Goal: Task Accomplishment & Management: Complete application form

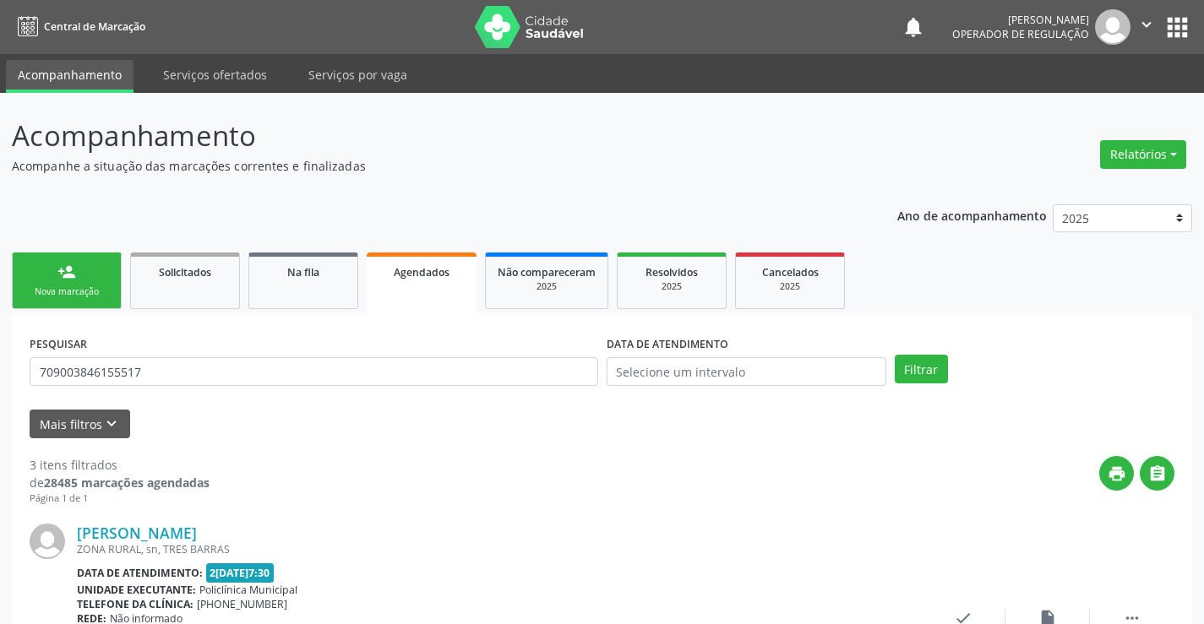
click at [73, 280] on div "person_add" at bounding box center [66, 272] width 19 height 19
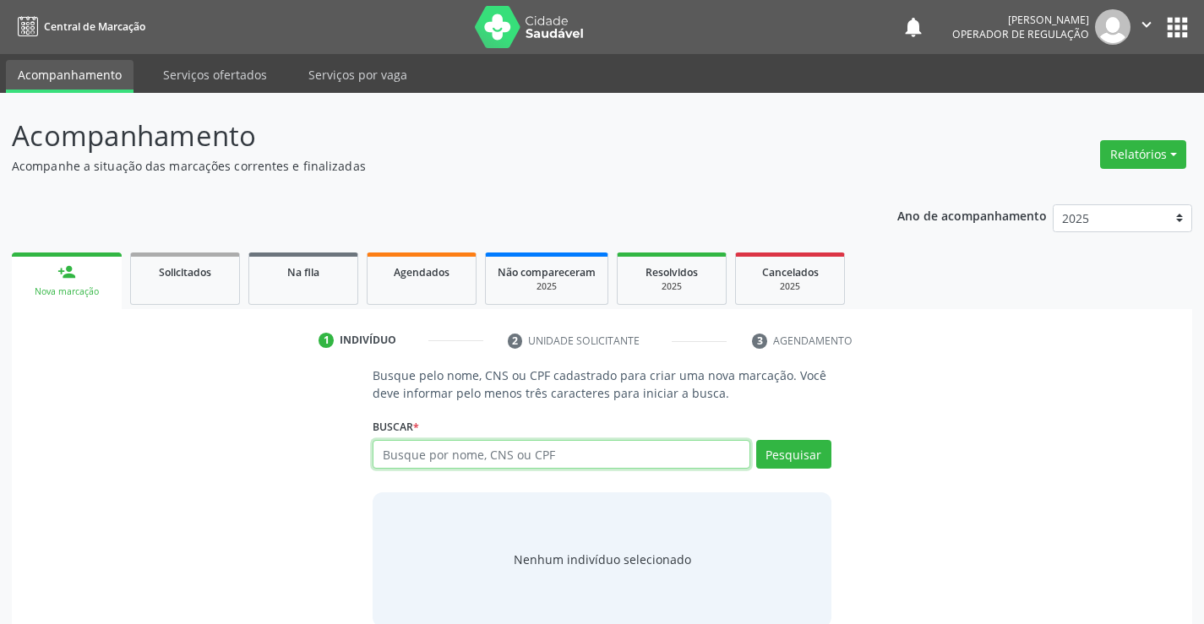
drag, startPoint x: 453, startPoint y: 459, endPoint x: 467, endPoint y: 428, distance: 33.6
click at [459, 440] on input "text" at bounding box center [561, 454] width 377 height 29
type input "700508775117657"
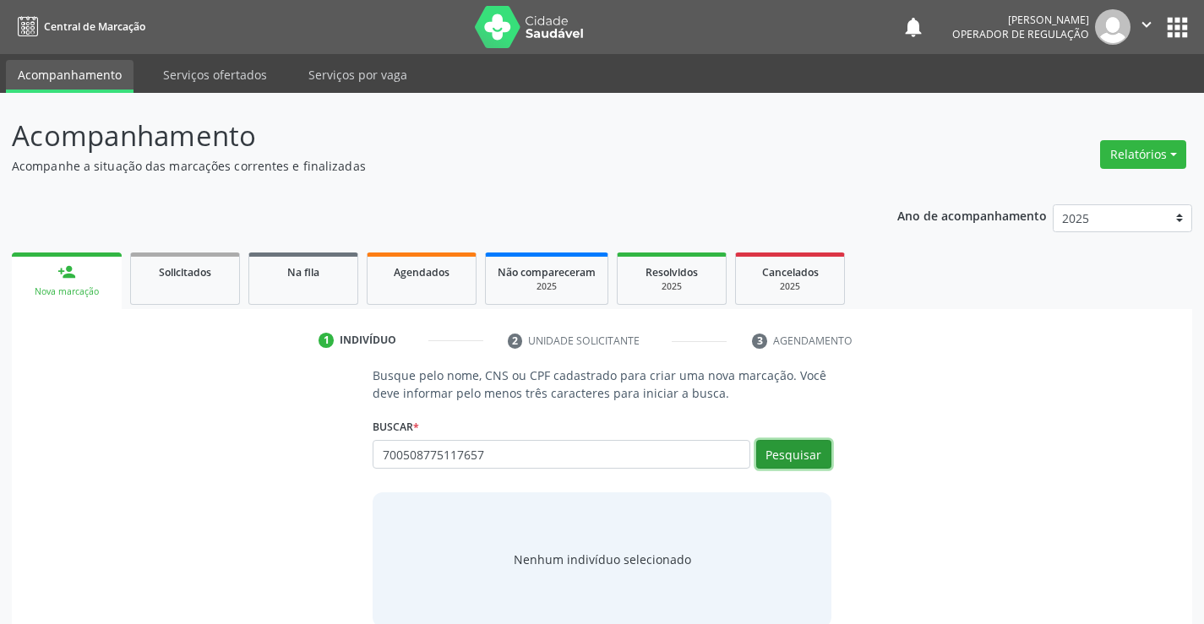
click at [794, 457] on button "Pesquisar" at bounding box center [793, 454] width 75 height 29
click at [803, 450] on button "Pesquisar" at bounding box center [793, 454] width 75 height 29
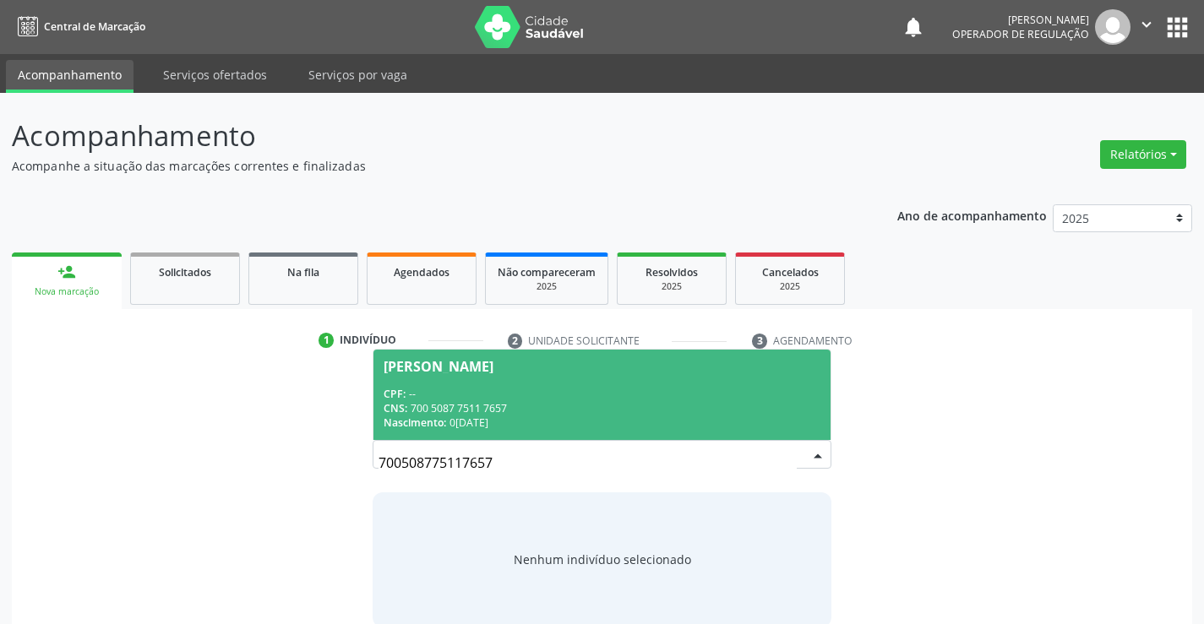
click at [696, 404] on div "CNS: 700 5087 7511 7657" at bounding box center [602, 408] width 436 height 14
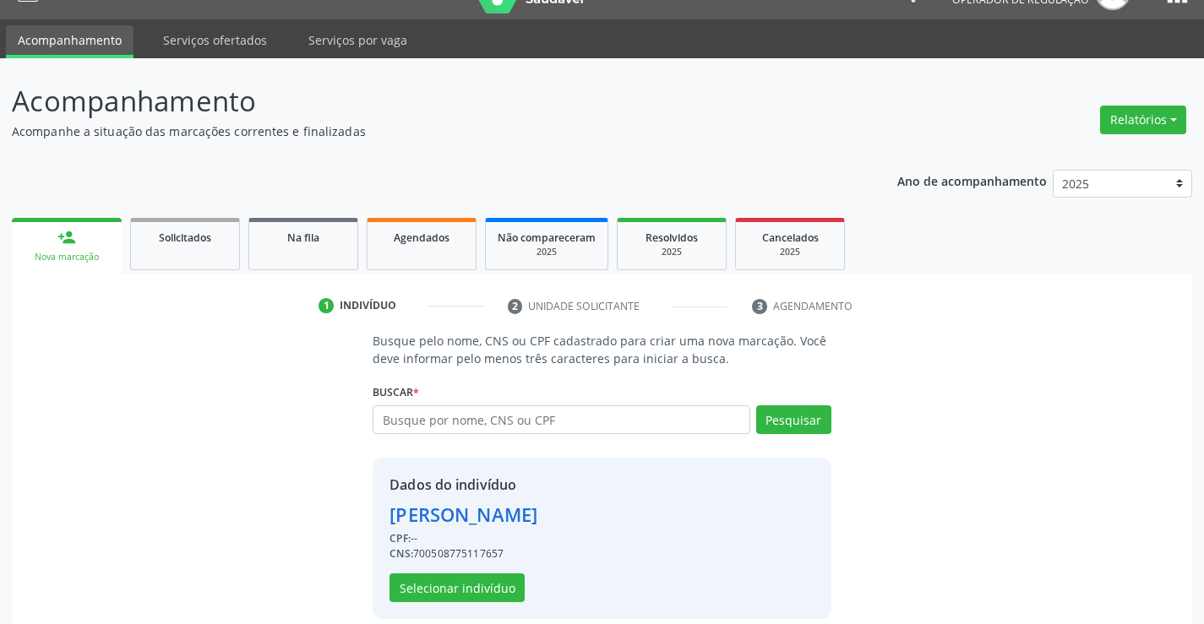
scroll to position [53, 0]
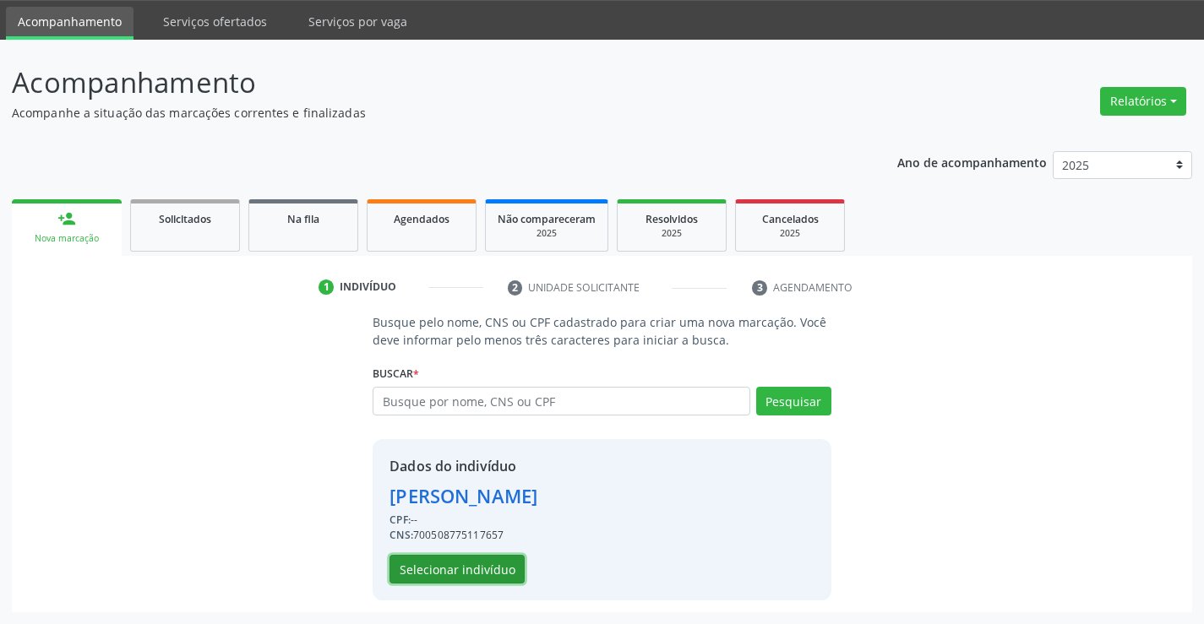
click at [483, 566] on button "Selecionar indivíduo" at bounding box center [456, 569] width 135 height 29
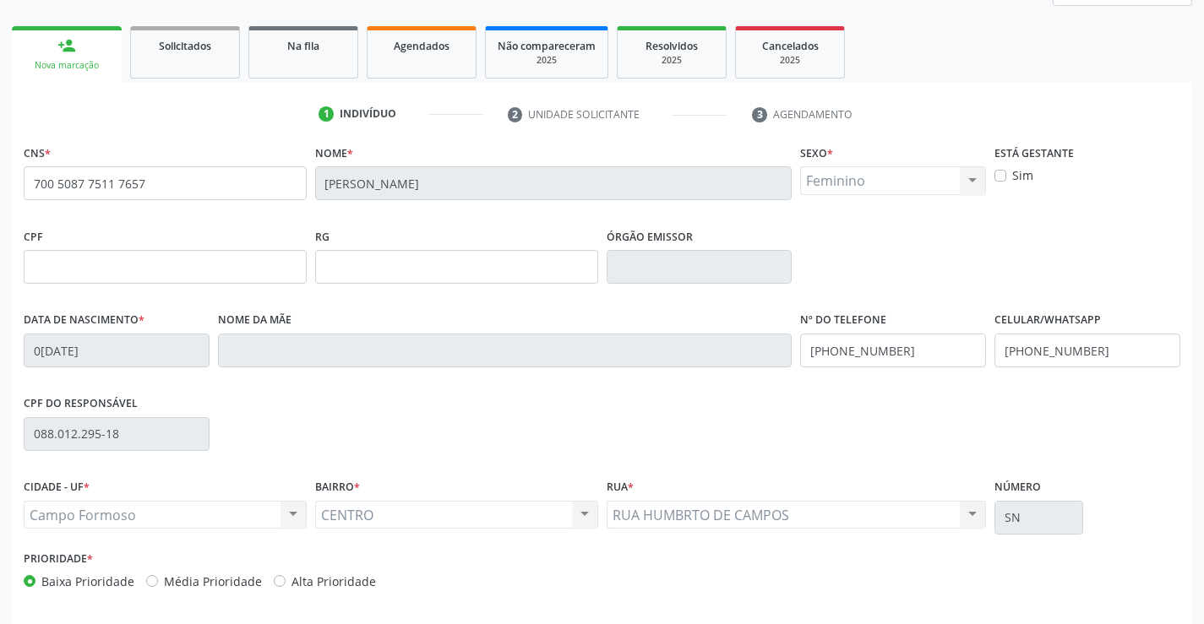
scroll to position [291, 0]
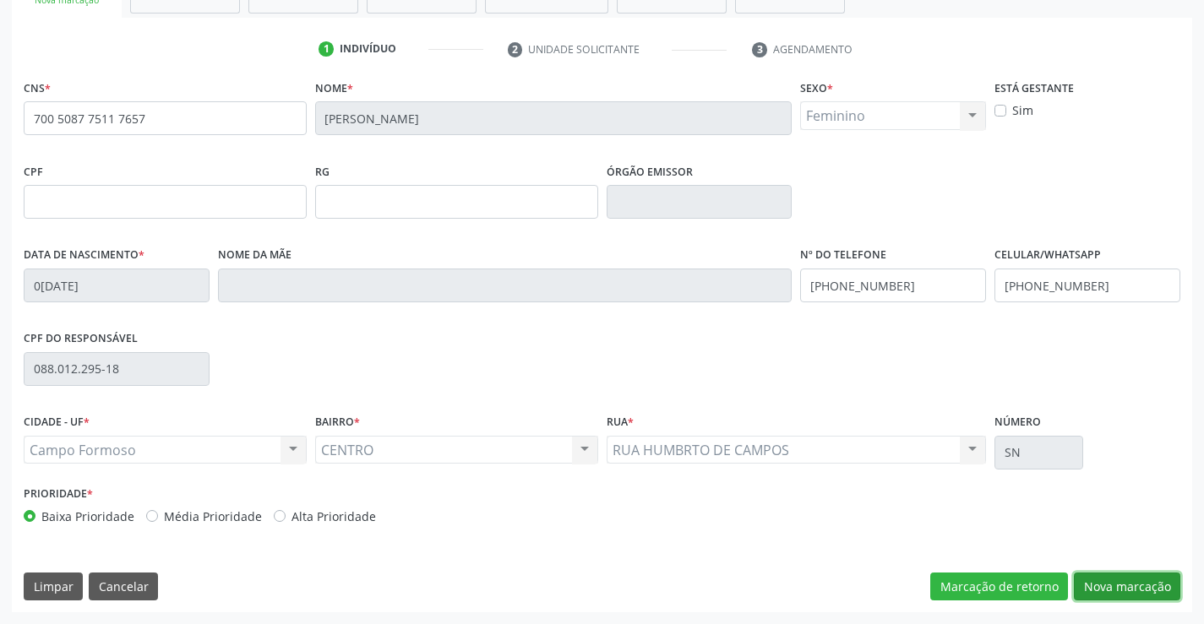
drag, startPoint x: 1129, startPoint y: 579, endPoint x: 1086, endPoint y: 567, distance: 43.9
click at [1127, 579] on button "Nova marcação" at bounding box center [1127, 587] width 106 height 29
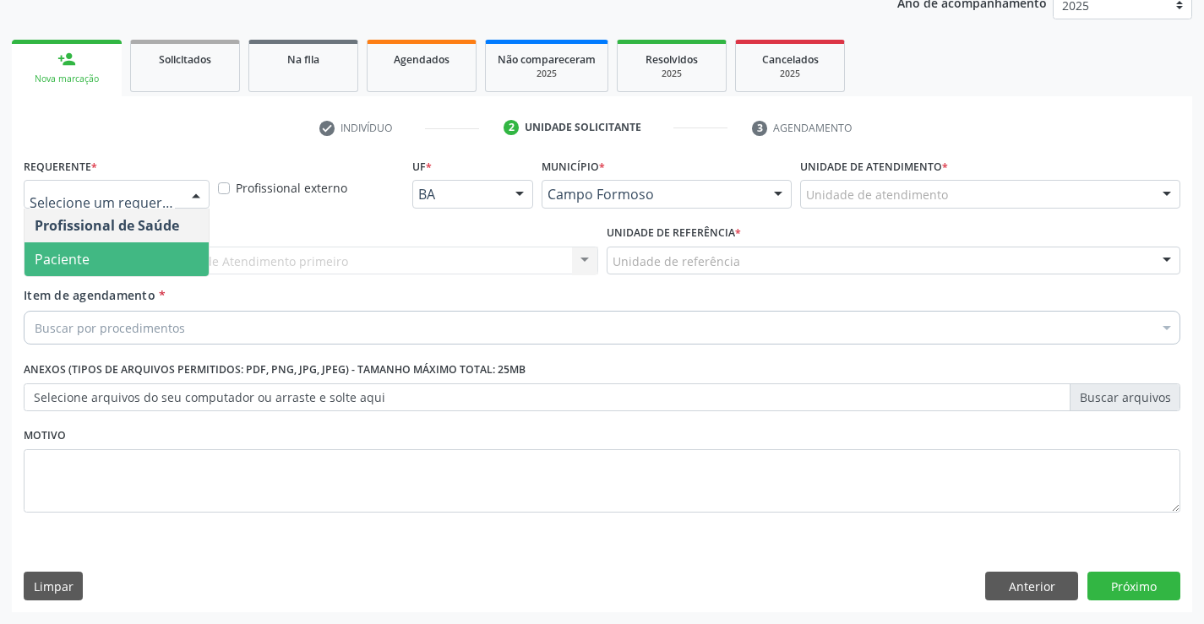
click at [111, 254] on span "Paciente" at bounding box center [116, 259] width 184 height 34
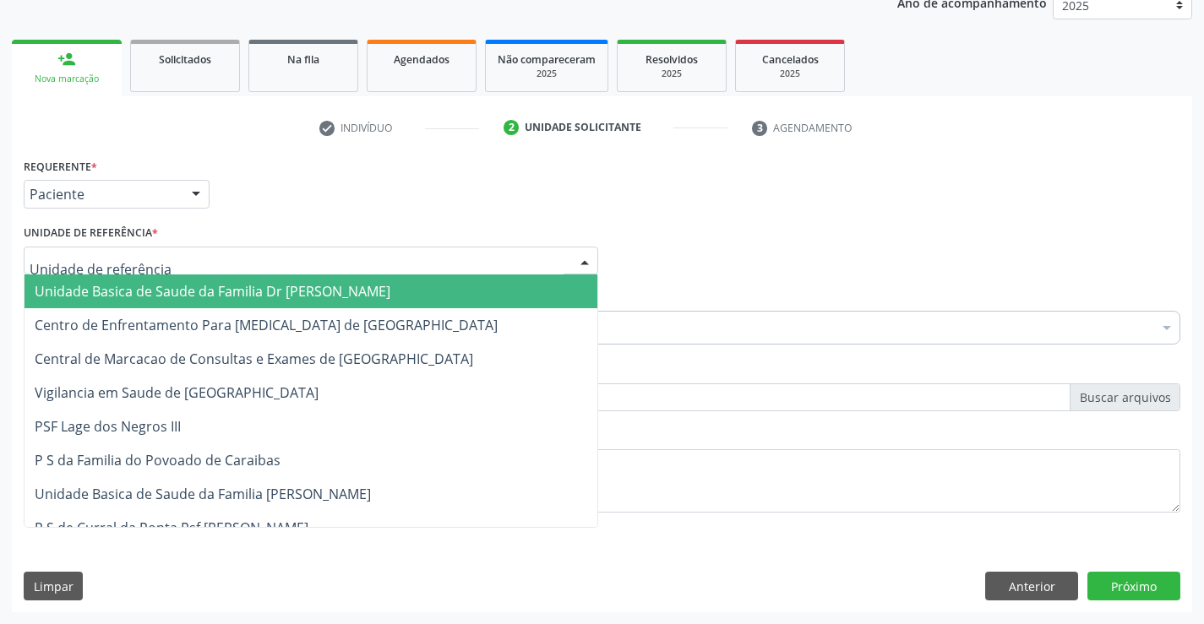
drag, startPoint x: 128, startPoint y: 294, endPoint x: 122, endPoint y: 317, distance: 23.4
click at [127, 297] on span "Unidade Basica de Saude da Familia Dr [PERSON_NAME]" at bounding box center [213, 291] width 356 height 19
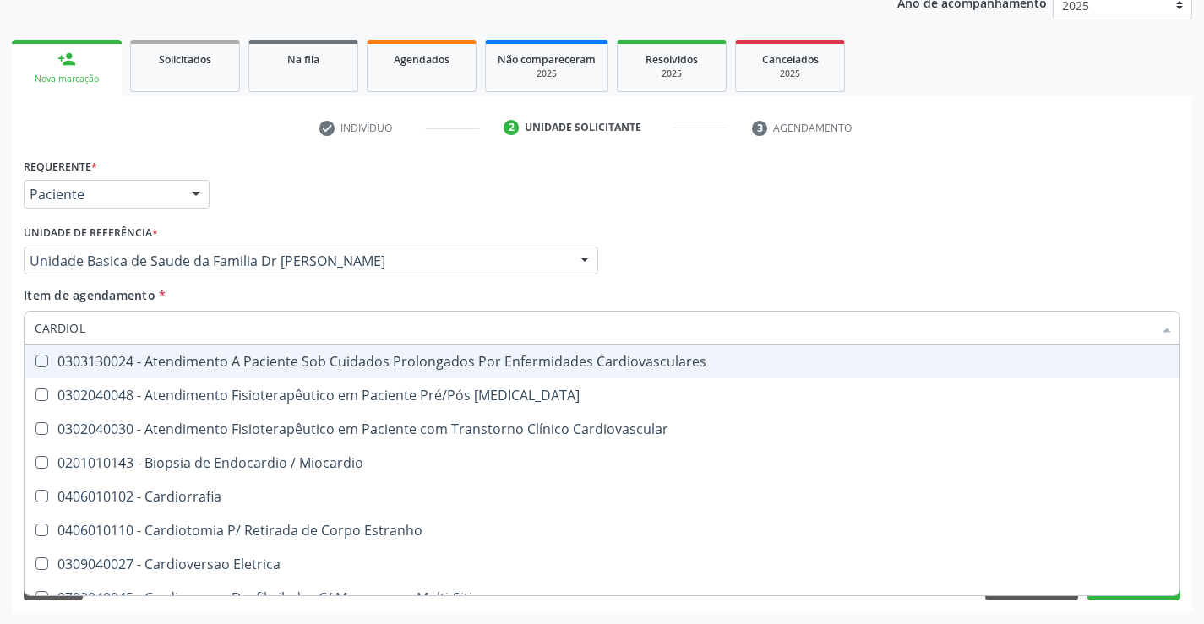
type input "CARDIOLO"
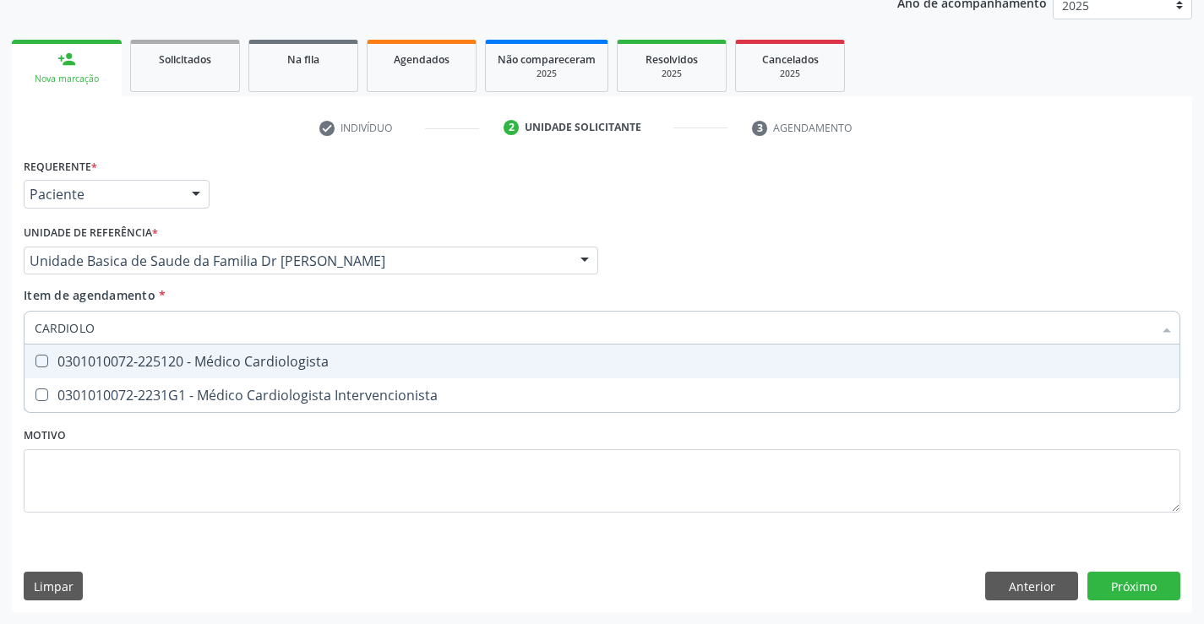
click at [128, 357] on div "0301010072-225120 - Médico Cardiologista" at bounding box center [602, 362] width 1135 height 14
checkbox Cardiologista "true"
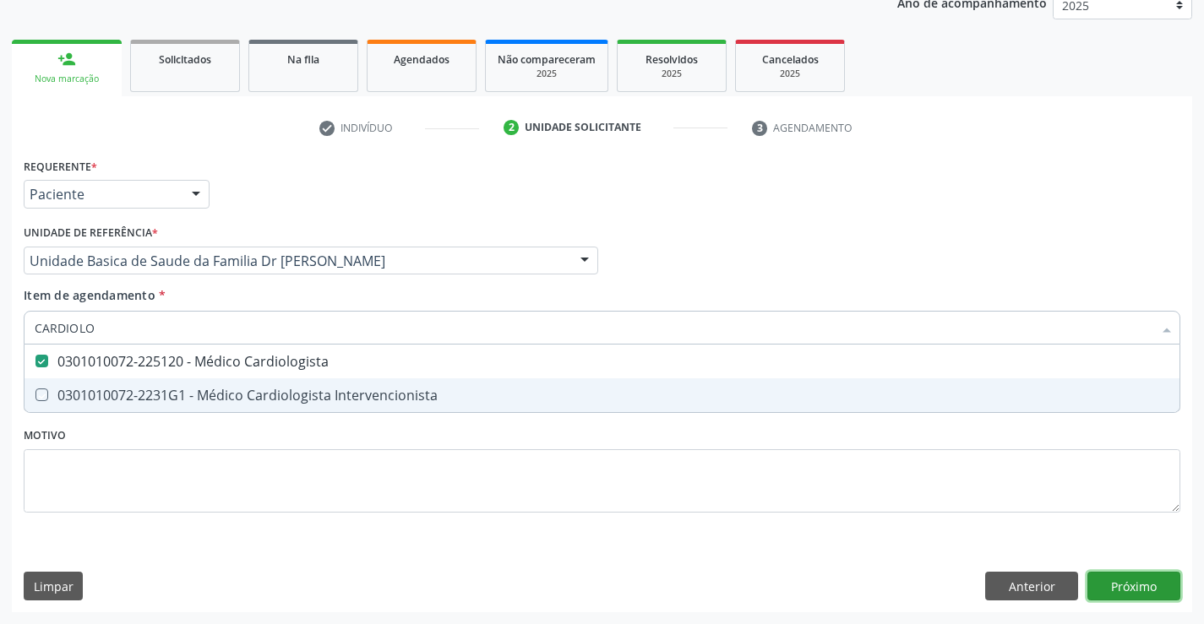
click at [1109, 589] on div "Requerente * Paciente Profissional de Saúde Paciente Nenhum resultado encontrad…" at bounding box center [602, 383] width 1180 height 459
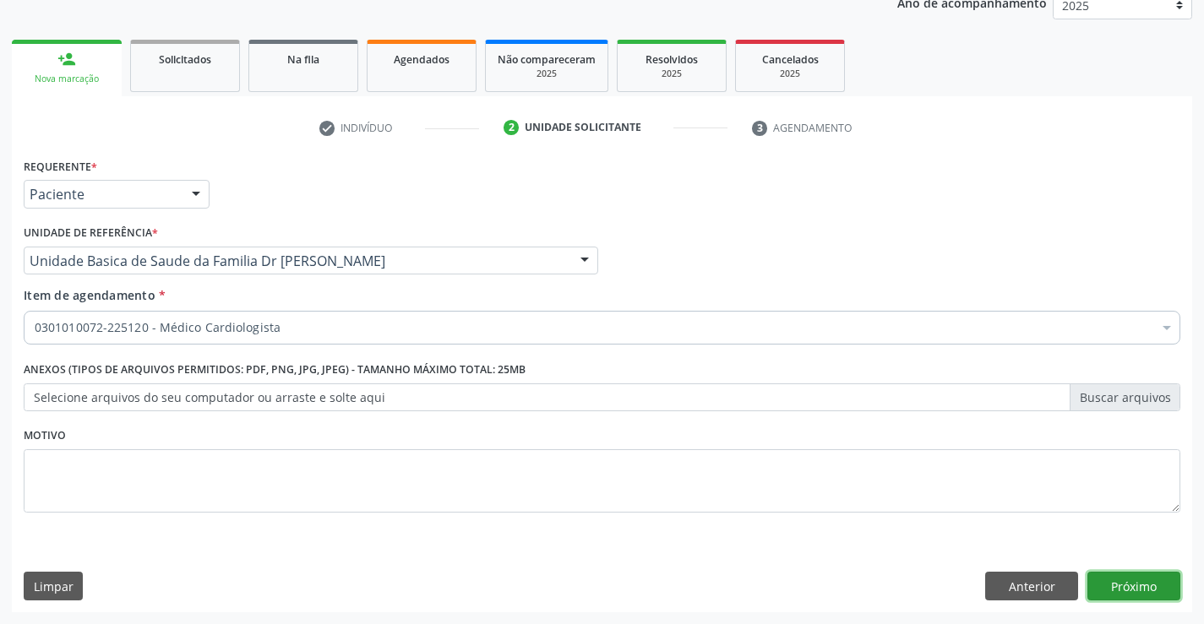
click at [1152, 582] on button "Próximo" at bounding box center [1133, 586] width 93 height 29
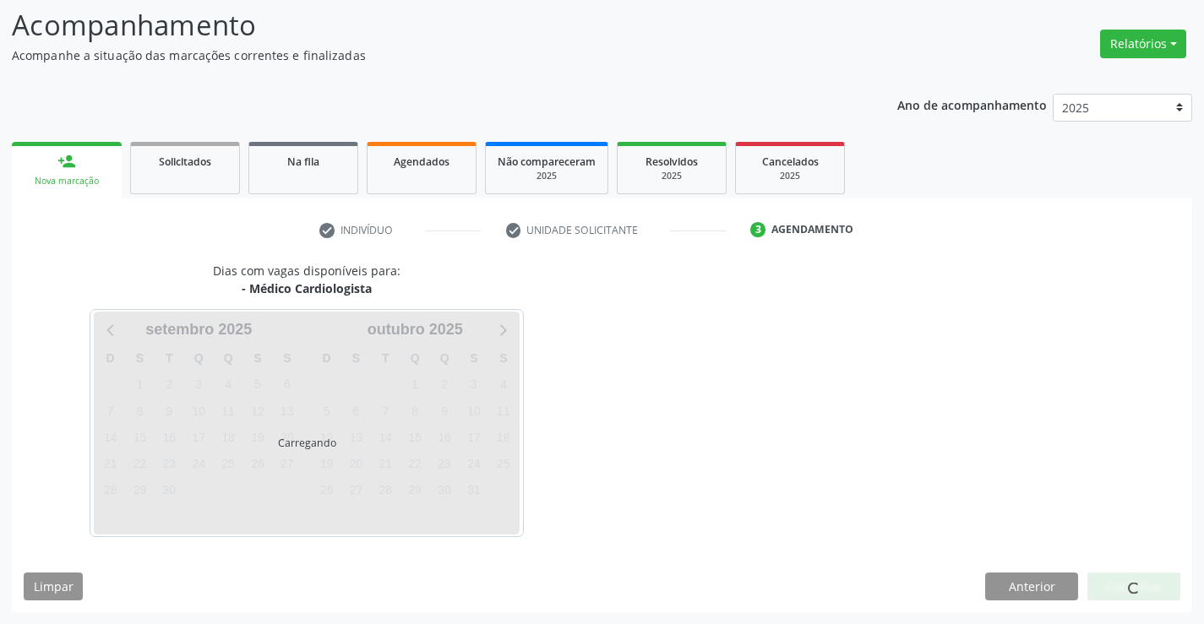
scroll to position [111, 0]
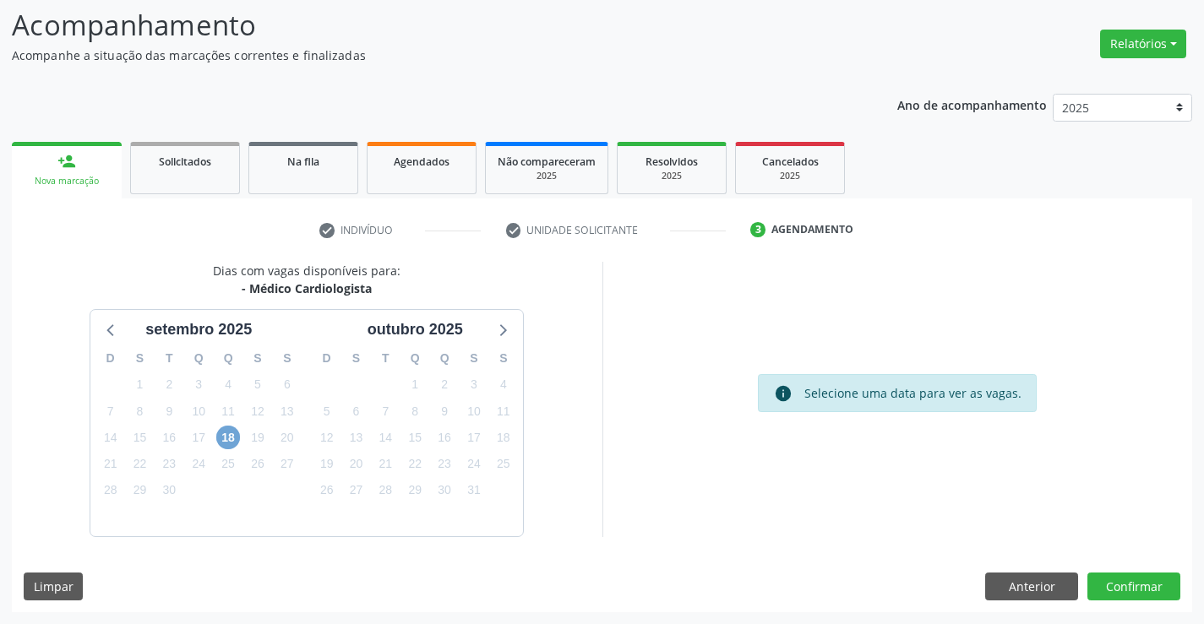
click at [226, 438] on span "18" at bounding box center [228, 438] width 24 height 24
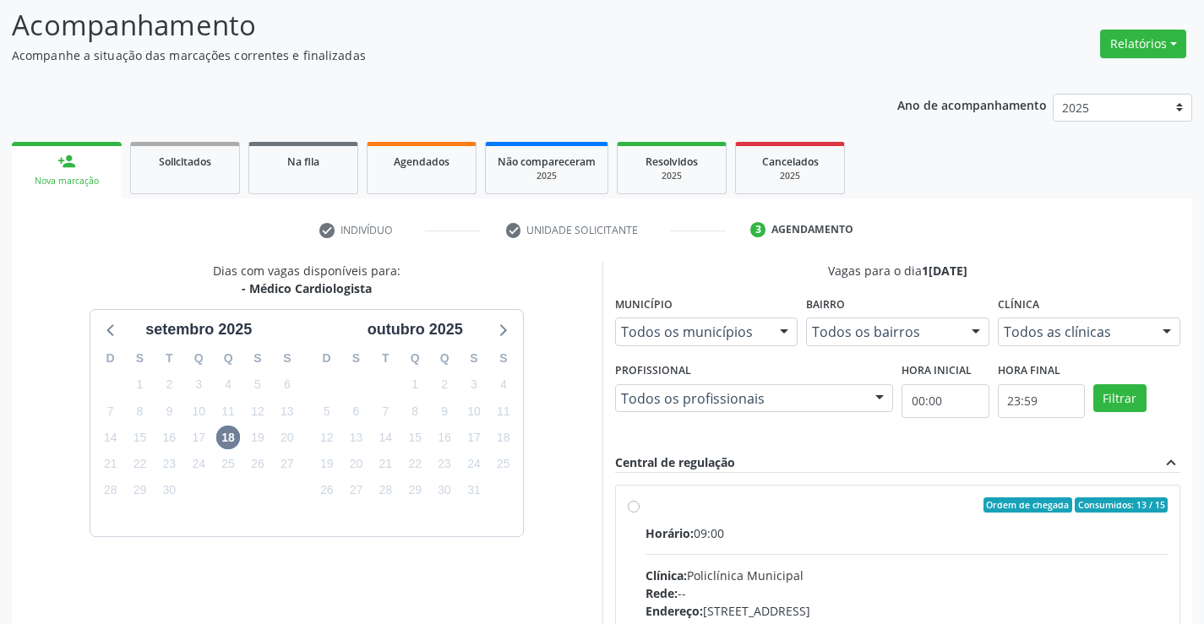
click at [645, 510] on label "Ordem de chegada Consumidos: 13 / 15 Horário: 09:00 Clínica: Policlínica Munici…" at bounding box center [906, 627] width 523 height 259
click at [634, 510] on input "Ordem de chegada Consumidos: 13 / 15 Horário: 09:00 Clínica: Policlínica Munici…" at bounding box center [634, 505] width 12 height 15
radio input "true"
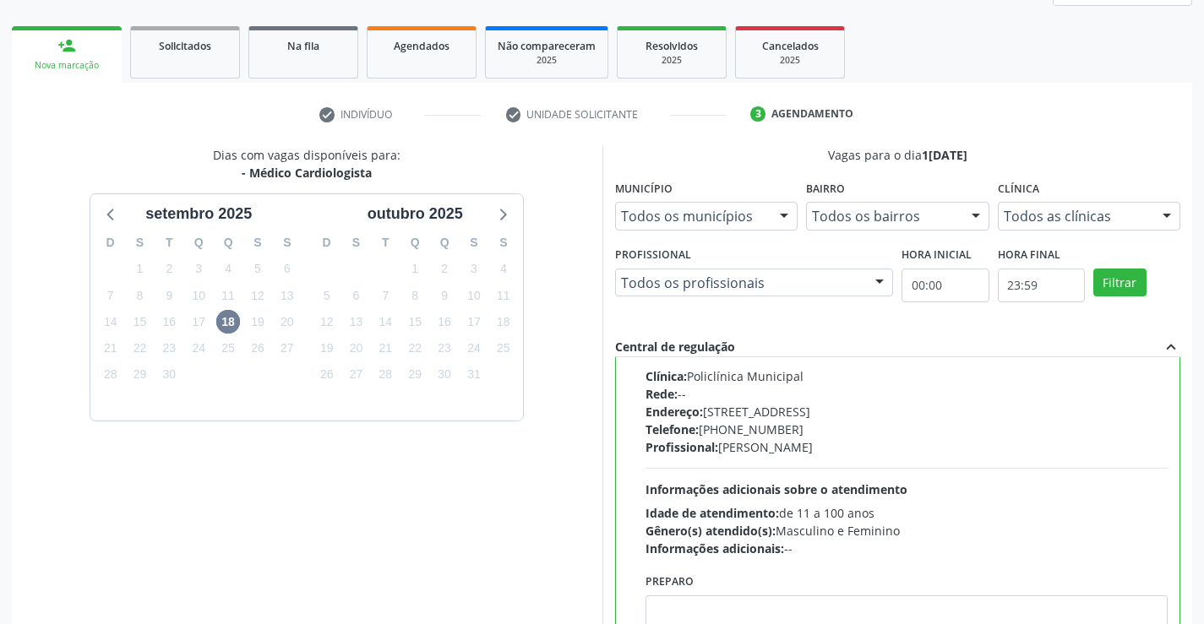
scroll to position [385, 0]
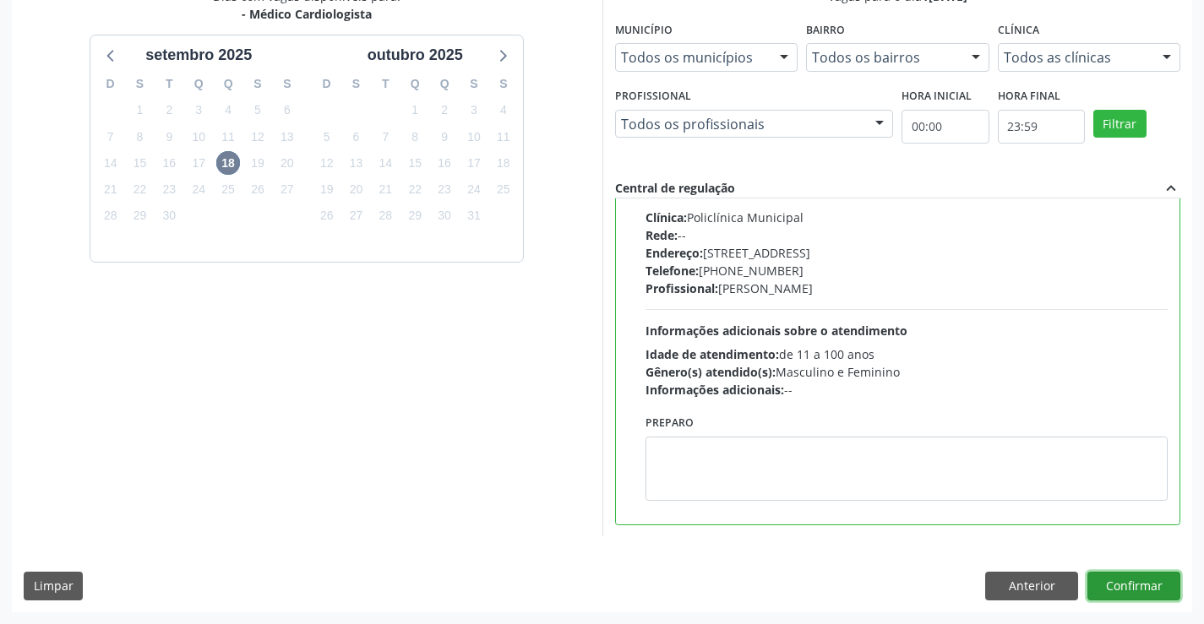
click at [1122, 591] on button "Confirmar" at bounding box center [1133, 586] width 93 height 29
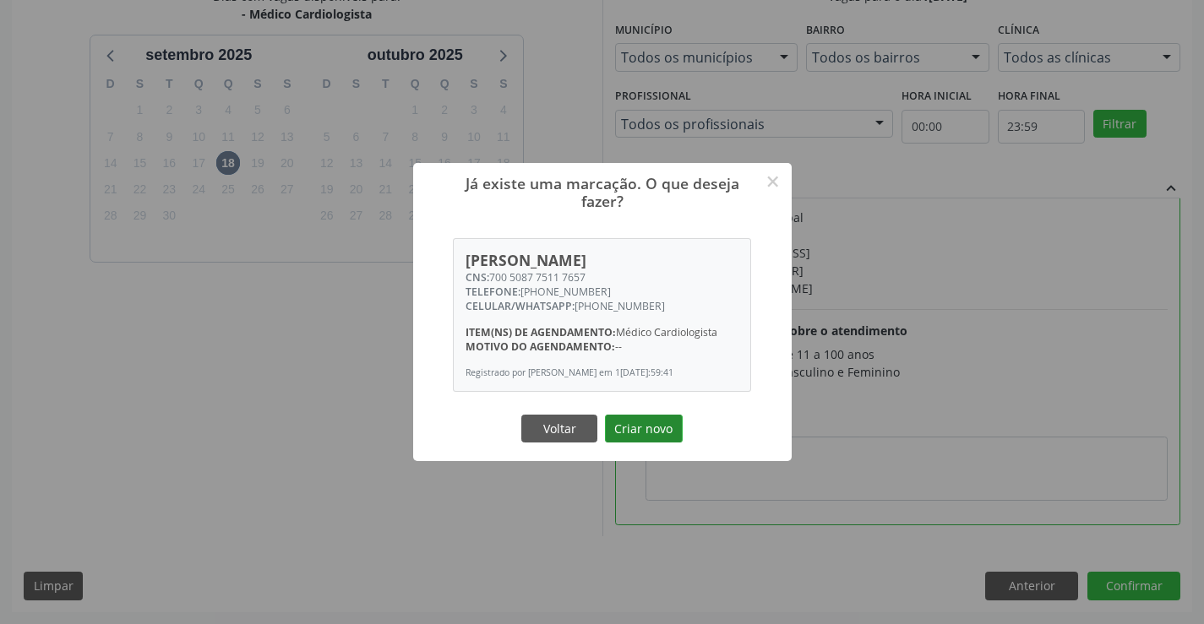
drag, startPoint x: 652, startPoint y: 435, endPoint x: 642, endPoint y: 433, distance: 10.4
click at [653, 434] on button "Criar novo" at bounding box center [644, 429] width 78 height 29
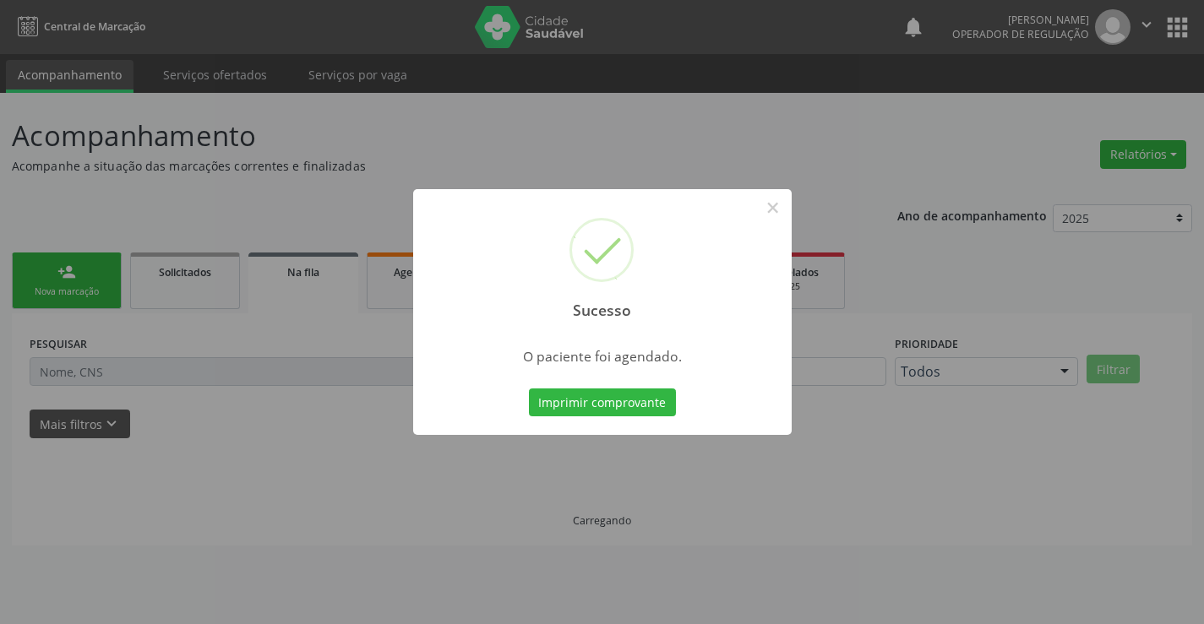
scroll to position [0, 0]
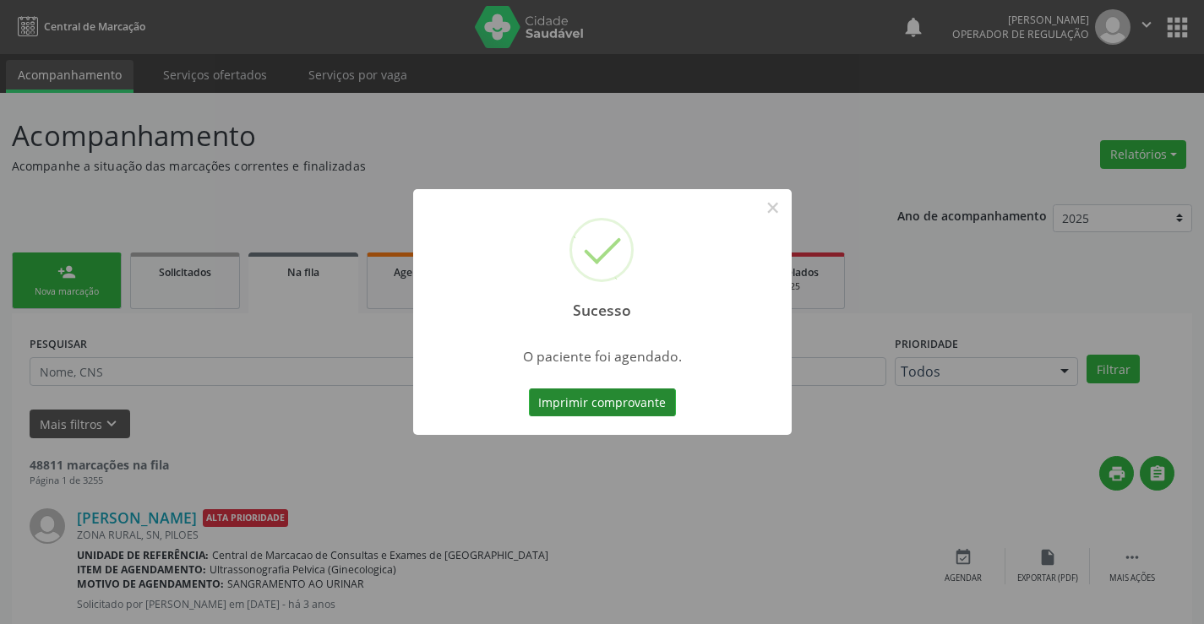
click at [542, 402] on button "Imprimir comprovante" at bounding box center [602, 403] width 147 height 29
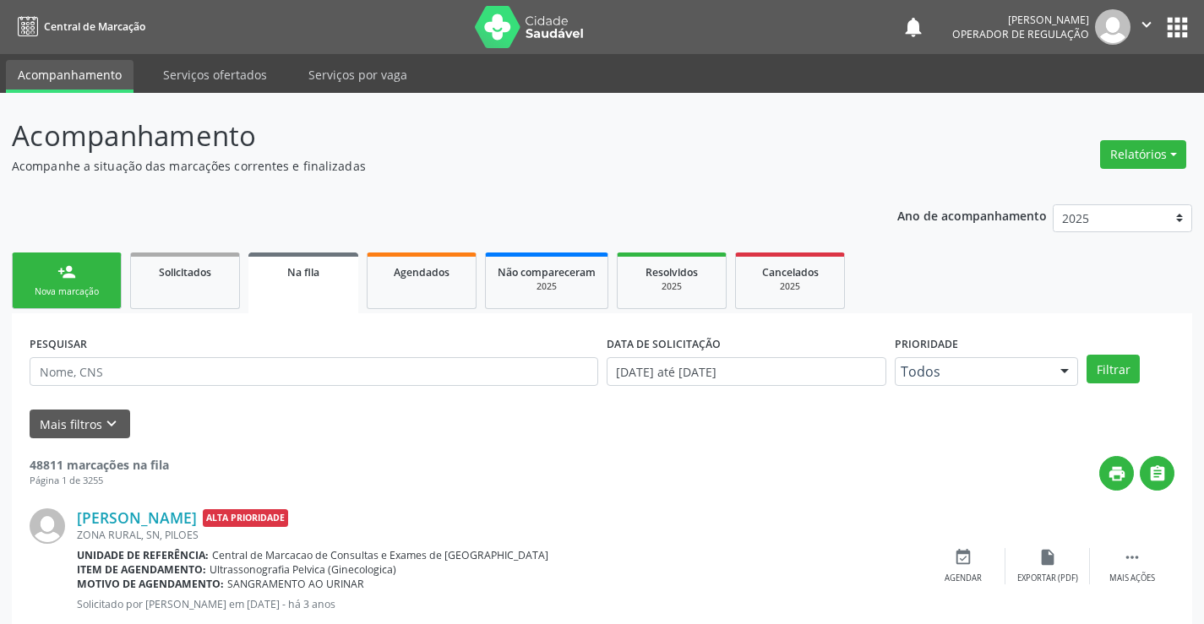
click at [84, 285] on link "person_add Nova marcação" at bounding box center [67, 281] width 110 height 57
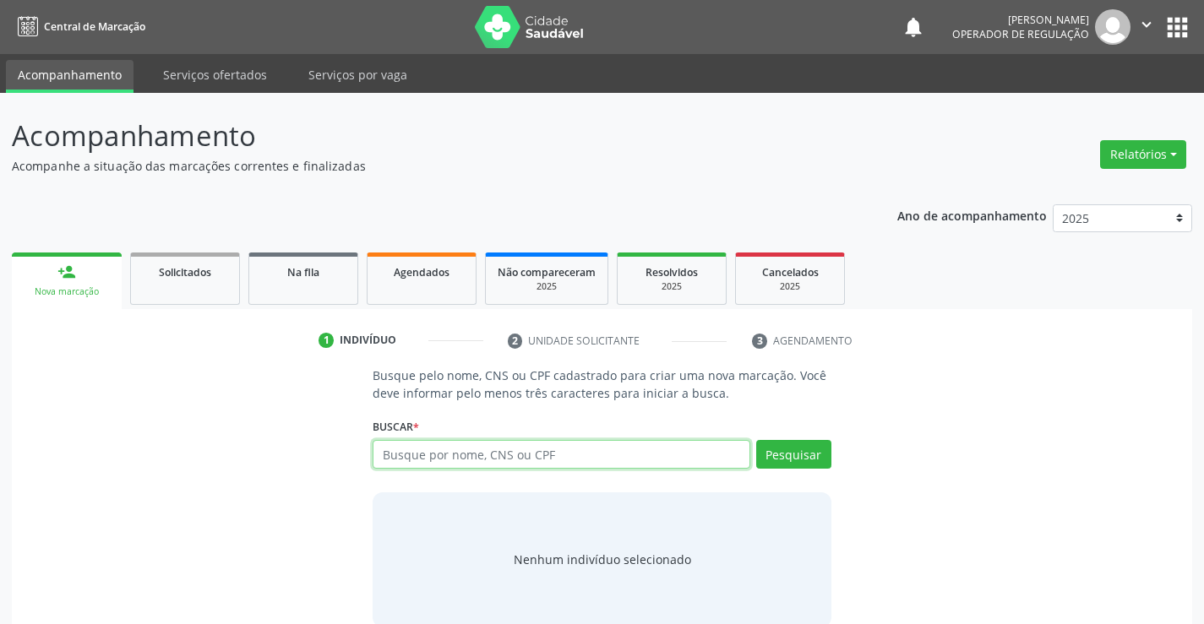
drag, startPoint x: 405, startPoint y: 447, endPoint x: 393, endPoint y: 426, distance: 24.2
click at [406, 447] on input "text" at bounding box center [561, 454] width 377 height 29
type input "700506985805353"
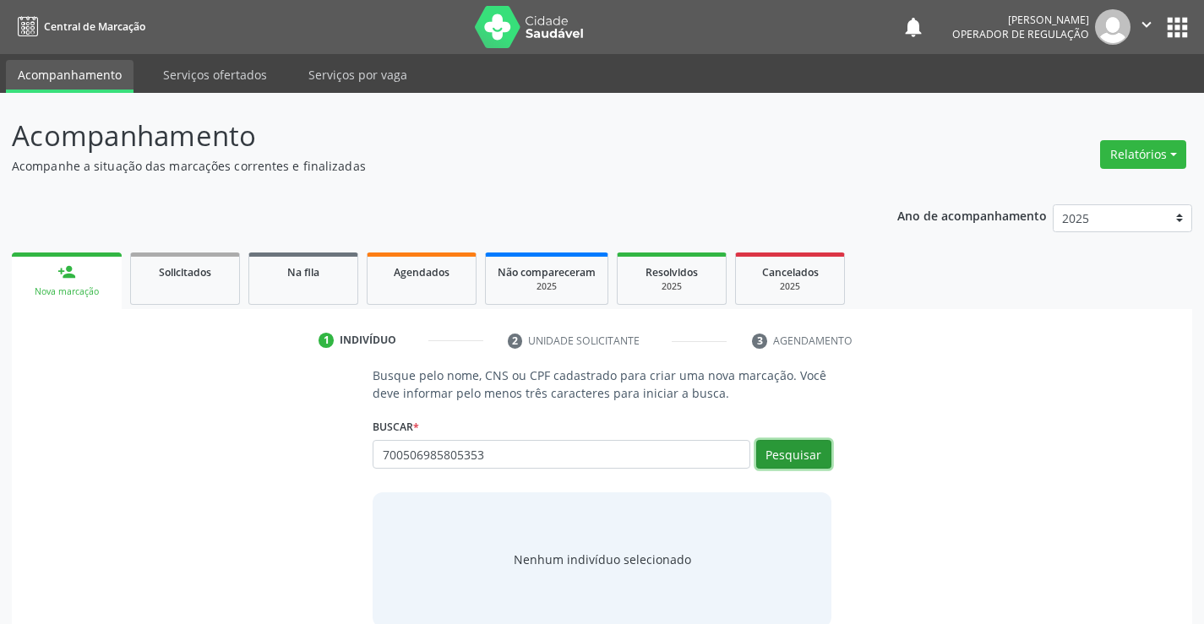
click at [788, 460] on button "Pesquisar" at bounding box center [793, 454] width 75 height 29
type input "700506985805353"
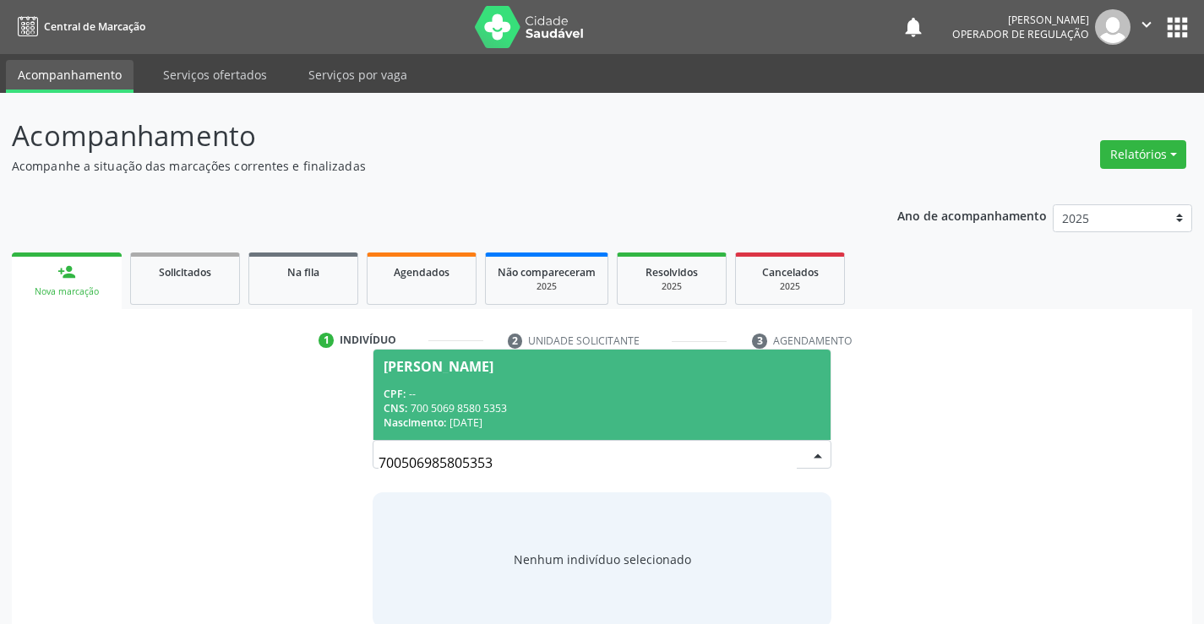
click at [547, 366] on div "Celsa Almeida Silva" at bounding box center [602, 367] width 436 height 14
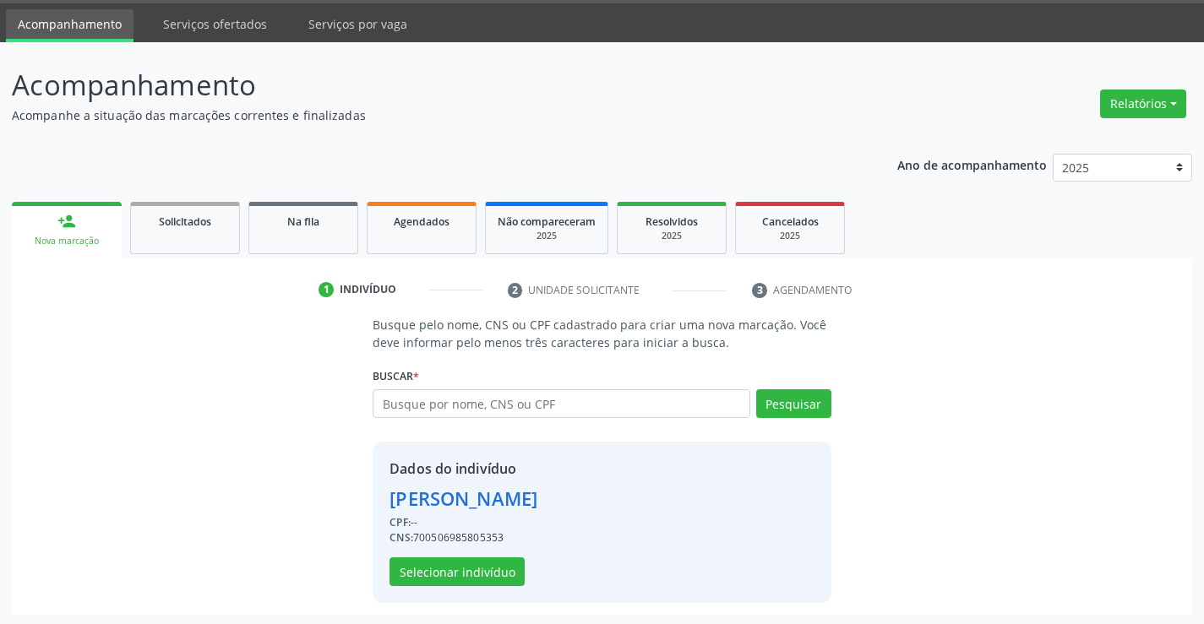
scroll to position [53, 0]
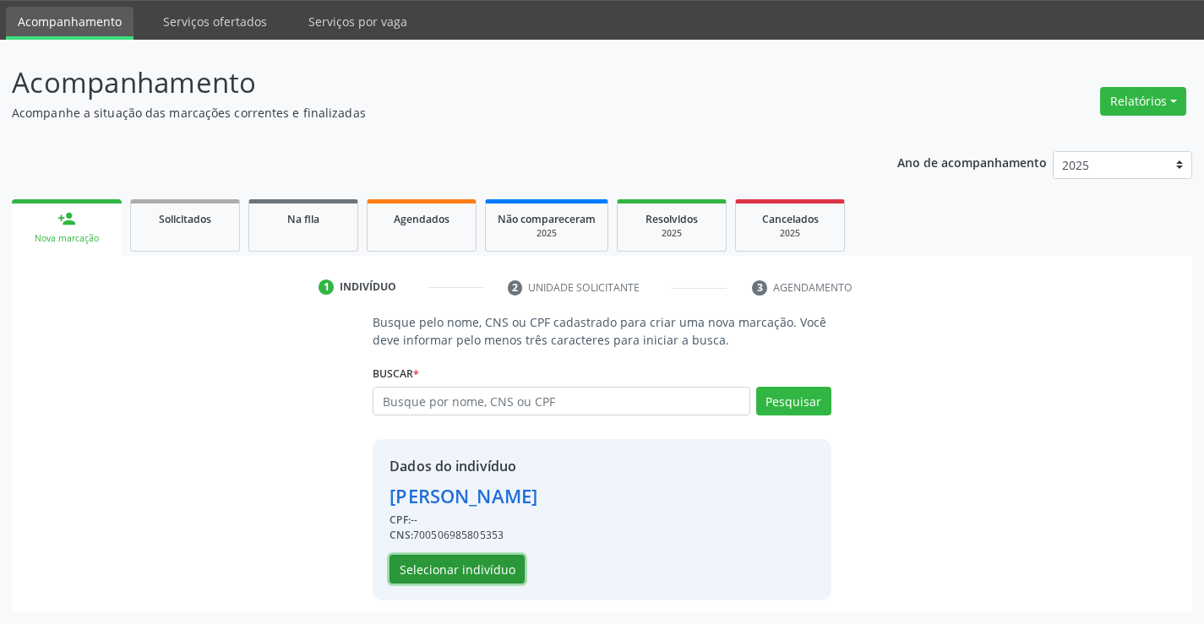
click at [470, 566] on button "Selecionar indivíduo" at bounding box center [456, 569] width 135 height 29
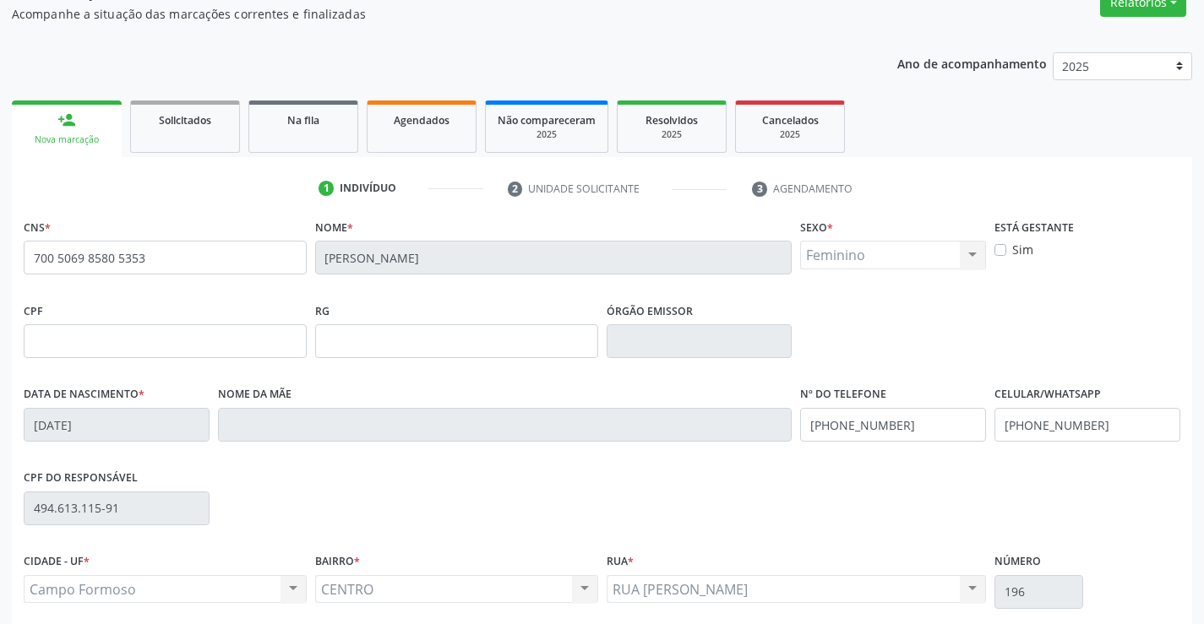
scroll to position [291, 0]
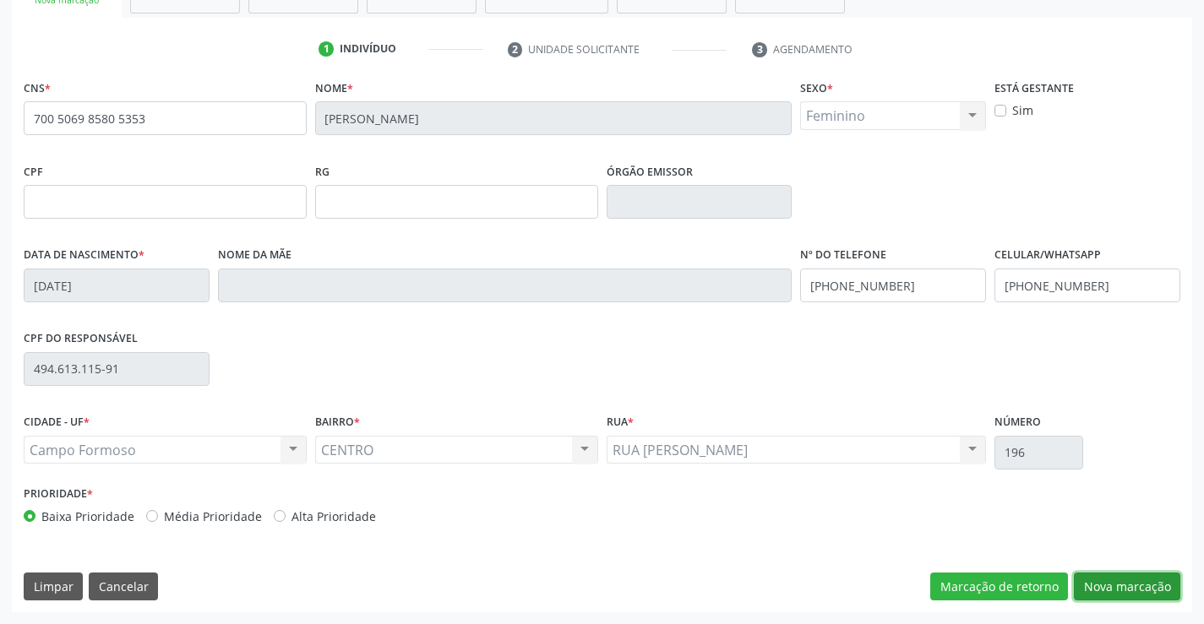
drag, startPoint x: 1130, startPoint y: 578, endPoint x: 912, endPoint y: 493, distance: 234.9
click at [1130, 577] on button "Nova marcação" at bounding box center [1127, 587] width 106 height 29
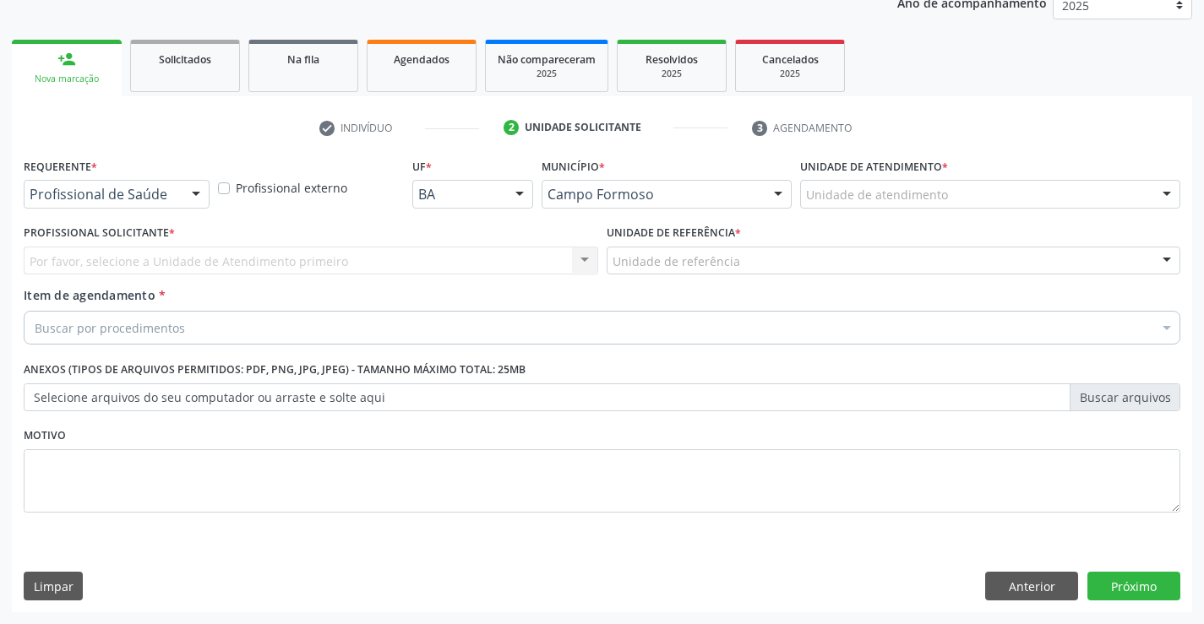
click at [82, 207] on div "Requerente * Profissional de Saúde Profissional de Saúde Paciente Nenhum result…" at bounding box center [116, 187] width 194 height 66
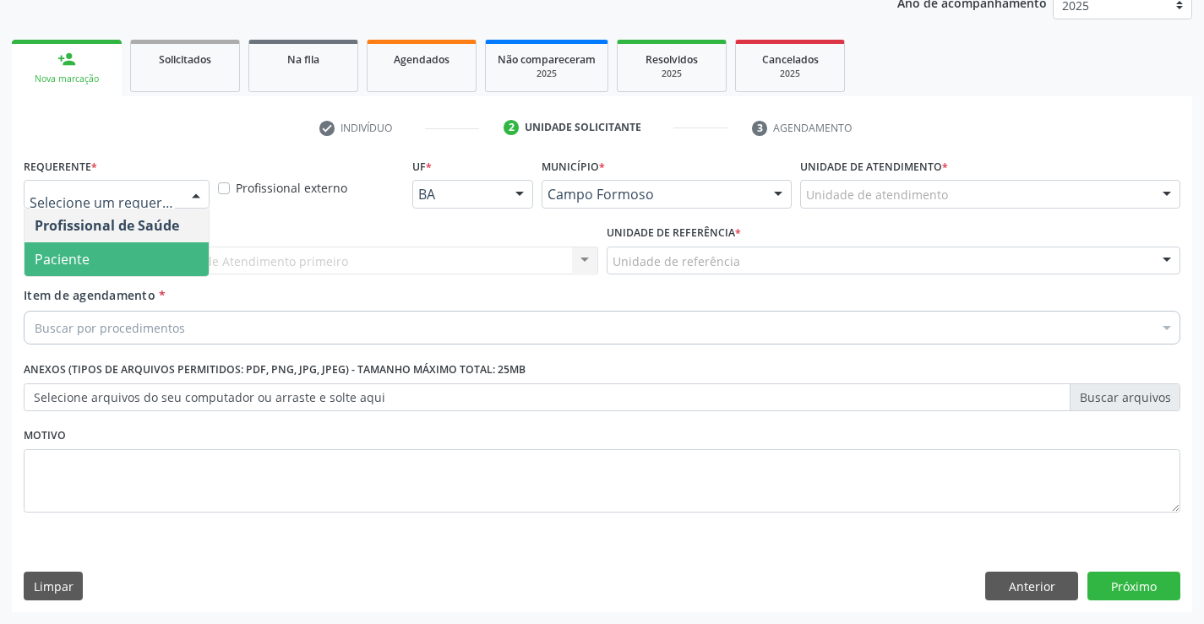
drag, startPoint x: 76, startPoint y: 263, endPoint x: 89, endPoint y: 260, distance: 12.9
click at [77, 262] on span "Paciente" at bounding box center [62, 259] width 55 height 19
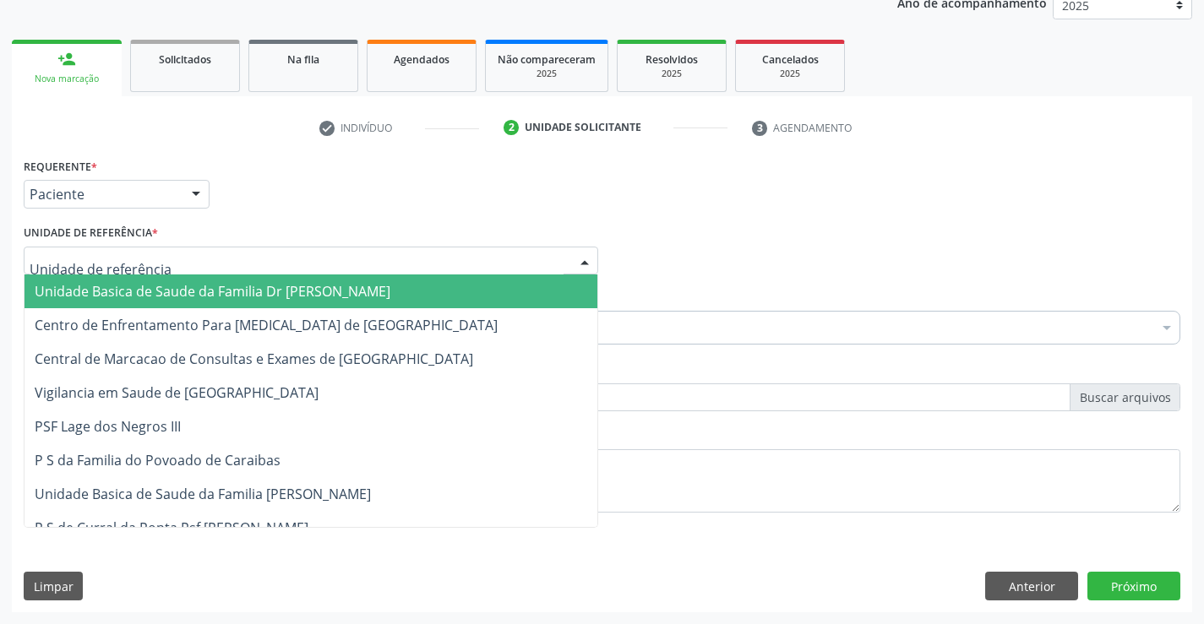
click at [97, 251] on div at bounding box center [311, 261] width 574 height 29
drag, startPoint x: 144, startPoint y: 281, endPoint x: 139, endPoint y: 309, distance: 28.3
click at [144, 286] on span "Unidade Basica de Saude da Familia Dr [PERSON_NAME]" at bounding box center [310, 292] width 573 height 34
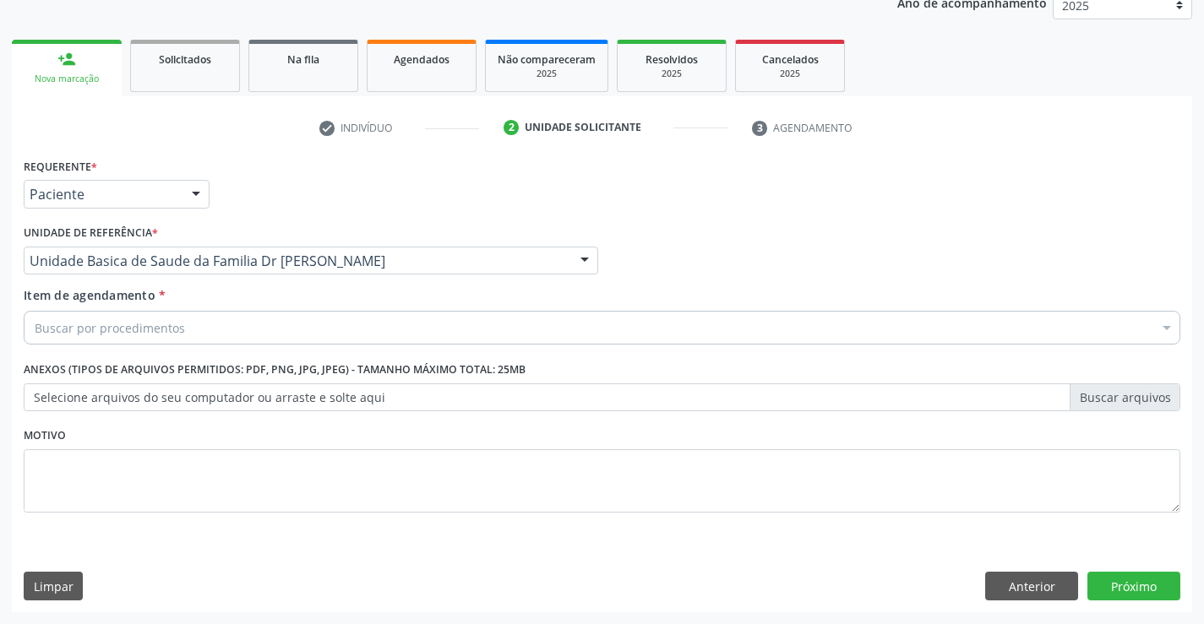
click at [134, 341] on div "Buscar por procedimentos" at bounding box center [602, 328] width 1157 height 34
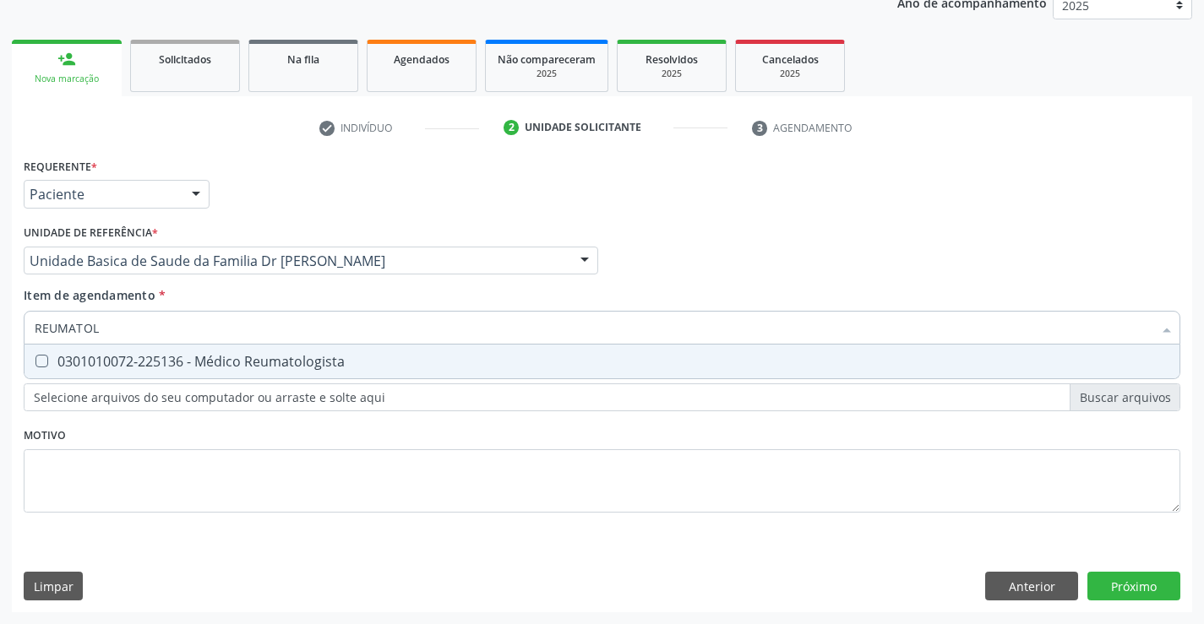
type input "REUMATOLO"
click at [84, 364] on div "0301010072-225136 - Médico Reumatologista" at bounding box center [602, 362] width 1135 height 14
checkbox Reumatologista "true"
click at [1115, 587] on div "Requerente * Paciente Profissional de Saúde Paciente Nenhum resultado encontrad…" at bounding box center [602, 383] width 1180 height 459
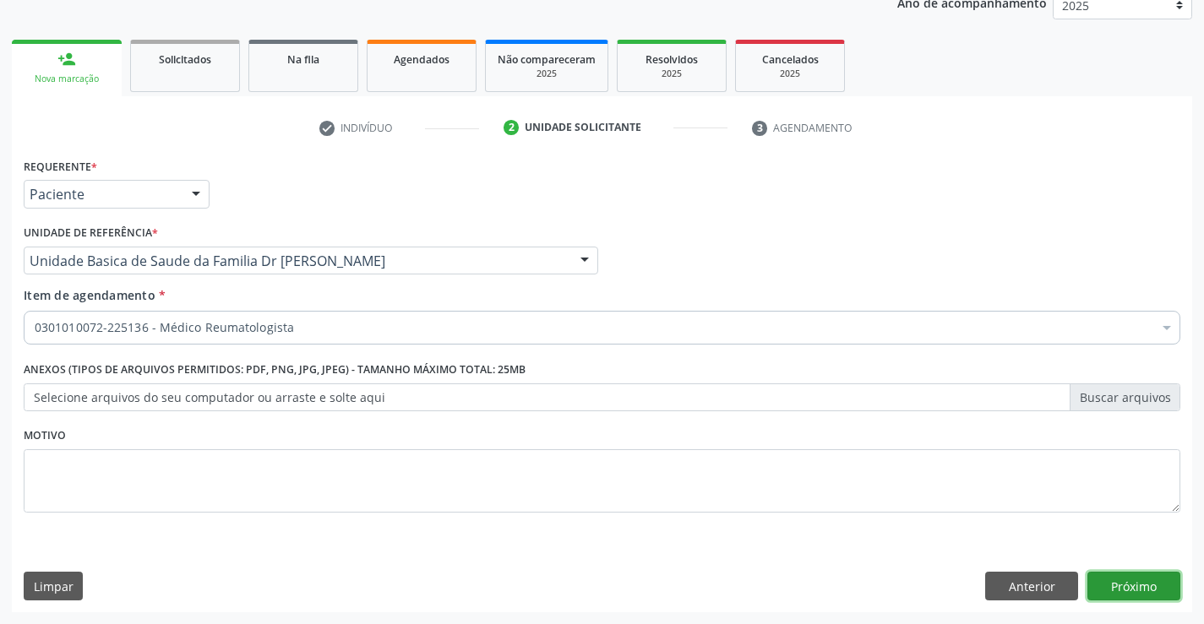
click at [1119, 583] on button "Próximo" at bounding box center [1133, 586] width 93 height 29
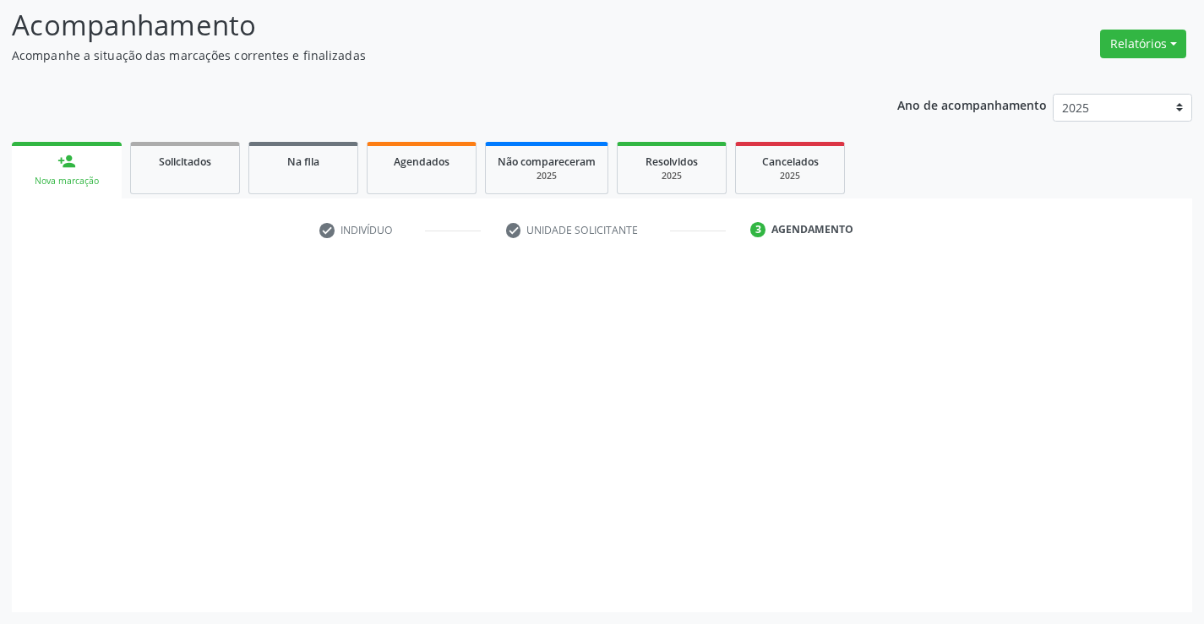
scroll to position [111, 0]
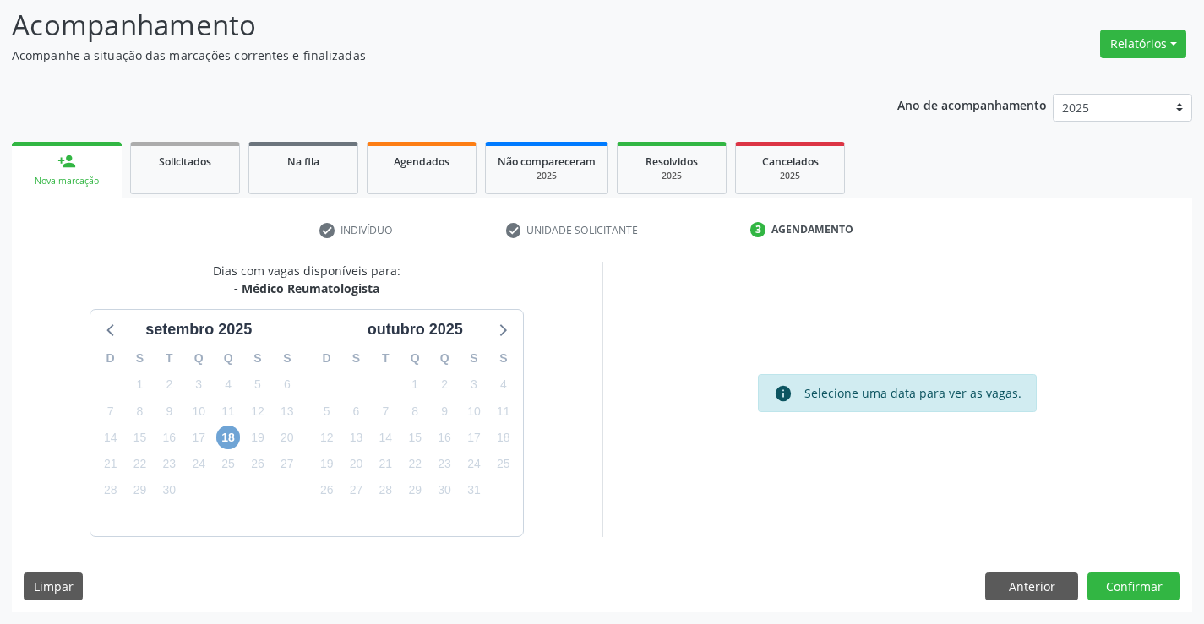
drag, startPoint x: 222, startPoint y: 439, endPoint x: 287, endPoint y: 450, distance: 66.0
click at [223, 438] on span "18" at bounding box center [228, 438] width 24 height 24
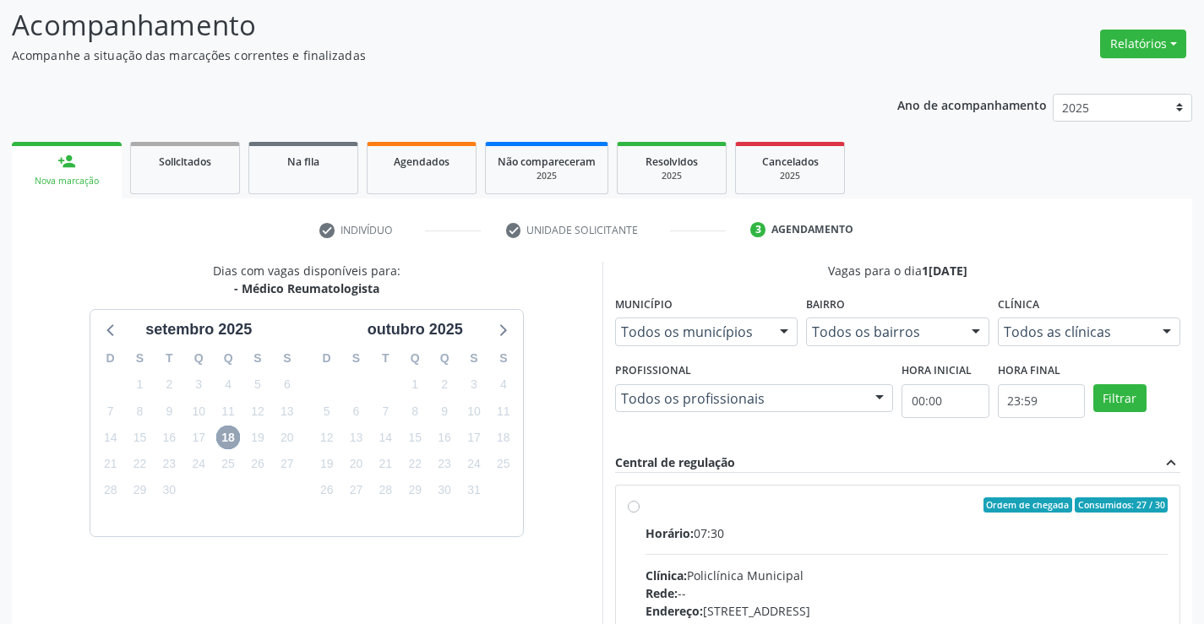
scroll to position [280, 0]
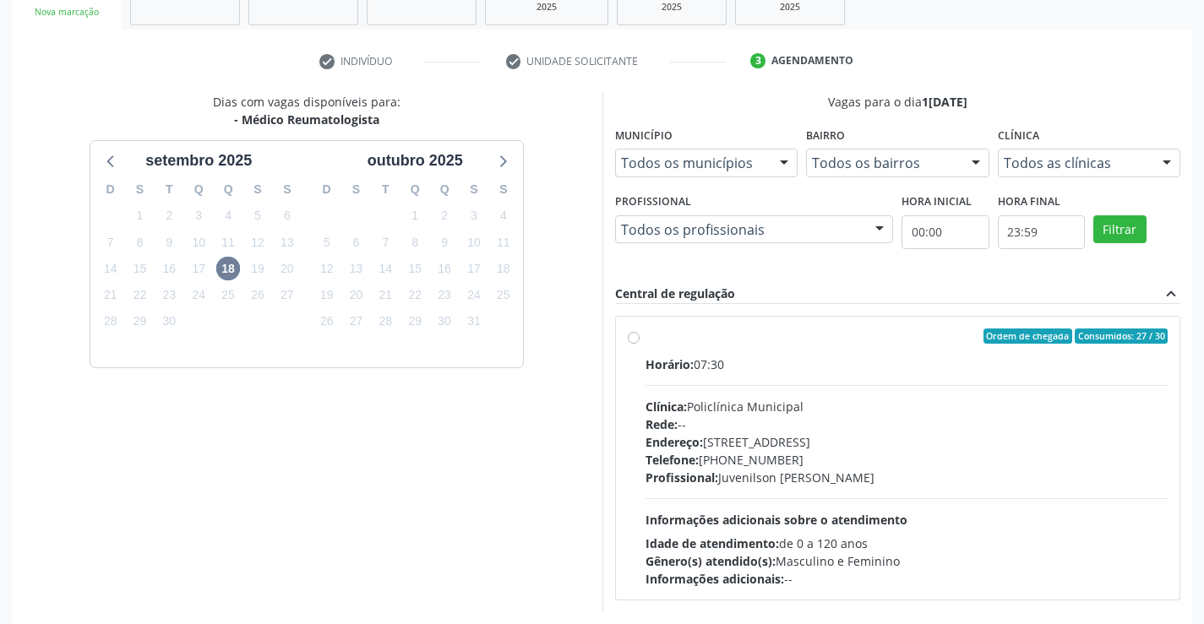
click at [645, 335] on label "Ordem de chegada Consumidos: 27 / 30 Horário: 07:30 Clínica: Policlínica Munici…" at bounding box center [906, 458] width 523 height 259
click at [634, 335] on input "Ordem de chegada Consumidos: 27 / 30 Horário: 07:30 Clínica: Policlínica Munici…" at bounding box center [634, 336] width 12 height 15
radio input "true"
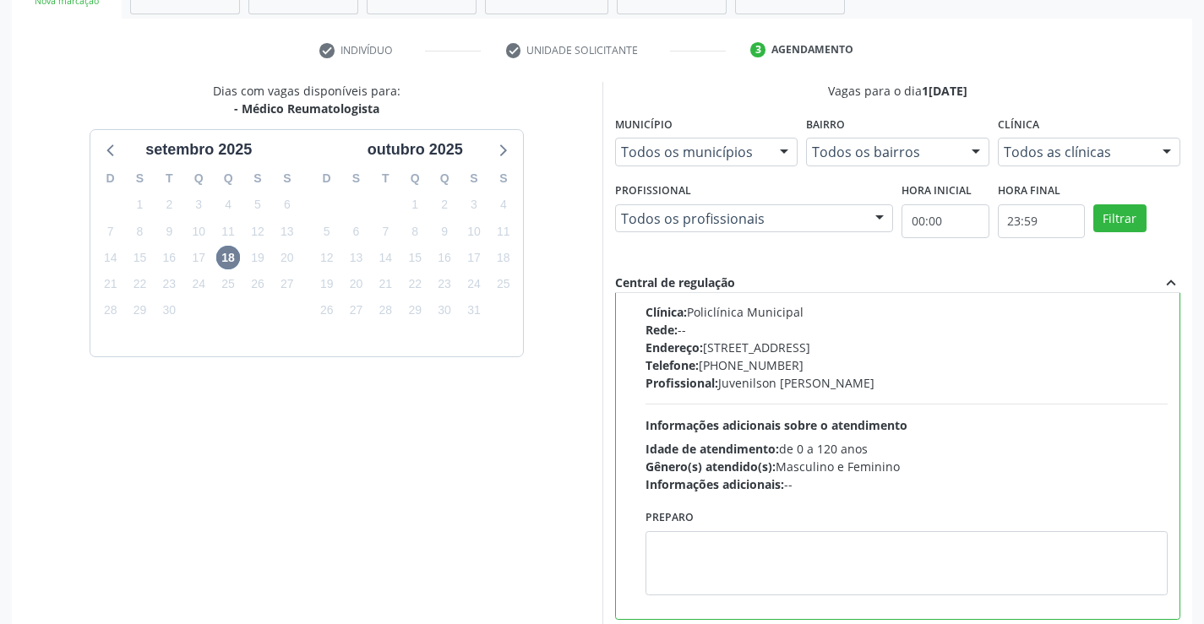
scroll to position [385, 0]
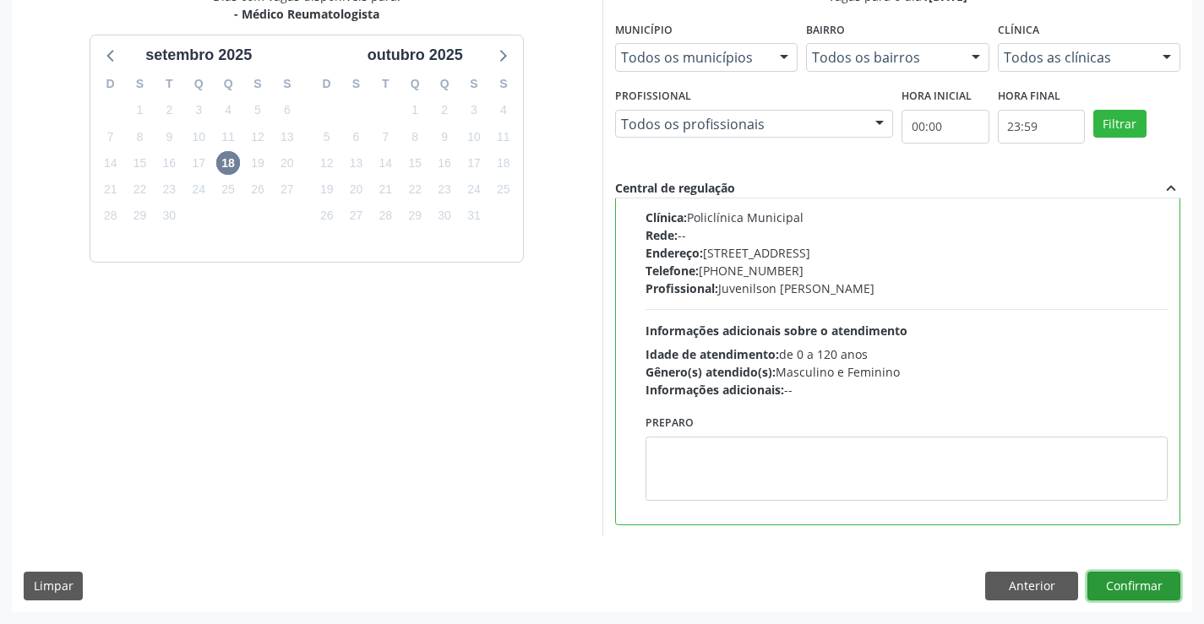
click at [1119, 577] on button "Confirmar" at bounding box center [1133, 586] width 93 height 29
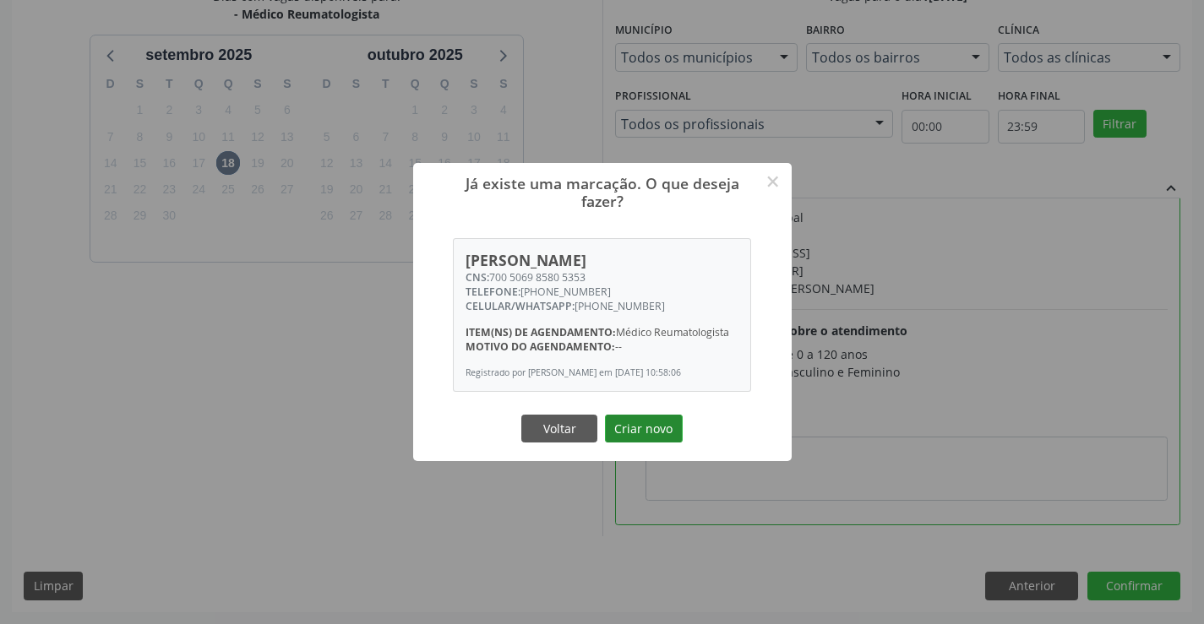
drag, startPoint x: 639, startPoint y: 433, endPoint x: 534, endPoint y: 455, distance: 106.9
click at [637, 434] on button "Criar novo" at bounding box center [644, 429] width 78 height 29
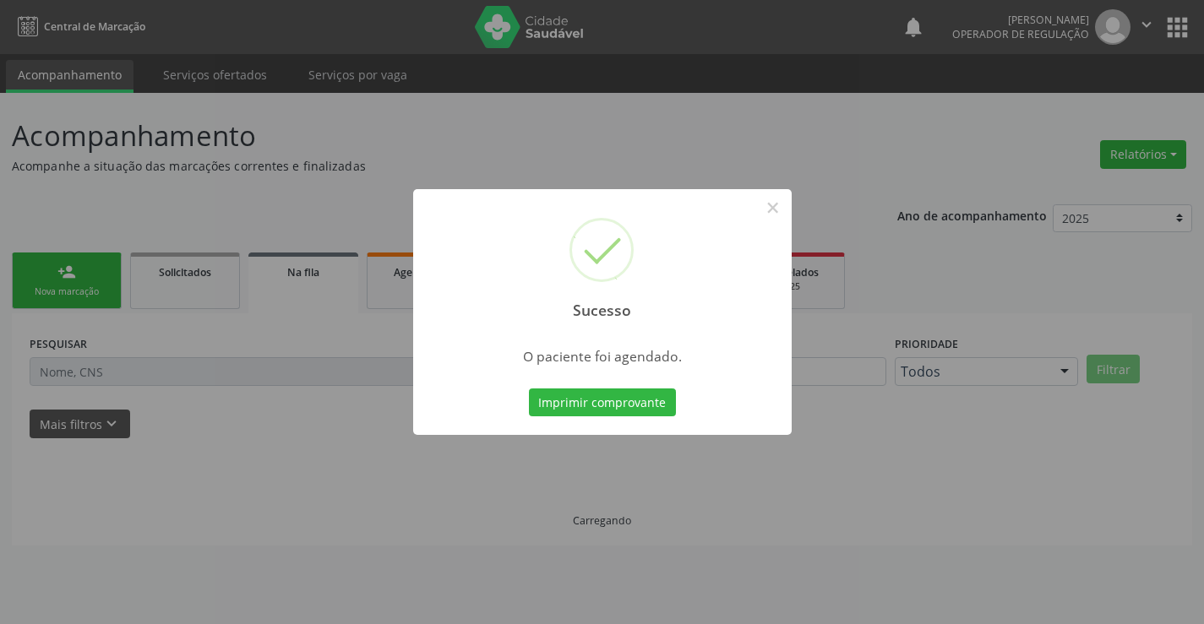
scroll to position [0, 0]
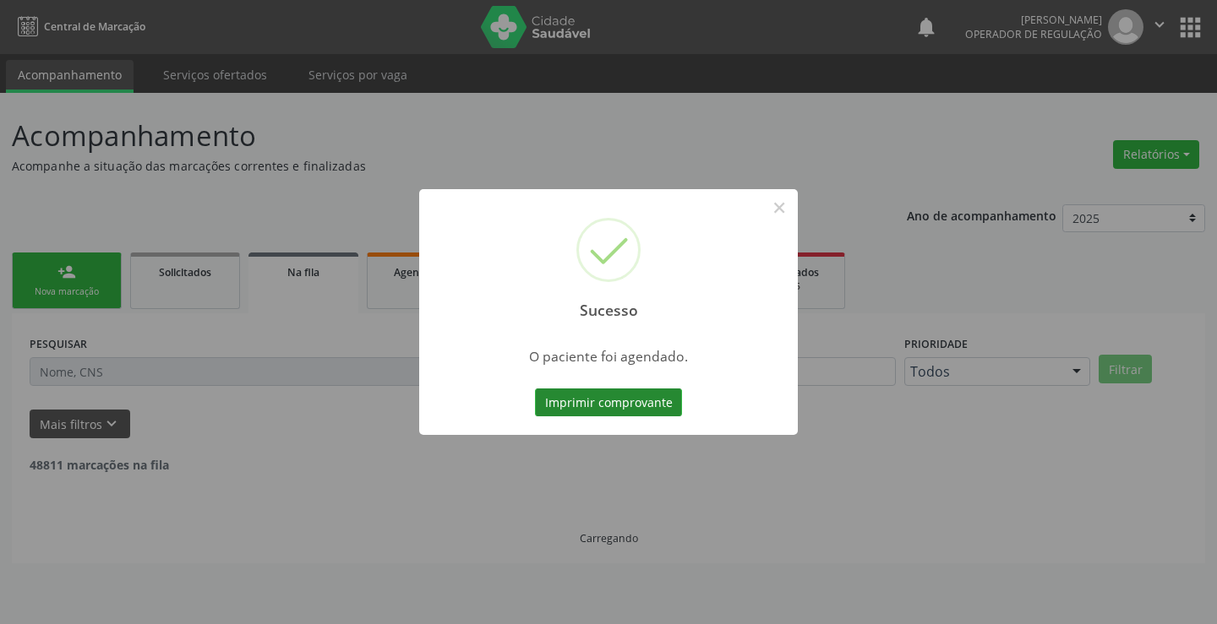
click at [567, 397] on button "Imprimir comprovante" at bounding box center [608, 403] width 147 height 29
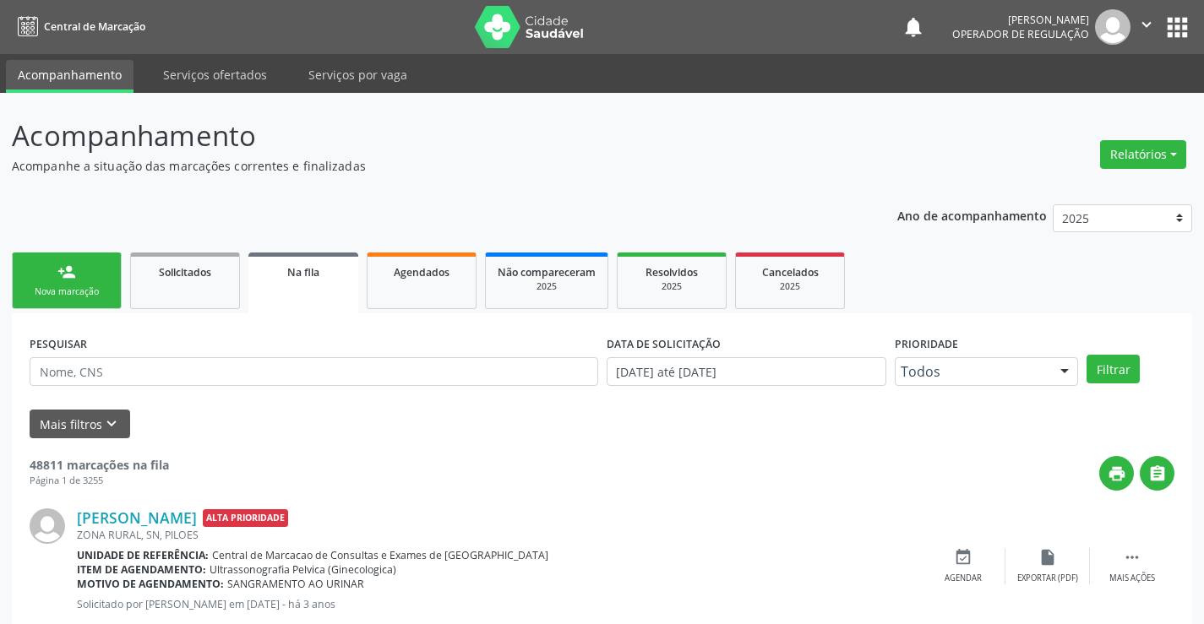
click at [101, 287] on div "Nova marcação" at bounding box center [66, 292] width 84 height 13
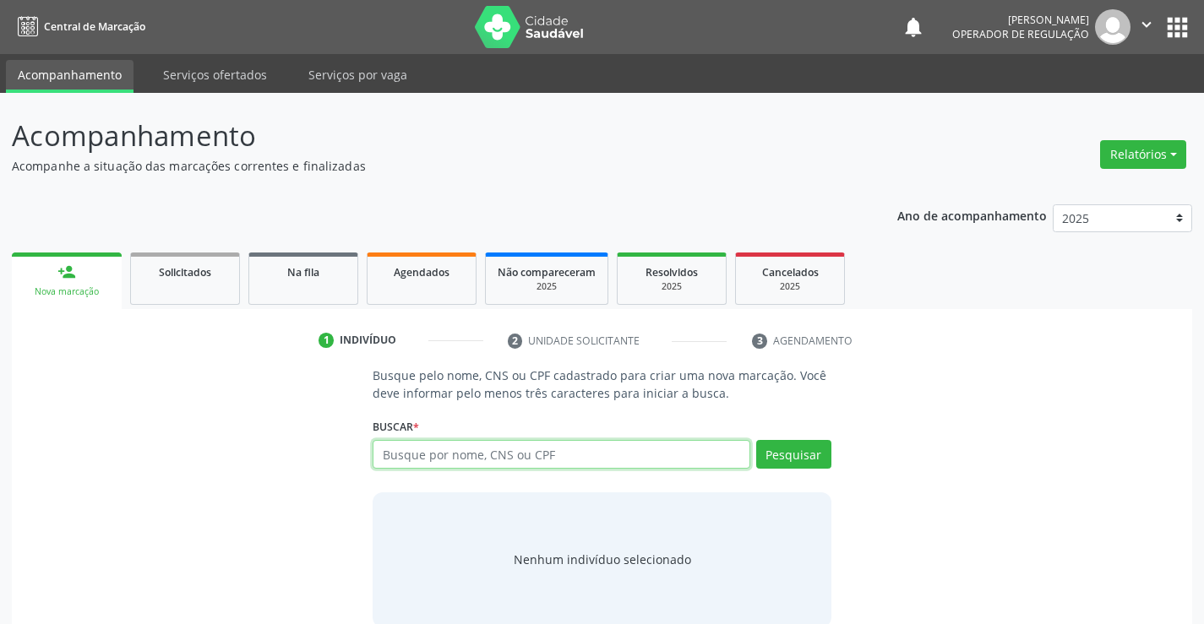
click at [416, 453] on input "text" at bounding box center [561, 454] width 377 height 29
type input "709007800946213"
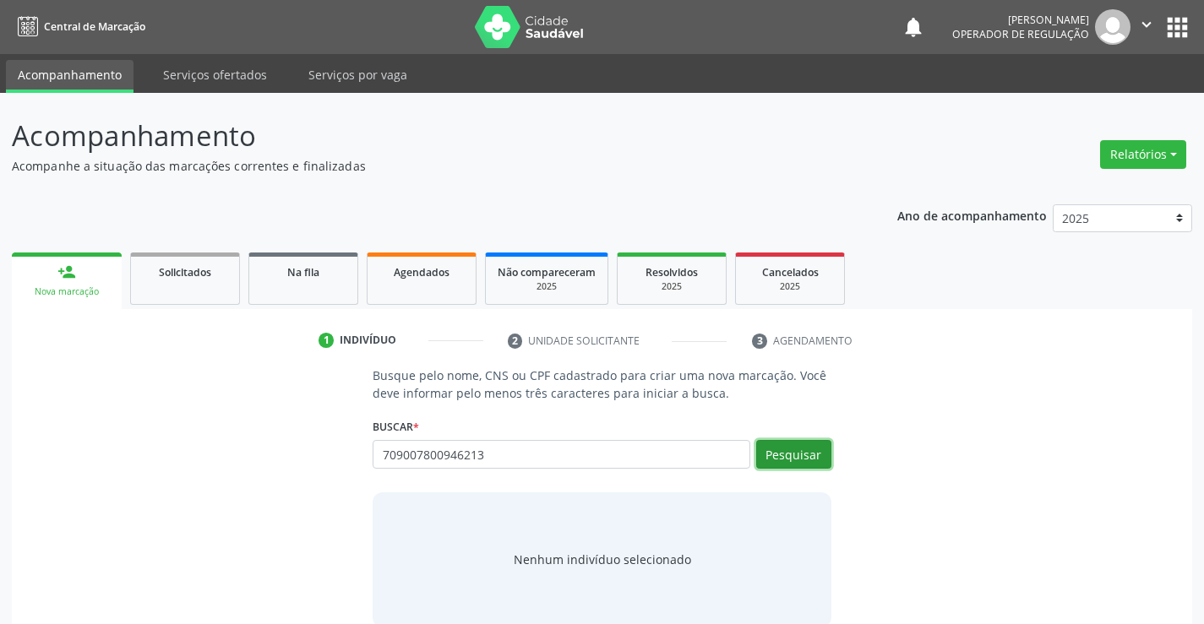
click at [786, 456] on button "Pesquisar" at bounding box center [793, 454] width 75 height 29
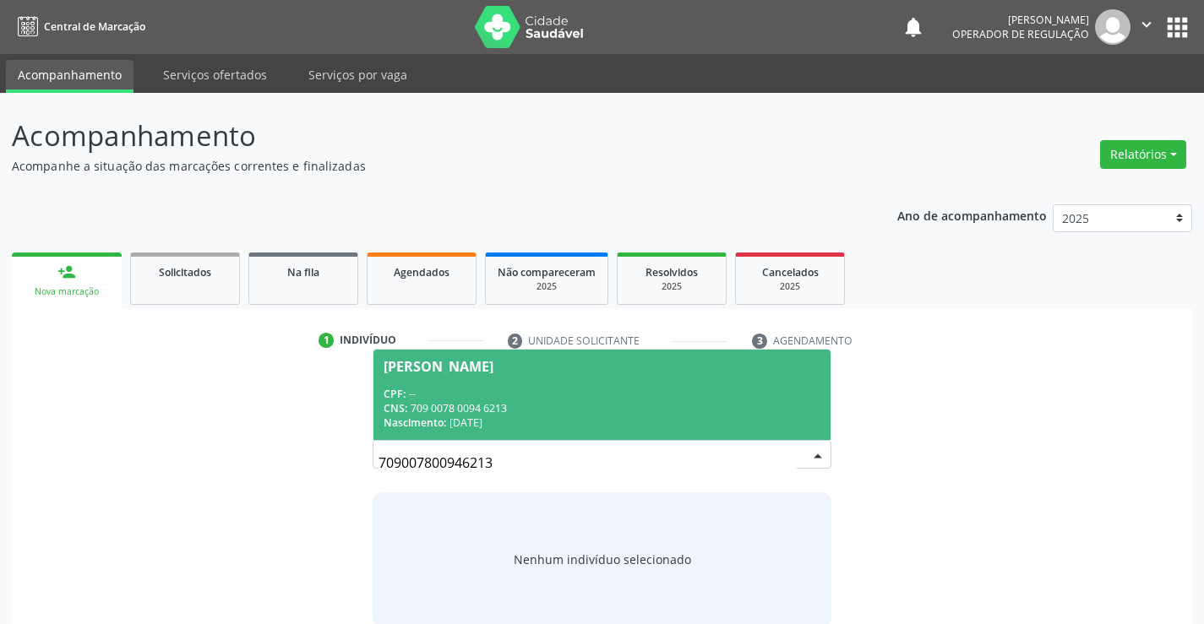
click at [513, 395] on div "CPF: --" at bounding box center [602, 394] width 436 height 14
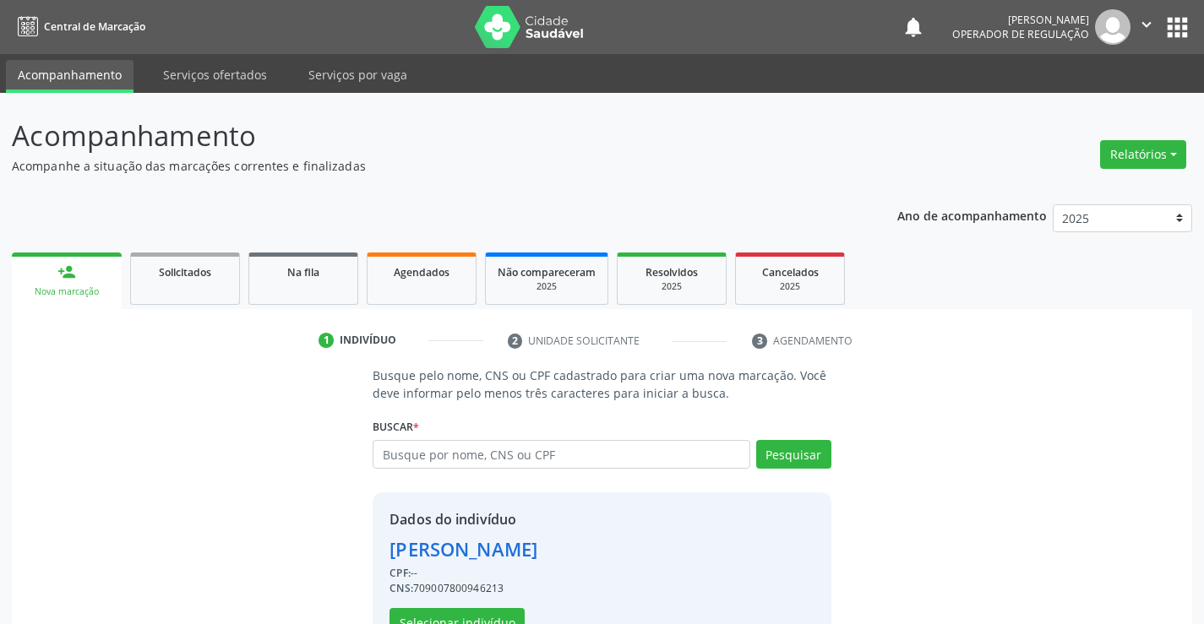
scroll to position [53, 0]
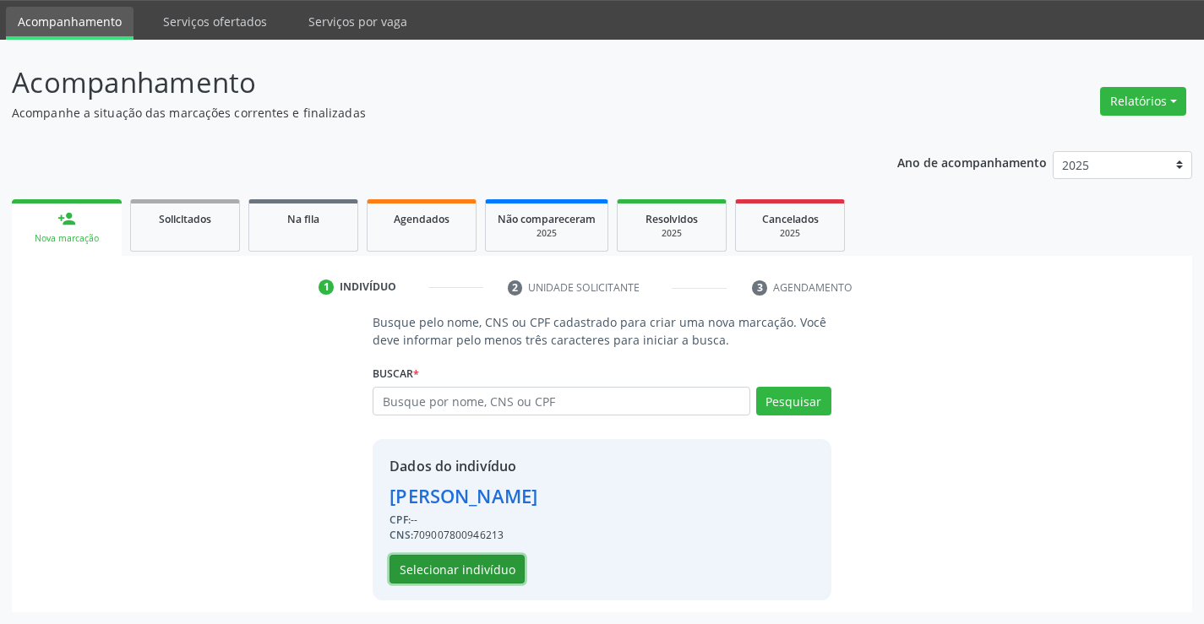
click at [455, 566] on button "Selecionar indivíduo" at bounding box center [456, 569] width 135 height 29
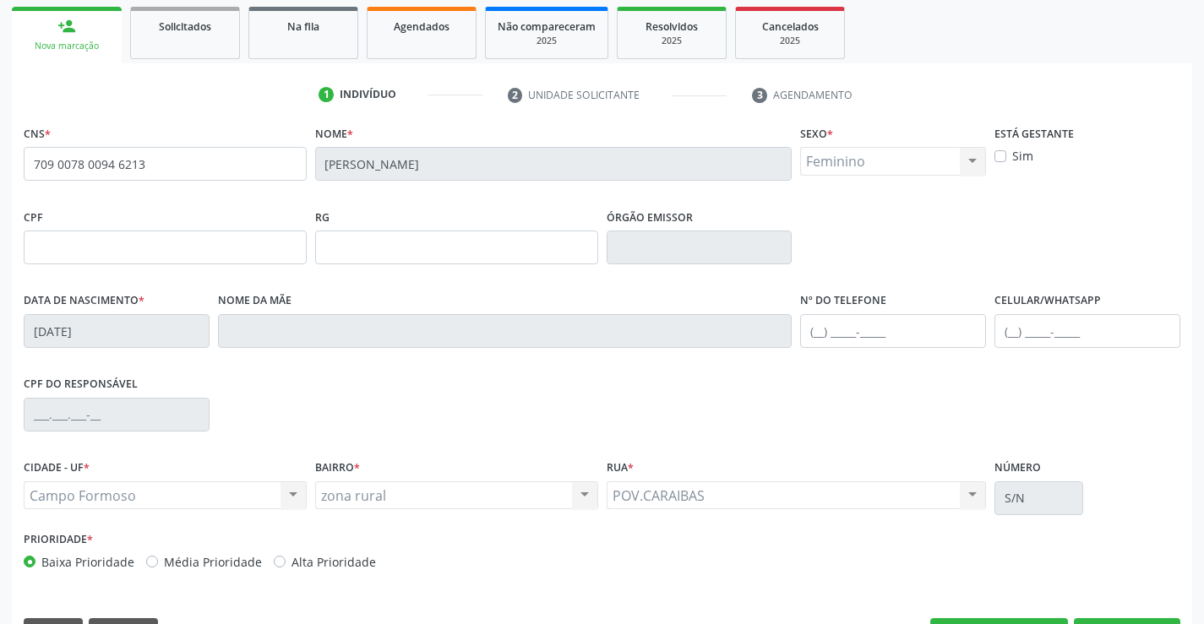
scroll to position [291, 0]
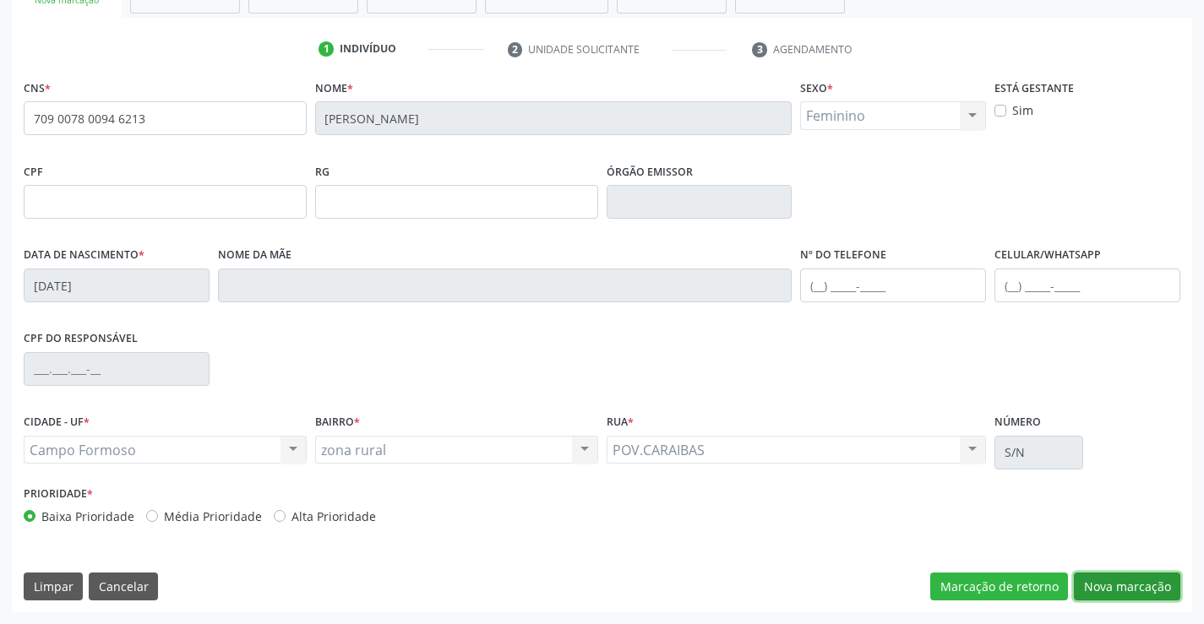
click at [1102, 581] on button "Nova marcação" at bounding box center [1127, 587] width 106 height 29
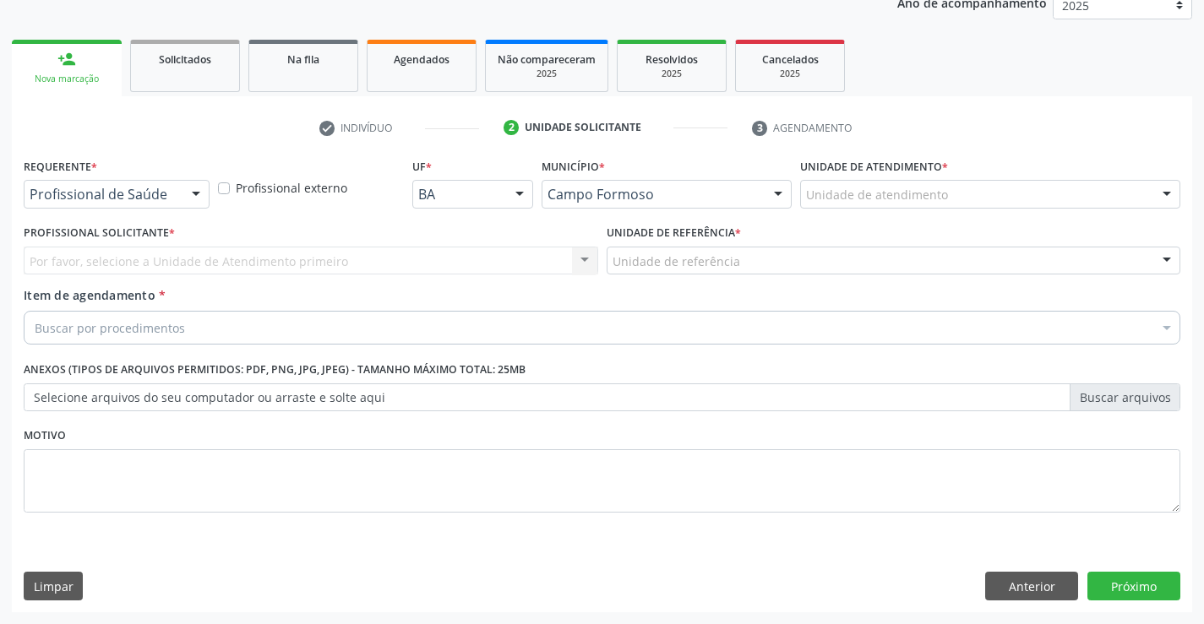
scroll to position [213, 0]
drag, startPoint x: 61, startPoint y: 200, endPoint x: 57, endPoint y: 253, distance: 53.4
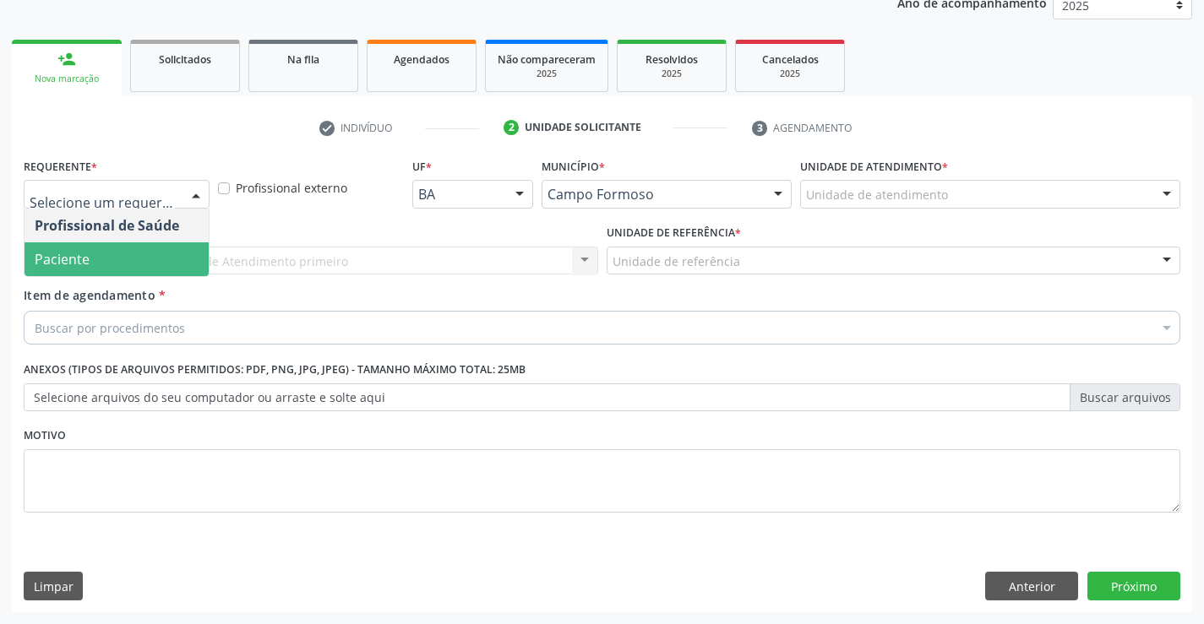
click at [57, 255] on span "Paciente" at bounding box center [62, 259] width 55 height 19
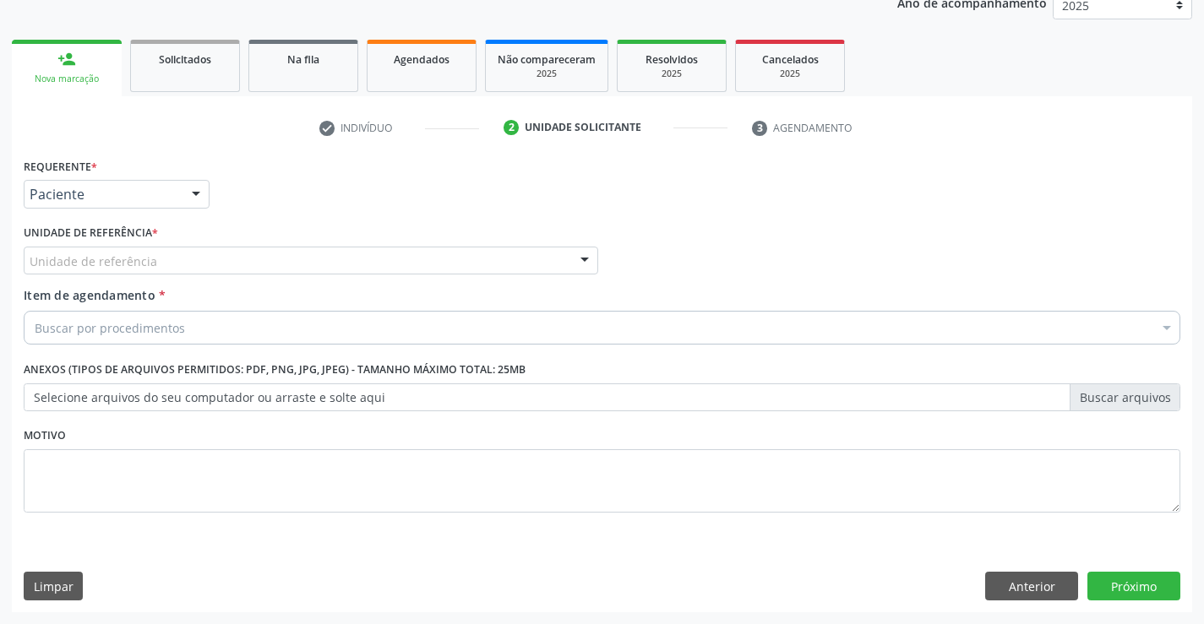
click at [57, 270] on div "Unidade de referência" at bounding box center [311, 261] width 574 height 29
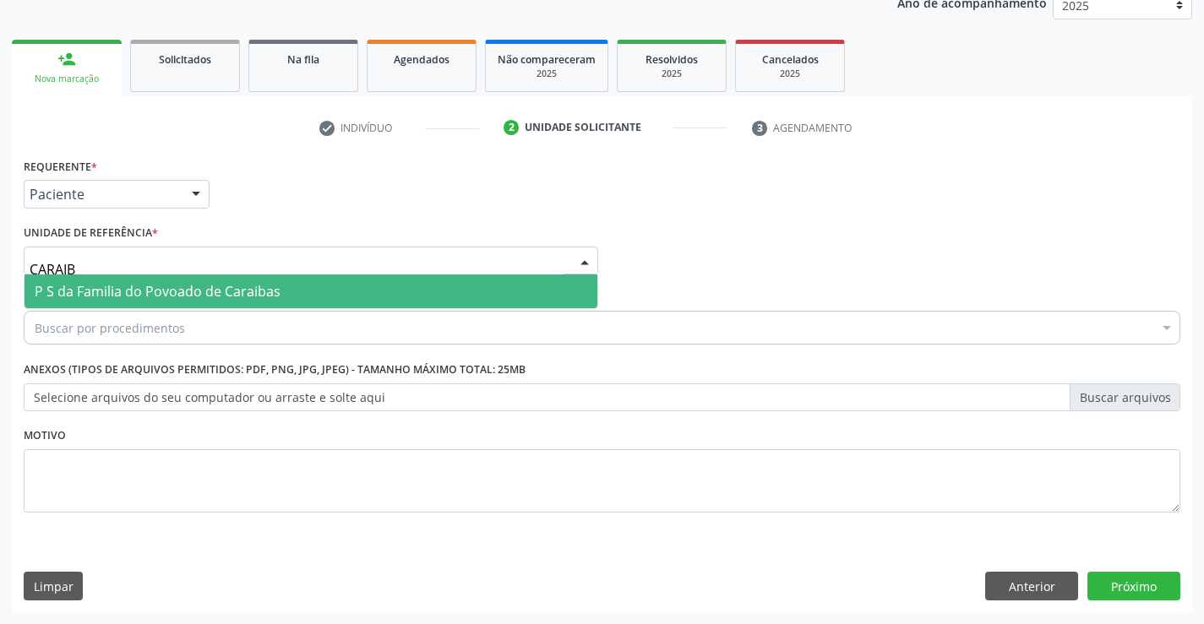
type input "CARAIBA"
drag, startPoint x: 95, startPoint y: 286, endPoint x: 93, endPoint y: 300, distance: 14.5
click at [95, 286] on span "P S da Familia do Povoado de Caraibas" at bounding box center [158, 291] width 246 height 19
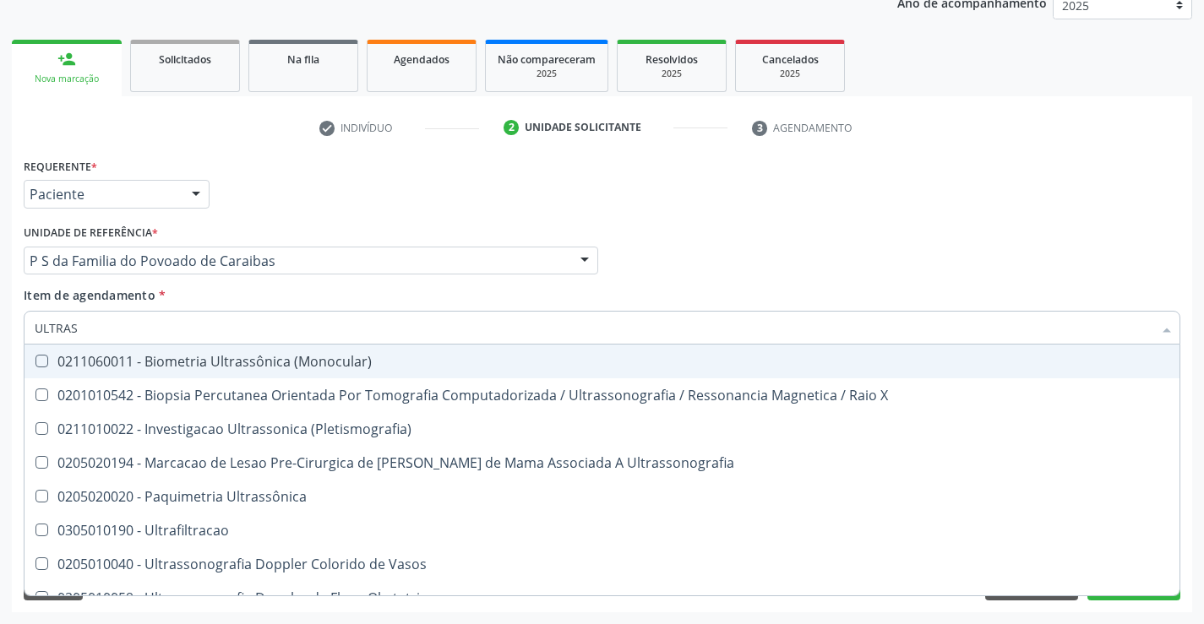
type input "ULTRASS"
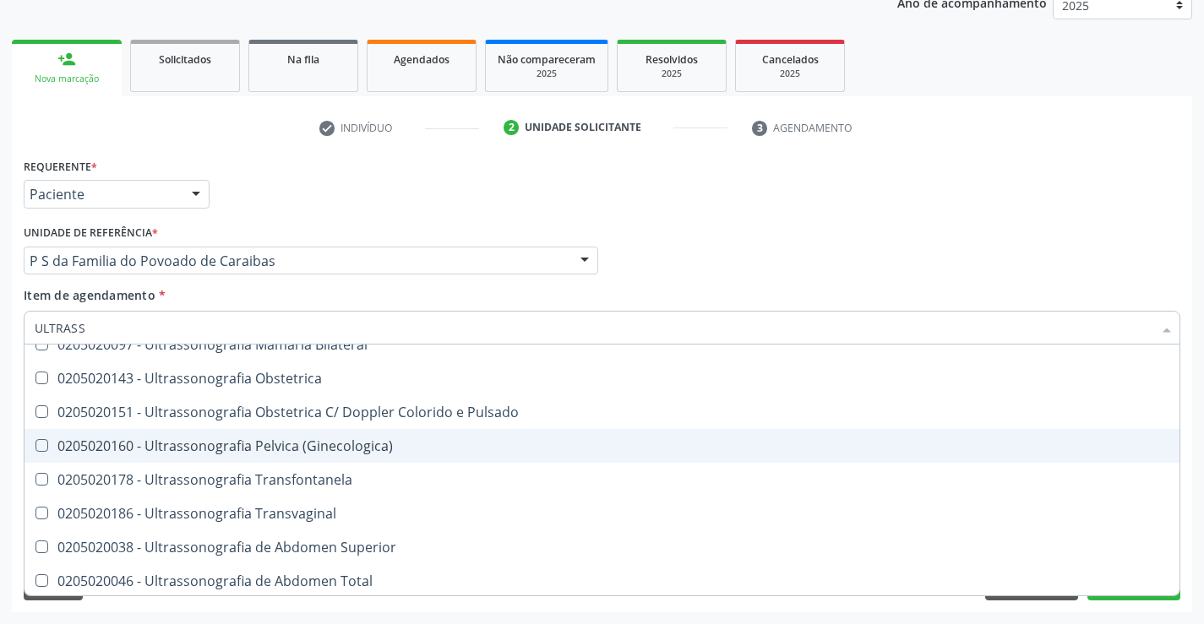
scroll to position [169, 0]
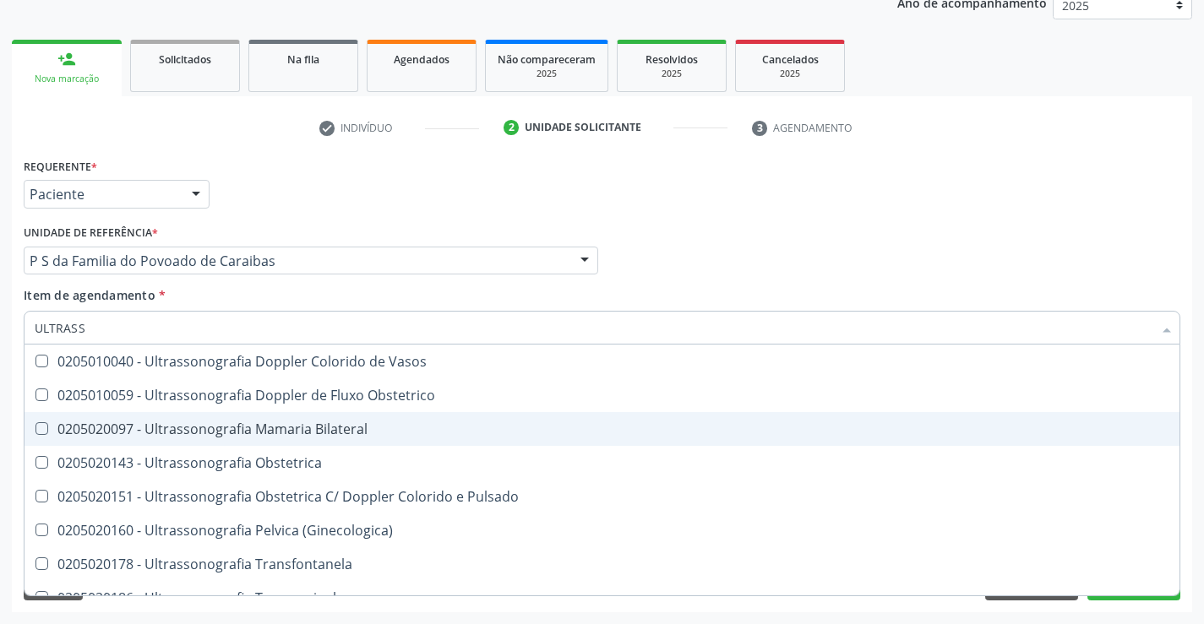
drag, startPoint x: 306, startPoint y: 433, endPoint x: 202, endPoint y: 437, distance: 104.0
click at [305, 433] on div "0205020097 - Ultrassonografia Mamaria Bilateral" at bounding box center [602, 429] width 1135 height 14
checkbox Bilateral "true"
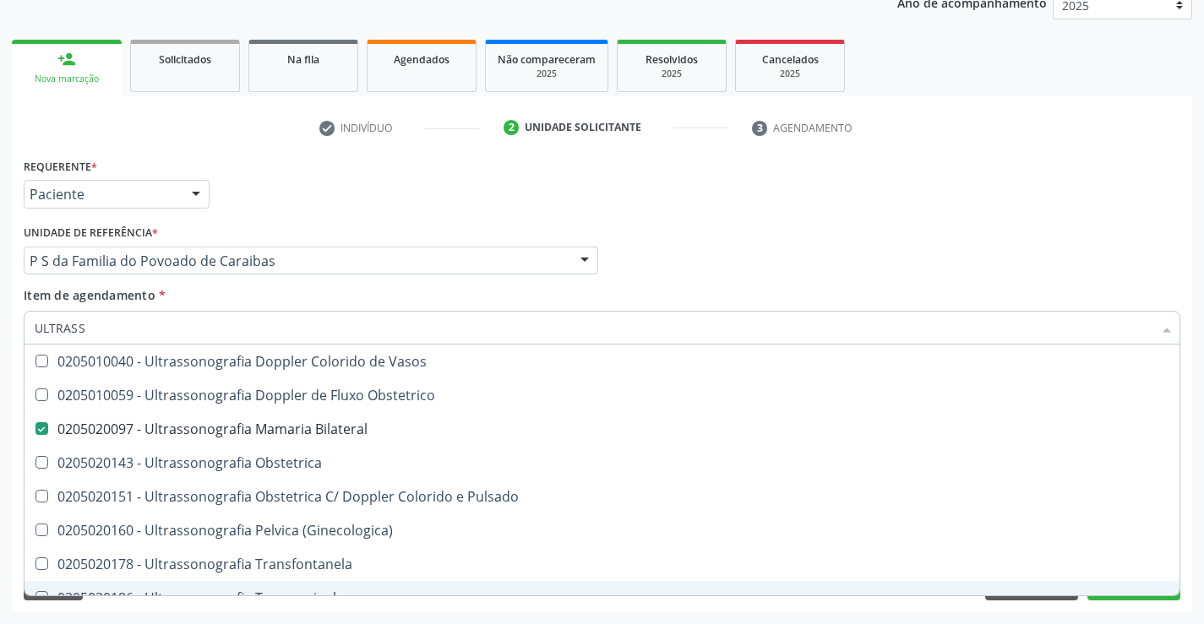
click at [1151, 602] on div "Requerente * Paciente Profissional de Saúde Paciente Nenhum resultado encontrad…" at bounding box center [602, 383] width 1180 height 459
checkbox X "true"
checkbox Bilateral "false"
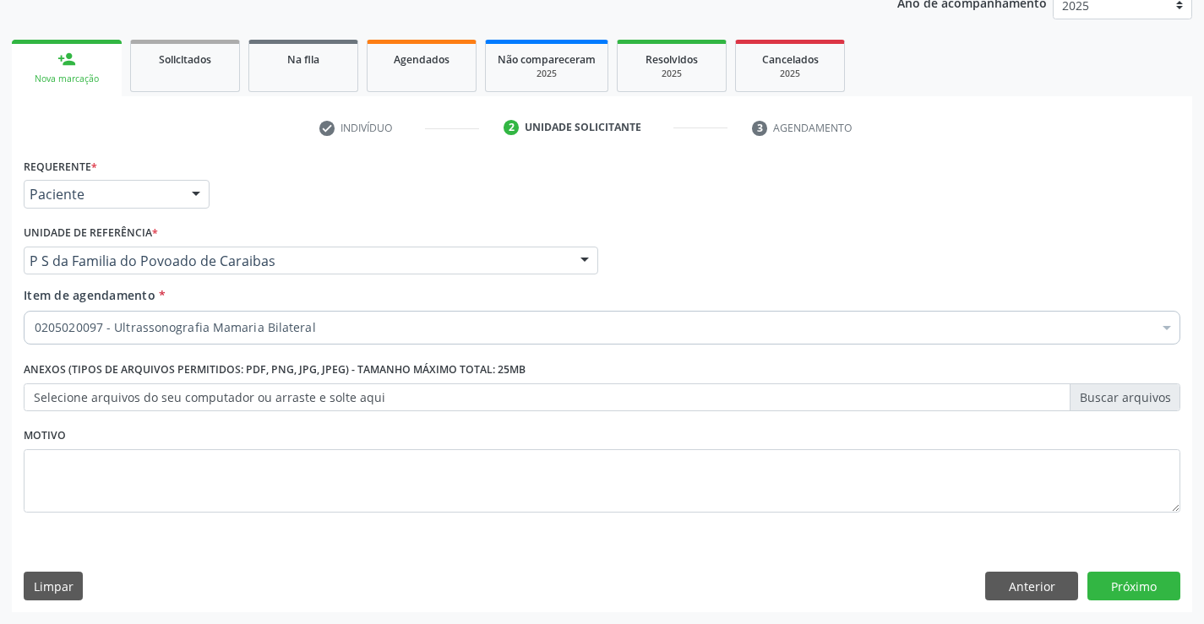
scroll to position [0, 0]
click at [1137, 580] on button "Próximo" at bounding box center [1133, 586] width 93 height 29
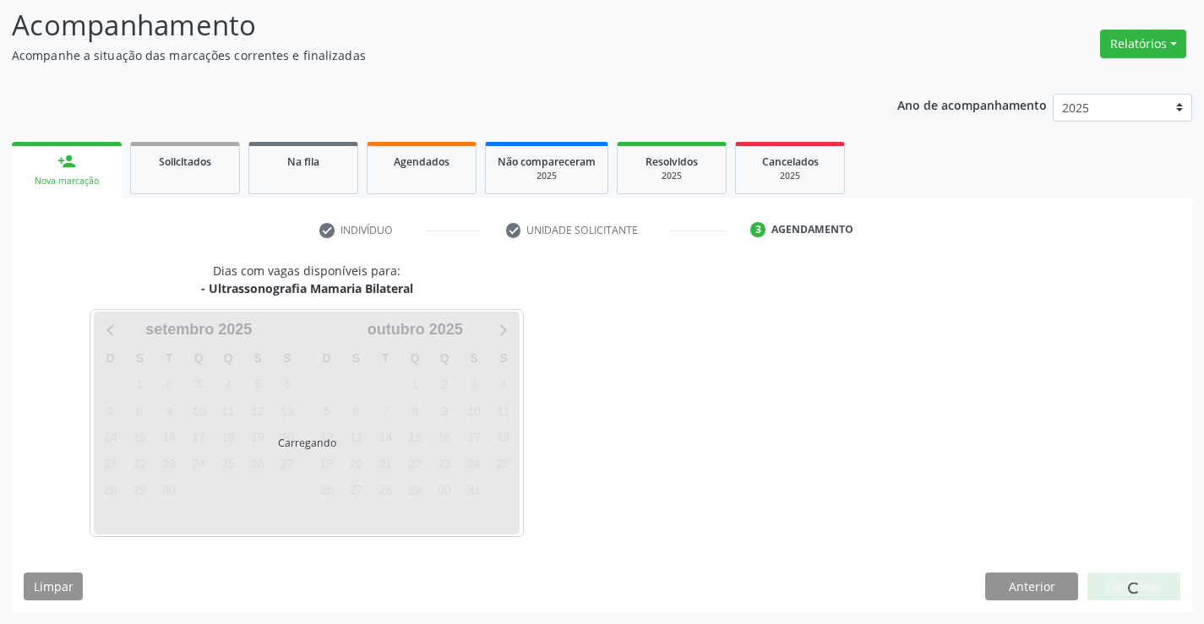
scroll to position [111, 0]
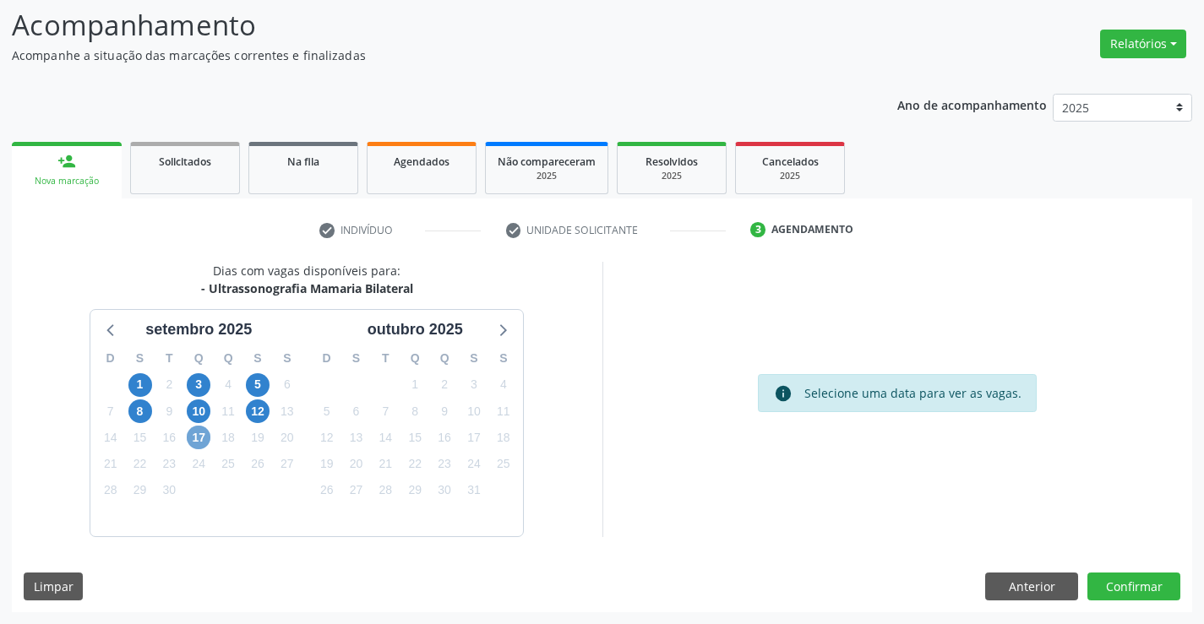
click at [200, 444] on span "17" at bounding box center [199, 438] width 24 height 24
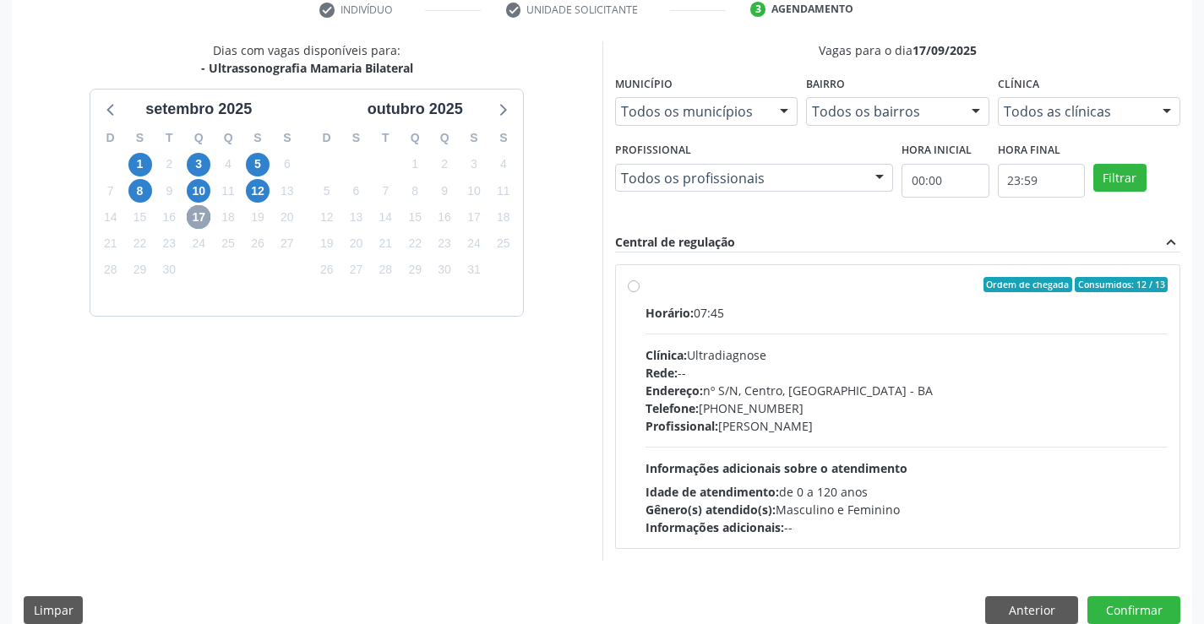
scroll to position [355, 0]
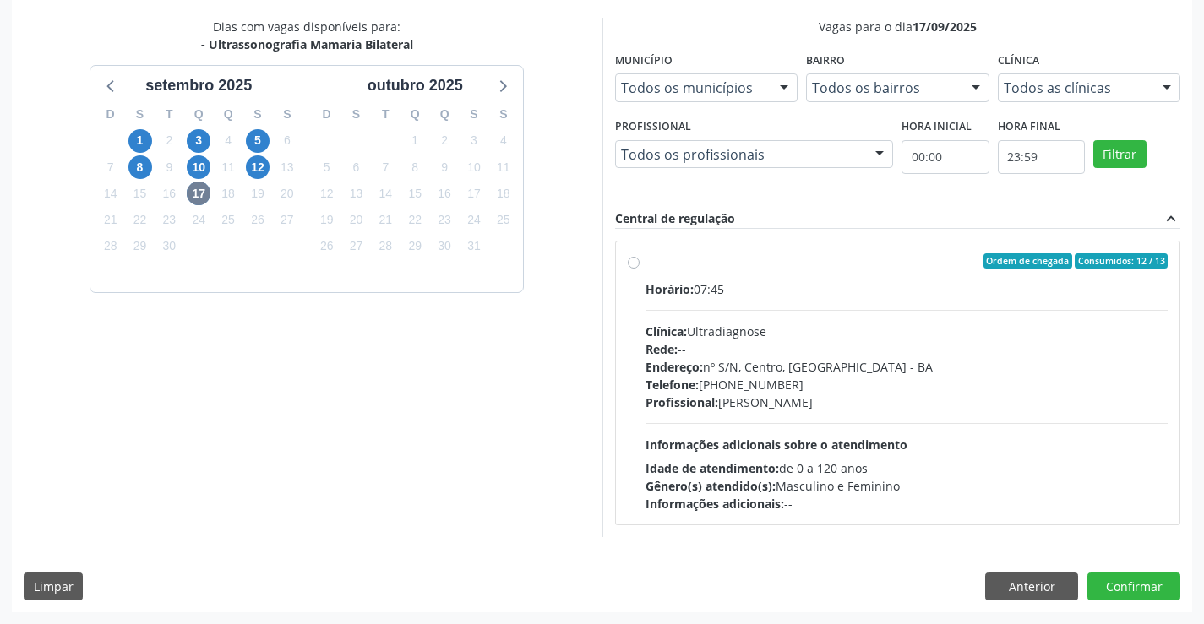
click at [645, 263] on label "Ordem de chegada Consumidos: 12 / 13 Horário: 07:45 Clínica: Ultradiagnose Rede…" at bounding box center [906, 382] width 523 height 259
click at [628, 263] on input "Ordem de chegada Consumidos: 12 / 13 Horário: 07:45 Clínica: Ultradiagnose Rede…" at bounding box center [634, 260] width 12 height 15
radio input "true"
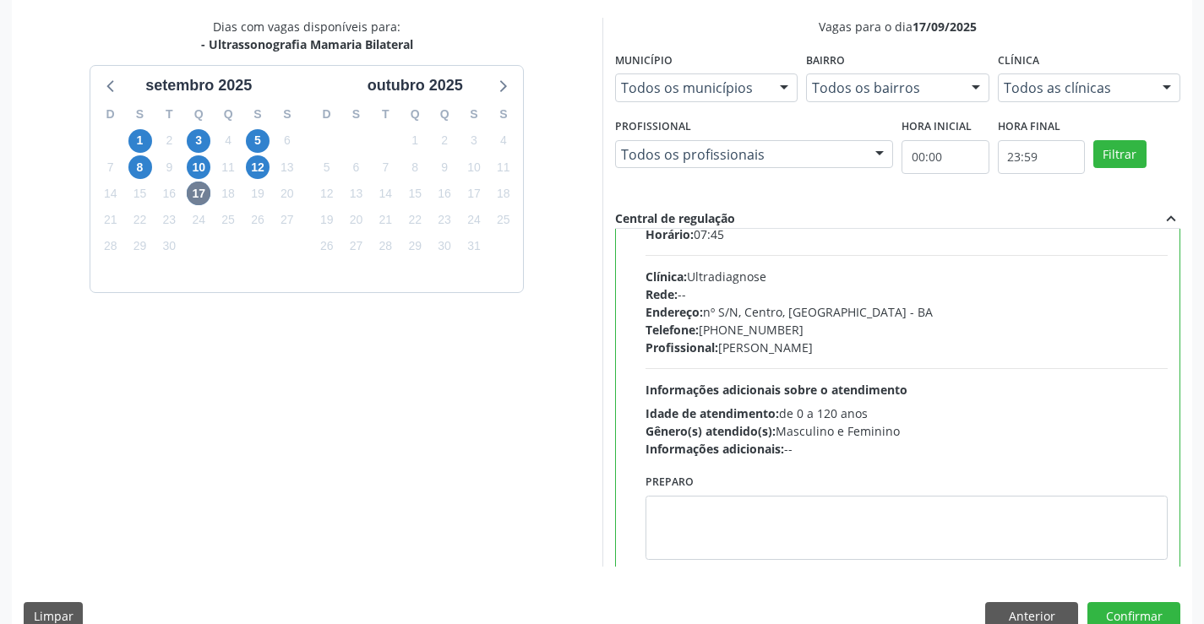
scroll to position [84, 0]
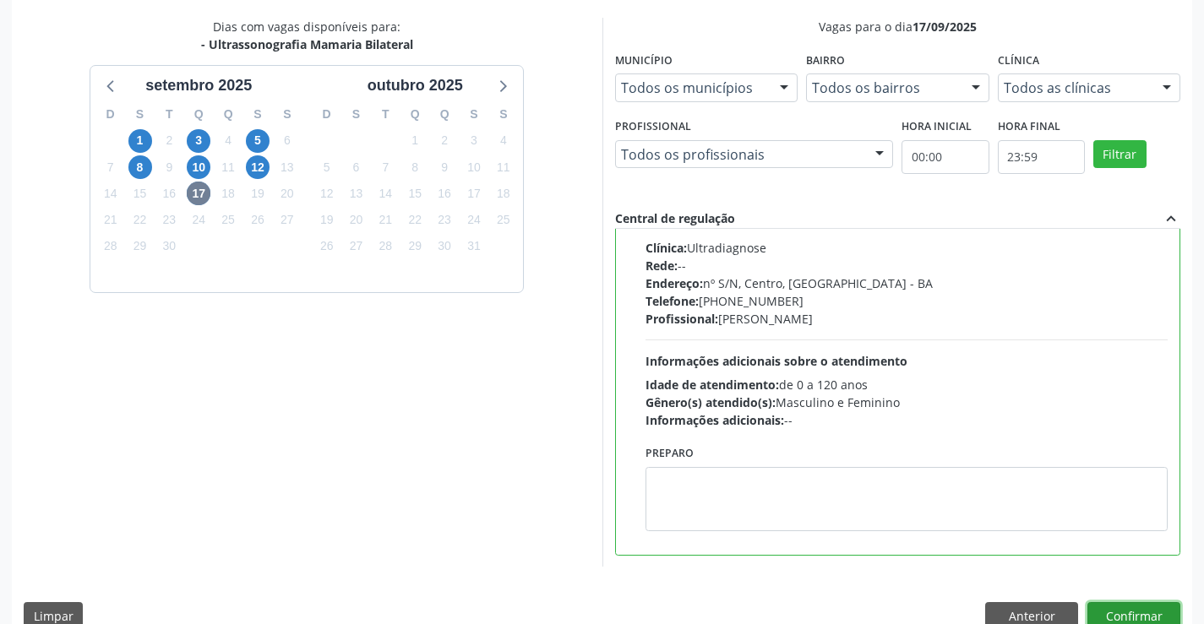
click at [1107, 607] on button "Confirmar" at bounding box center [1133, 616] width 93 height 29
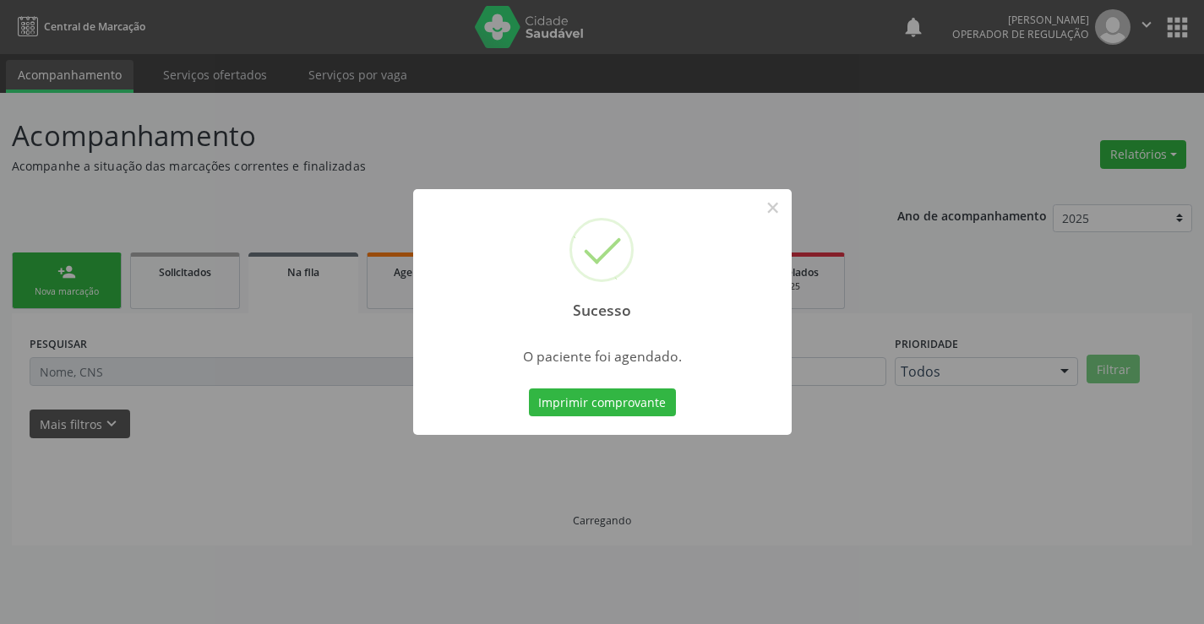
scroll to position [0, 0]
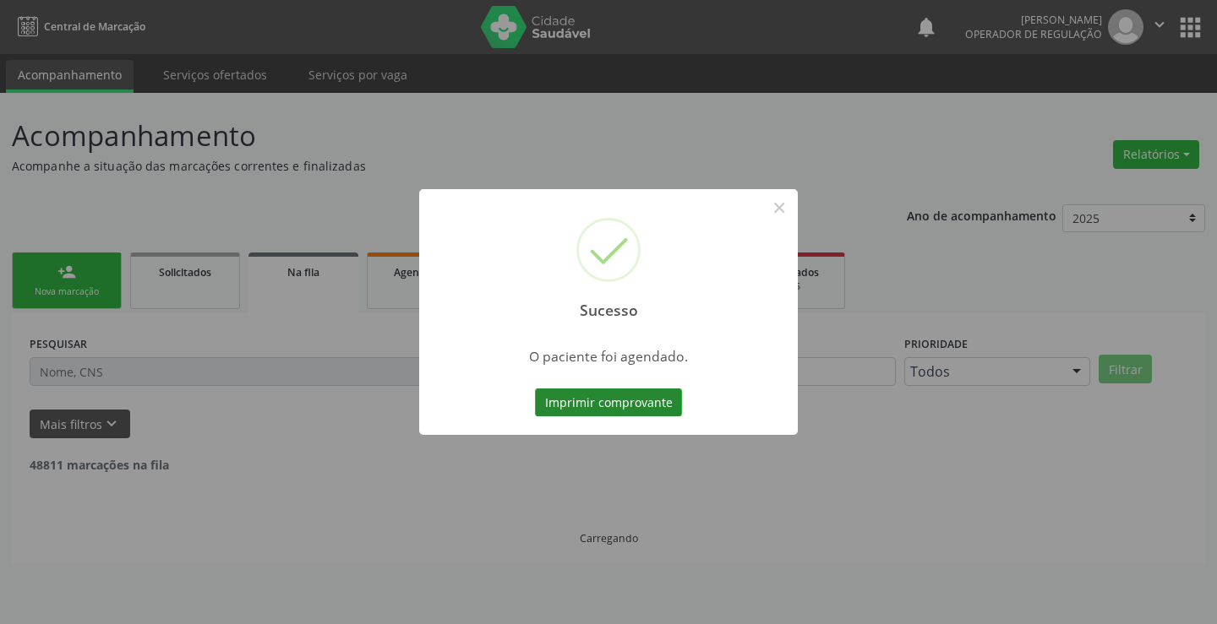
click at [627, 414] on button "Imprimir comprovante" at bounding box center [608, 403] width 147 height 29
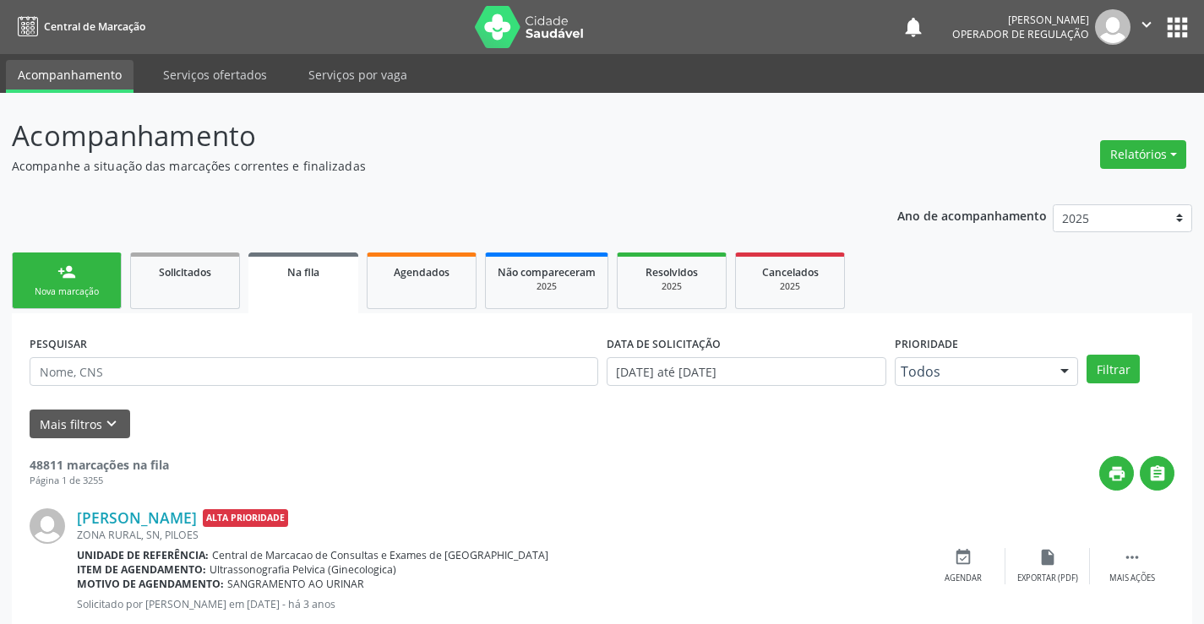
click at [78, 281] on link "person_add Nova marcação" at bounding box center [67, 281] width 110 height 57
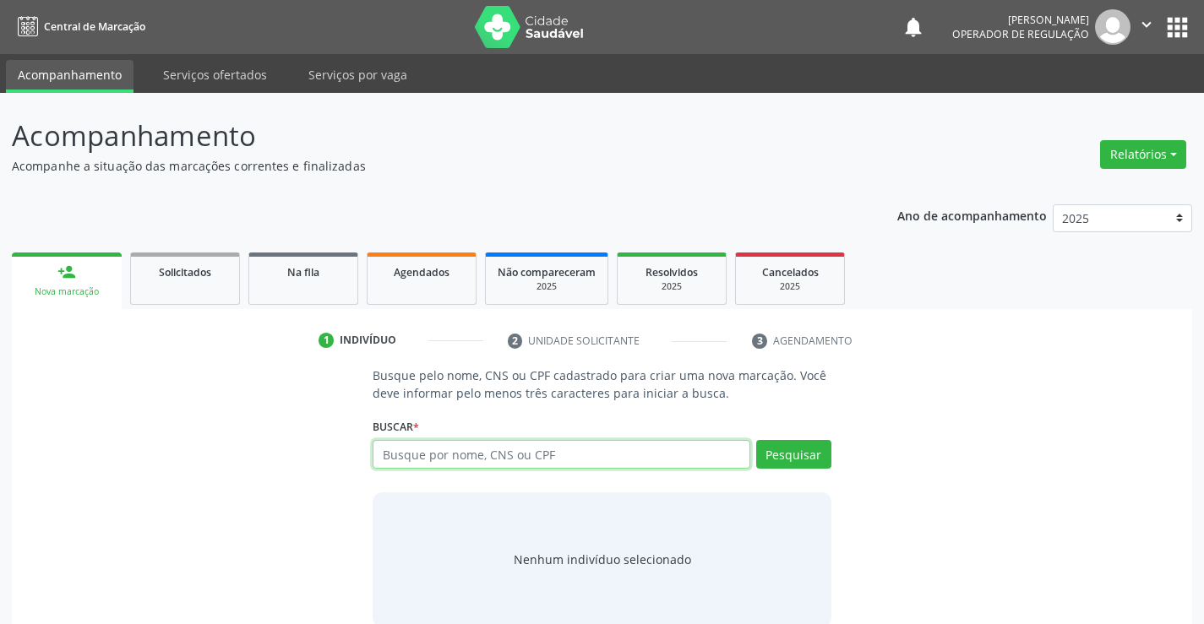
click at [506, 459] on input "text" at bounding box center [561, 454] width 377 height 29
type input "704600617671720"
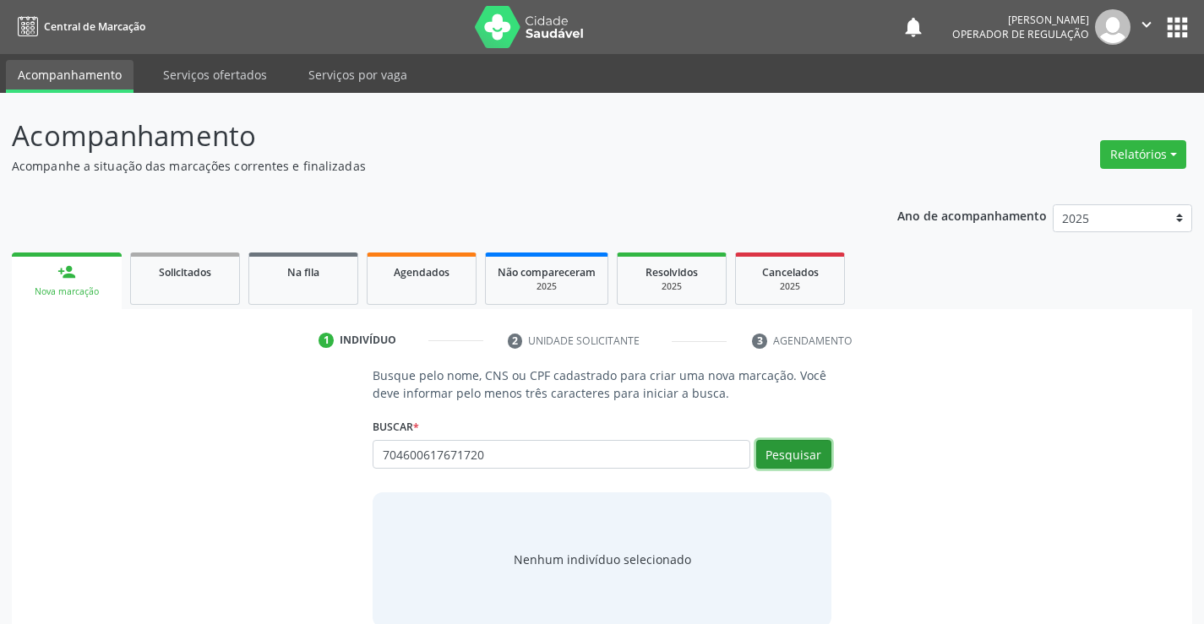
click at [796, 460] on button "Pesquisar" at bounding box center [793, 454] width 75 height 29
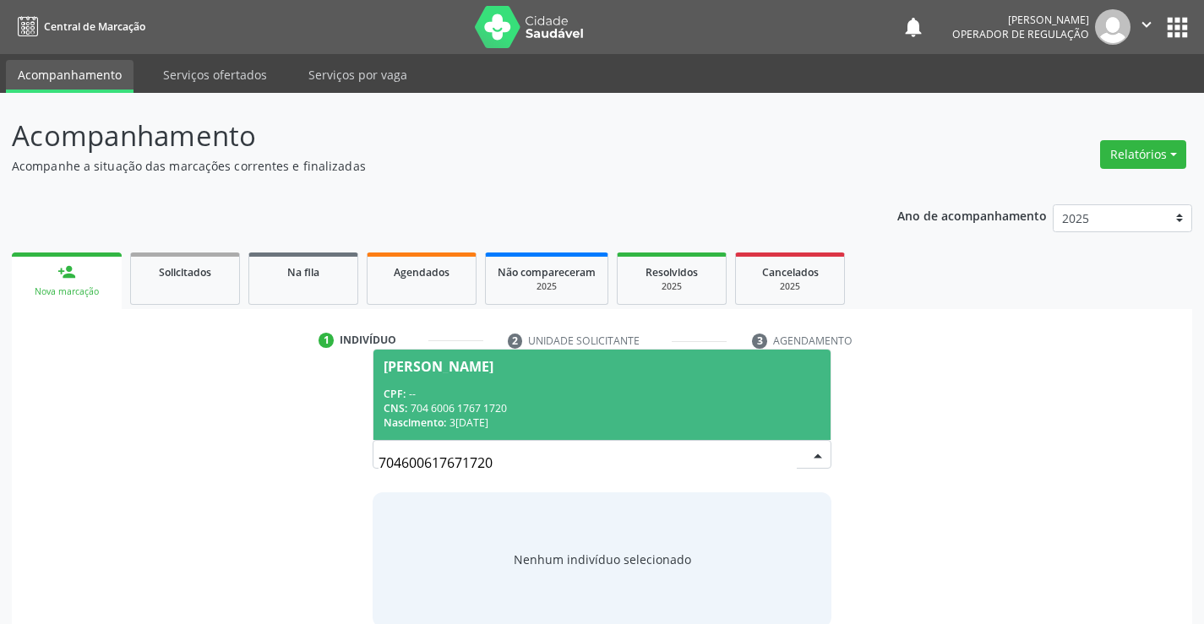
click at [629, 369] on div "Silvana Rodrigues de Souza" at bounding box center [602, 367] width 436 height 14
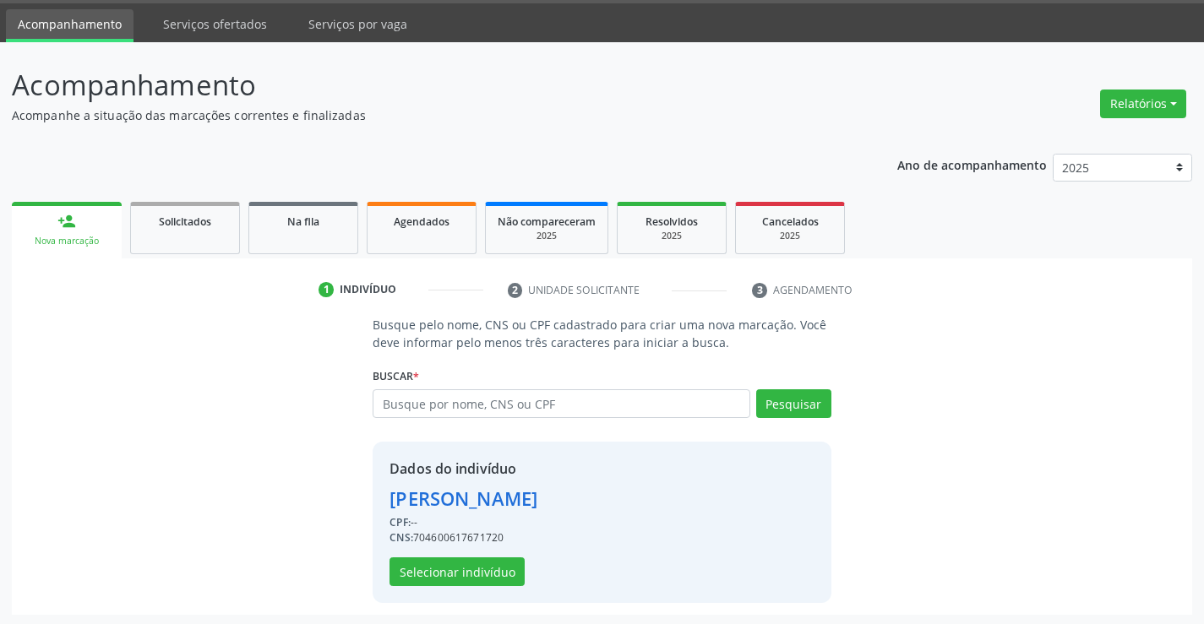
scroll to position [53, 0]
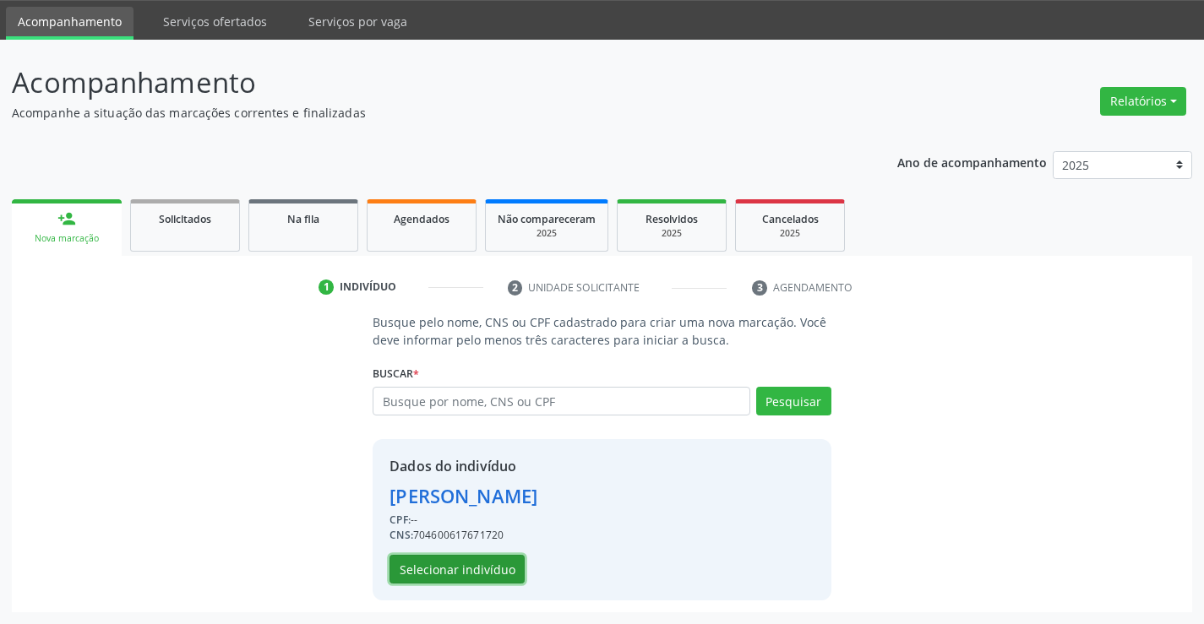
click at [498, 579] on button "Selecionar indivíduo" at bounding box center [456, 569] width 135 height 29
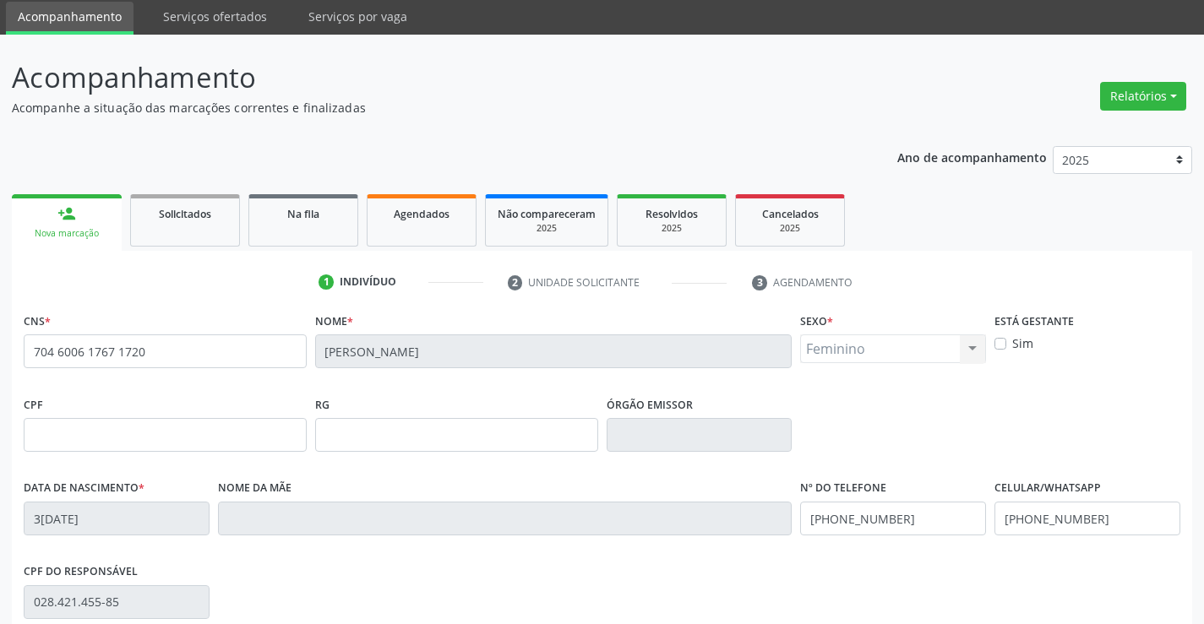
scroll to position [291, 0]
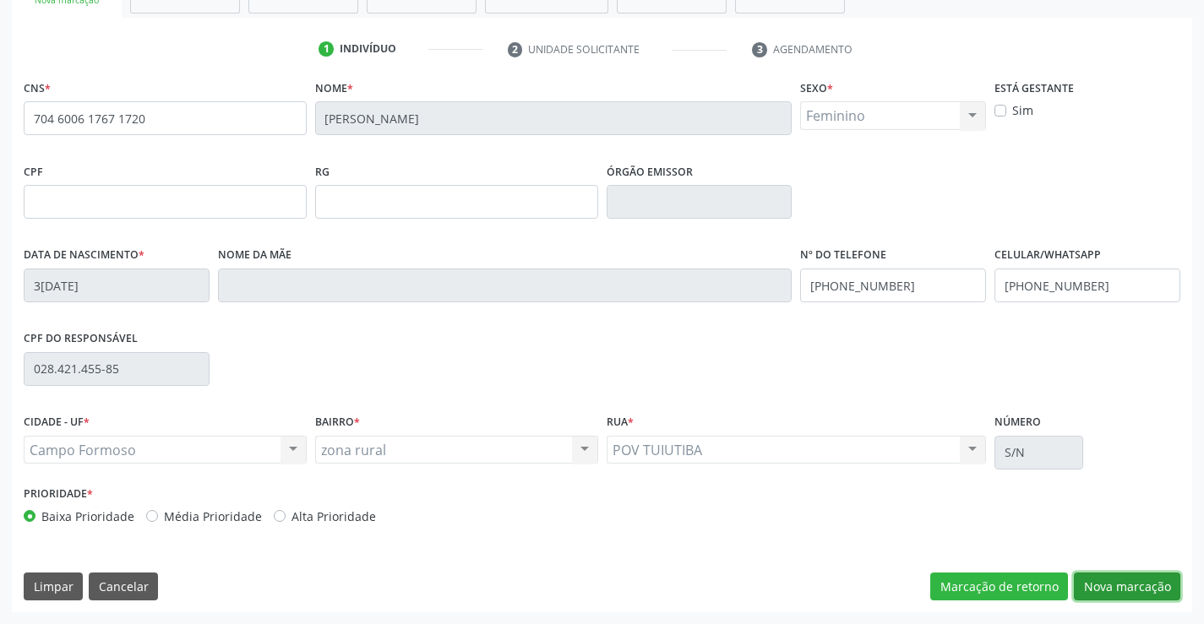
click at [1098, 589] on button "Nova marcação" at bounding box center [1127, 587] width 106 height 29
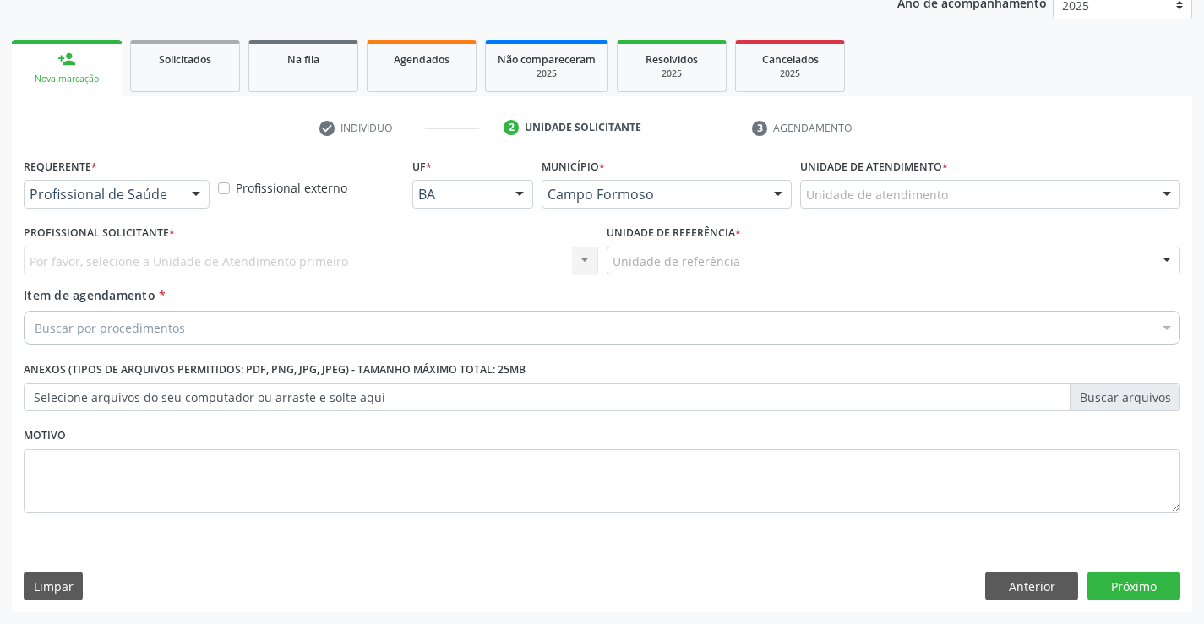
scroll to position [213, 0]
drag, startPoint x: 81, startPoint y: 203, endPoint x: 66, endPoint y: 248, distance: 47.3
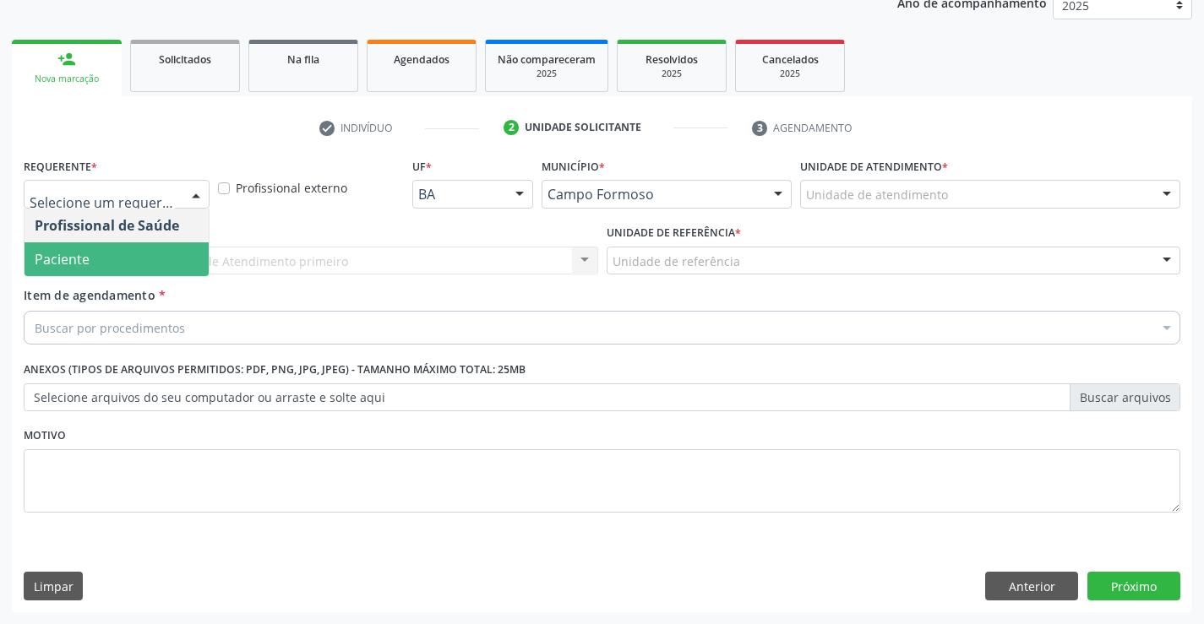
click at [62, 250] on span "Paciente" at bounding box center [62, 259] width 55 height 19
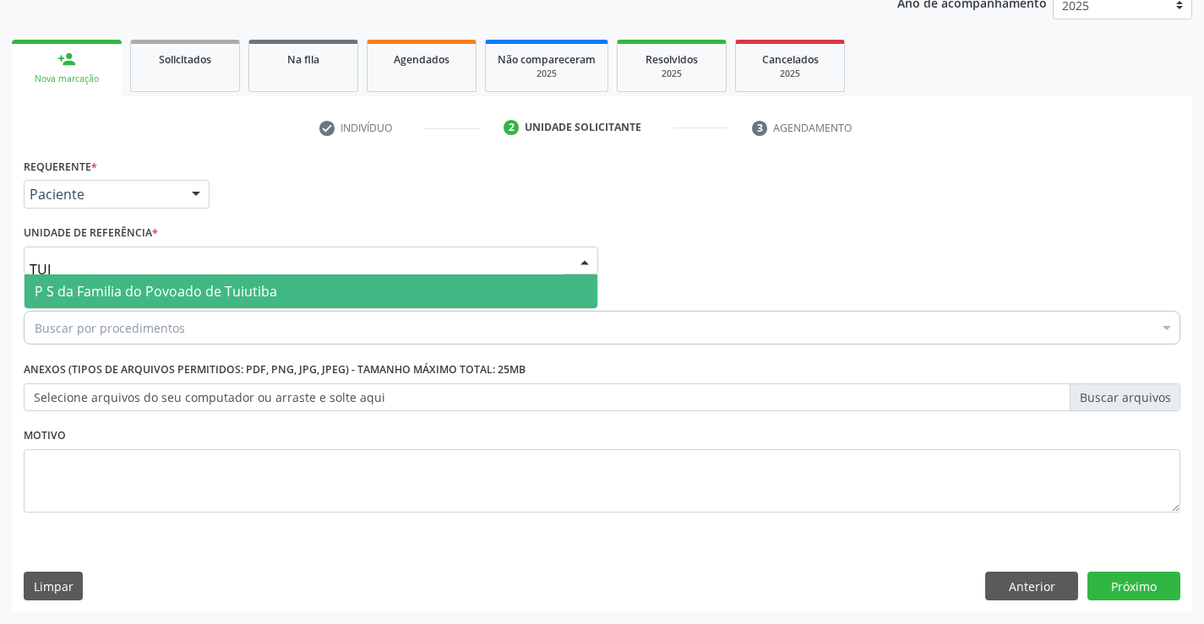
type input "TUIU"
drag, startPoint x: 193, startPoint y: 291, endPoint x: 185, endPoint y: 301, distance: 12.0
click at [185, 301] on span "P S da Familia do Povoado de Tuiutiba" at bounding box center [156, 291] width 242 height 19
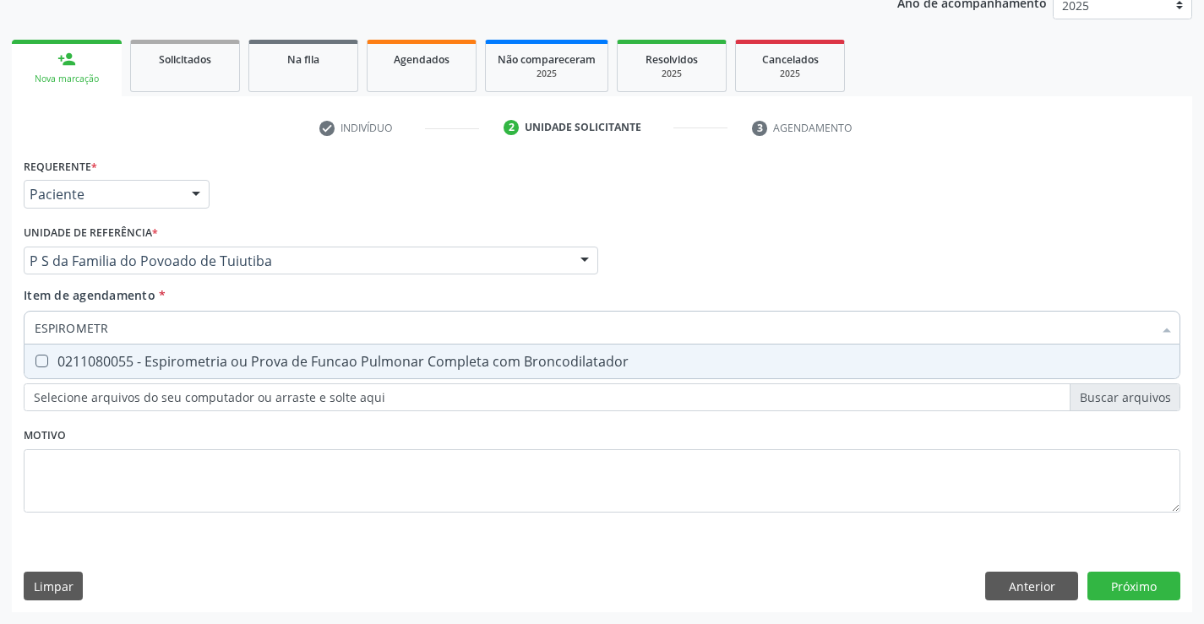
type input "ESPIROMETRI"
drag, startPoint x: 148, startPoint y: 362, endPoint x: 19, endPoint y: 393, distance: 132.2
click at [147, 362] on div "0211080055 - Espirometria ou Prova de Funcao Pulmonar Completa com Broncodilata…" at bounding box center [602, 362] width 1135 height 14
checkbox Broncodilatador "true"
click at [1129, 584] on div "Requerente * Paciente Profissional de Saúde Paciente Nenhum resultado encontrad…" at bounding box center [602, 383] width 1180 height 459
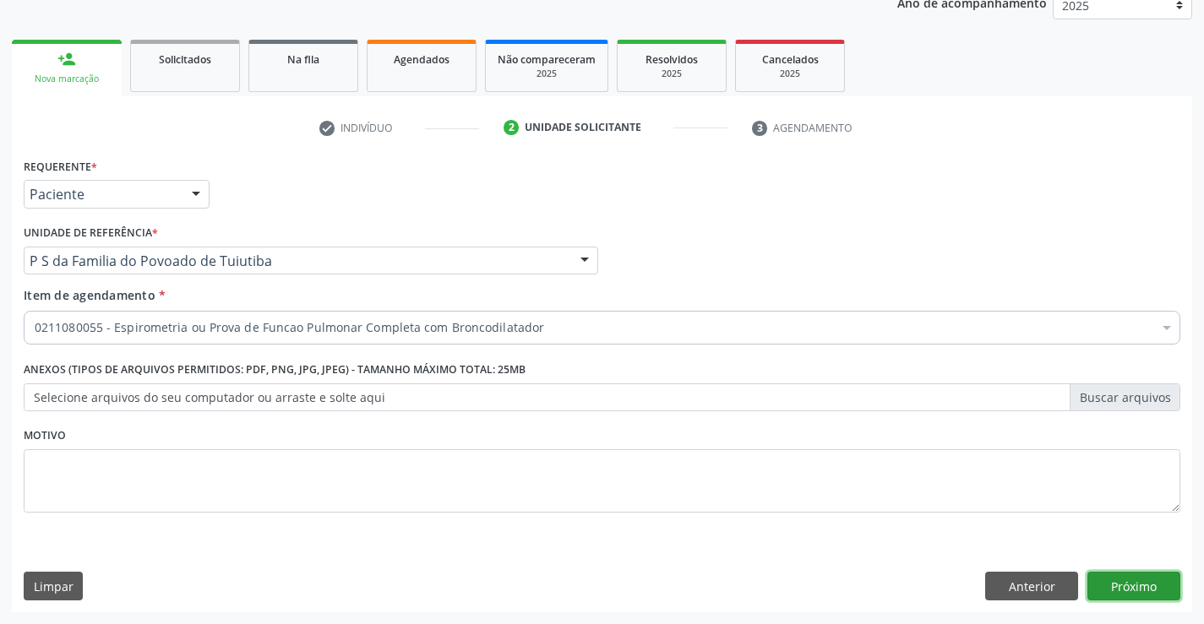
click at [1114, 579] on button "Próximo" at bounding box center [1133, 586] width 93 height 29
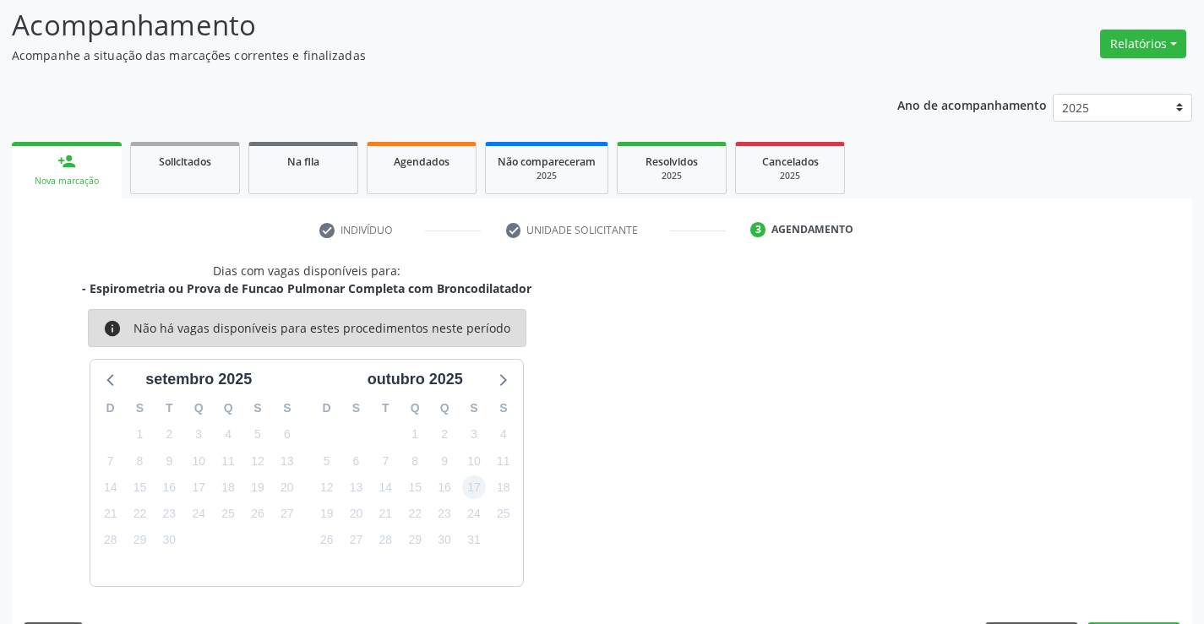
scroll to position [161, 0]
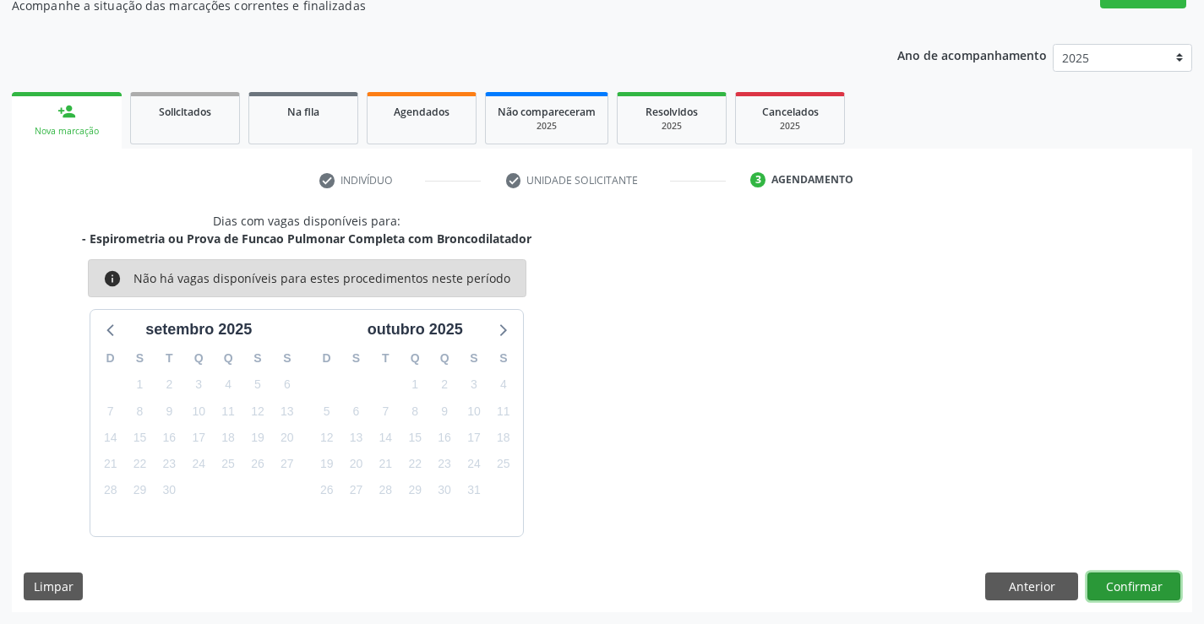
drag, startPoint x: 1118, startPoint y: 588, endPoint x: 1091, endPoint y: 576, distance: 28.7
click at [1091, 576] on button "Confirmar" at bounding box center [1133, 587] width 93 height 29
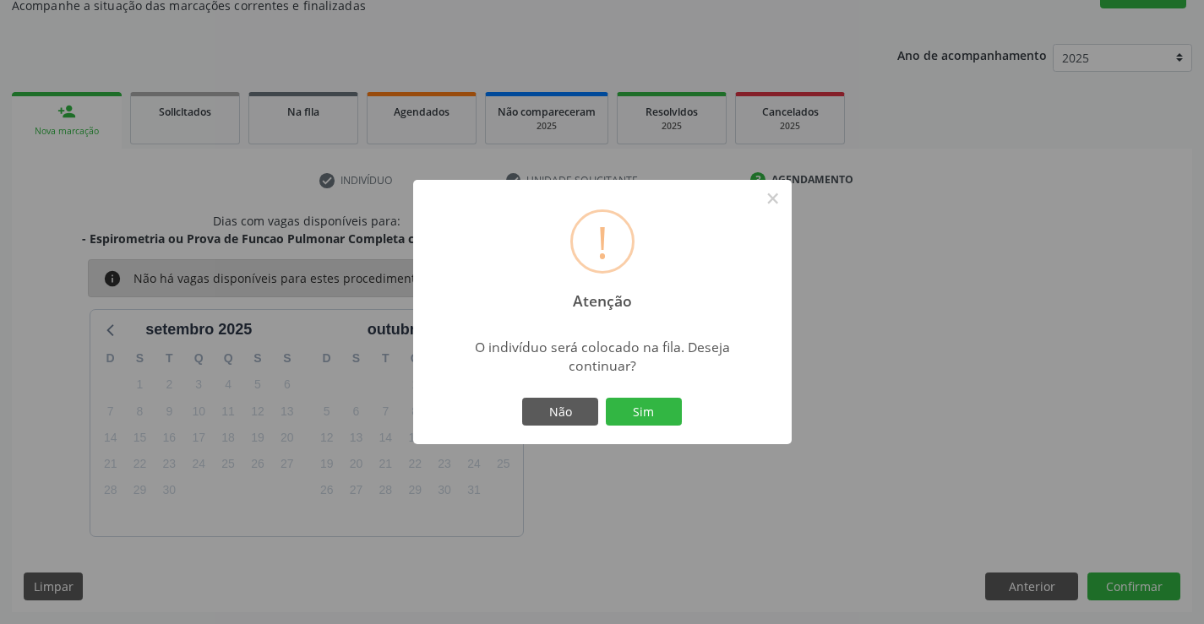
drag, startPoint x: 633, startPoint y: 410, endPoint x: 618, endPoint y: 427, distance: 23.4
click at [630, 411] on button "Sim" at bounding box center [644, 412] width 76 height 29
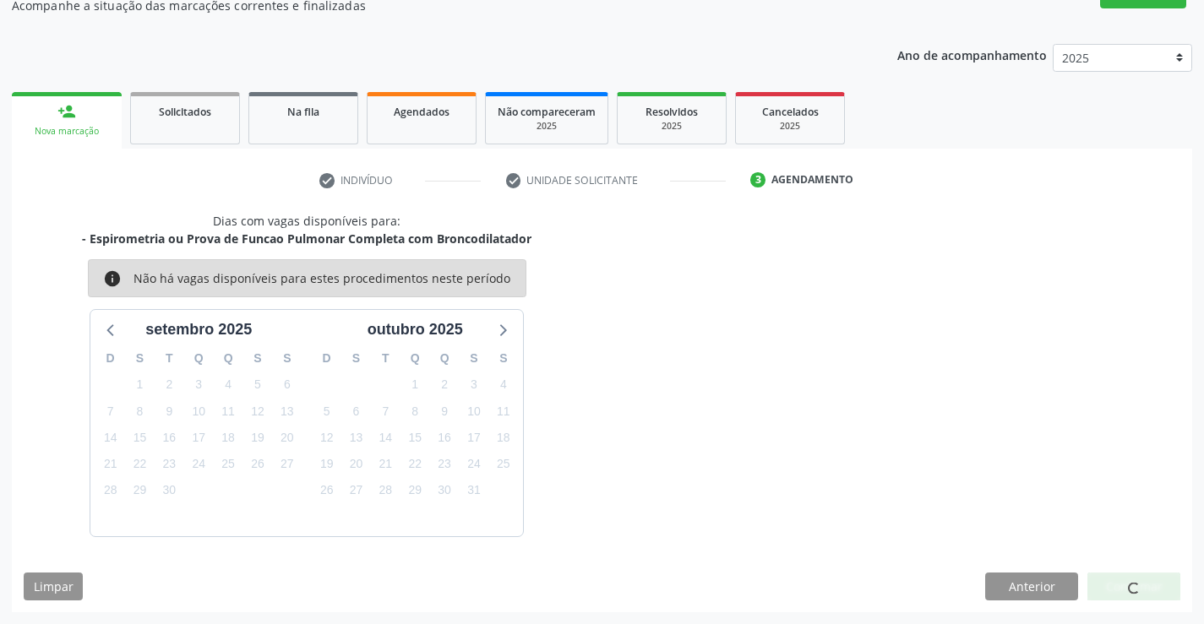
scroll to position [0, 0]
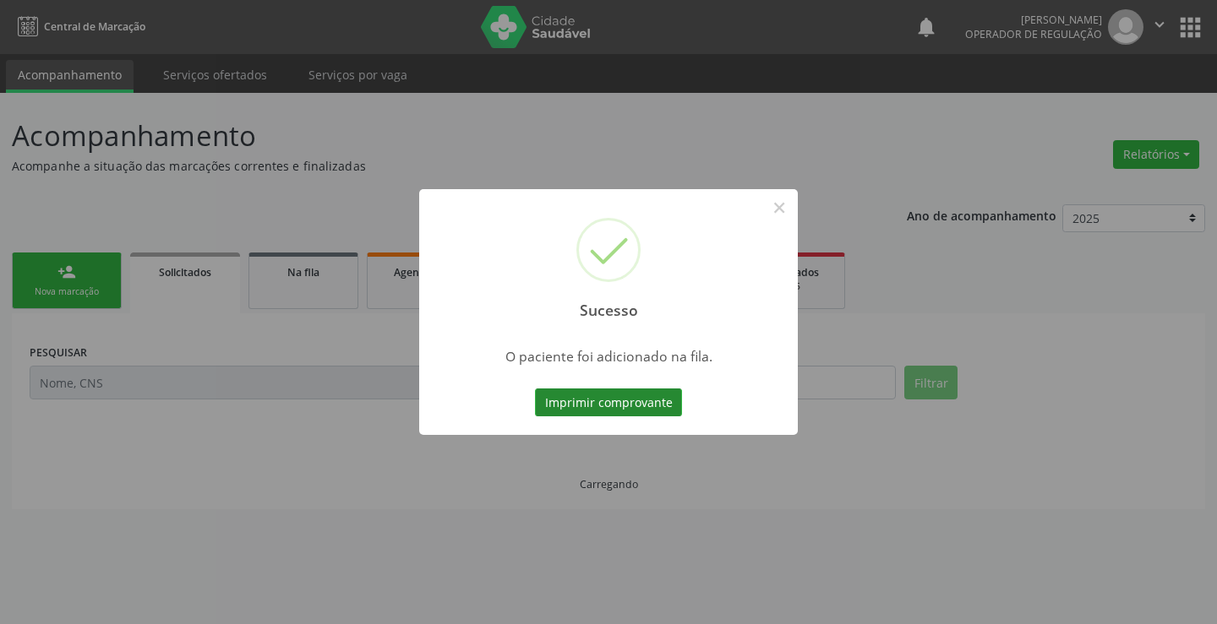
click at [659, 408] on button "Imprimir comprovante" at bounding box center [608, 403] width 147 height 29
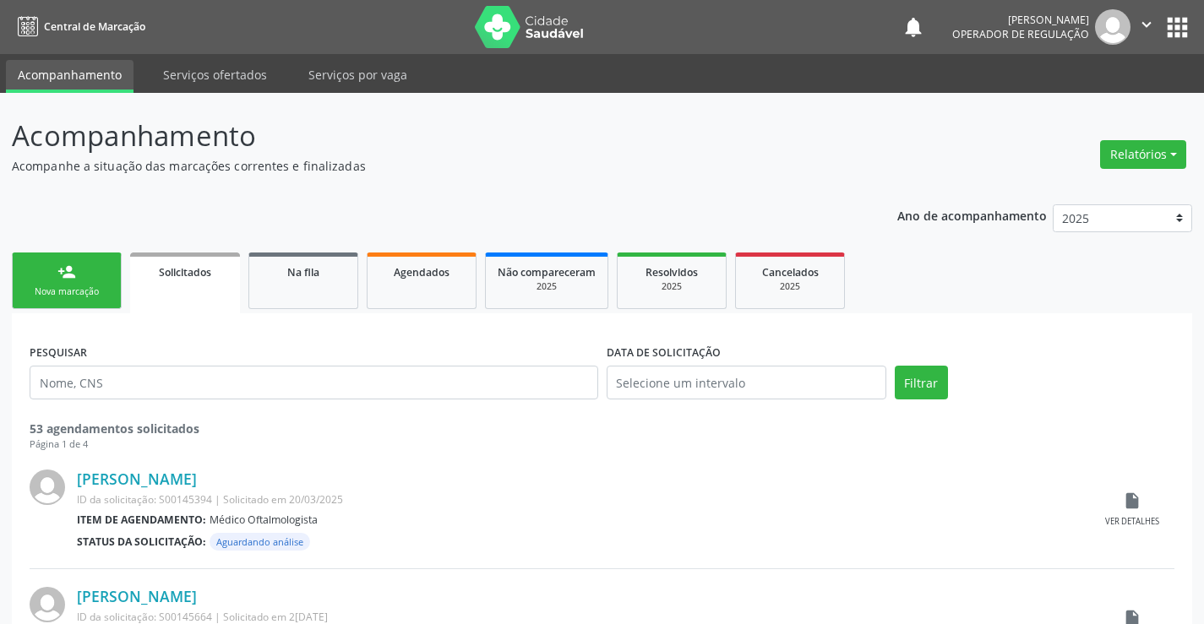
click at [84, 268] on link "person_add Nova marcação" at bounding box center [67, 281] width 110 height 57
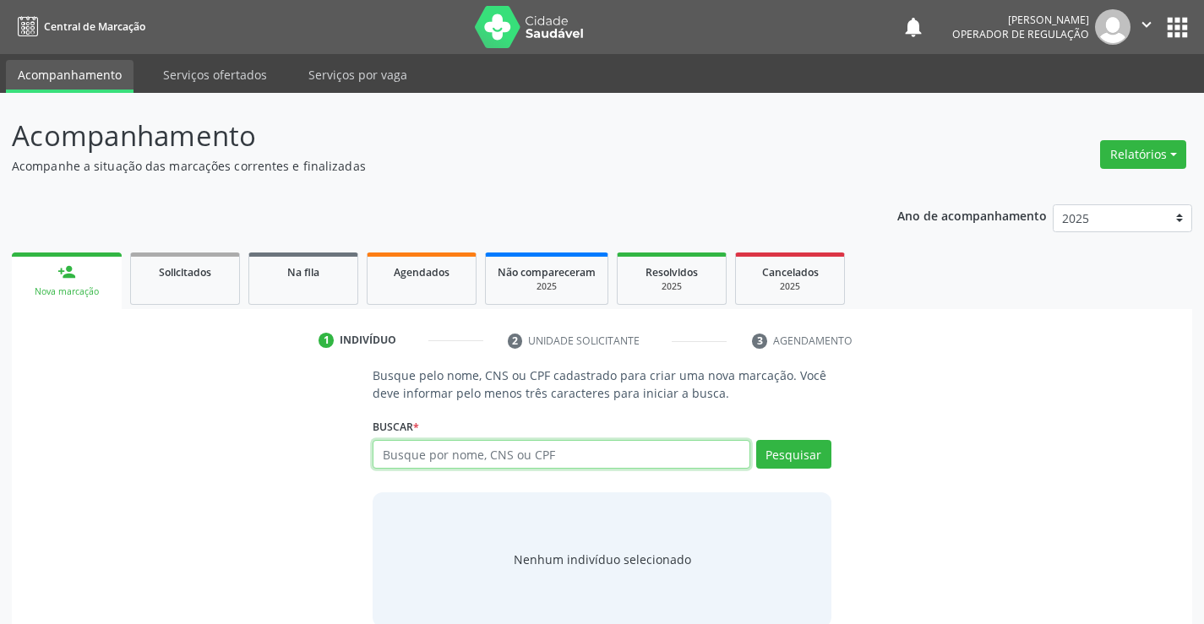
drag, startPoint x: 422, startPoint y: 447, endPoint x: 422, endPoint y: 436, distance: 11.0
click at [422, 446] on input "text" at bounding box center [561, 454] width 377 height 29
type input "704601188532822"
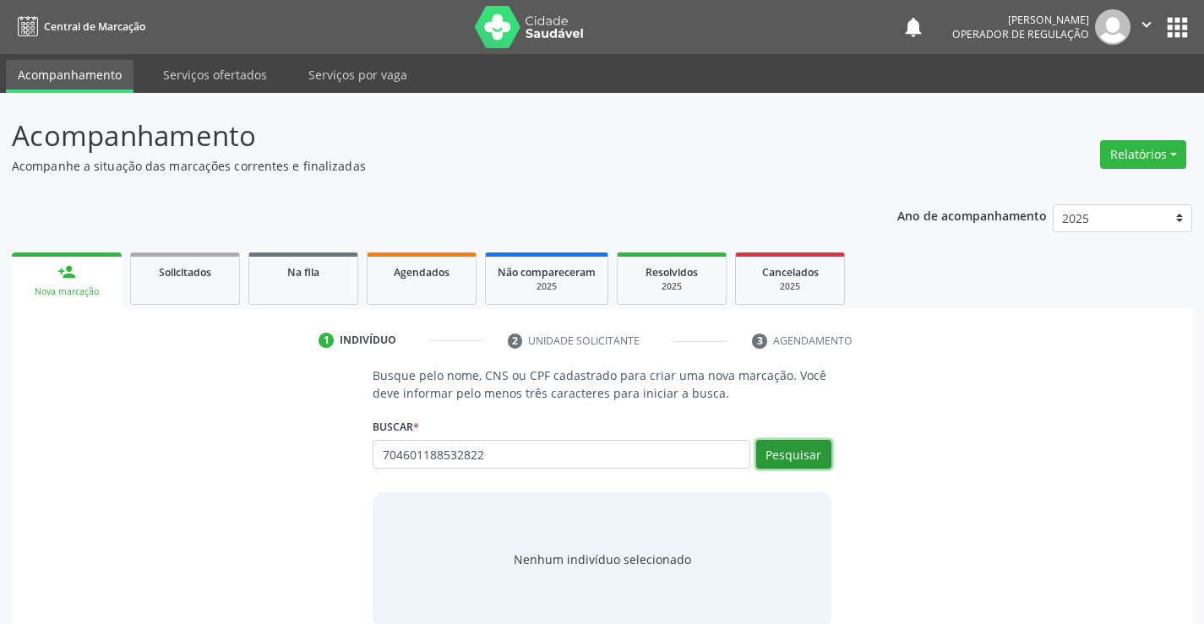
click at [782, 455] on button "Pesquisar" at bounding box center [793, 454] width 75 height 29
type input "704601188532822"
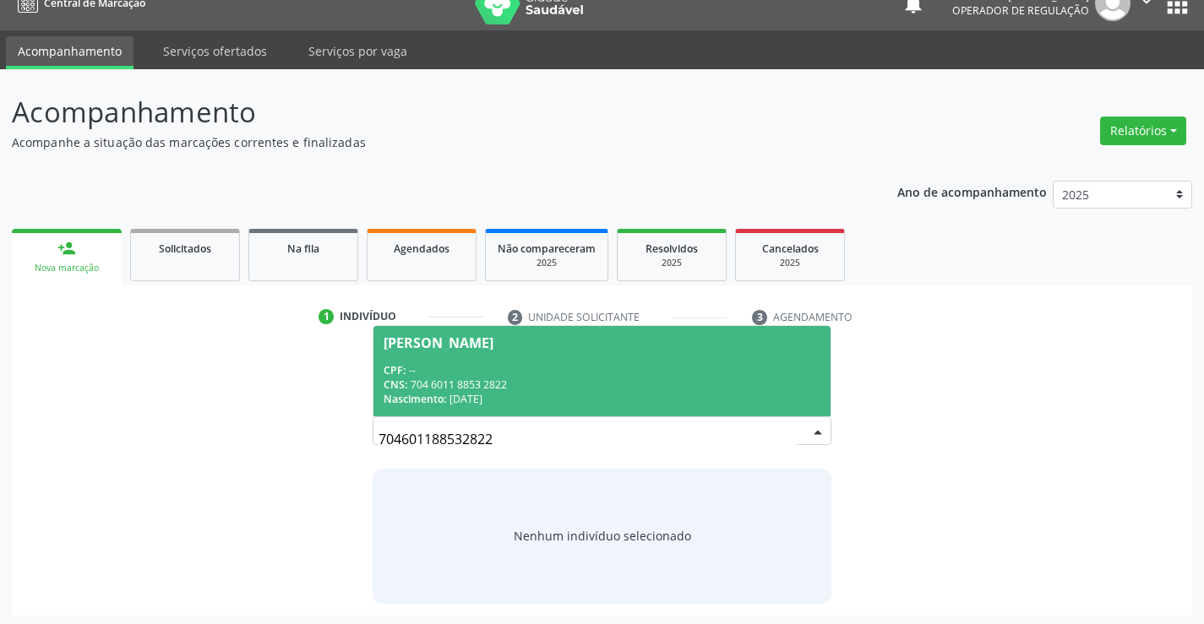
scroll to position [27, 0]
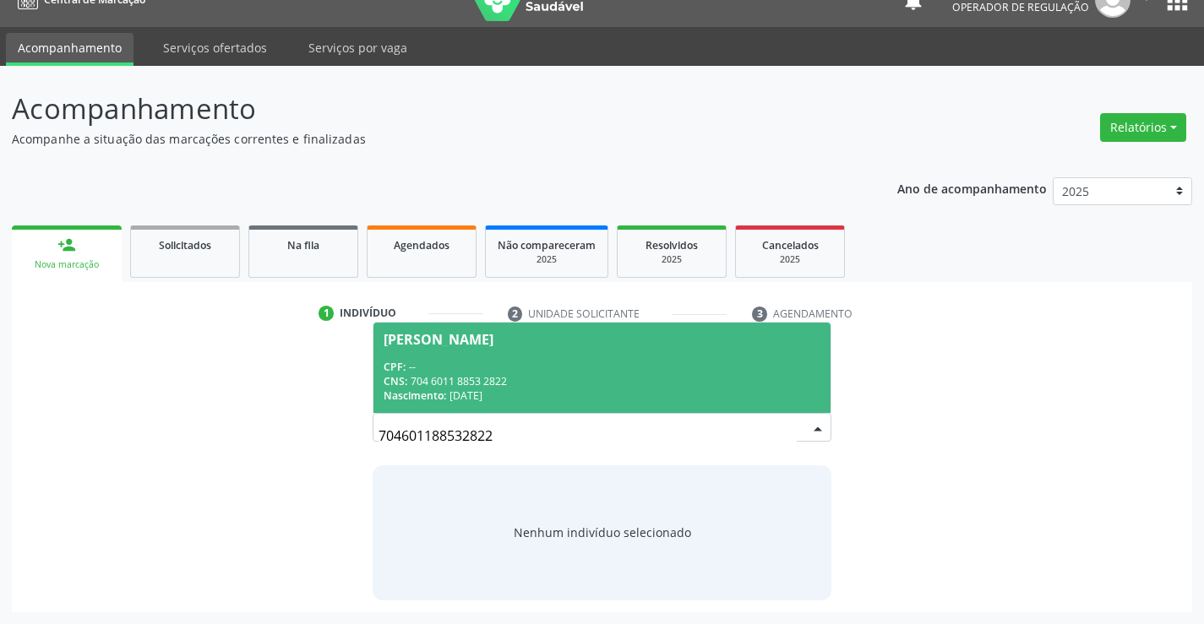
click at [501, 371] on div "CPF: --" at bounding box center [602, 367] width 436 height 14
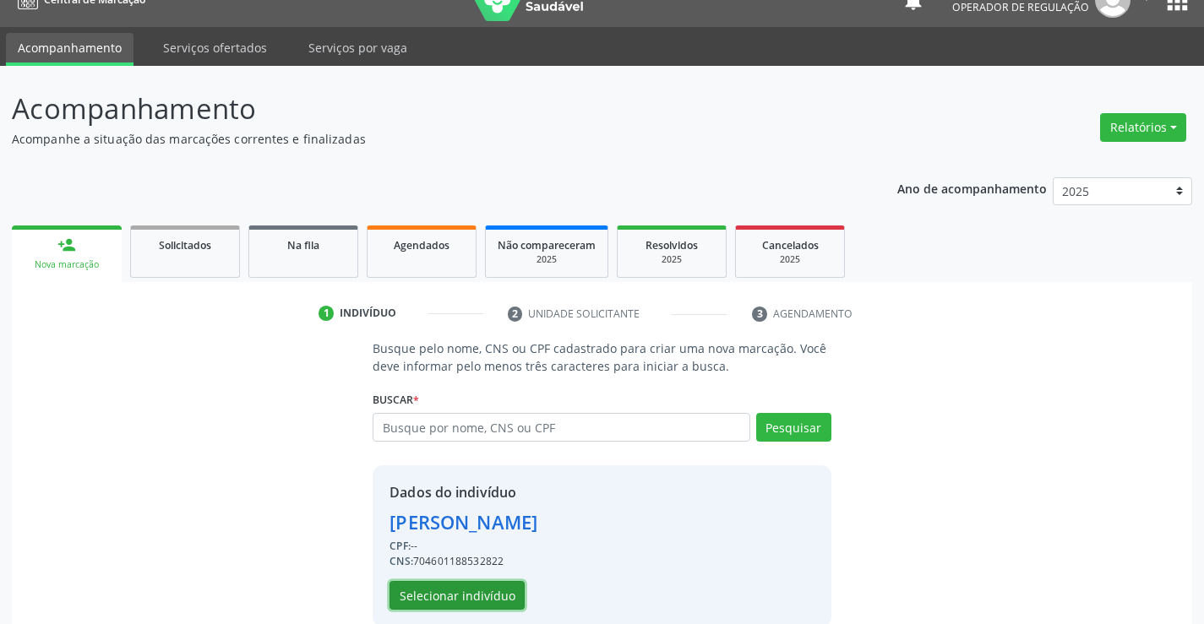
click at [482, 603] on button "Selecionar indivíduo" at bounding box center [456, 595] width 135 height 29
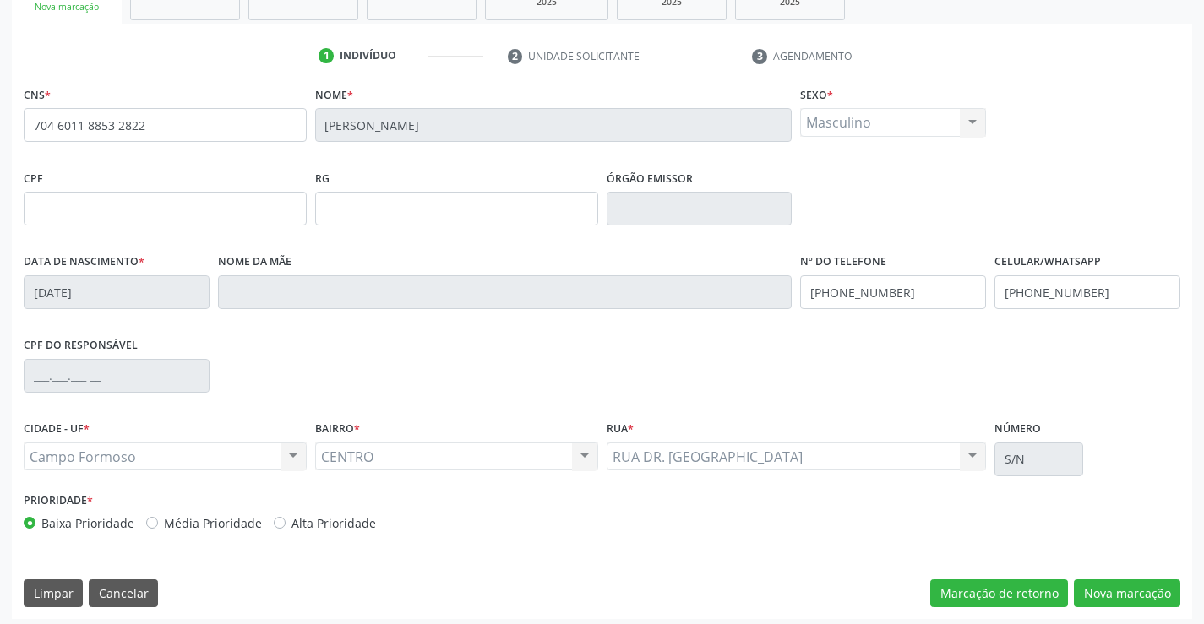
scroll to position [291, 0]
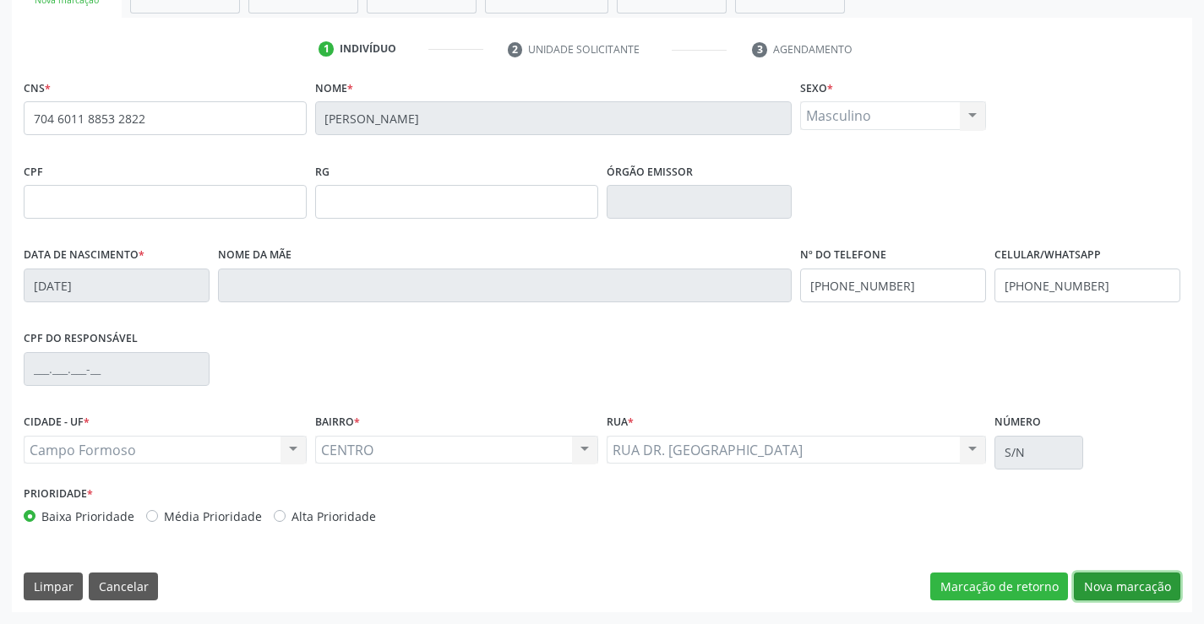
drag, startPoint x: 1119, startPoint y: 585, endPoint x: 1029, endPoint y: 565, distance: 92.5
click at [1091, 581] on button "Nova marcação" at bounding box center [1127, 587] width 106 height 29
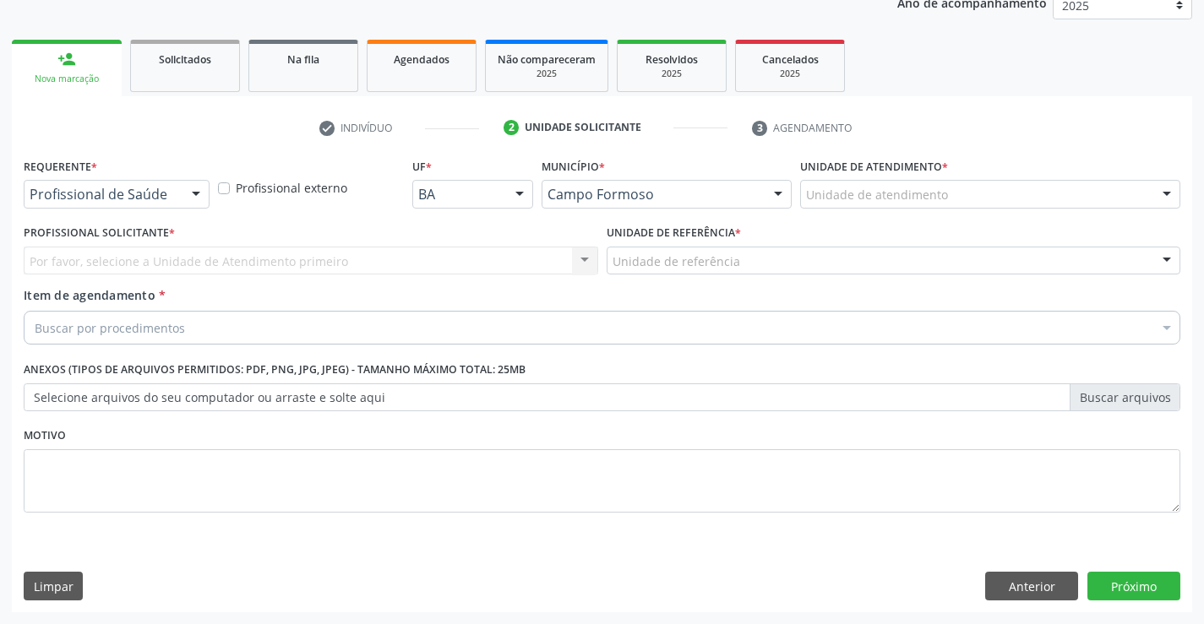
scroll to position [213, 0]
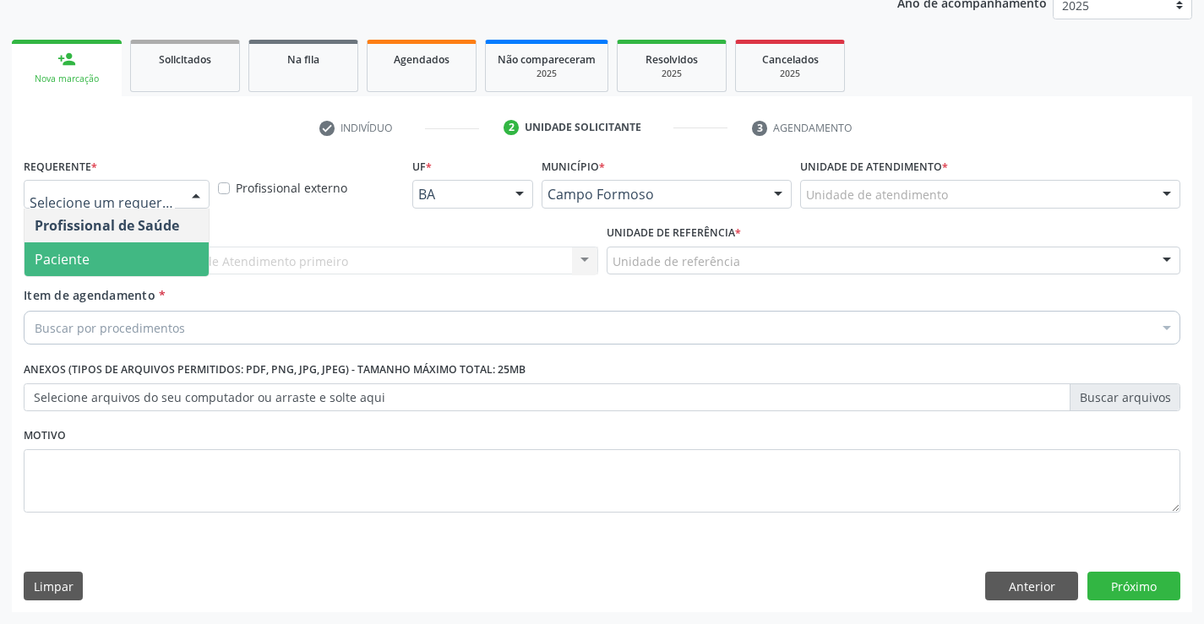
click at [54, 261] on span "Paciente" at bounding box center [62, 259] width 55 height 19
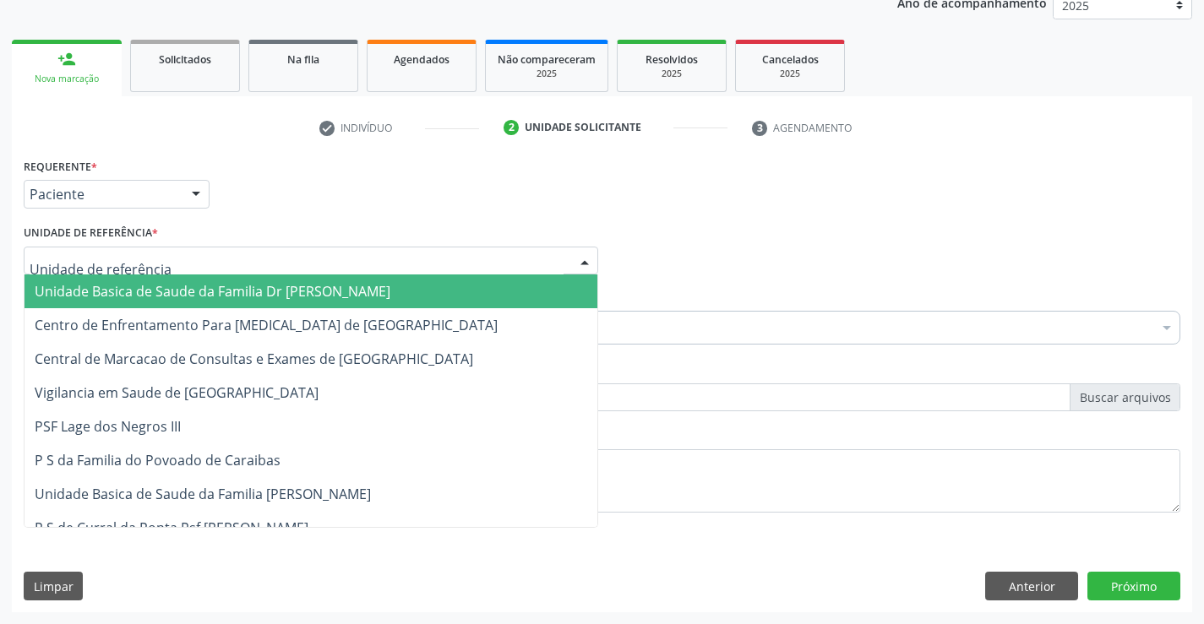
drag, startPoint x: 54, startPoint y: 286, endPoint x: 53, endPoint y: 297, distance: 11.0
click at [53, 287] on span "Unidade Basica de Saude da Familia Dr [PERSON_NAME]" at bounding box center [213, 291] width 356 height 19
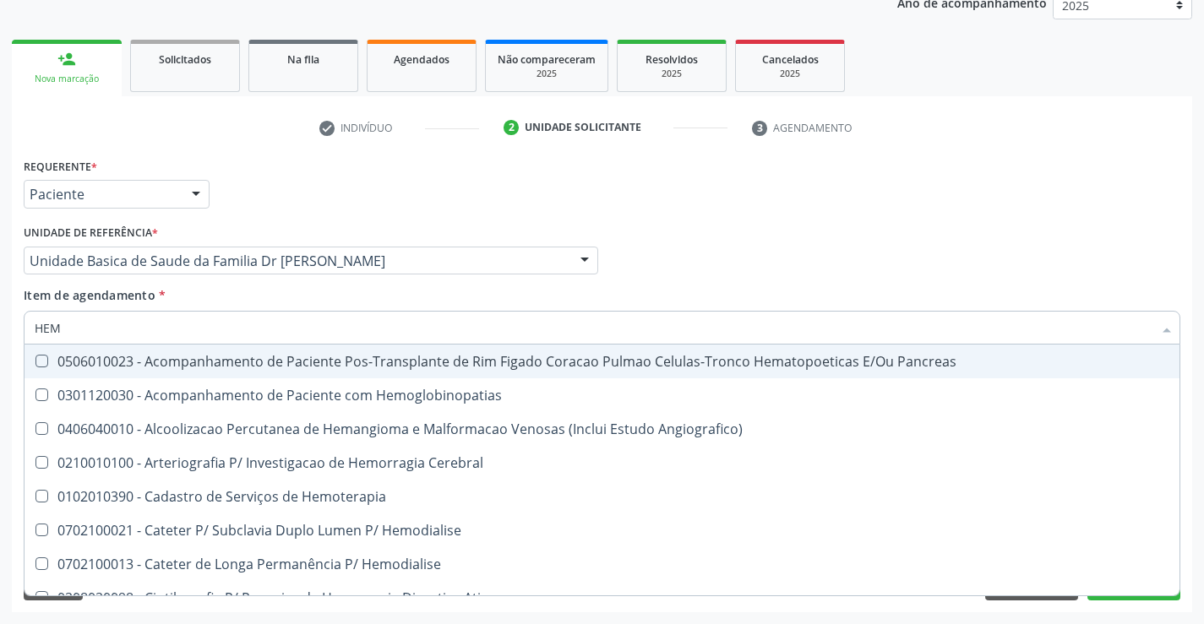
type input "HEMO"
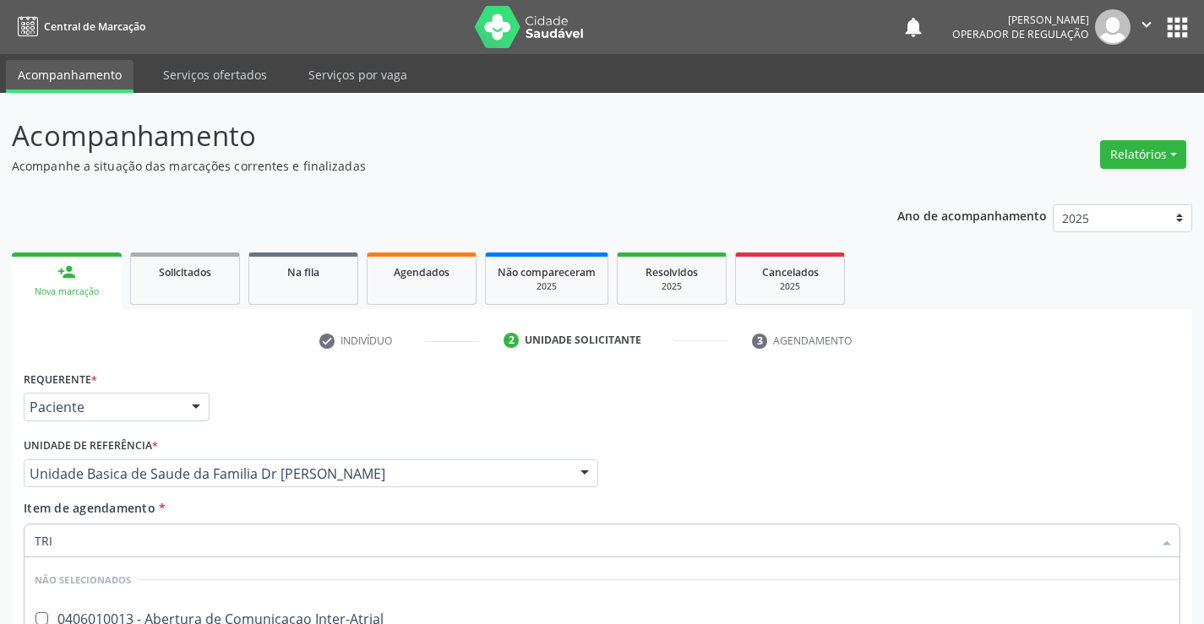
scroll to position [213, 0]
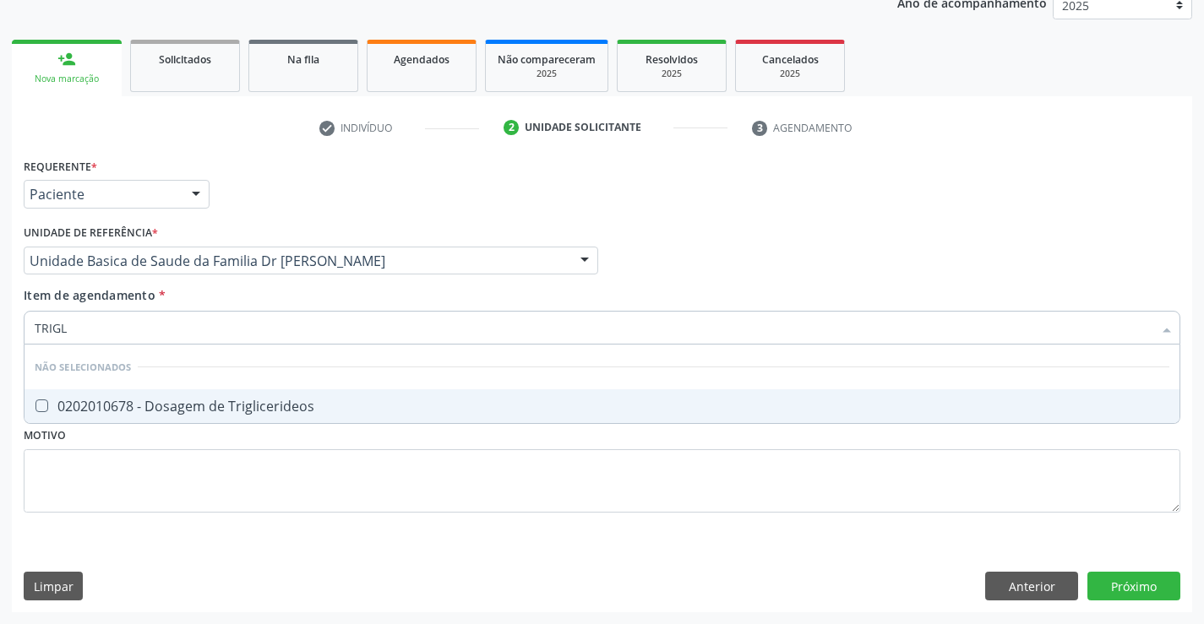
type input "TRIGLI"
drag, startPoint x: 114, startPoint y: 402, endPoint x: 85, endPoint y: 471, distance: 74.2
click at [112, 409] on div "0202010678 - Dosagem de Triglicerideos" at bounding box center [602, 407] width 1135 height 14
checkbox Triglicerideos "true"
type input "TRIGLI"
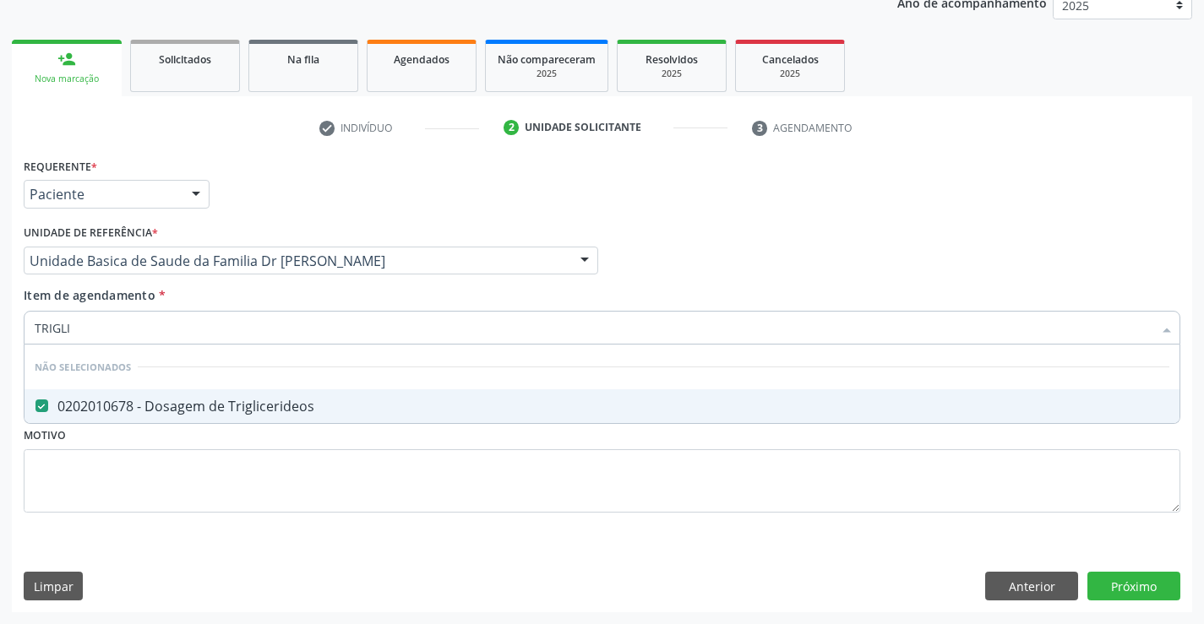
click at [50, 547] on div "Requerente * Paciente Profissional de Saúde Paciente Nenhum resultado encontrad…" at bounding box center [602, 383] width 1180 height 459
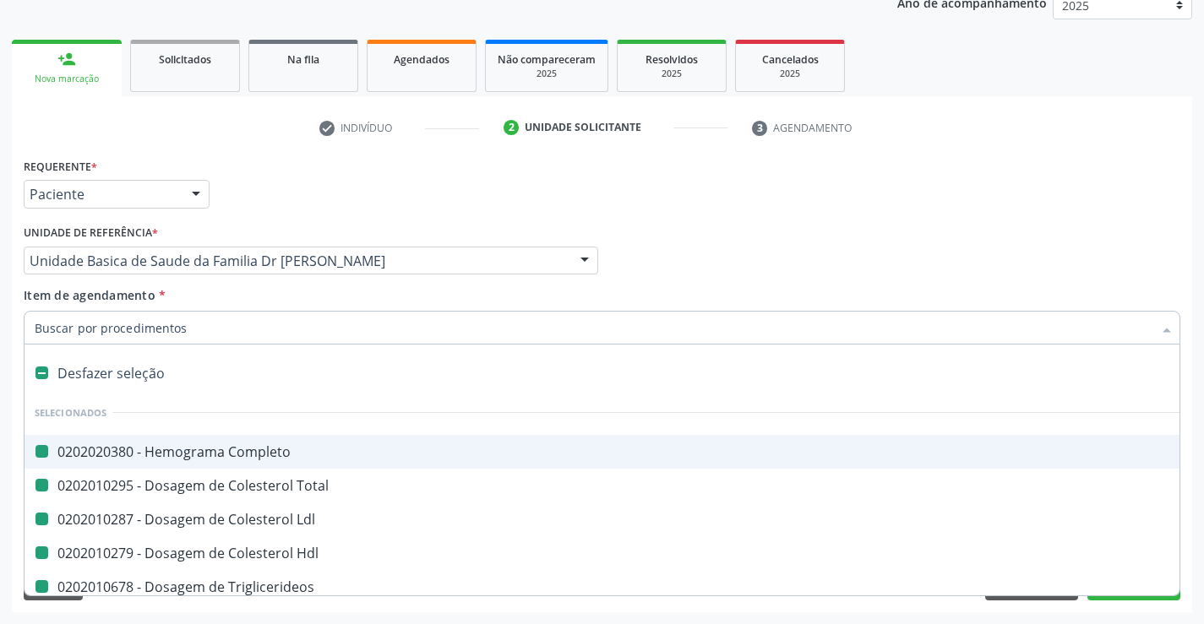
type input "U"
checkbox Completo "false"
checkbox Total "false"
checkbox Ldl "false"
checkbox Hdl "false"
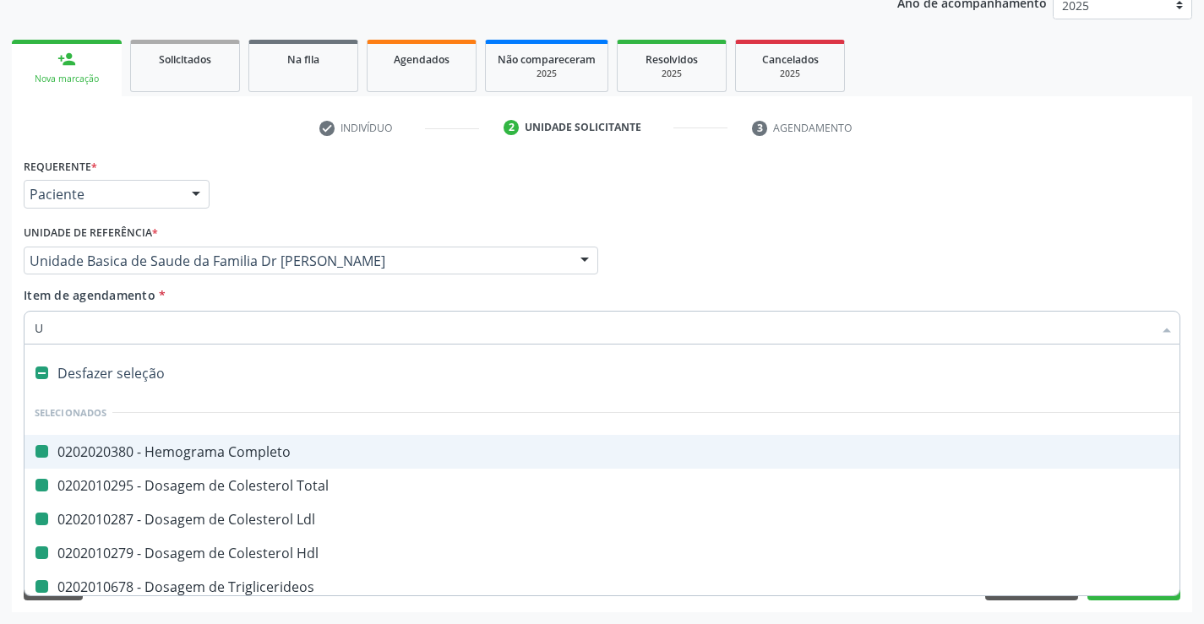
checkbox Triglicerideos "false"
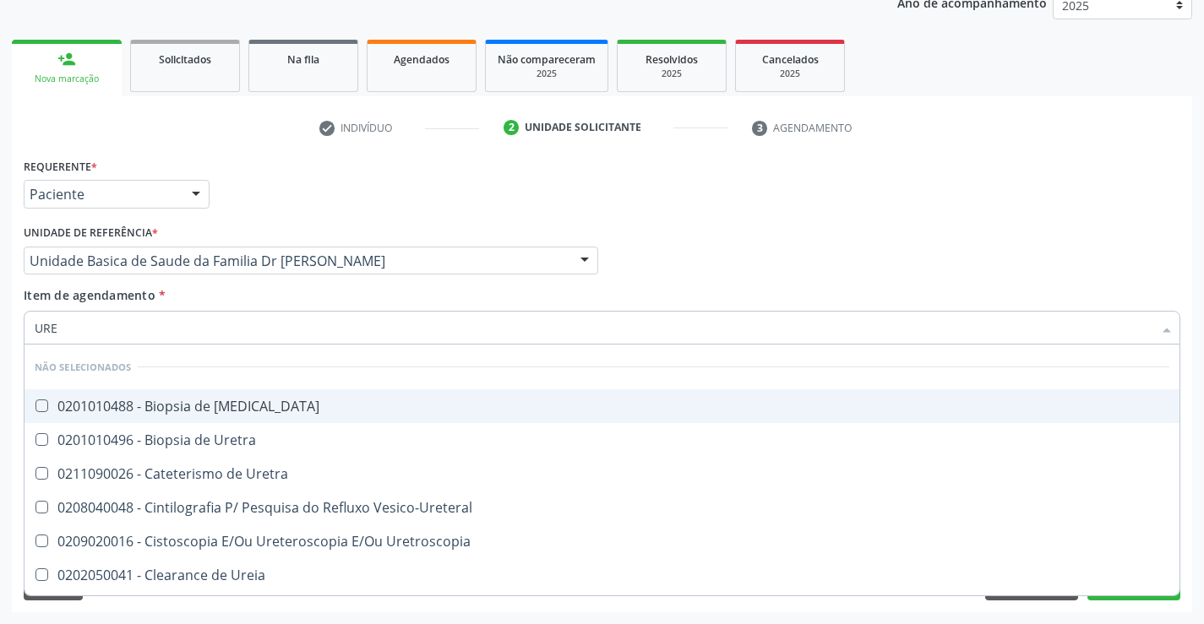
type input "UREI"
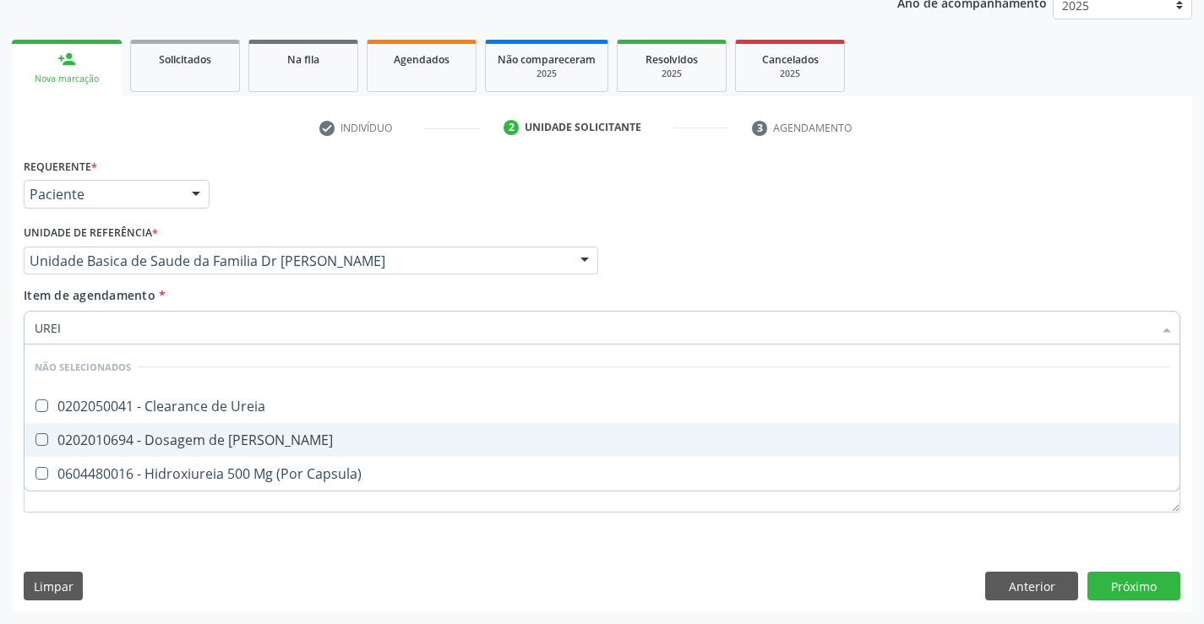
drag, startPoint x: 150, startPoint y: 439, endPoint x: 126, endPoint y: 528, distance: 92.0
click at [148, 441] on div "0202010694 - Dosagem de [PERSON_NAME]" at bounding box center [602, 440] width 1135 height 14
checkbox Ureia "true"
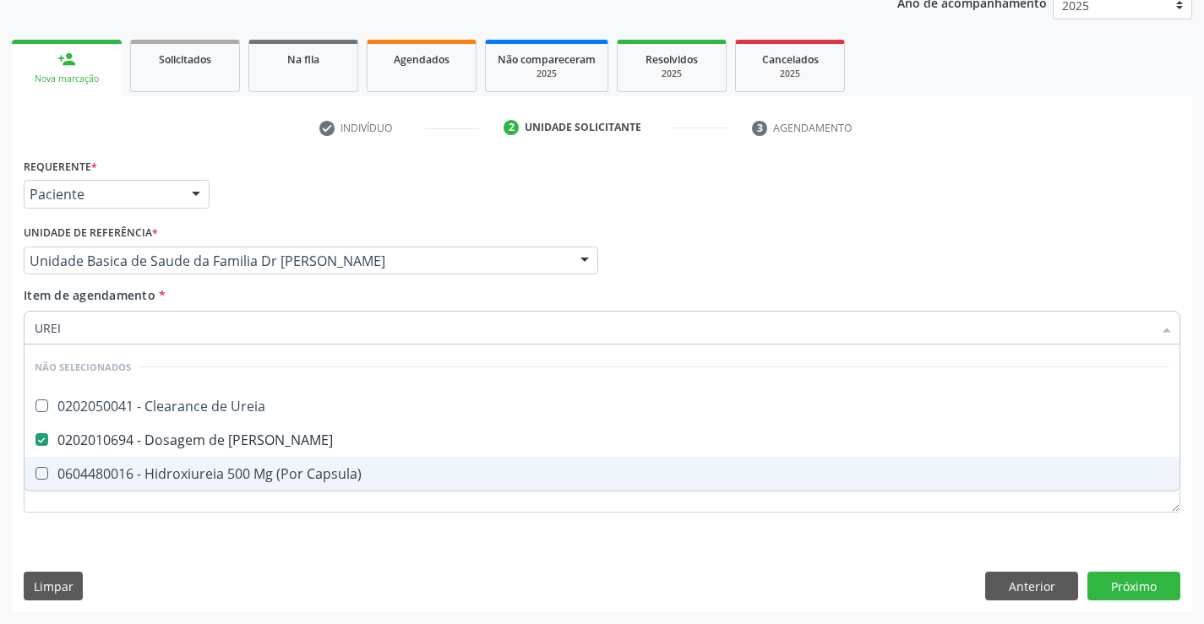
type input "UREI"
click at [122, 546] on div "Requerente * Paciente Profissional de Saúde Paciente Nenhum resultado encontrad…" at bounding box center [602, 383] width 1180 height 459
checkbox Ureia "true"
checkbox Capsula\) "true"
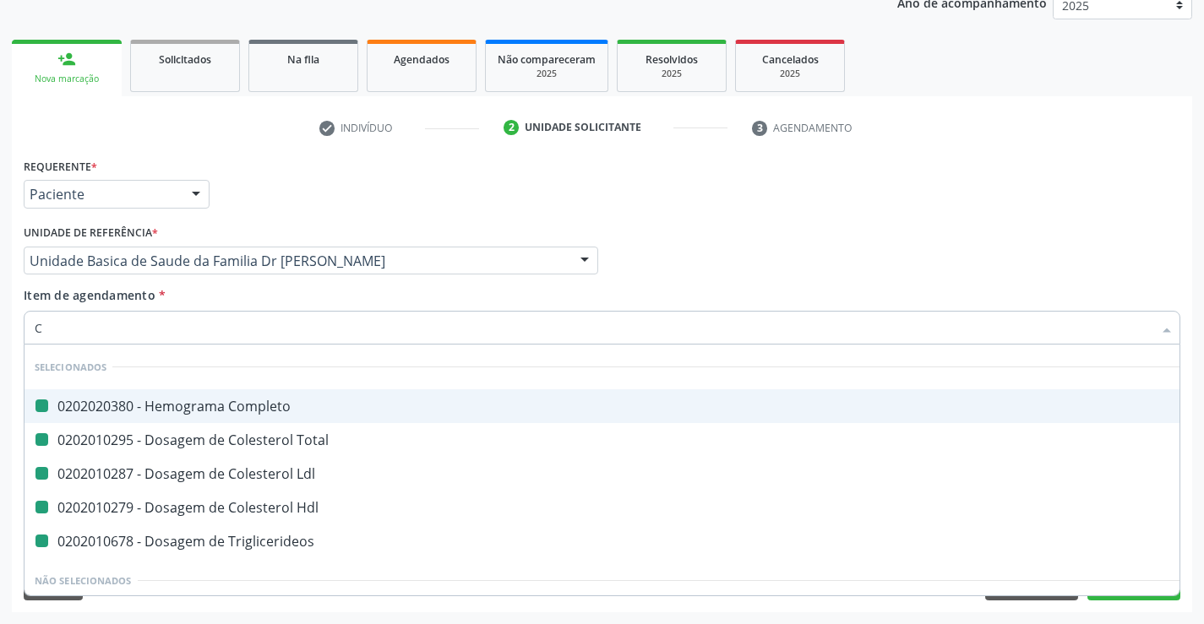
type input "CR"
checkbox Completo "false"
checkbox Total "false"
checkbox Ldl "false"
checkbox Hdl "false"
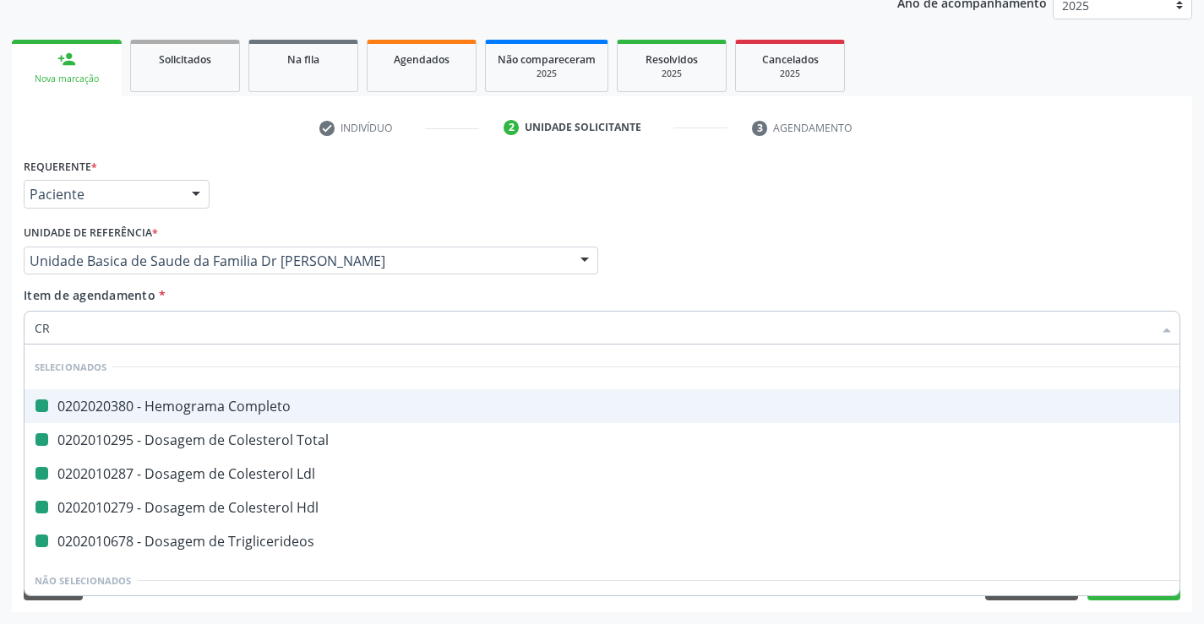
checkbox Triglicerideos "false"
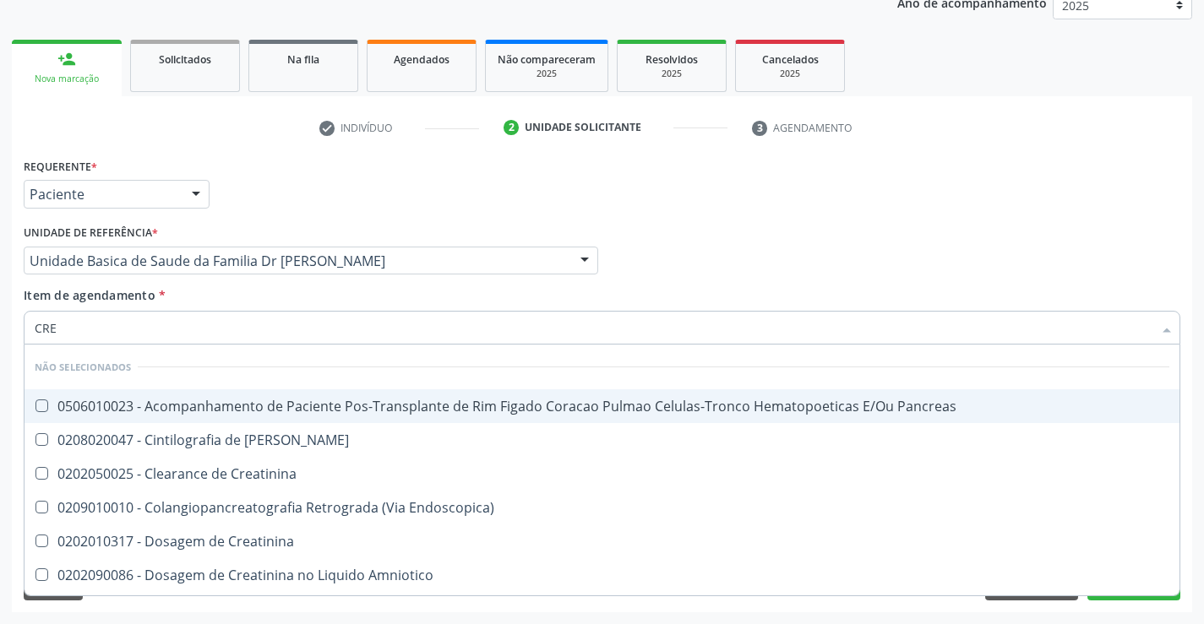
type input "CREA"
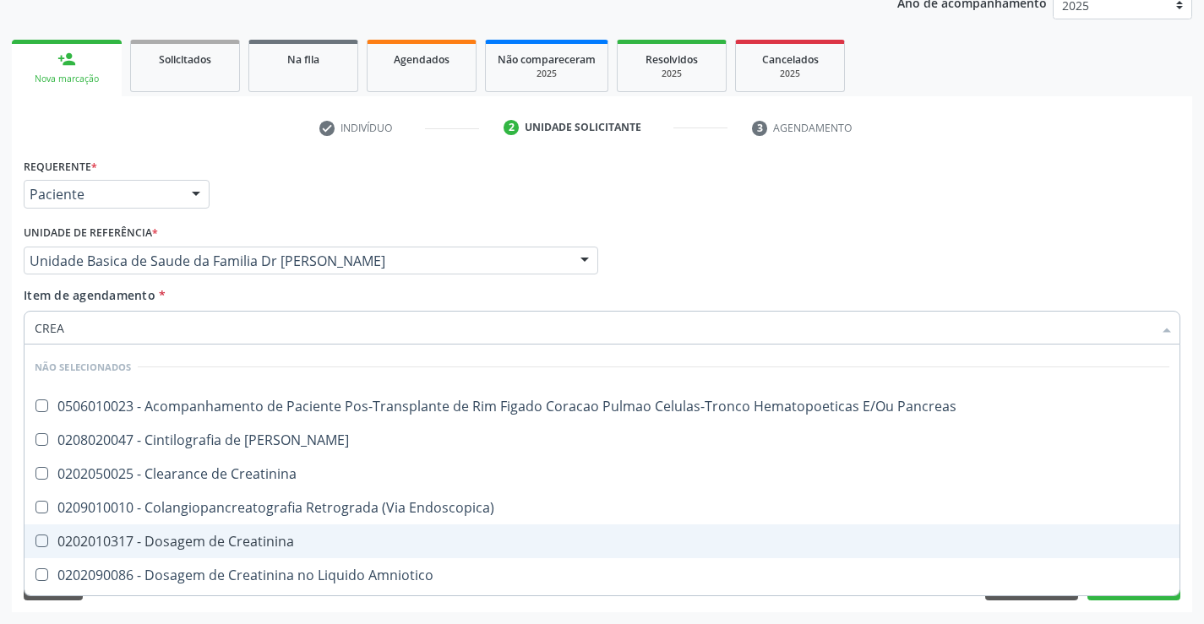
click at [209, 548] on div "0202010317 - Dosagem de Creatinina" at bounding box center [602, 542] width 1135 height 14
checkbox Creatinina "true"
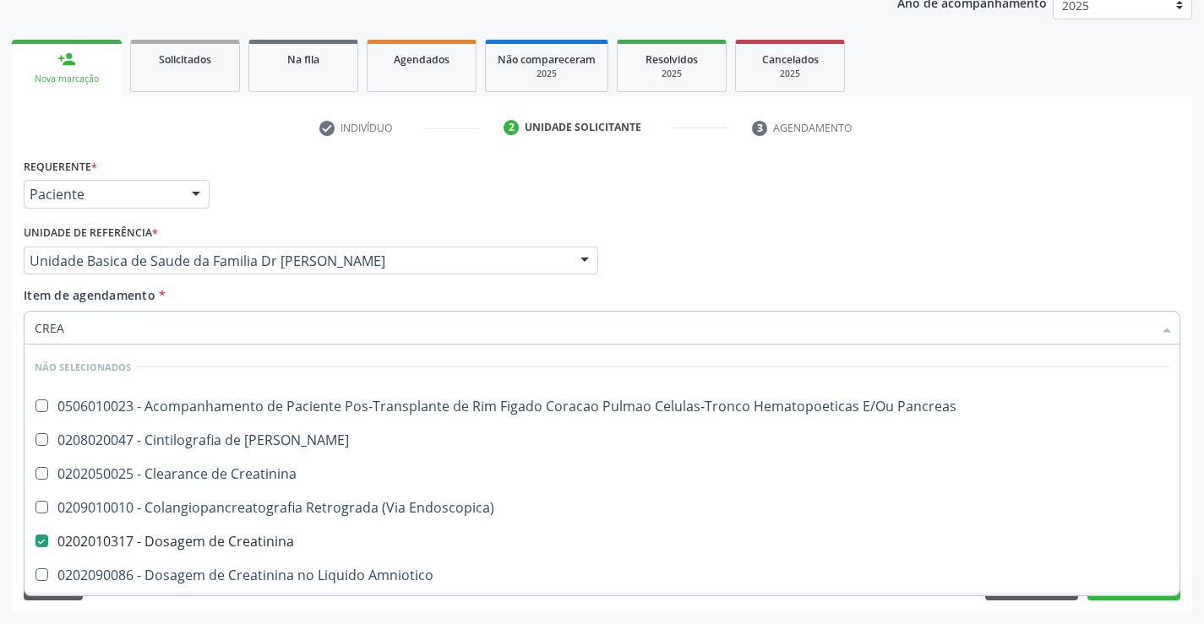
click at [156, 604] on div "Requerente * Paciente Profissional de Saúde Paciente Nenhum resultado encontrad…" at bounding box center [602, 383] width 1180 height 459
checkbox Pancreas "true"
checkbox Creatinina "true"
checkbox Endoscopica\) "true"
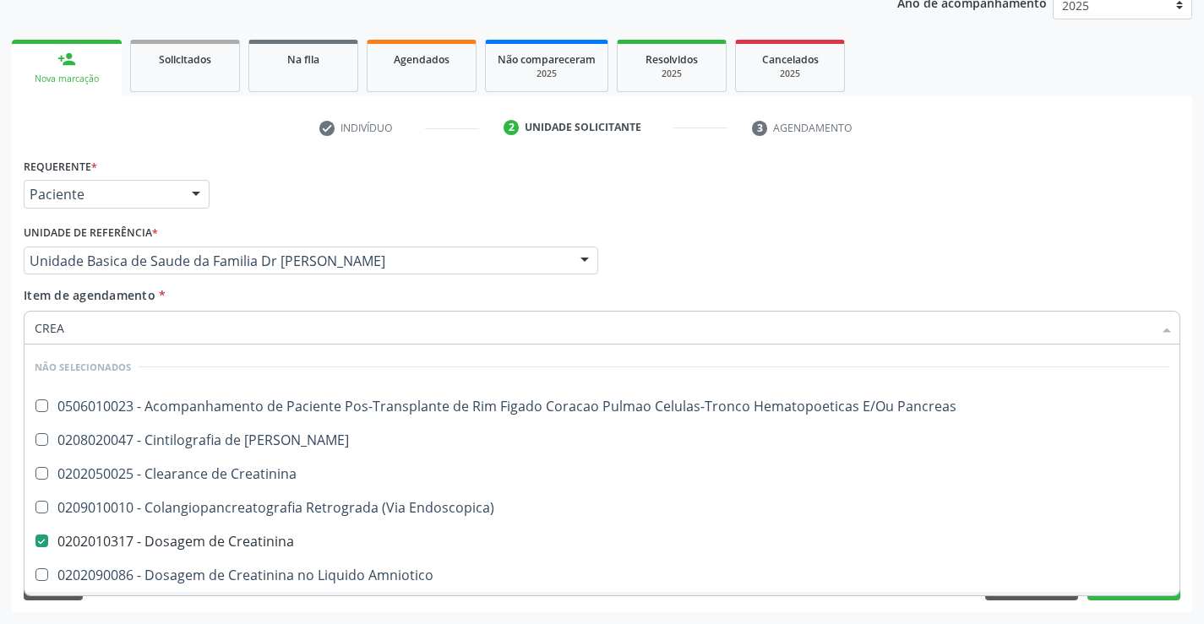
checkbox \(Cpk\) "true"
checkbox Amniotico "true"
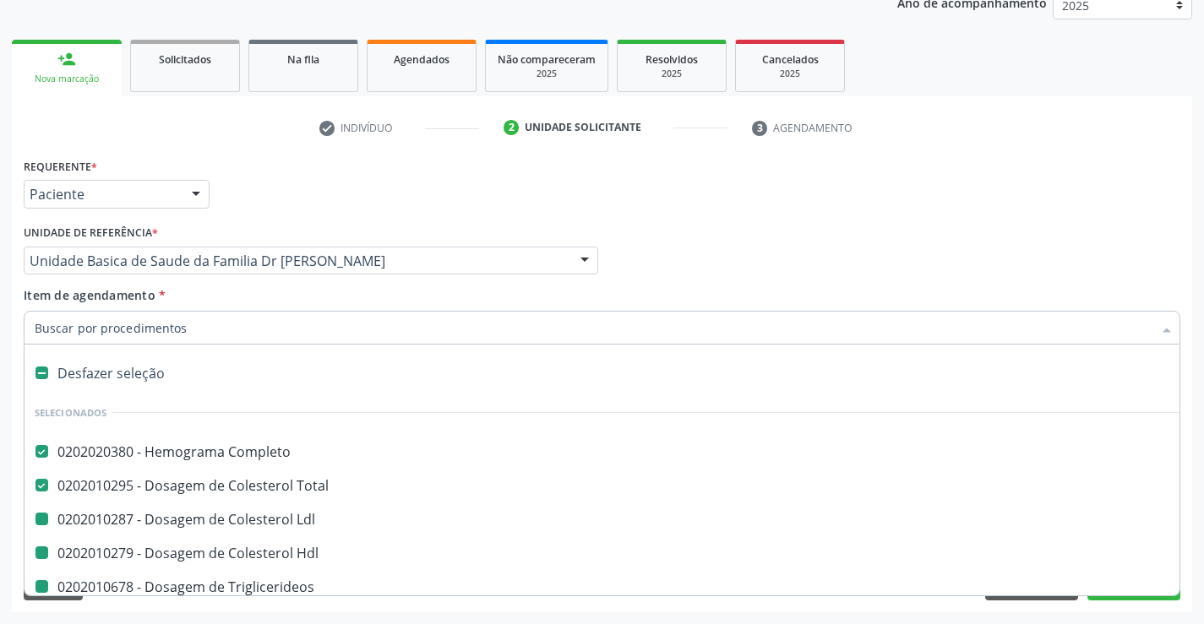
type input "U"
checkbox Ldl "false"
checkbox Hdl "false"
checkbox Triglicerideos "false"
checkbox Creatinina "false"
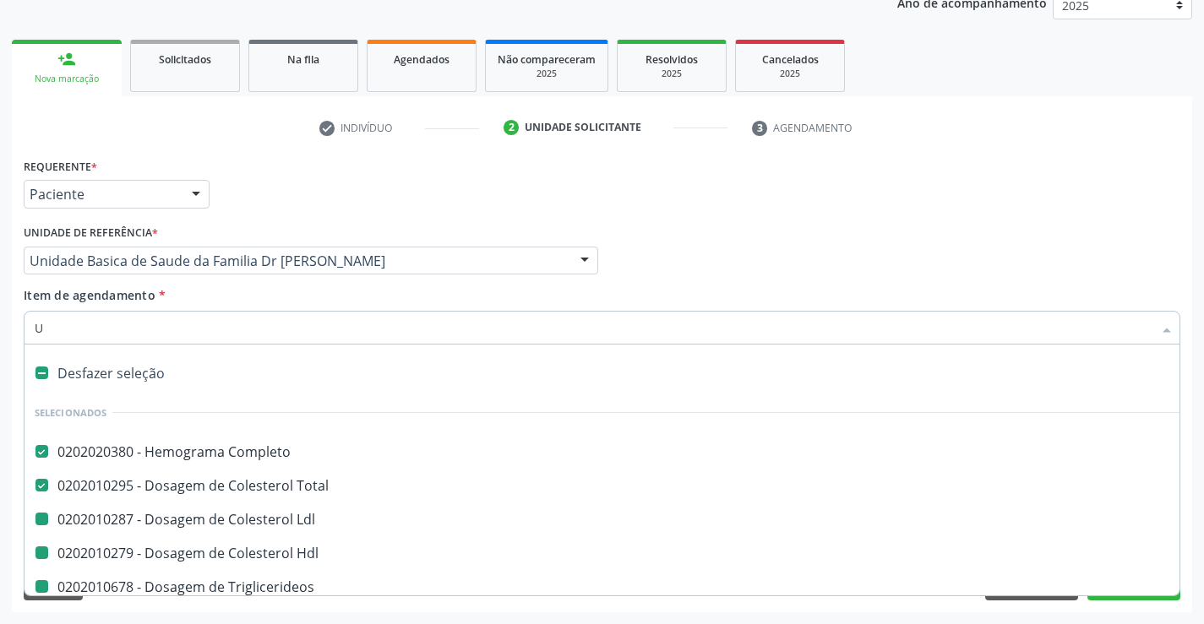
checkbox Ureia "false"
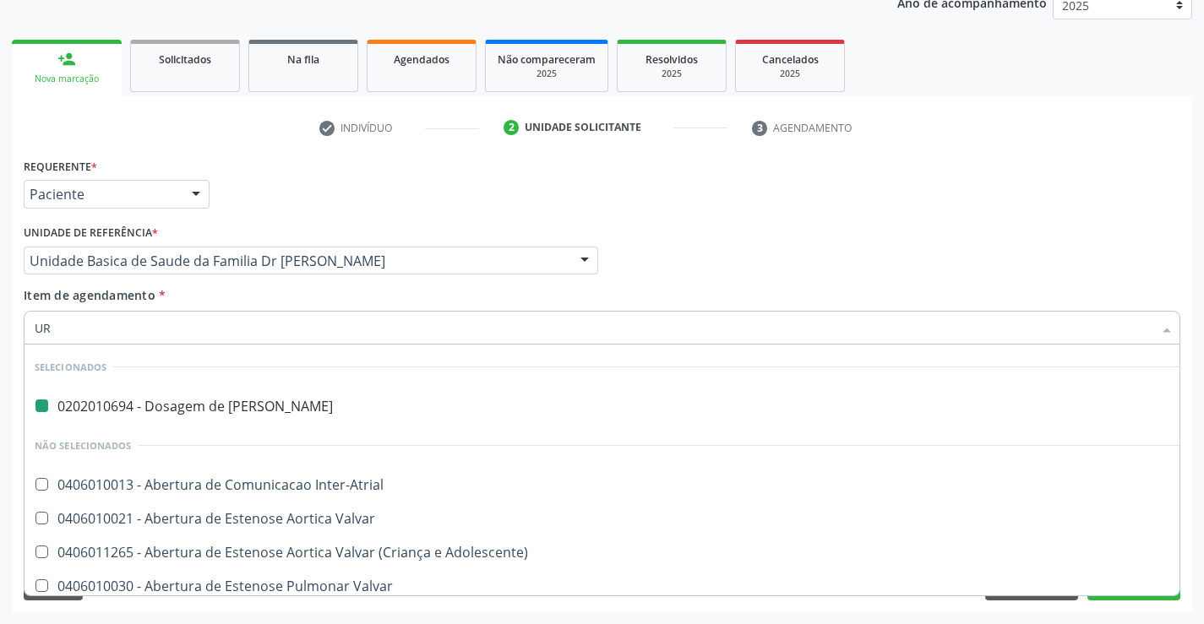
type input "URI"
checkbox Ureia "false"
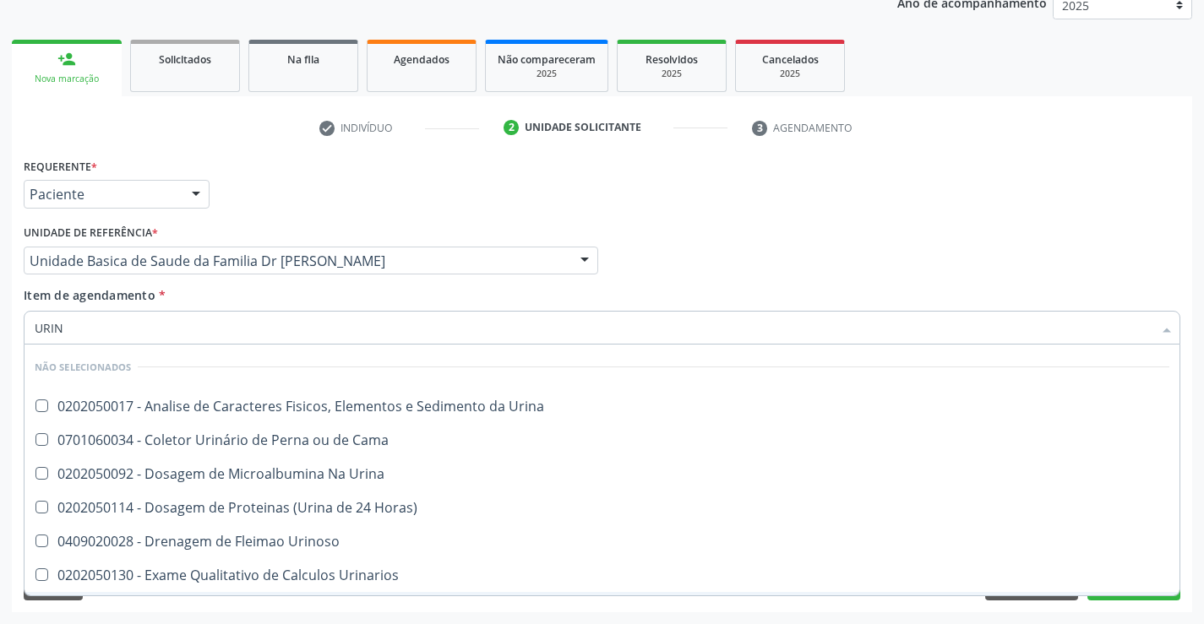
type input "URINA"
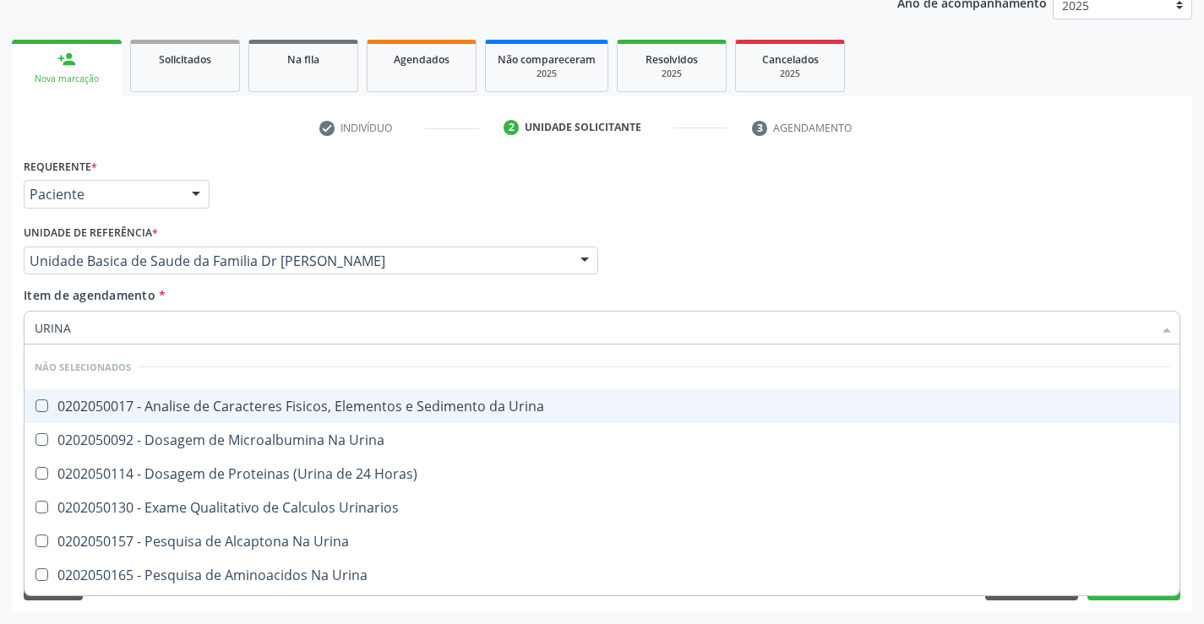
drag, startPoint x: 259, startPoint y: 405, endPoint x: 245, endPoint y: 418, distance: 19.1
click at [257, 404] on div "0202050017 - Analise de Caracteres Fisicos, Elementos e Sedimento da Urina" at bounding box center [602, 407] width 1135 height 14
checkbox Urina "true"
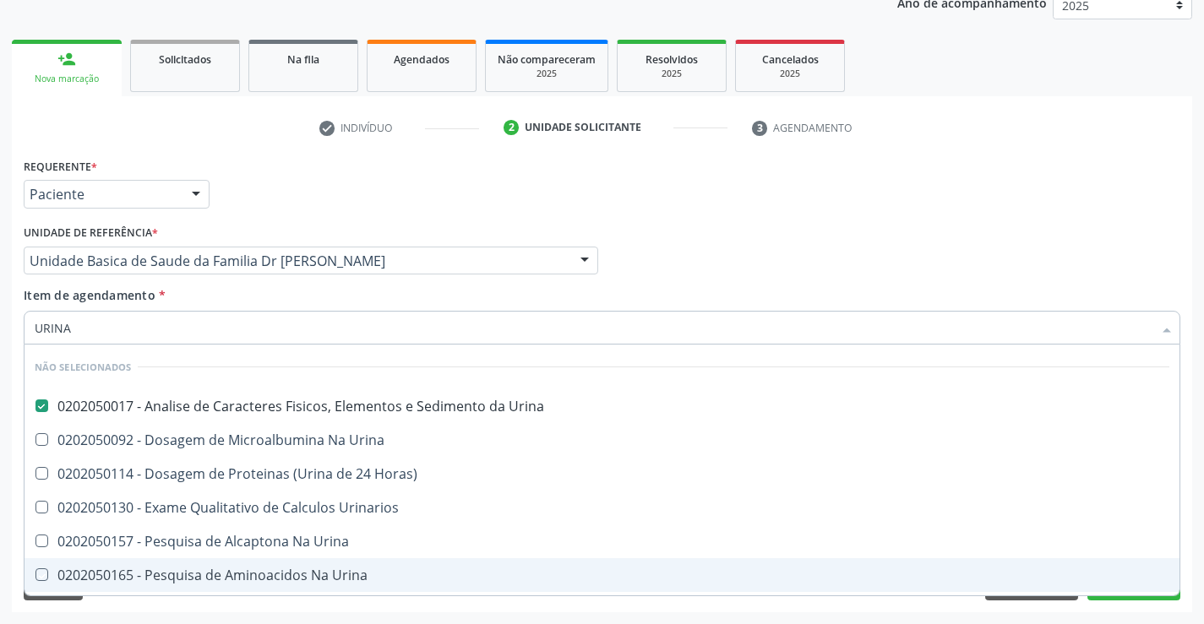
click at [118, 610] on div "Requerente * Paciente Profissional de Saúde Paciente Nenhum resultado encontrad…" at bounding box center [602, 383] width 1180 height 459
checkbox Horas\) "true"
checkbox Urinarios "true"
checkbox Urina "true"
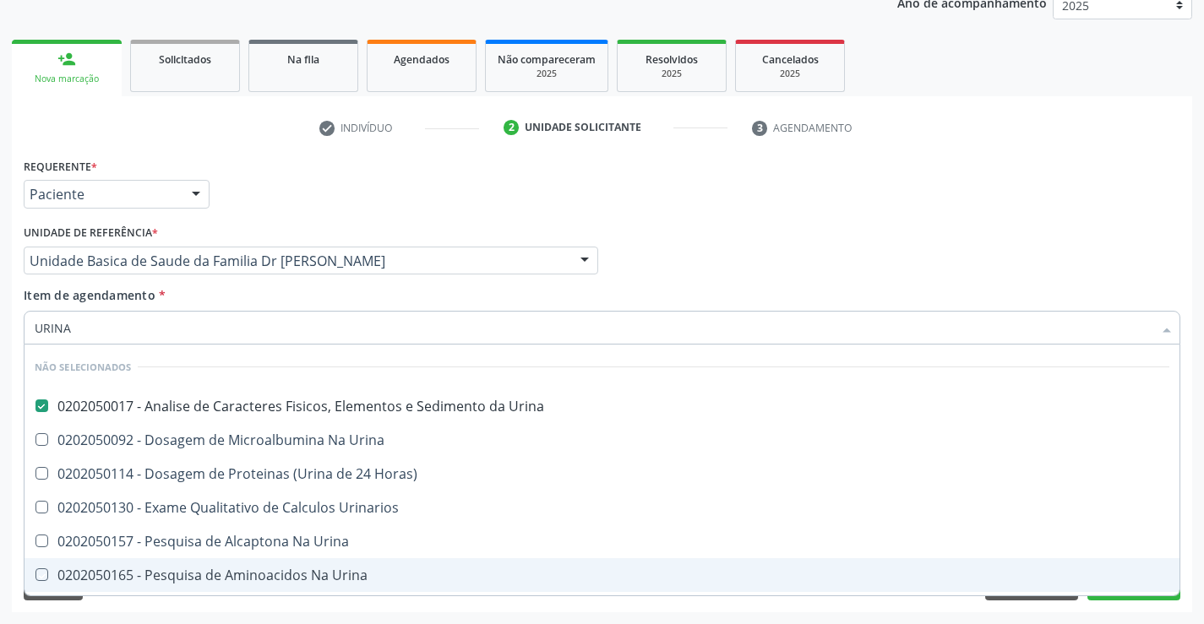
checkbox Urina "true"
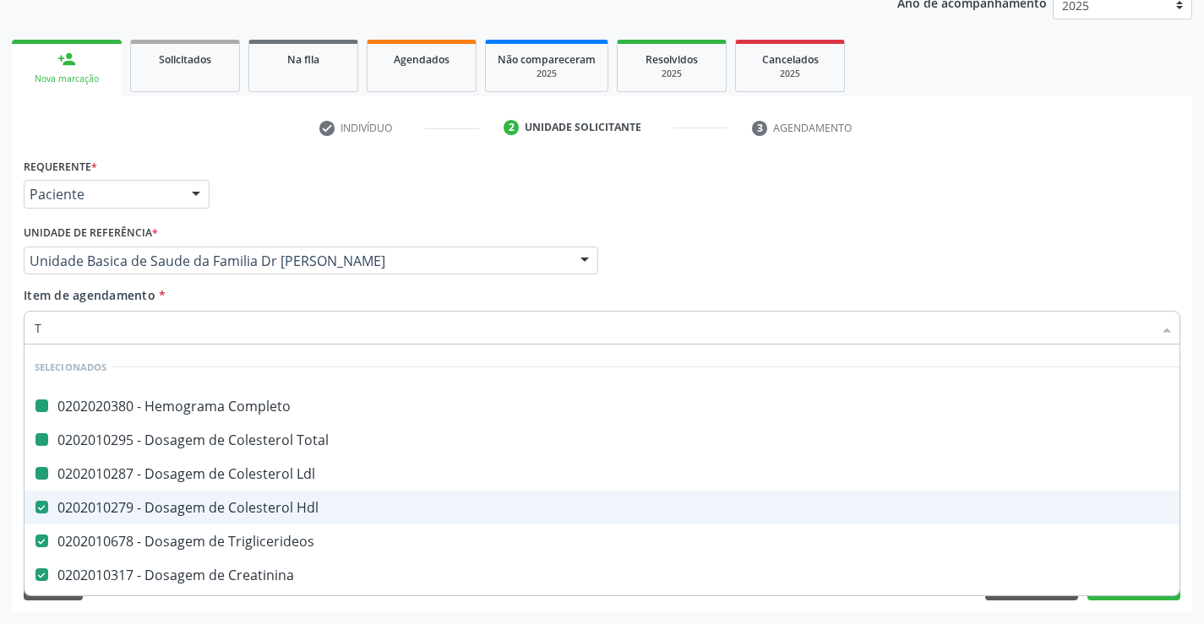
type input "TG"
checkbox Completo "false"
checkbox Ldl "false"
checkbox Total "false"
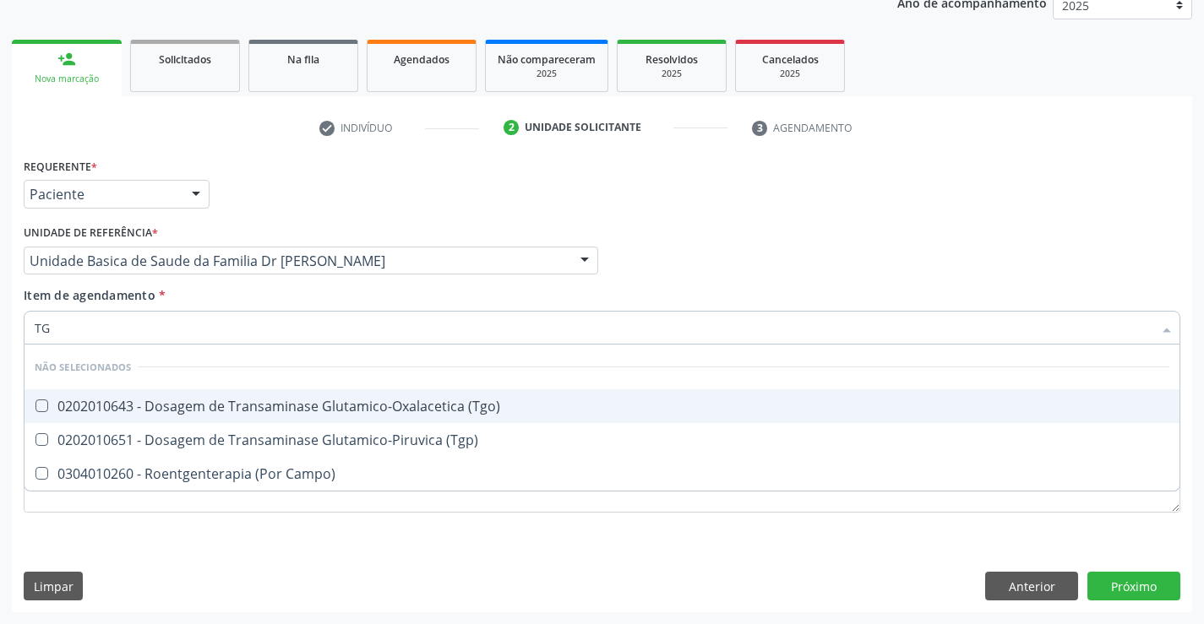
click at [260, 406] on div "0202010643 - Dosagem de Transaminase Glutamico-Oxalacetica (Tgo)" at bounding box center [602, 407] width 1135 height 14
checkbox \(Tgo\) "true"
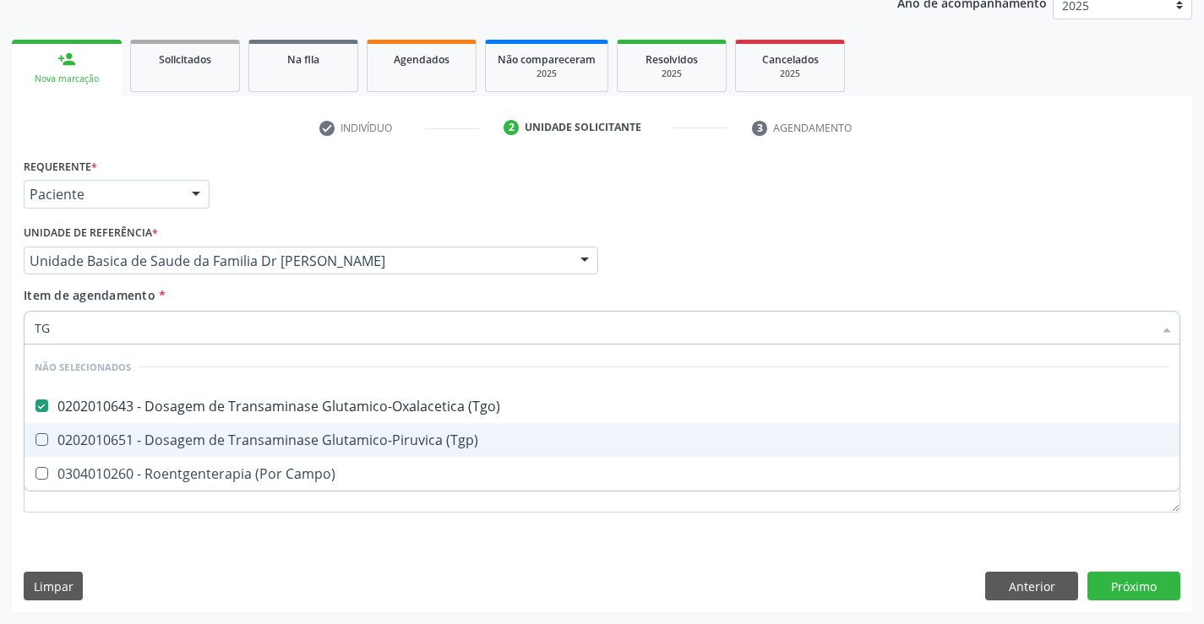
click at [242, 430] on span "0202010651 - Dosagem de Transaminase Glutamico-Piruvica (Tgp)" at bounding box center [601, 440] width 1155 height 34
checkbox \(Tgp\) "true"
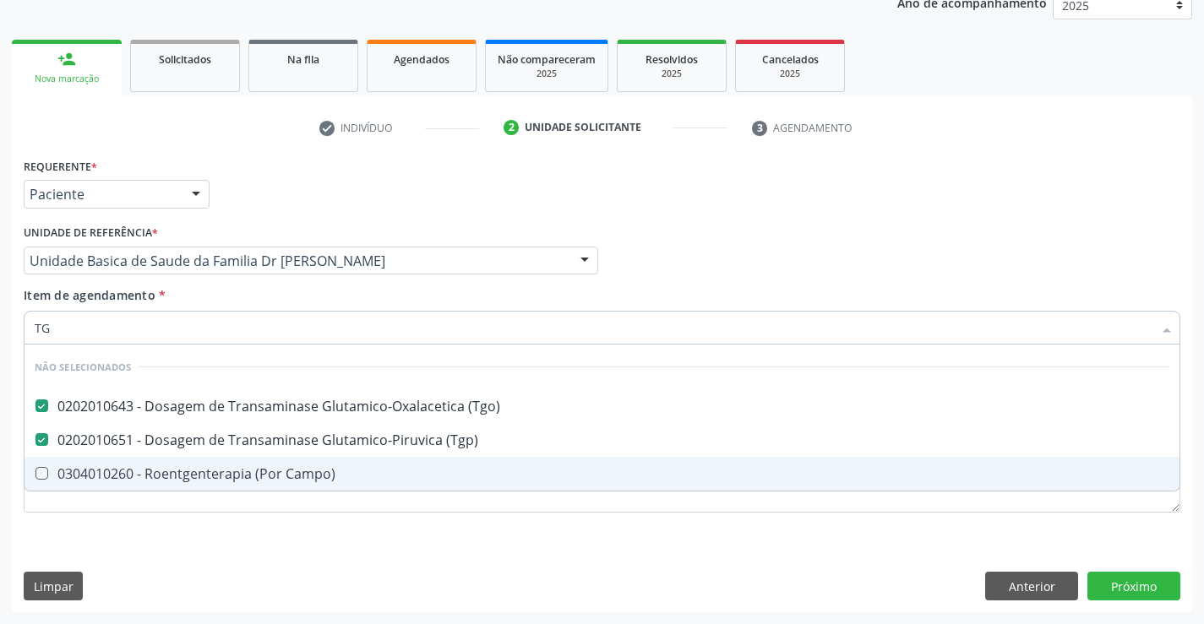
click at [179, 546] on div "Requerente * Paciente Profissional de Saúde Paciente Nenhum resultado encontrad…" at bounding box center [602, 383] width 1180 height 459
checkbox Campo\) "true"
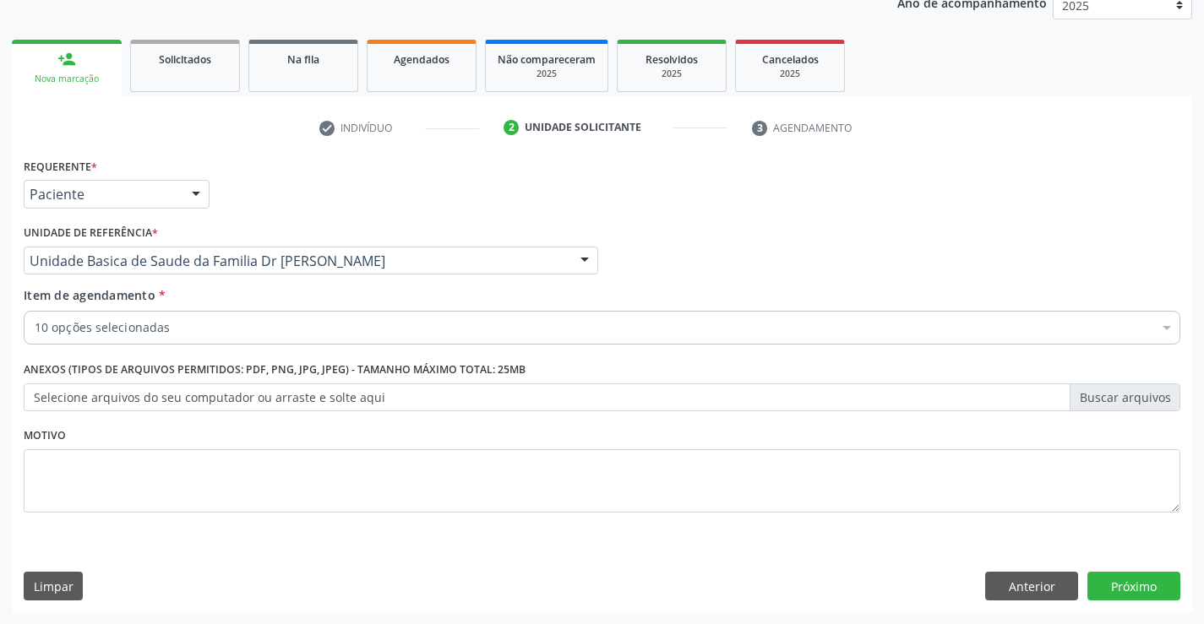
click at [181, 339] on div "10 opções selecionadas" at bounding box center [602, 328] width 1157 height 34
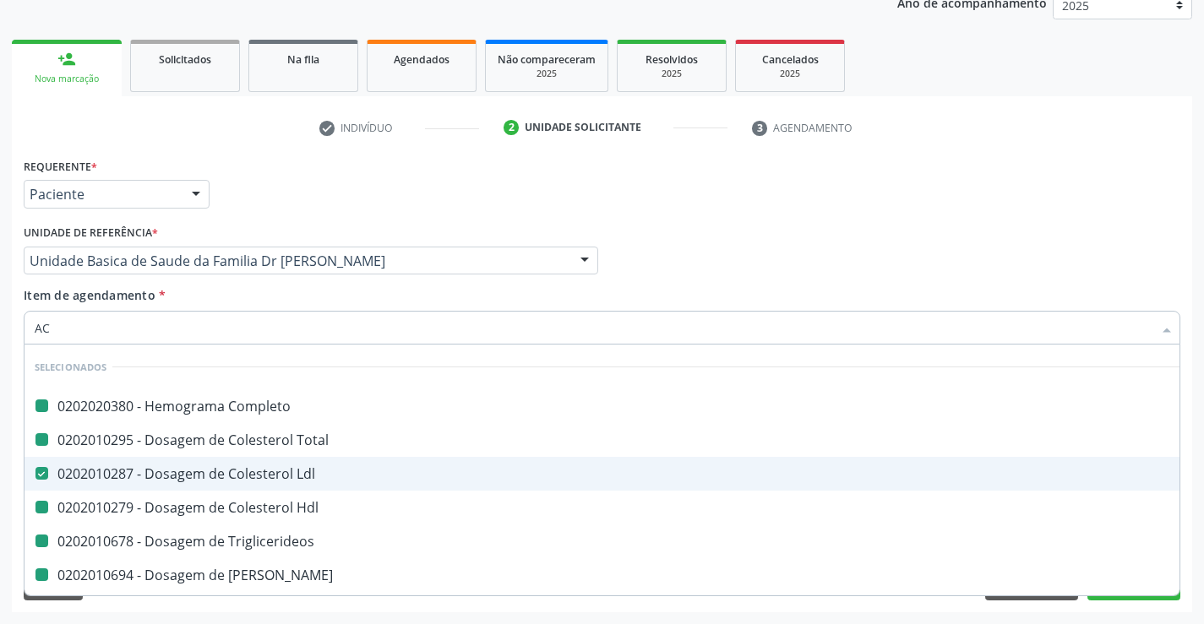
type input "ACI"
checkbox Completo "false"
checkbox Total "false"
checkbox Hdl "false"
checkbox Triglicerideos "false"
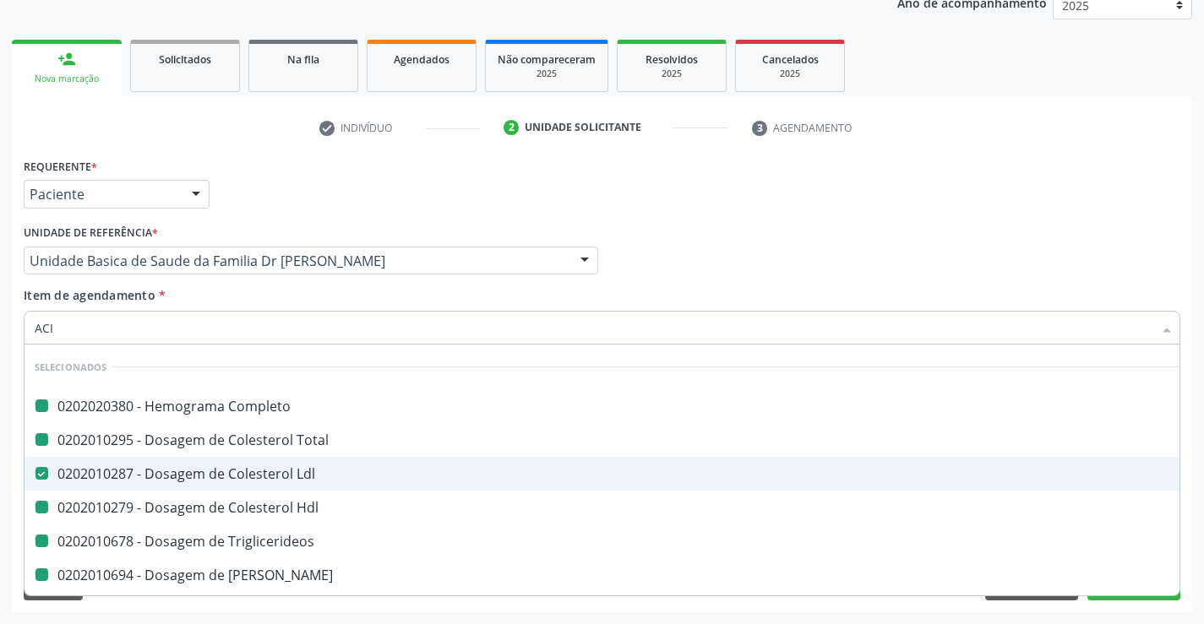
checkbox Ureia "false"
checkbox Creatinina "false"
checkbox Urina "false"
checkbox \(Tgo\) "false"
checkbox \(Tgp\) "false"
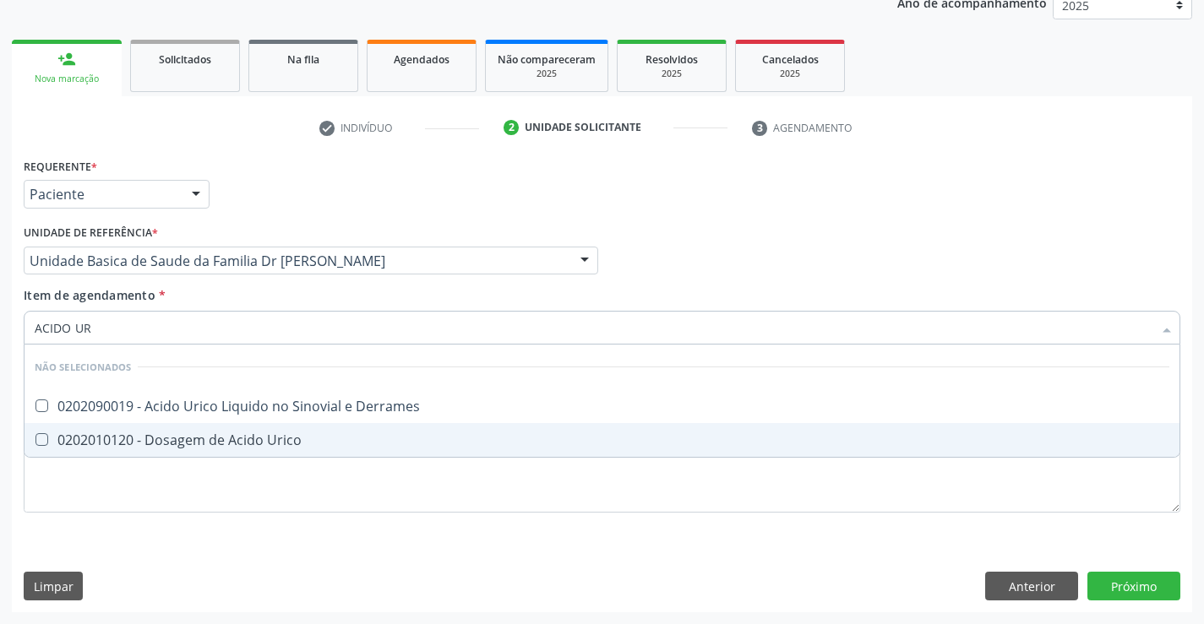
type input "ACIDO URI"
drag, startPoint x: 218, startPoint y: 449, endPoint x: 146, endPoint y: 493, distance: 84.2
click at [215, 449] on span "0202010120 - Dosagem de Acido Urico" at bounding box center [601, 440] width 1155 height 34
checkbox Urico "true"
click at [119, 534] on div "Requerente * Paciente Profissional de Saúde Paciente Nenhum resultado encontrad…" at bounding box center [602, 345] width 1157 height 383
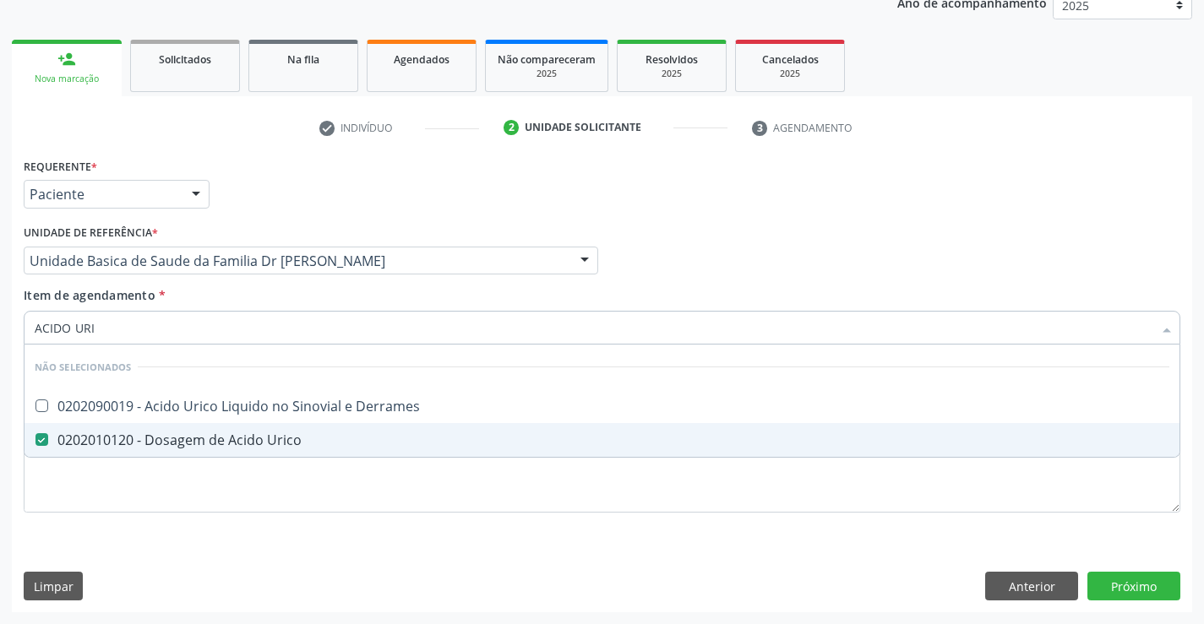
checkbox Derrames "true"
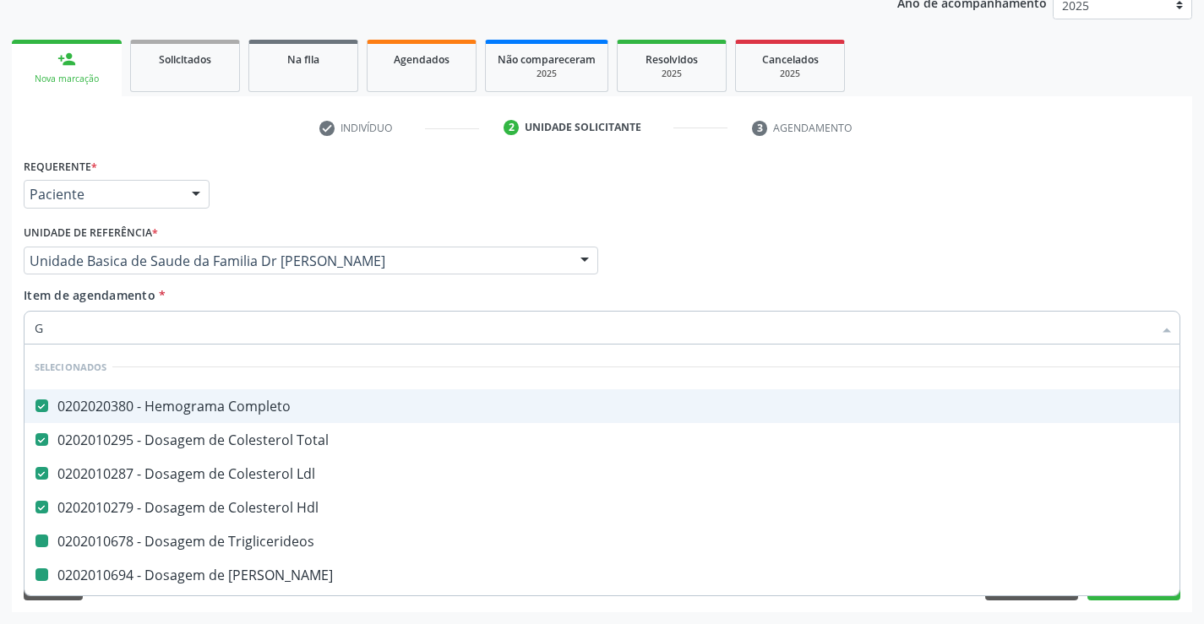
type input "GL"
checkbox Triglicerideos "false"
checkbox Ureia "false"
checkbox Creatinina "false"
checkbox \(Tgo\) "false"
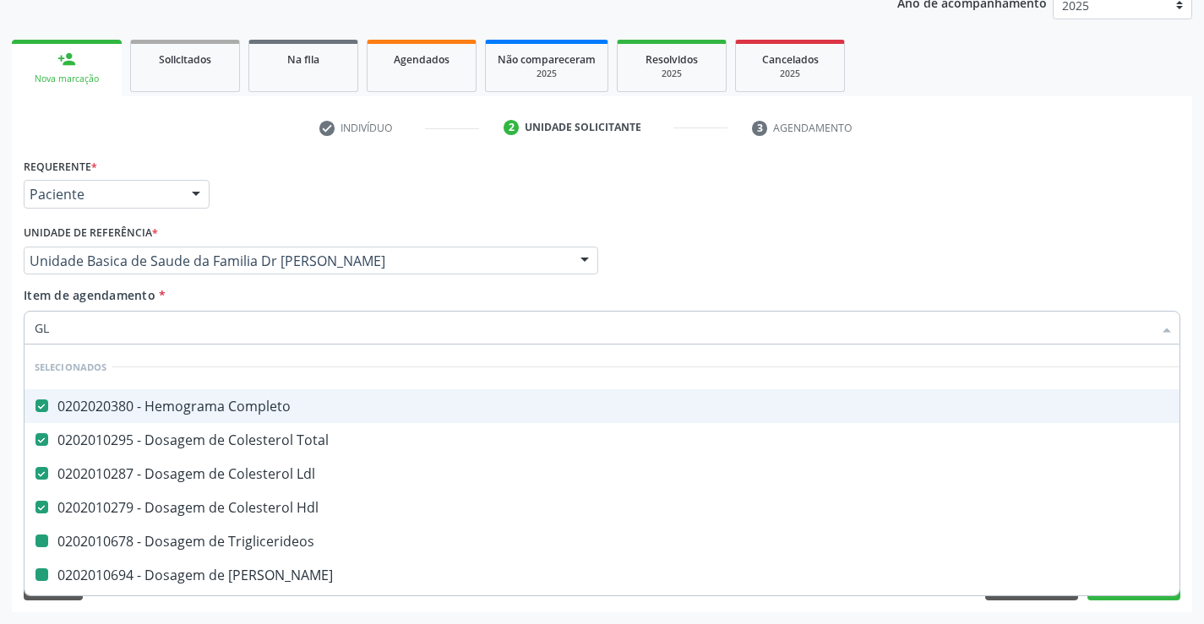
checkbox \(Tgp\) "false"
checkbox Urico "false"
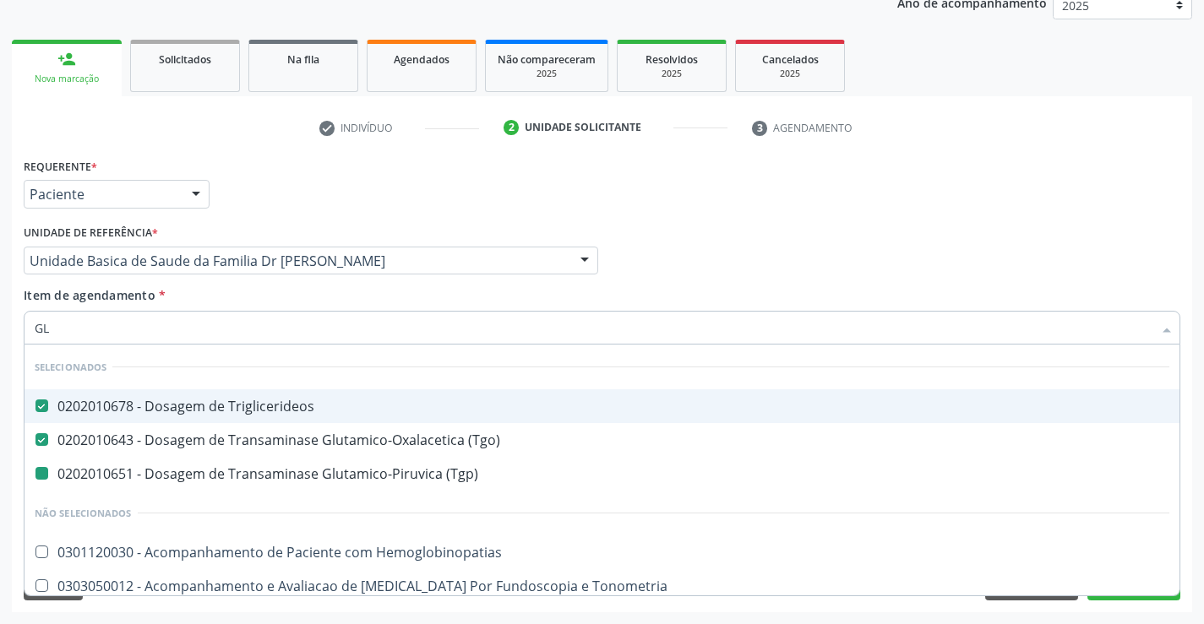
type input "GLI"
checkbox \(Tgp\) "false"
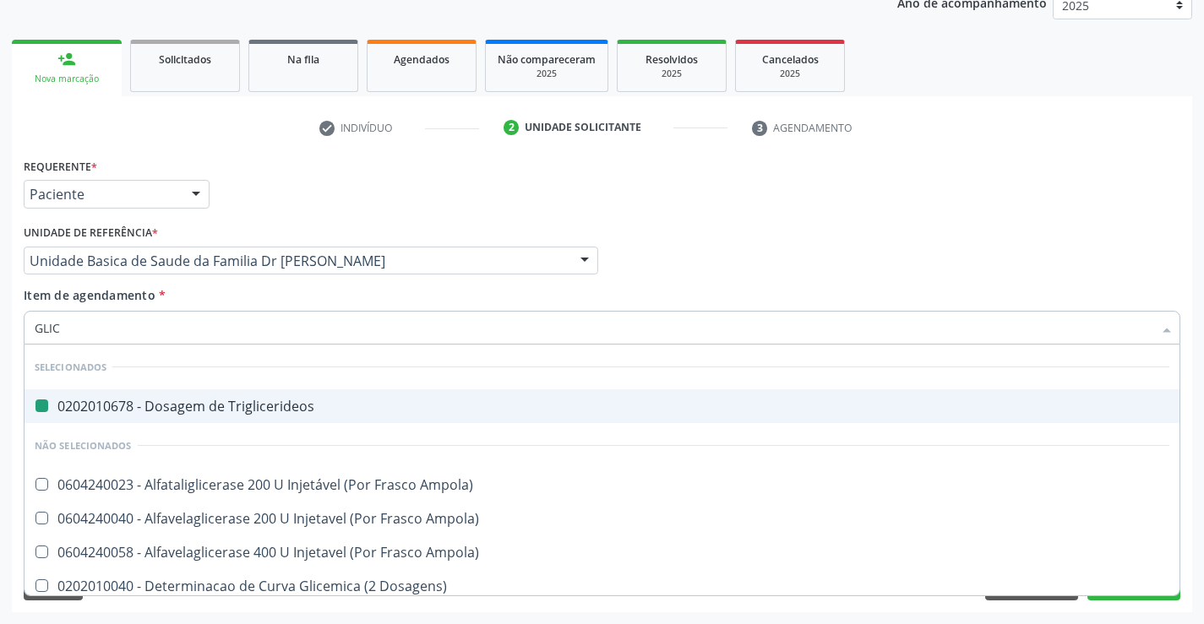
type input "GLICO"
checkbox Triglicerideos "false"
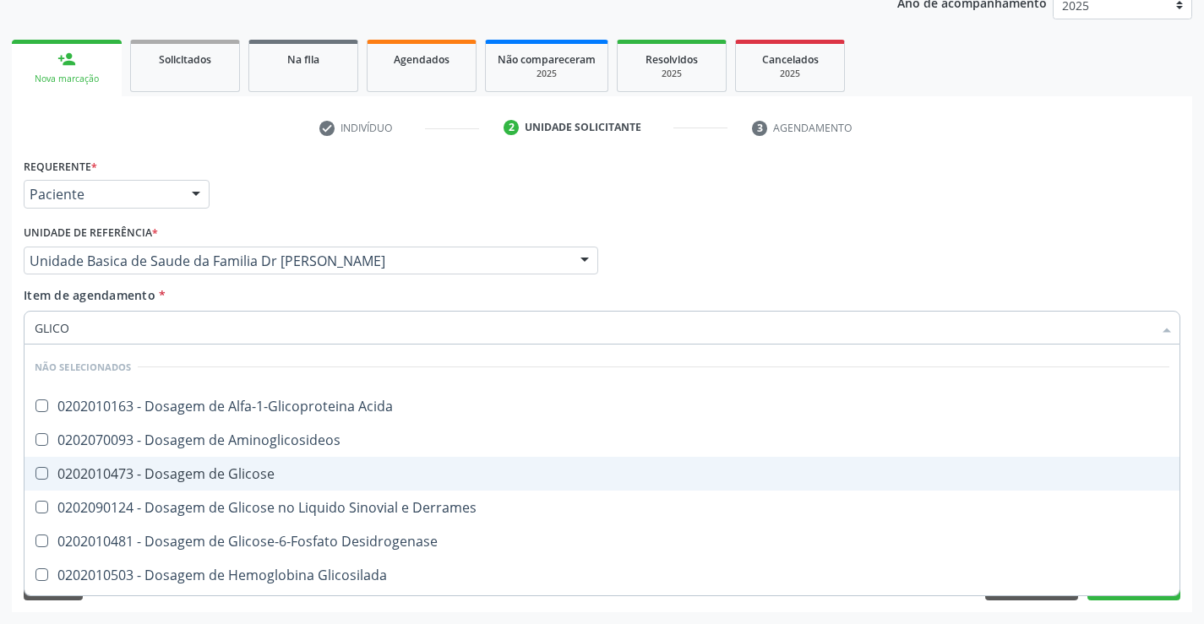
drag, startPoint x: 145, startPoint y: 474, endPoint x: 123, endPoint y: 525, distance: 55.2
click at [144, 478] on div "0202010473 - Dosagem de Glicose" at bounding box center [602, 474] width 1135 height 14
checkbox Glicose "true"
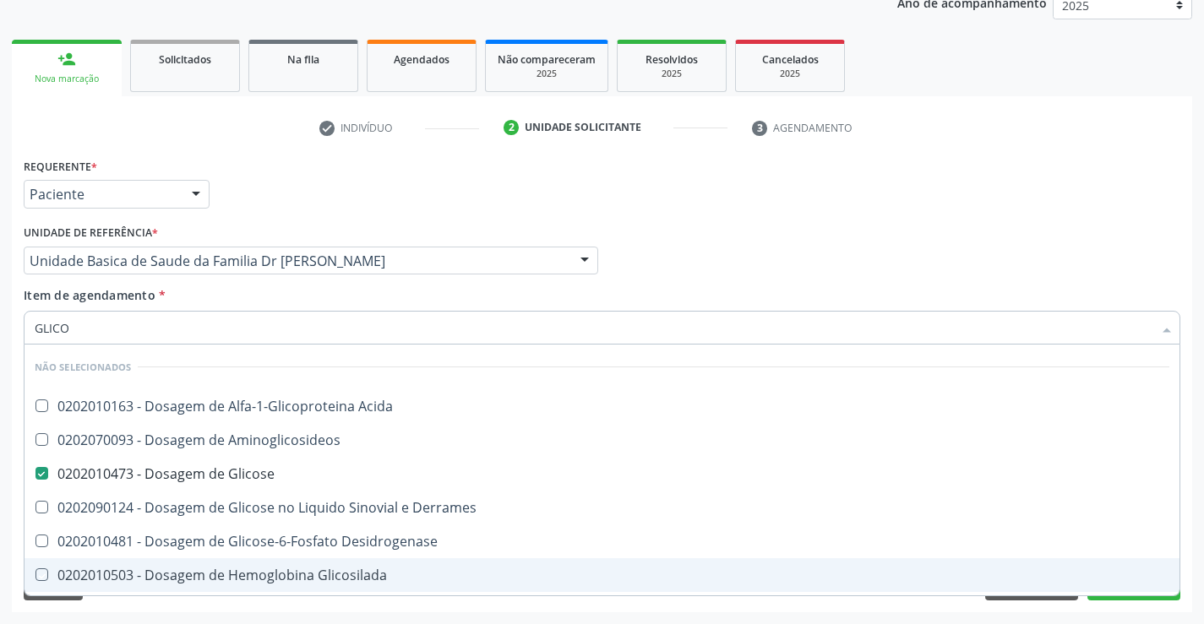
click at [100, 613] on div "Acompanhamento Acompanhe a situação das marcações correntes e finalizadas Relat…" at bounding box center [602, 252] width 1204 height 744
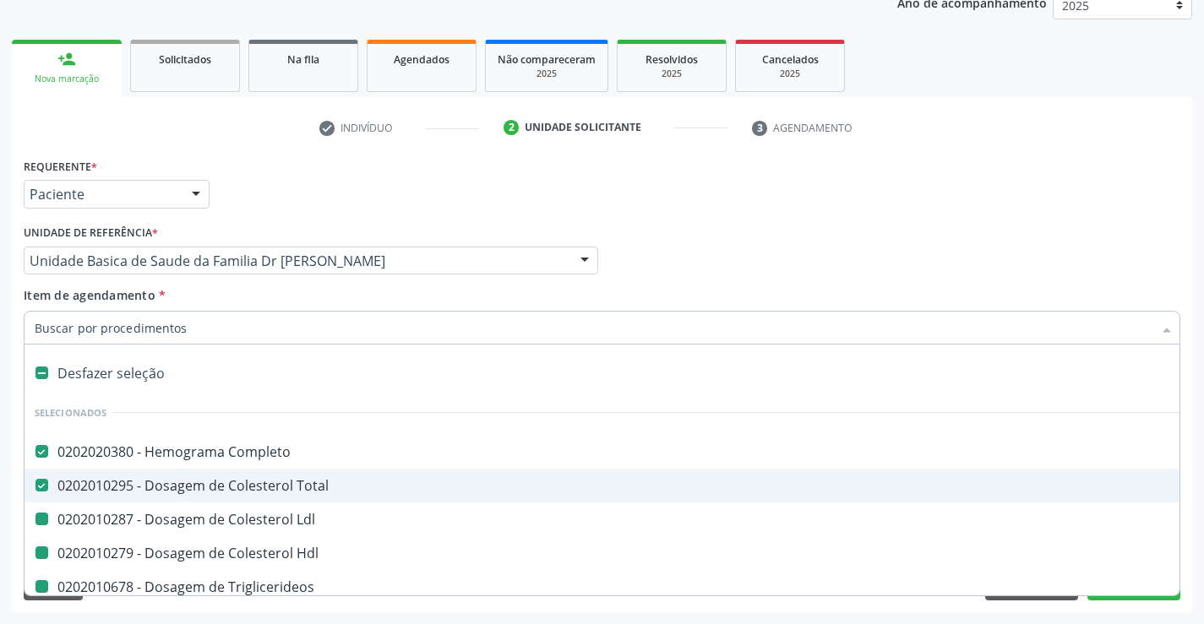
type input "F"
checkbox Ldl "false"
checkbox Triglicerideos "false"
checkbox Ureia "false"
checkbox Creatinina "false"
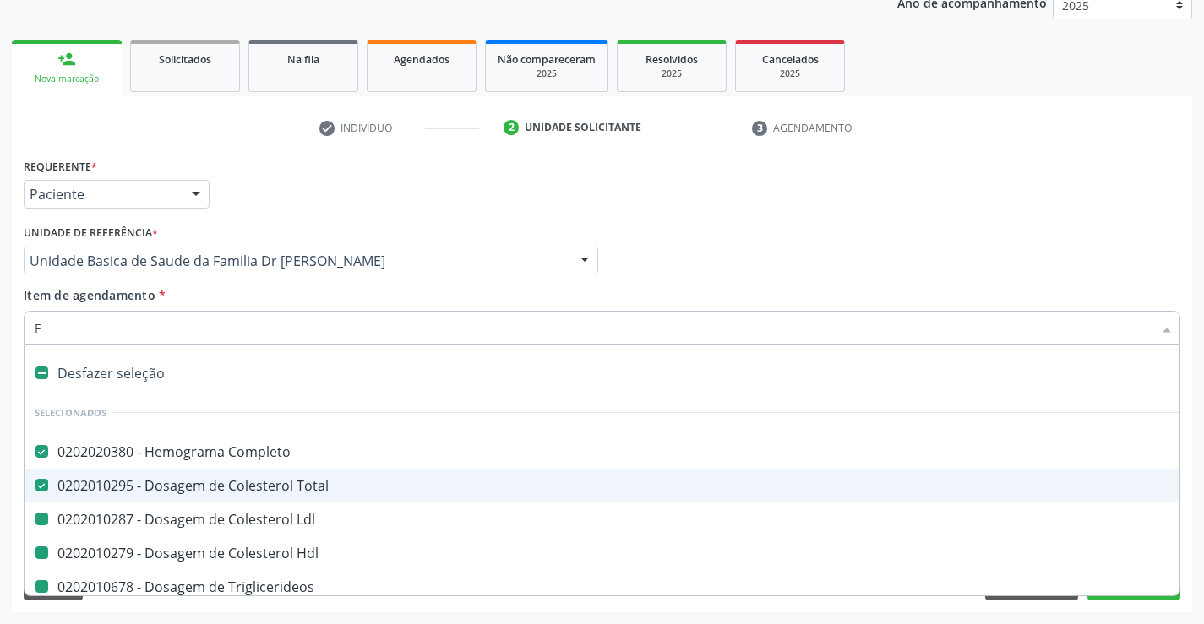
checkbox Urina "false"
checkbox \(Tgo\) "false"
checkbox Hdl "false"
checkbox \(Tgp\) "false"
checkbox Urico "false"
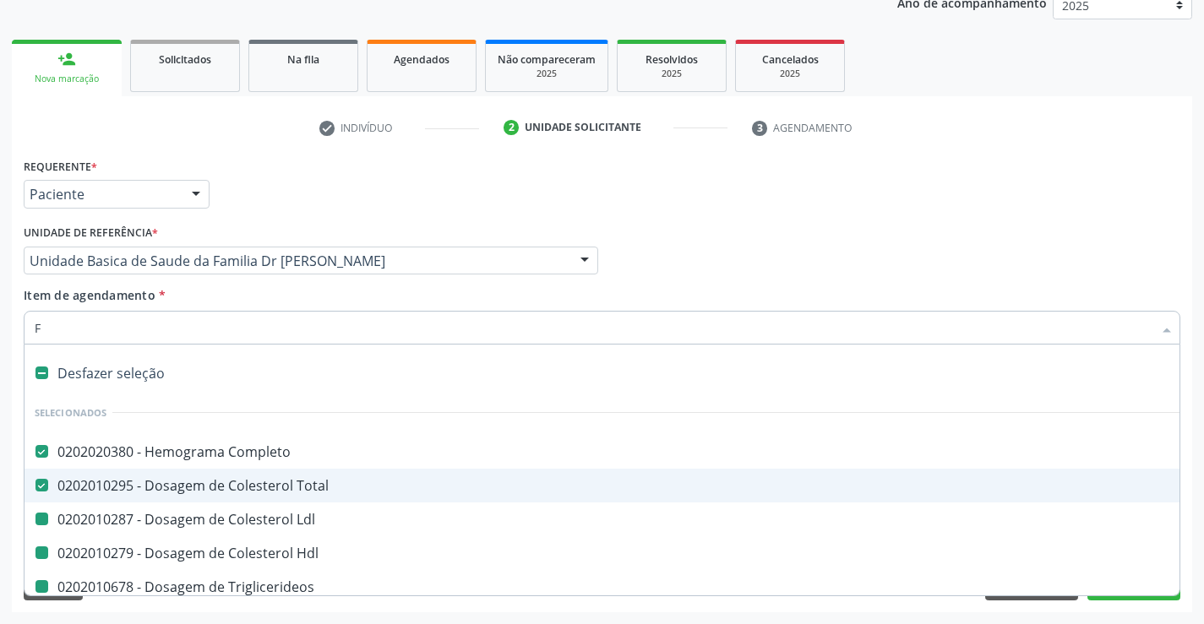
checkbox Glicose "false"
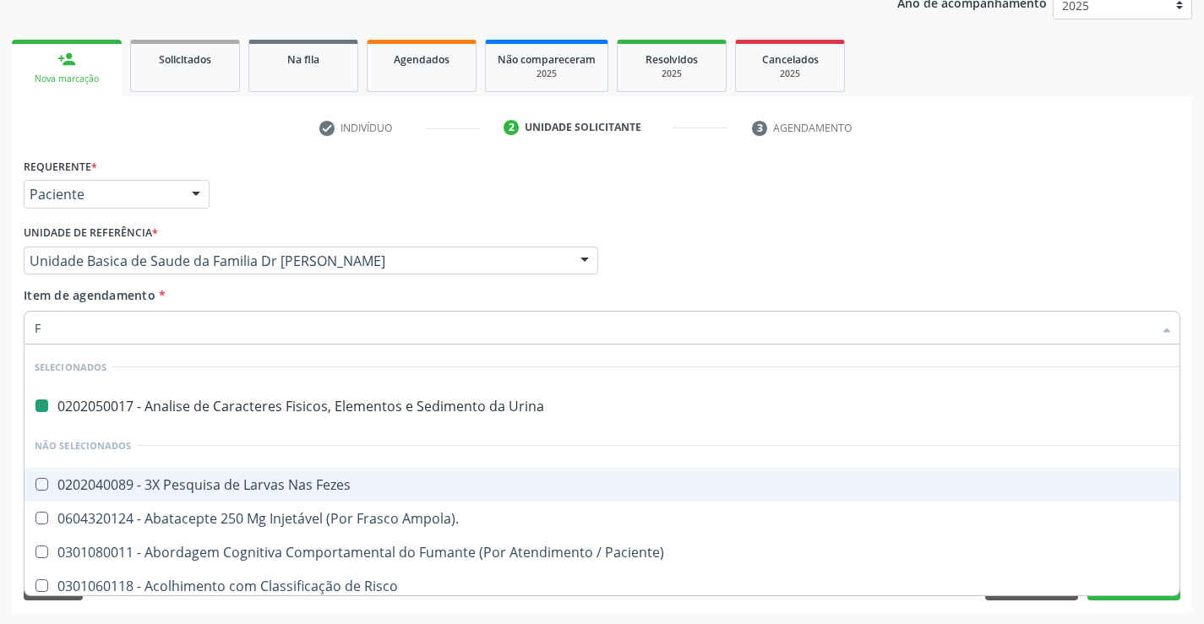
type input "FE"
checkbox Urina "false"
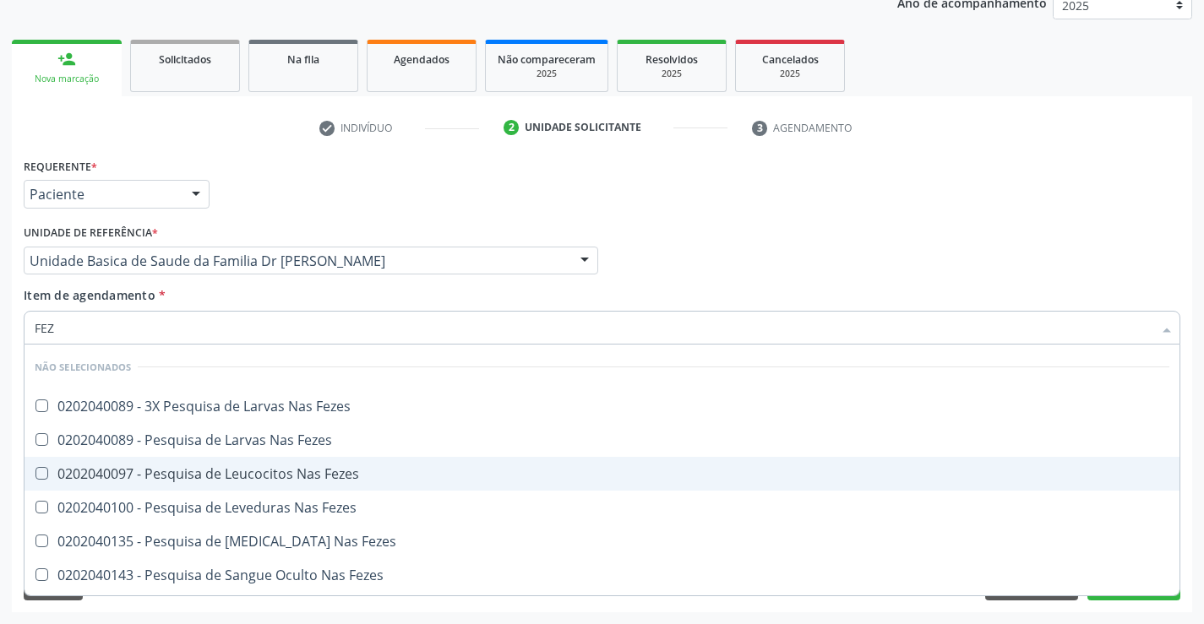
type input "FEZE"
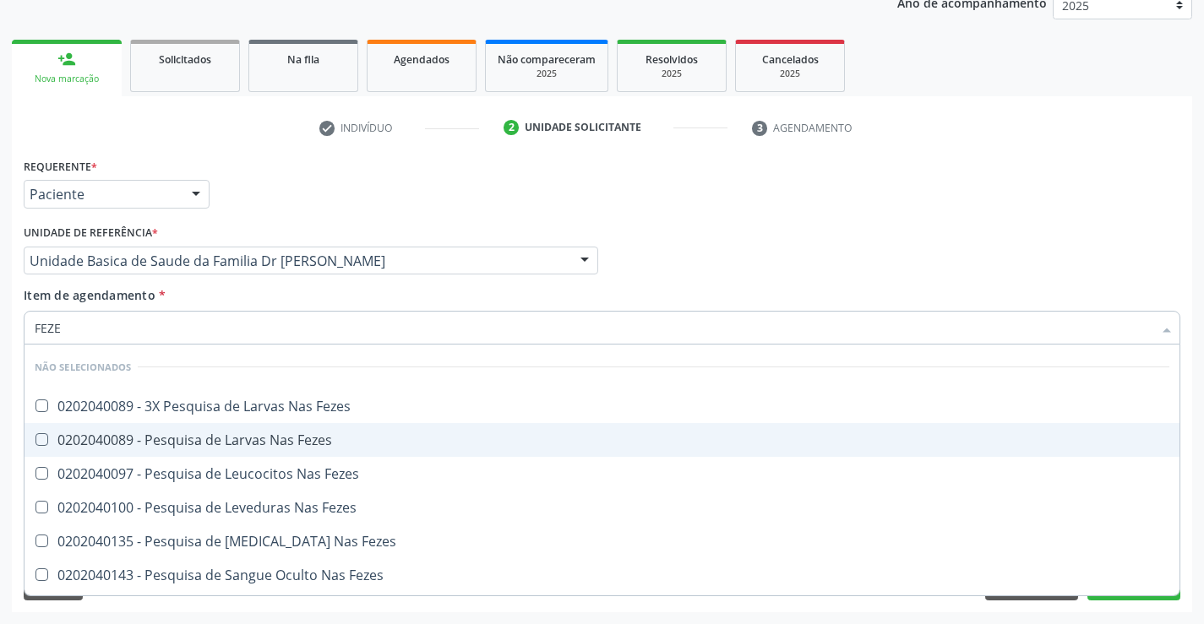
click at [287, 438] on div "0202040089 - Pesquisa de Larvas Nas Fezes" at bounding box center [602, 440] width 1135 height 14
checkbox Fezes "true"
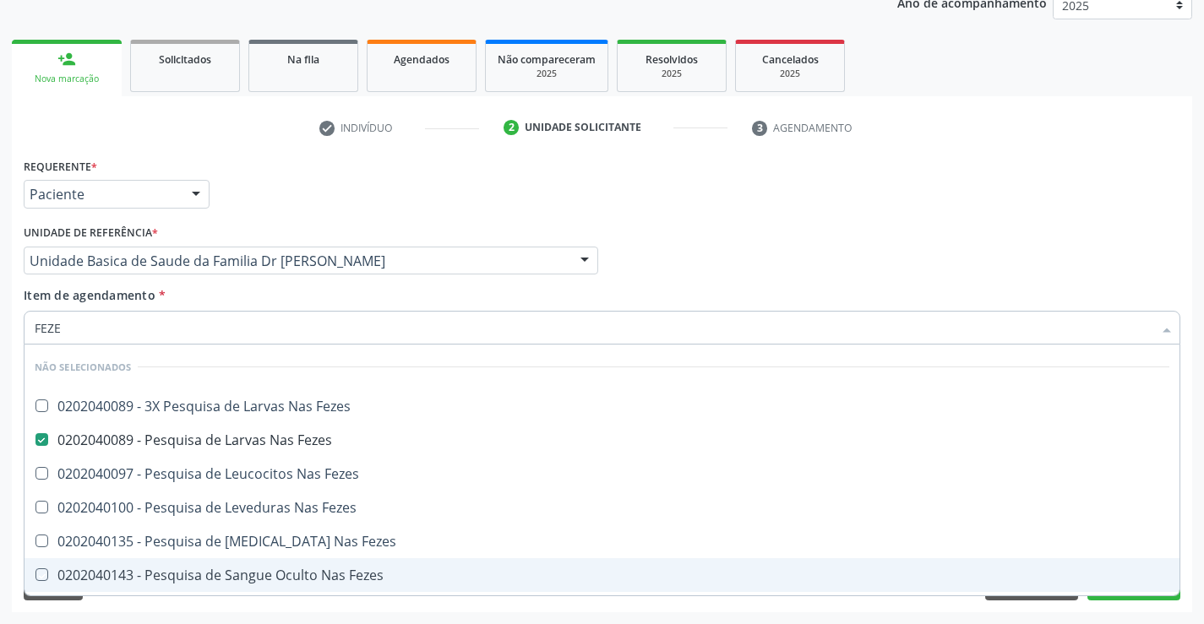
drag, startPoint x: 153, startPoint y: 614, endPoint x: 149, endPoint y: 606, distance: 9.4
click at [153, 613] on div "Acompanhamento Acompanhe a situação das marcações correntes e finalizadas Relat…" at bounding box center [602, 252] width 1204 height 744
checkbox Fezes "true"
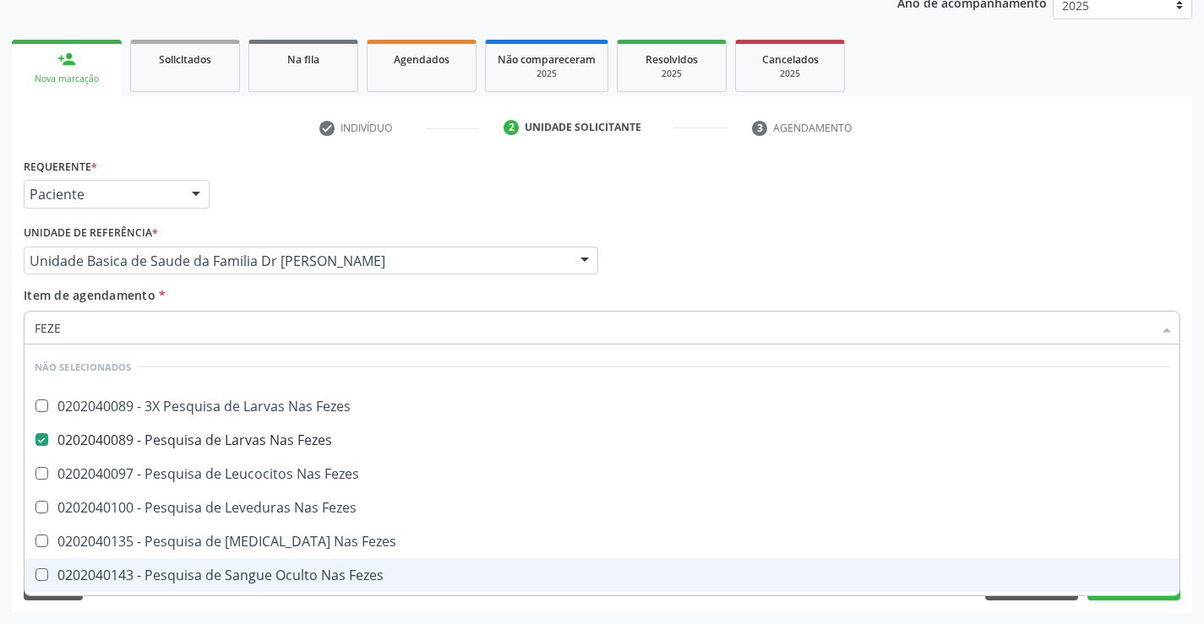
checkbox Fezes "true"
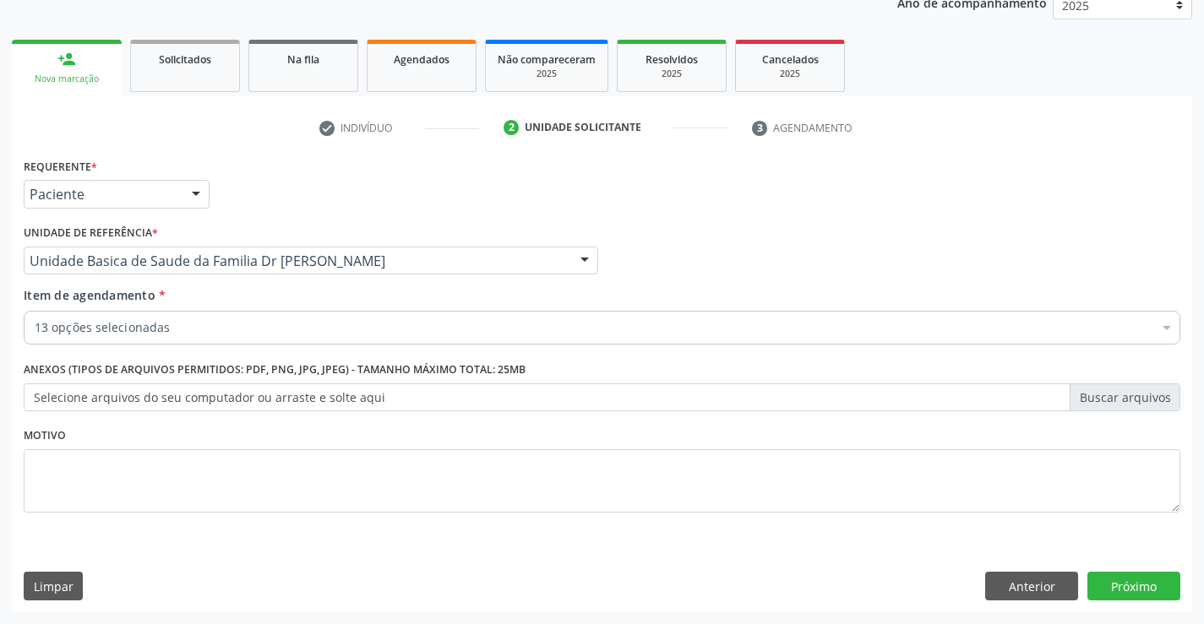
click at [131, 387] on label "Selecione arquivos do seu computador ou arraste e solte aqui" at bounding box center [602, 398] width 1157 height 29
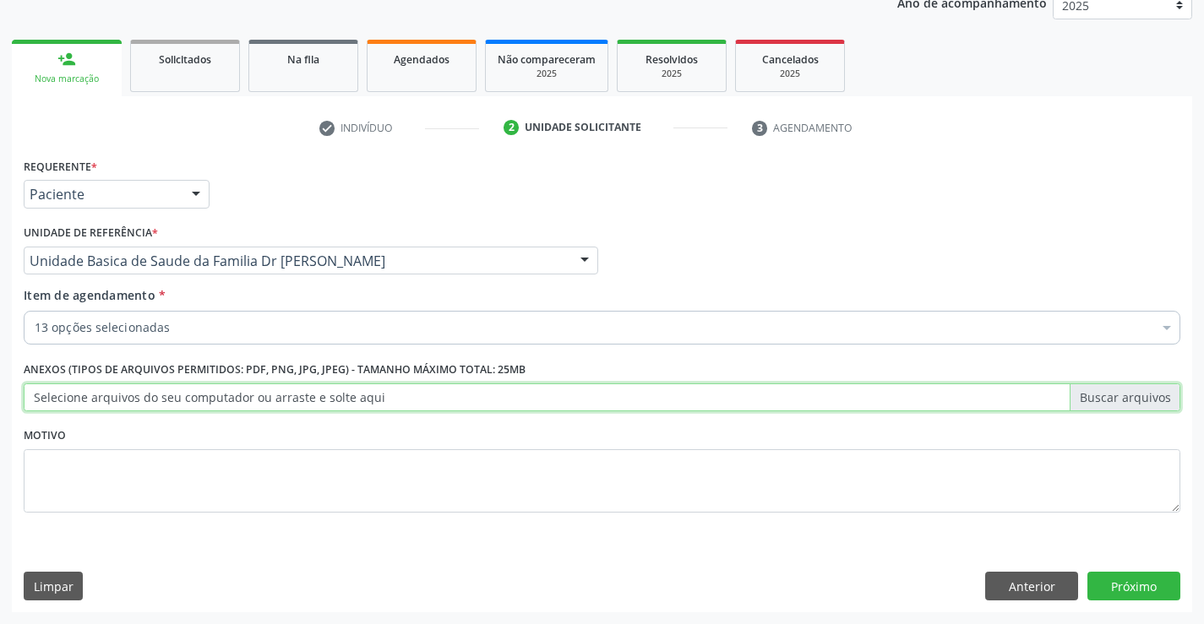
click at [131, 387] on input "Selecione arquivos do seu computador ou arraste e solte aqui" at bounding box center [602, 398] width 1157 height 29
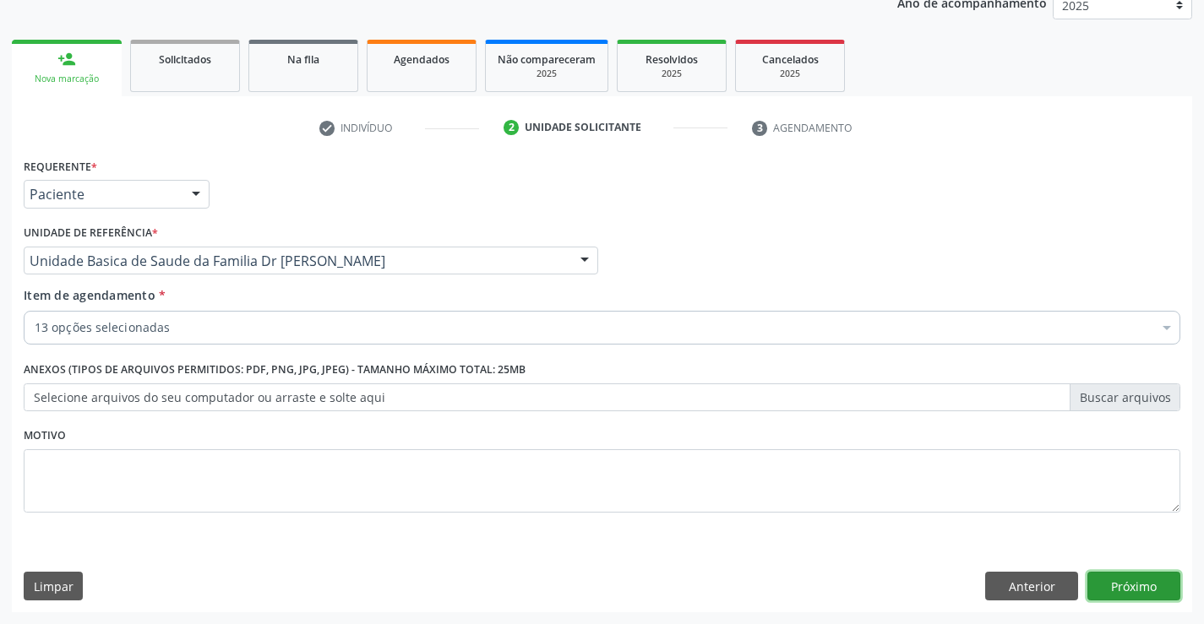
click at [1144, 582] on button "Próximo" at bounding box center [1133, 586] width 93 height 29
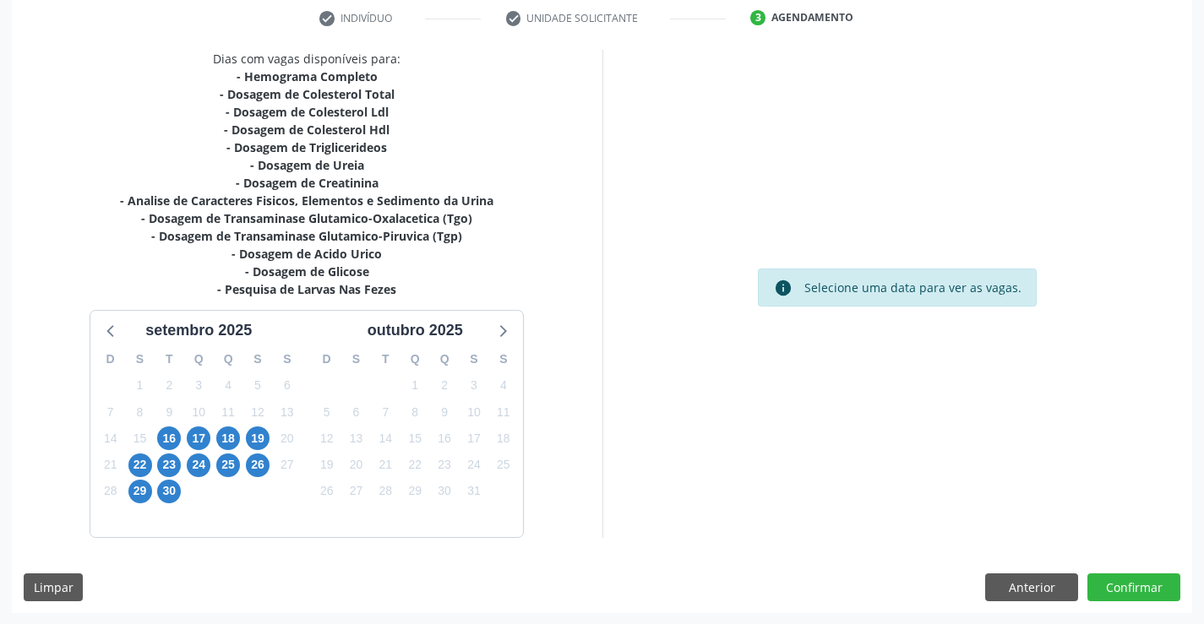
scroll to position [324, 0]
drag, startPoint x: 174, startPoint y: 435, endPoint x: 209, endPoint y: 438, distance: 34.8
click at [174, 434] on span "16" at bounding box center [169, 438] width 24 height 24
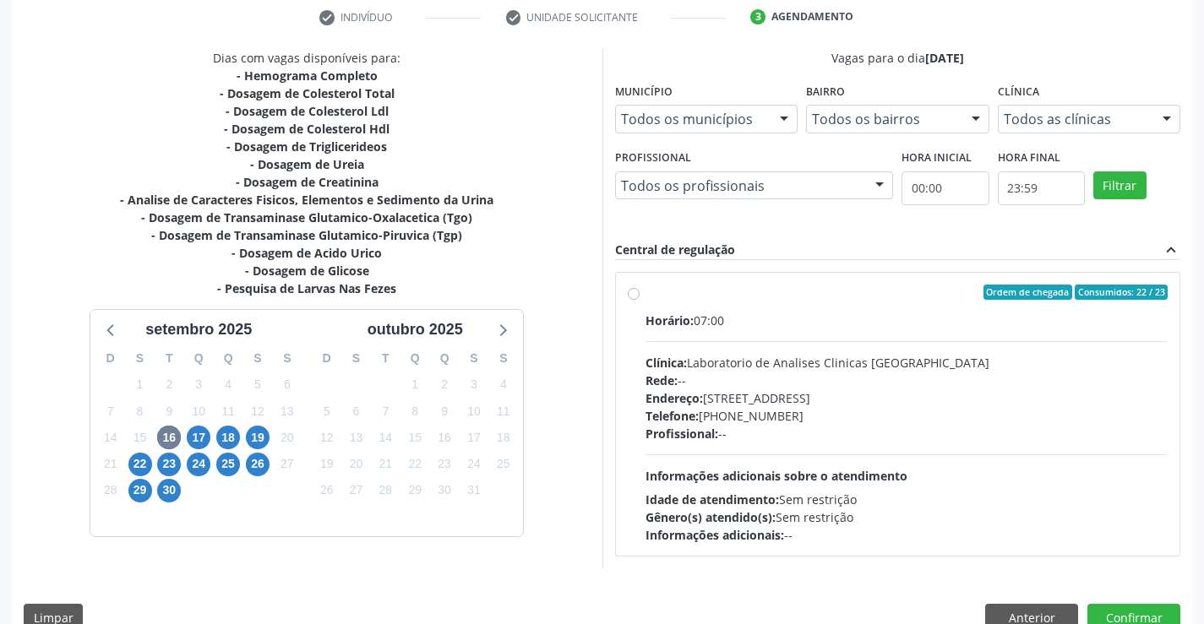
click at [645, 294] on label "Ordem de chegada Consumidos: 22 / 23 Horário: 07:00 Clínica: Laboratorio de Ana…" at bounding box center [906, 414] width 523 height 259
click at [629, 294] on input "Ordem de chegada Consumidos: 22 / 23 Horário: 07:00 Clínica: Laboratorio de Ana…" at bounding box center [634, 292] width 12 height 15
radio input "true"
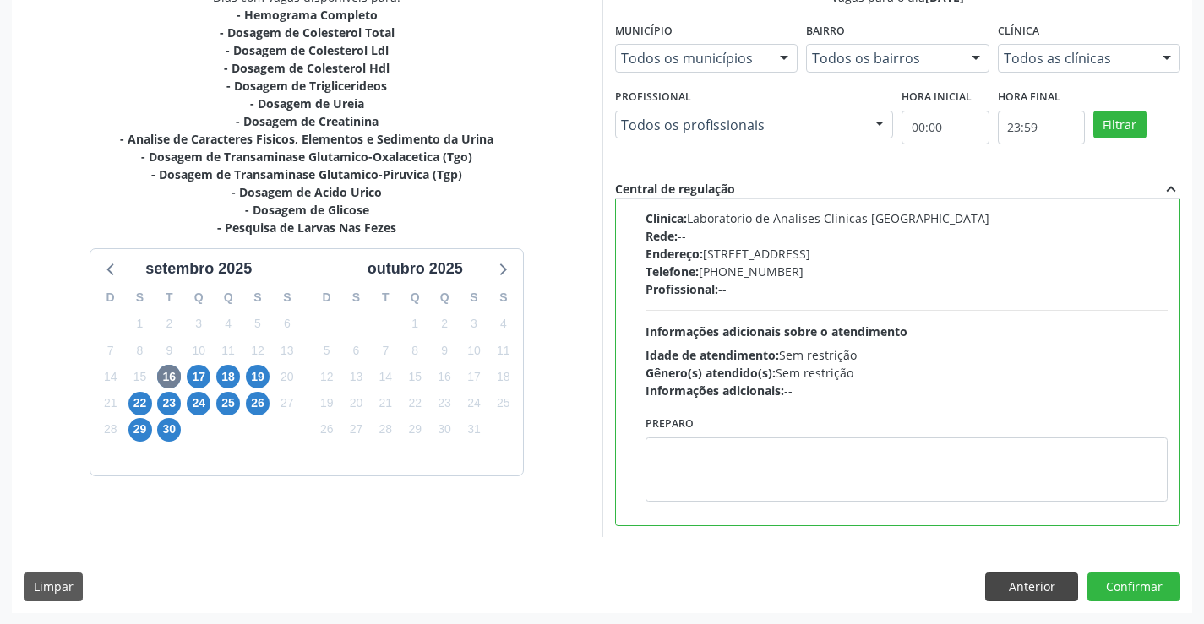
scroll to position [385, 0]
click at [1122, 580] on button "Confirmar" at bounding box center [1133, 586] width 93 height 29
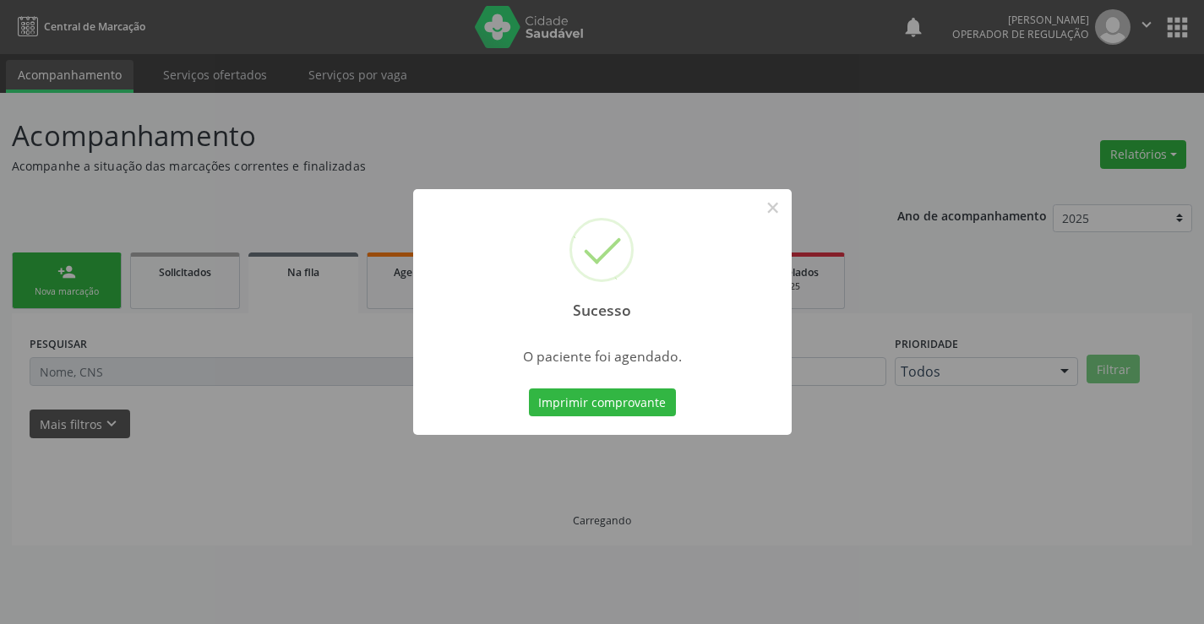
scroll to position [0, 0]
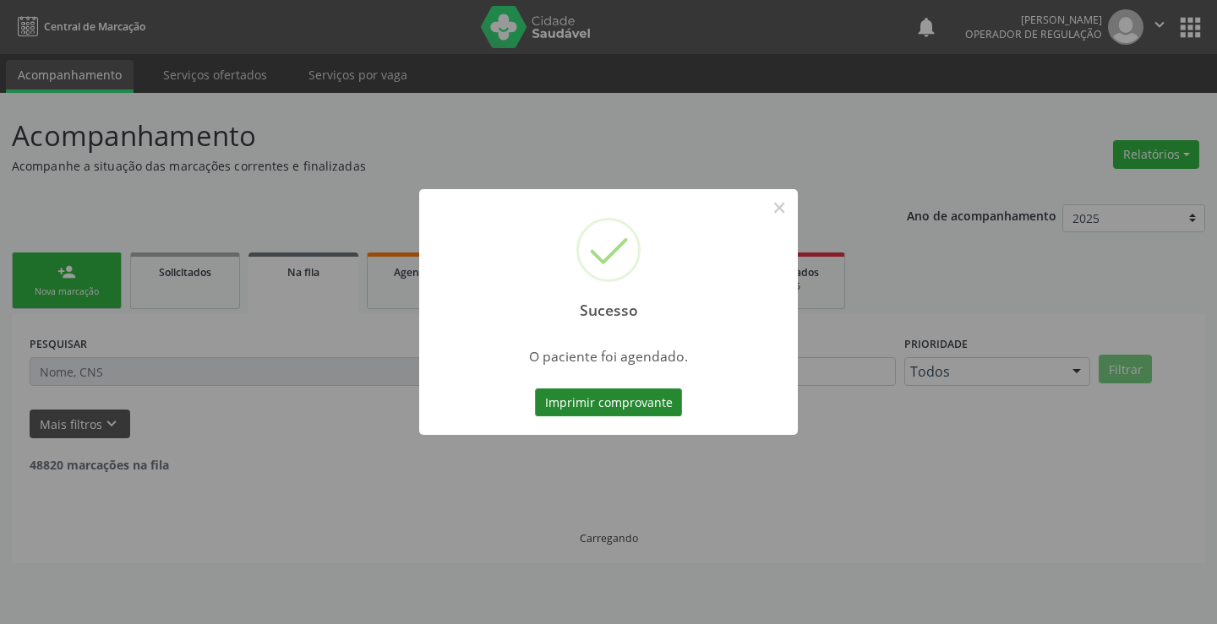
click at [618, 399] on button "Imprimir comprovante" at bounding box center [608, 403] width 147 height 29
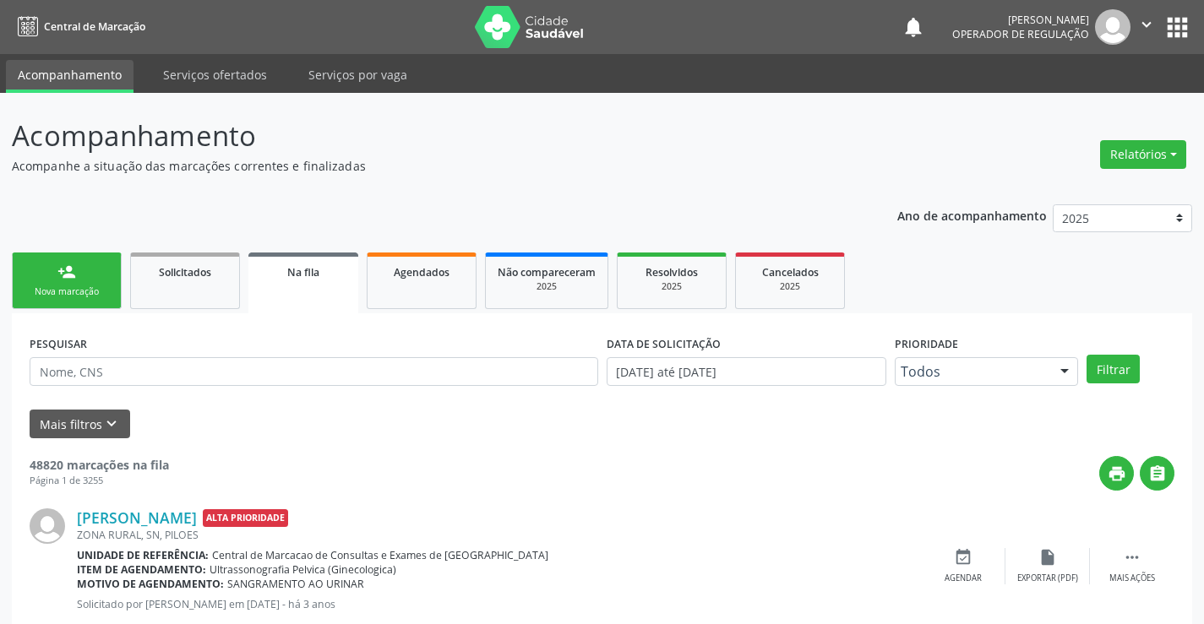
click at [97, 280] on link "person_add Nova marcação" at bounding box center [67, 281] width 110 height 57
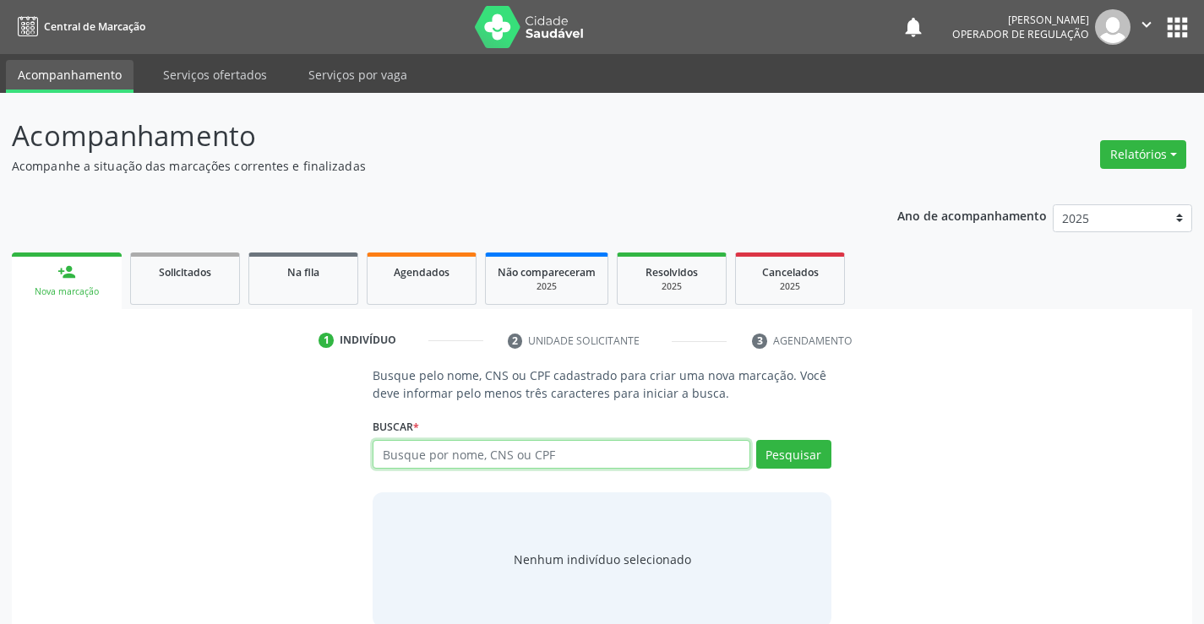
click at [523, 454] on input "text" at bounding box center [561, 454] width 377 height 29
type input "708106508785337"
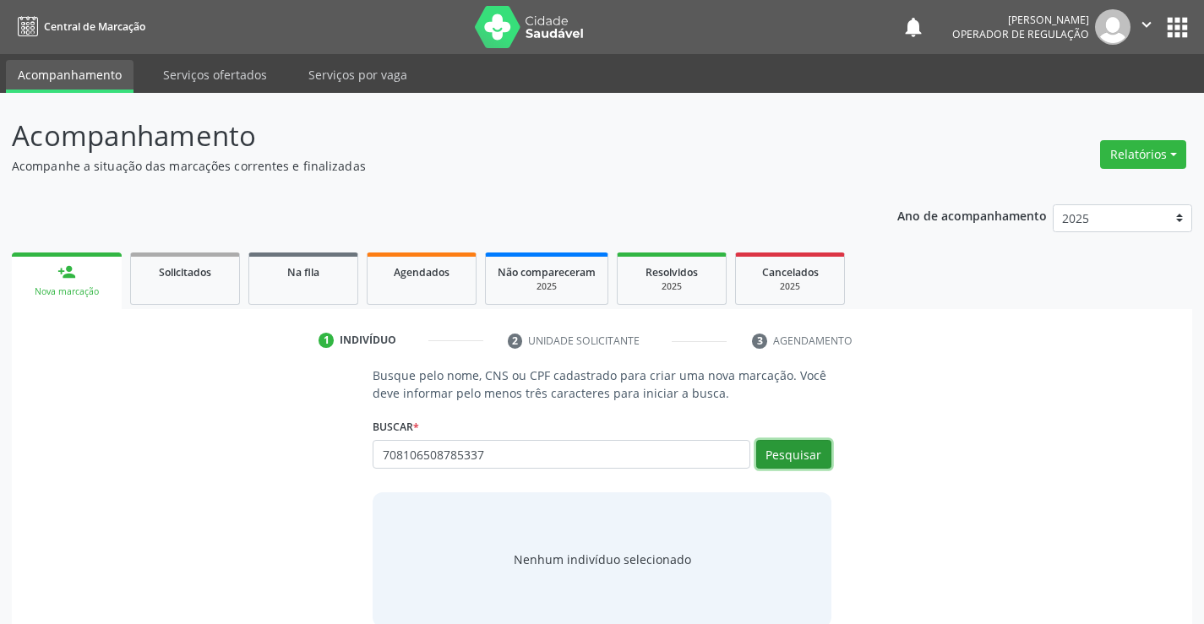
click at [788, 455] on button "Pesquisar" at bounding box center [793, 454] width 75 height 29
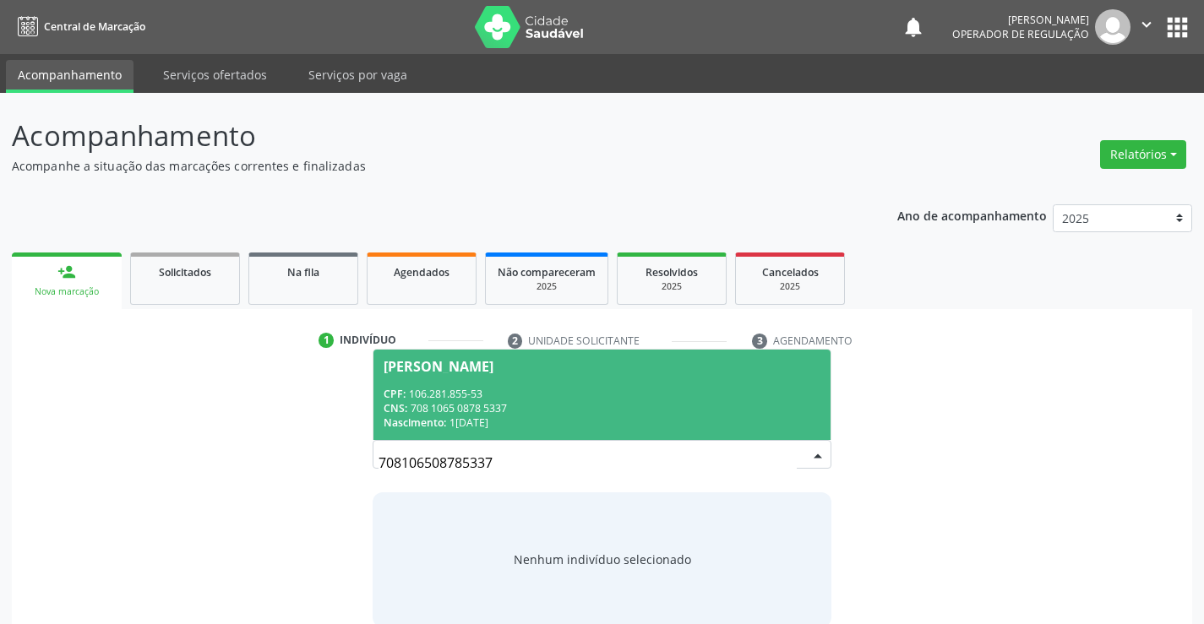
click at [552, 375] on span "[PERSON_NAME] CPF: 106.281.855-53 CNS: 708 1065 0878 5337 Nascimento: [DATE]" at bounding box center [601, 395] width 456 height 90
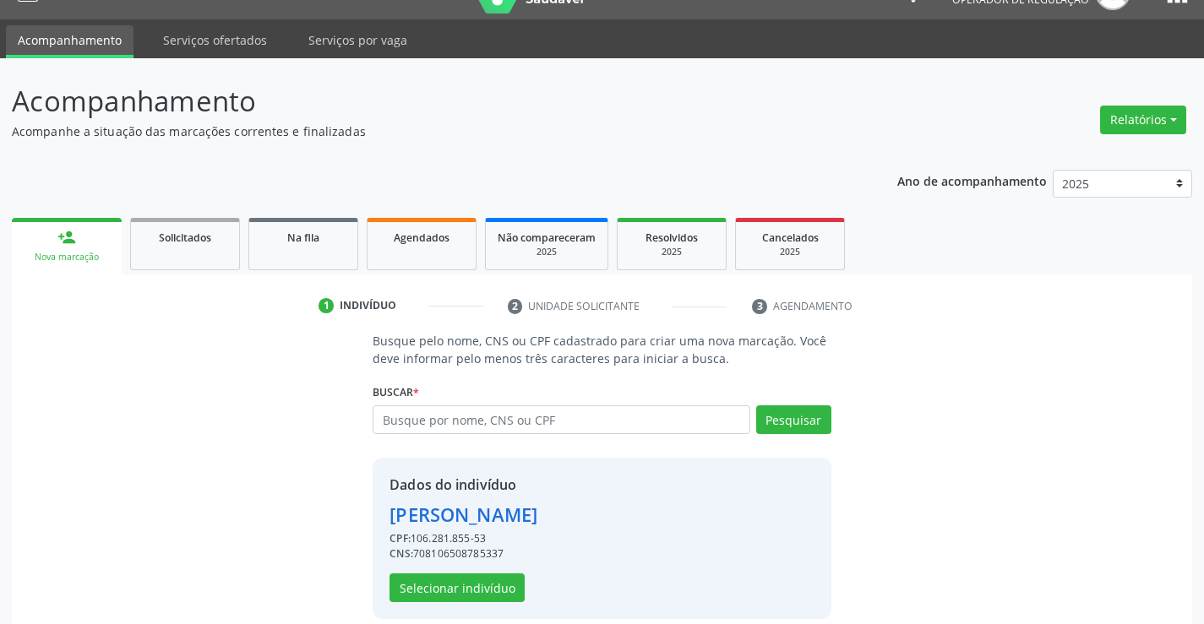
scroll to position [53, 0]
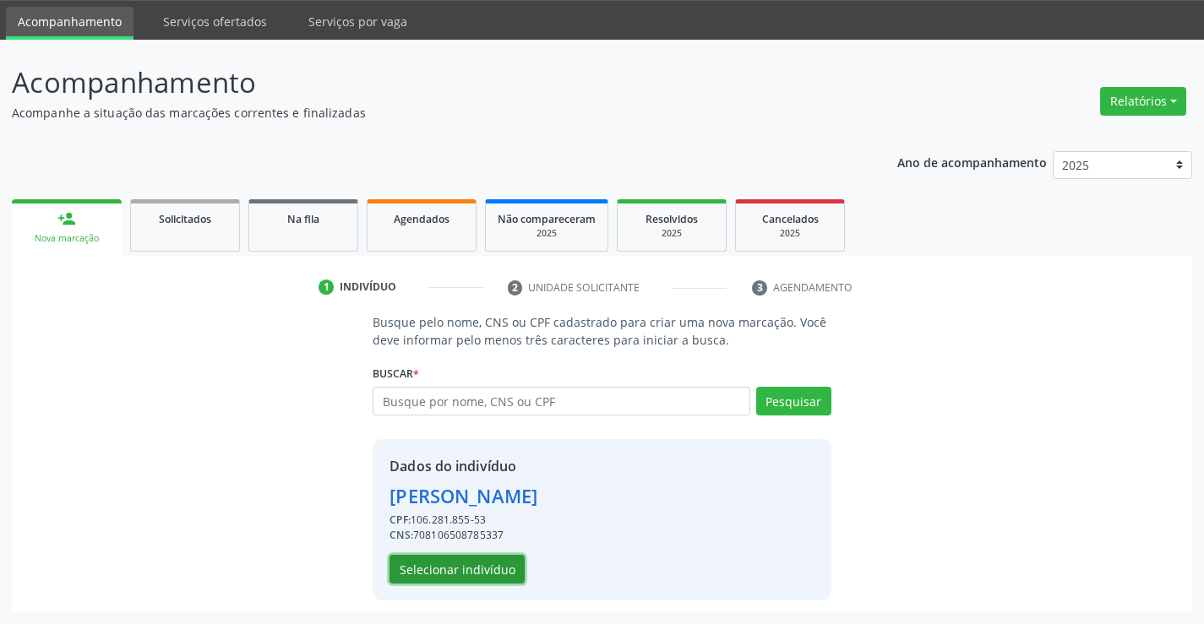
click at [449, 569] on button "Selecionar indivíduo" at bounding box center [456, 569] width 135 height 29
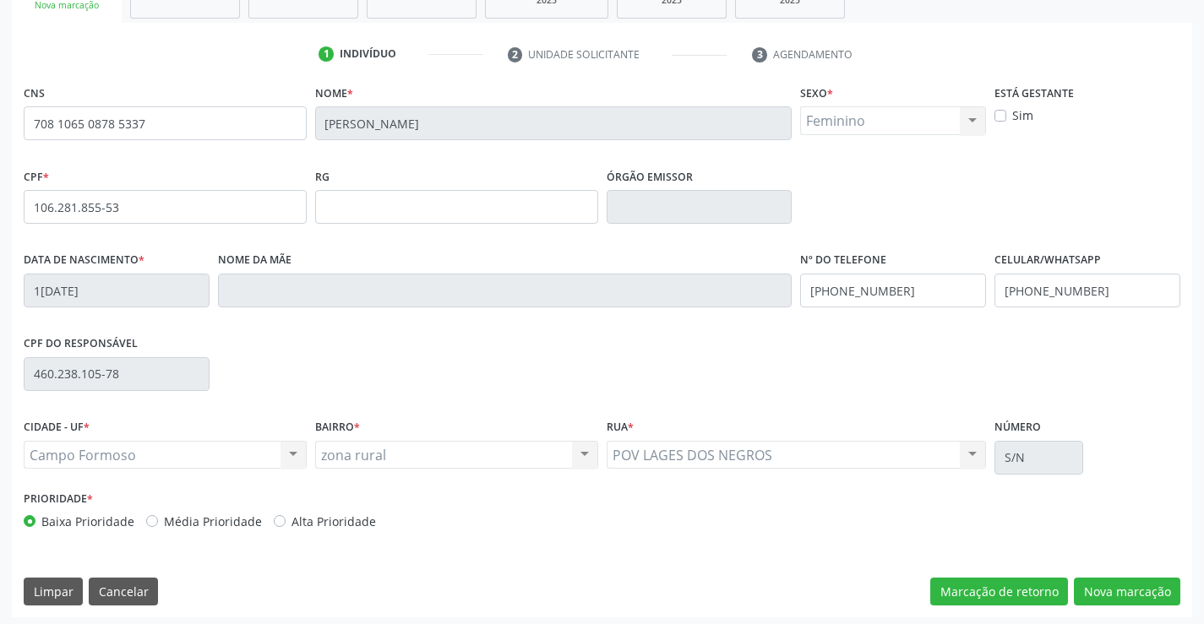
scroll to position [291, 0]
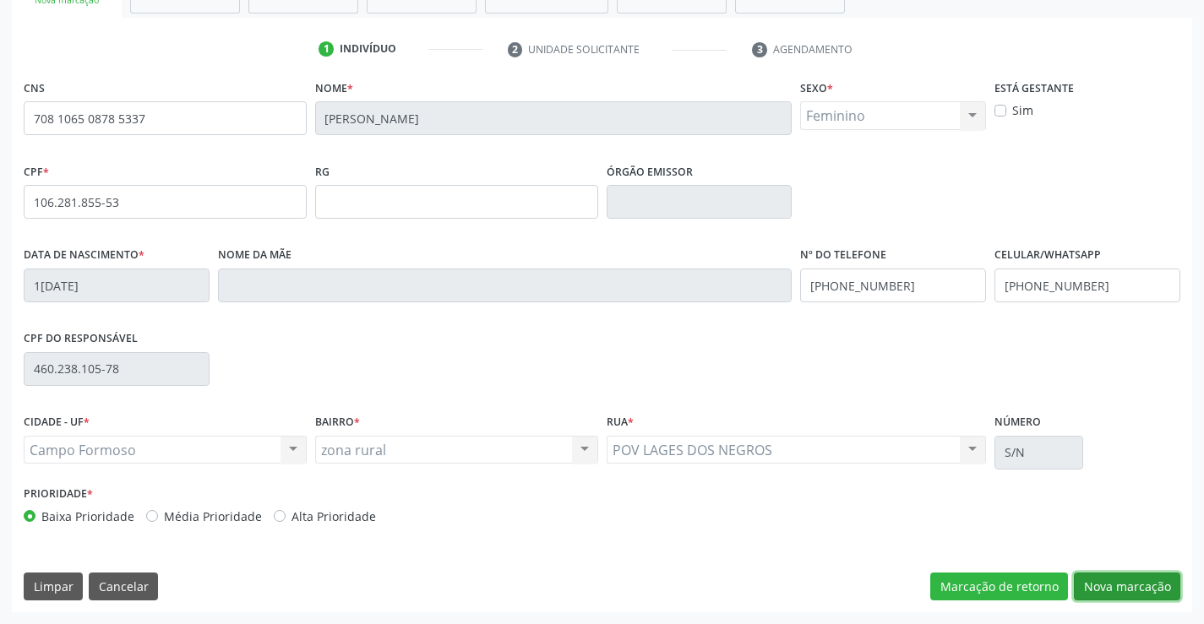
click at [1117, 575] on button "Nova marcação" at bounding box center [1127, 587] width 106 height 29
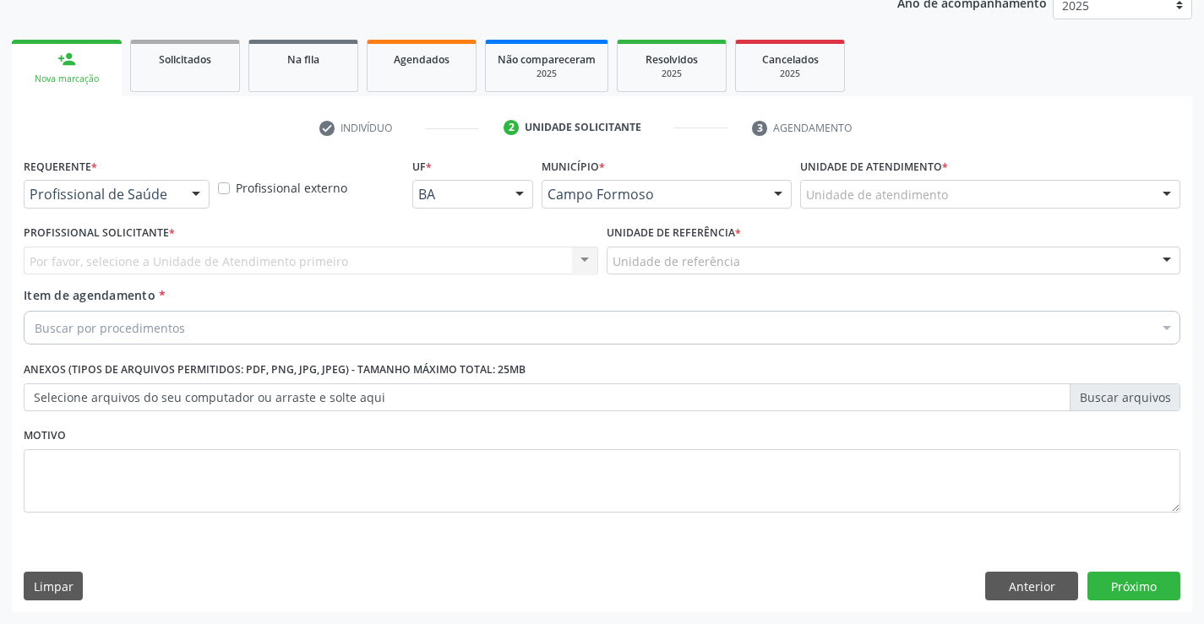
scroll to position [213, 0]
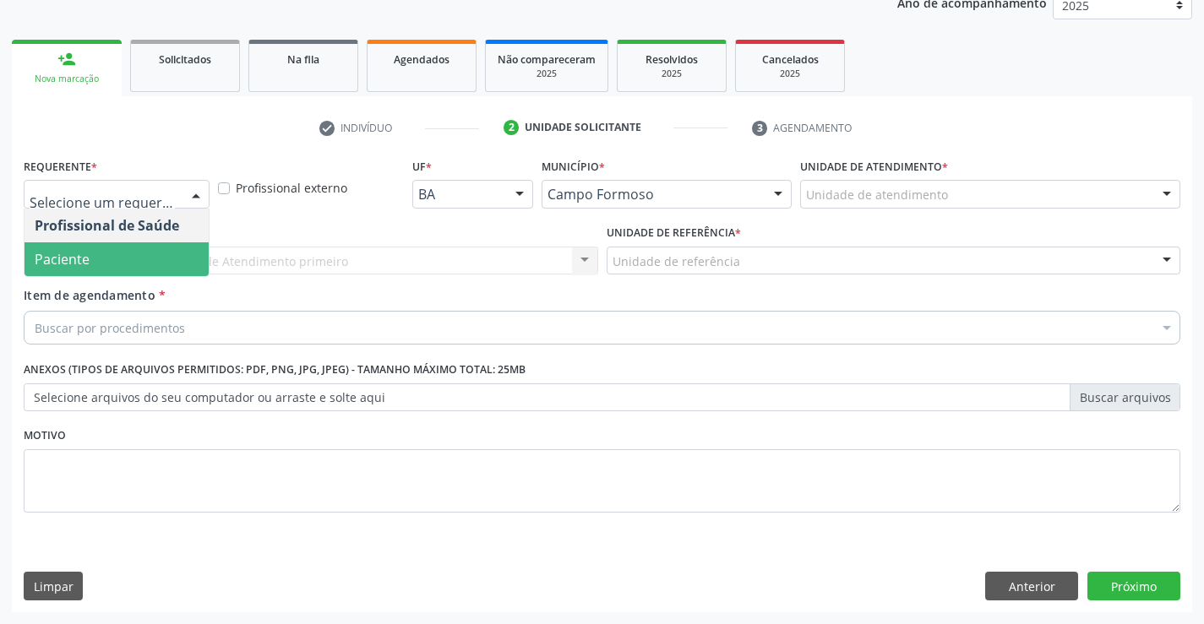
click at [104, 255] on span "Paciente" at bounding box center [116, 259] width 184 height 34
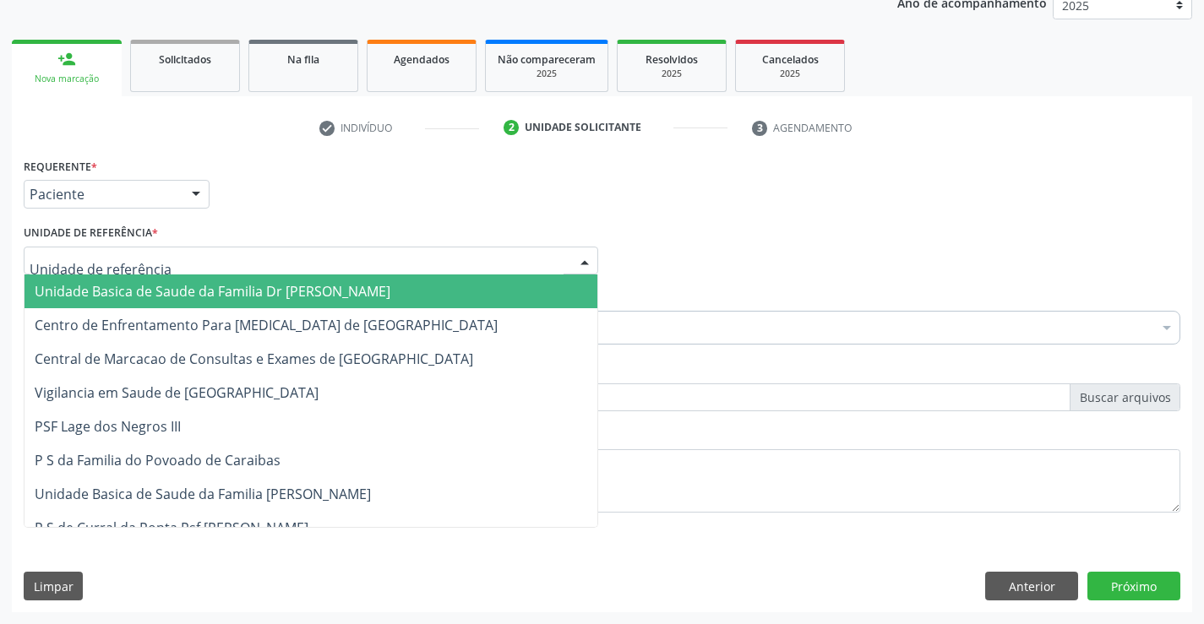
click at [230, 280] on span "Unidade Basica de Saude da Familia Dr [PERSON_NAME]" at bounding box center [310, 292] width 573 height 34
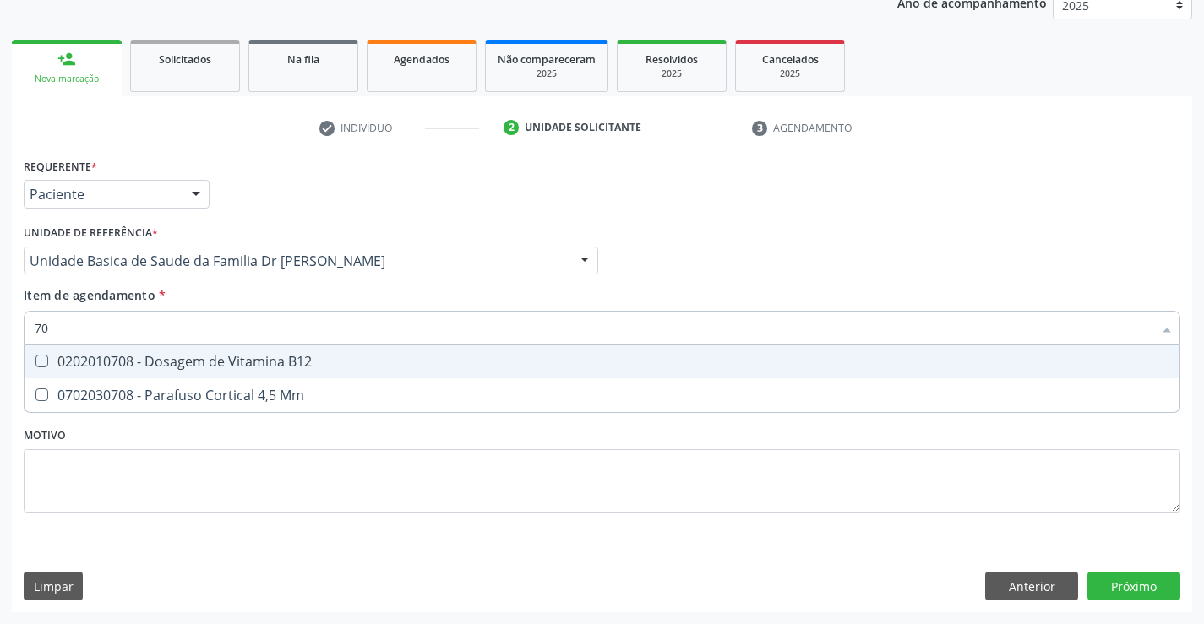
type input "7"
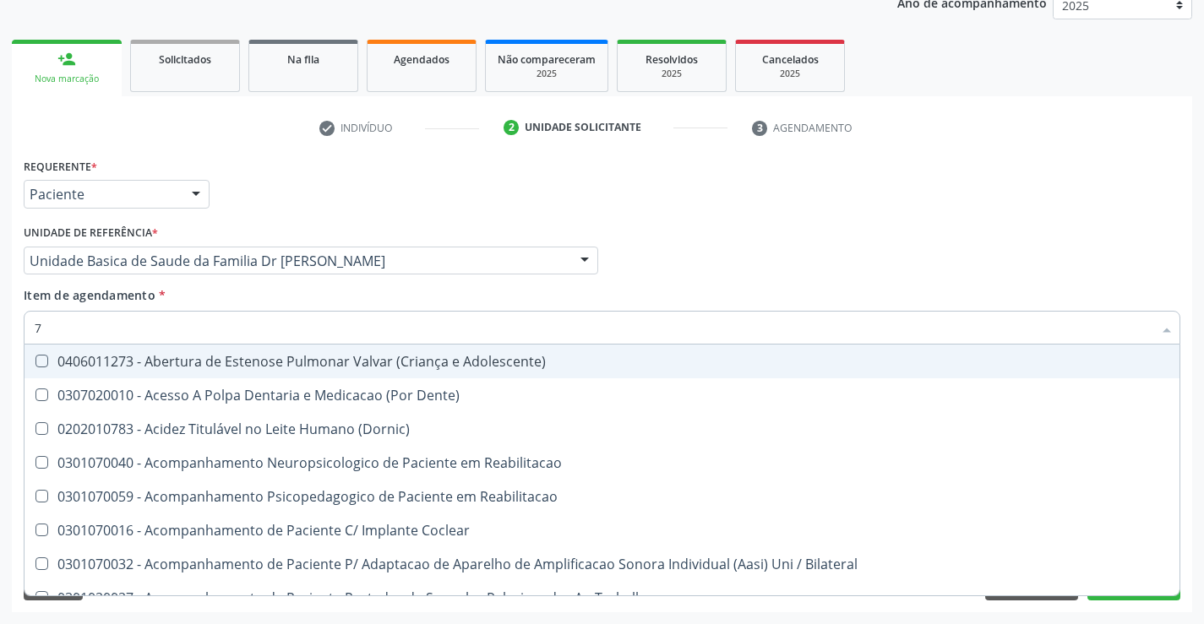
drag, startPoint x: 52, startPoint y: 340, endPoint x: 9, endPoint y: 340, distance: 42.2
click at [9, 340] on div "Acompanhamento Acompanhe a situação das marcações correntes e finalizadas Relat…" at bounding box center [602, 252] width 1204 height 744
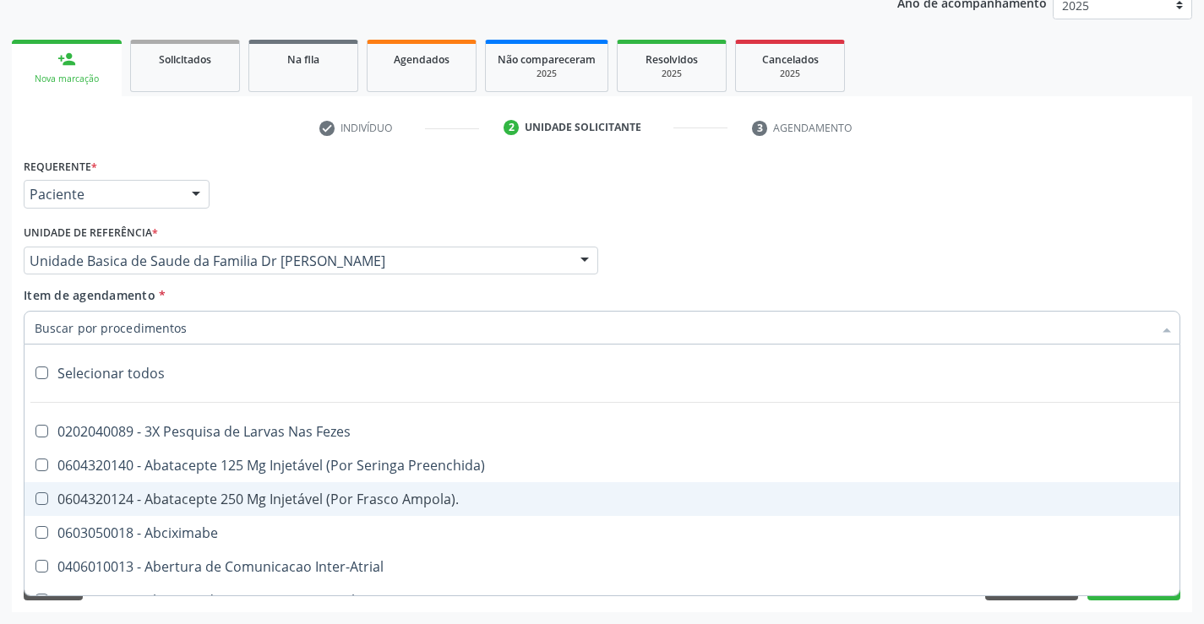
click at [1082, 600] on div "Anterior Próximo" at bounding box center [1082, 586] width 195 height 29
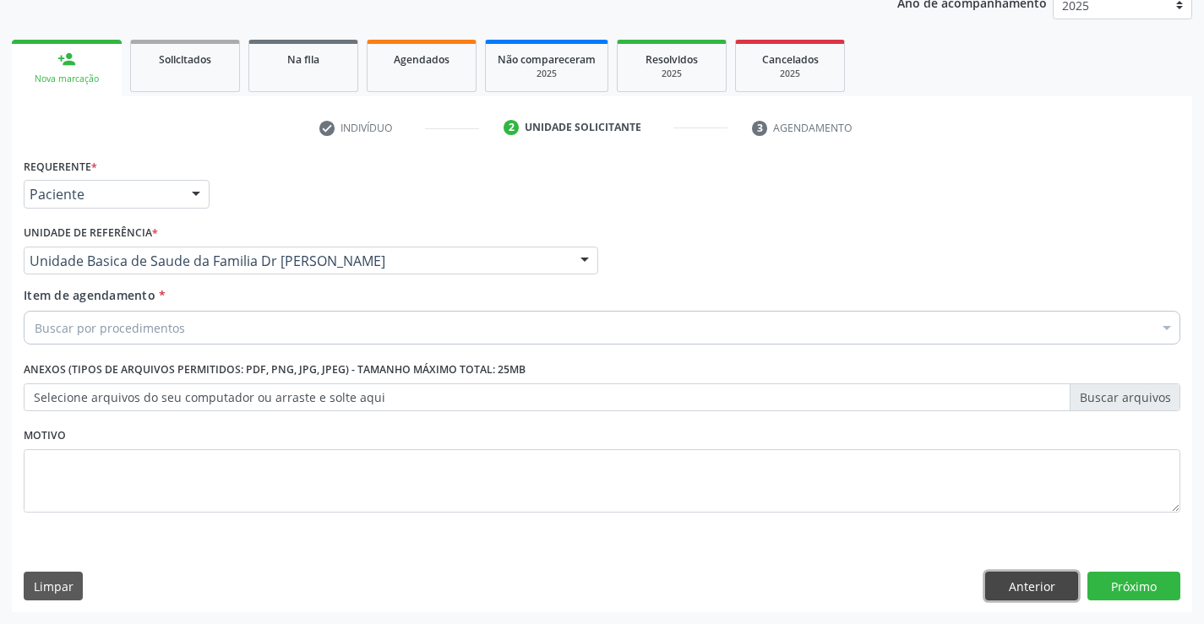
click at [1045, 591] on button "Anterior" at bounding box center [1031, 586] width 93 height 29
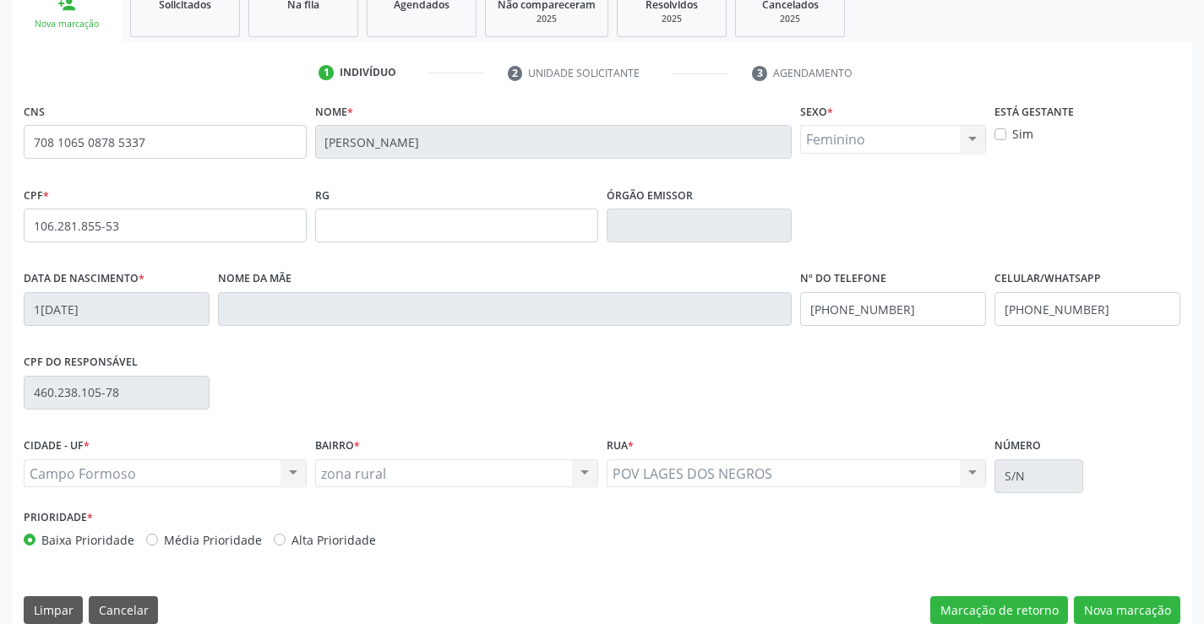
scroll to position [291, 0]
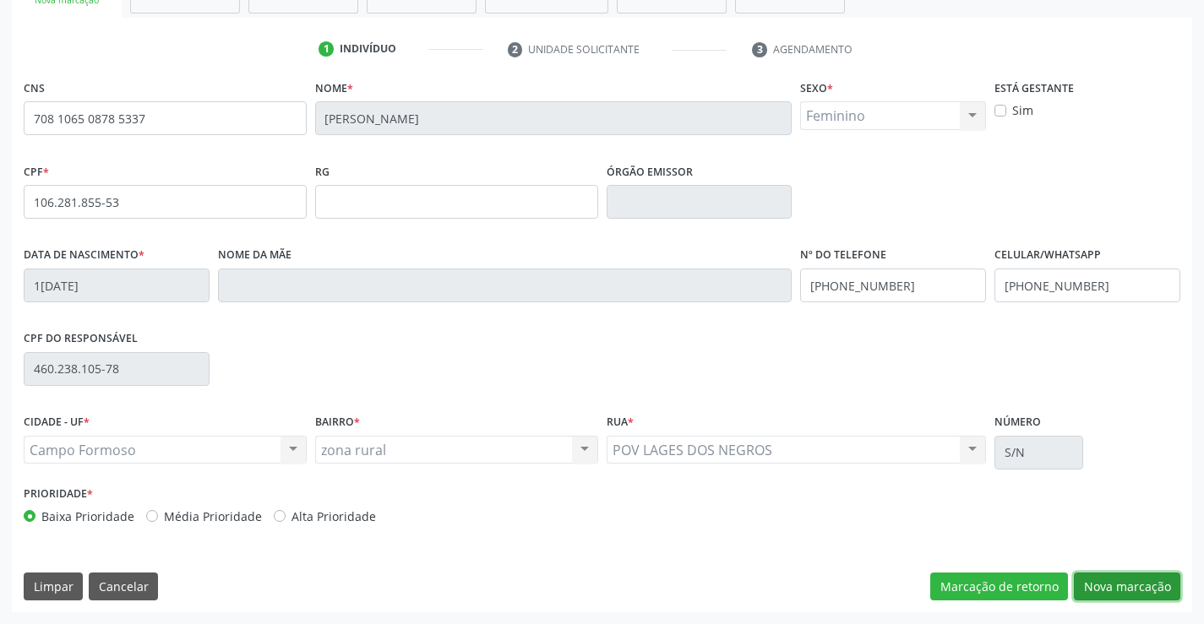
click at [1147, 583] on button "Nova marcação" at bounding box center [1127, 587] width 106 height 29
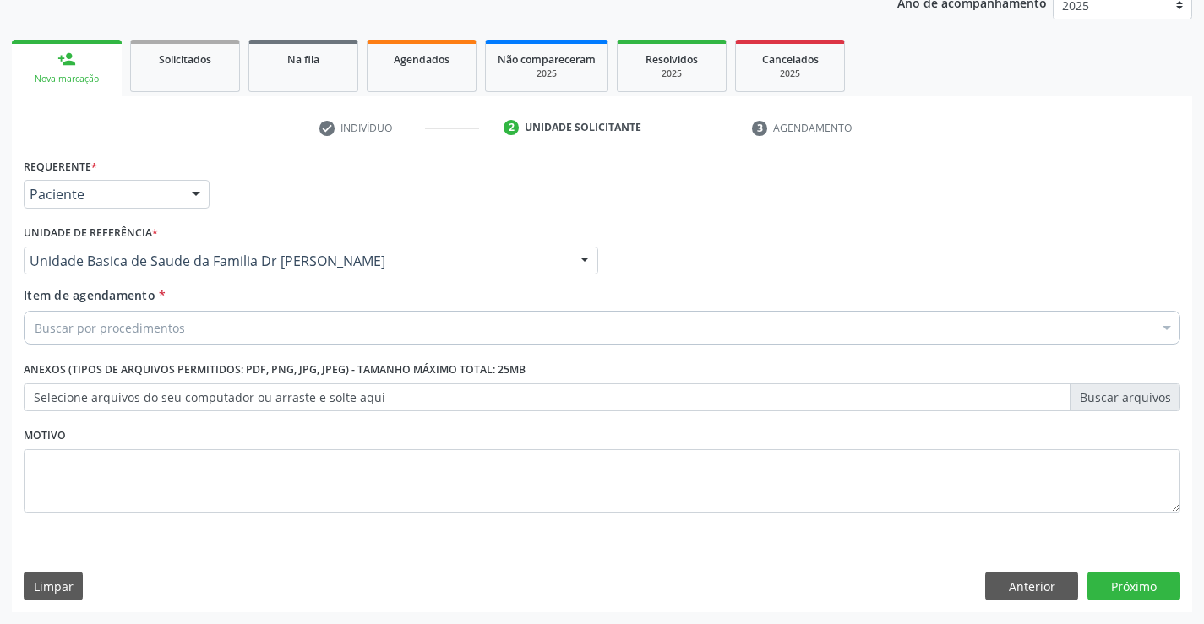
click at [237, 323] on div "Buscar por procedimentos" at bounding box center [602, 328] width 1157 height 34
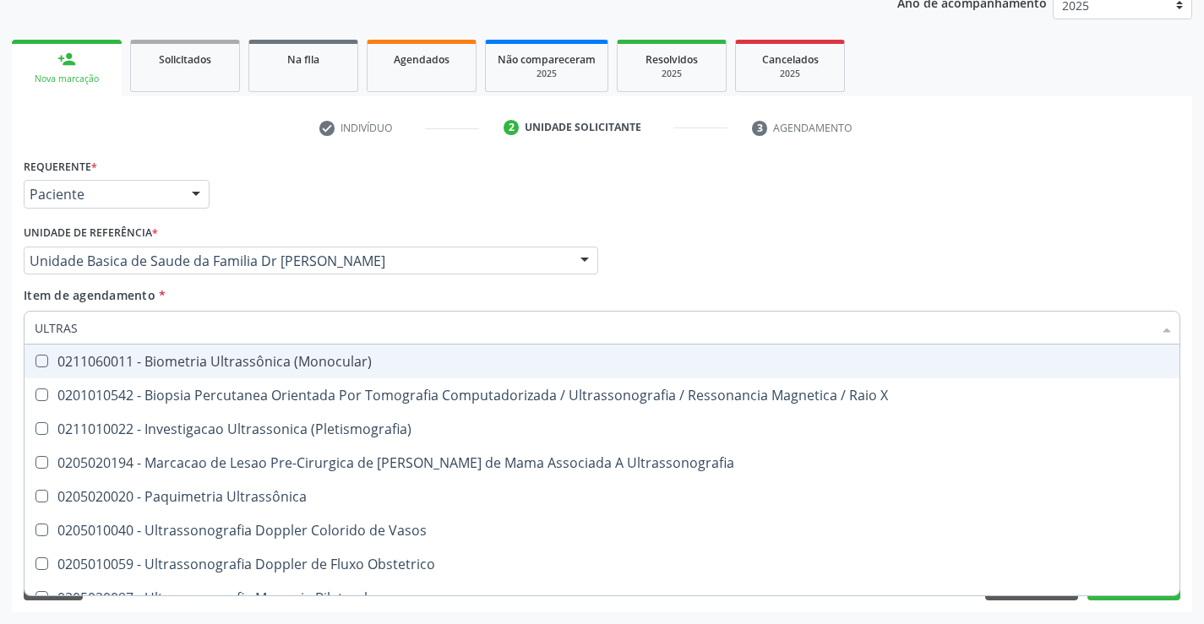
type input "ULTRASS"
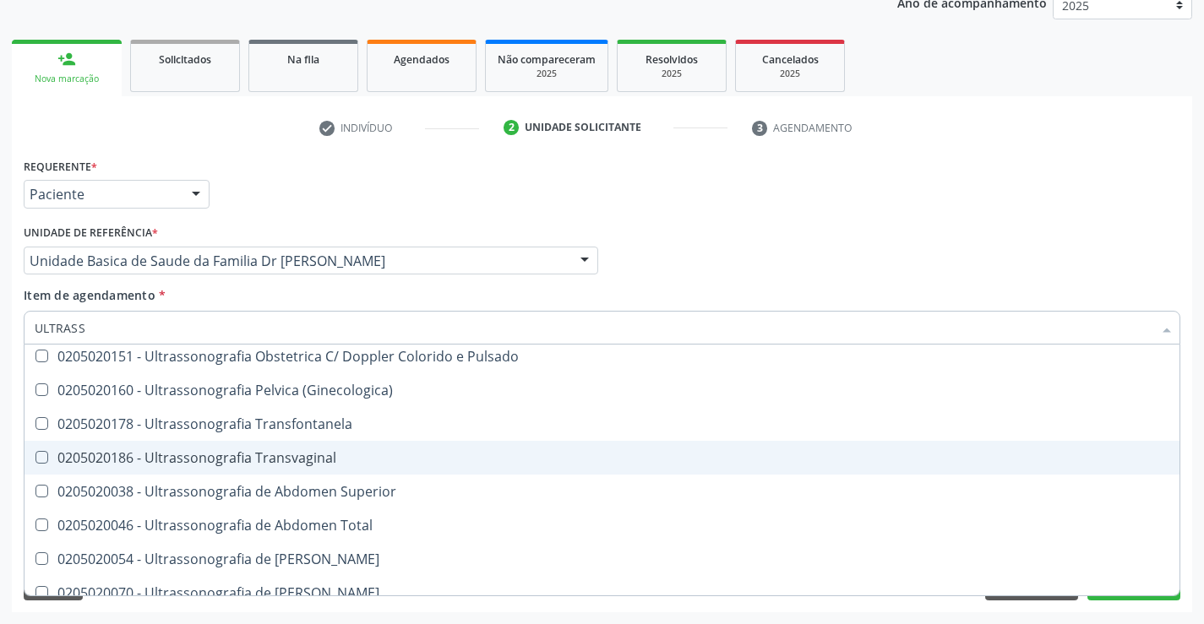
scroll to position [338, 0]
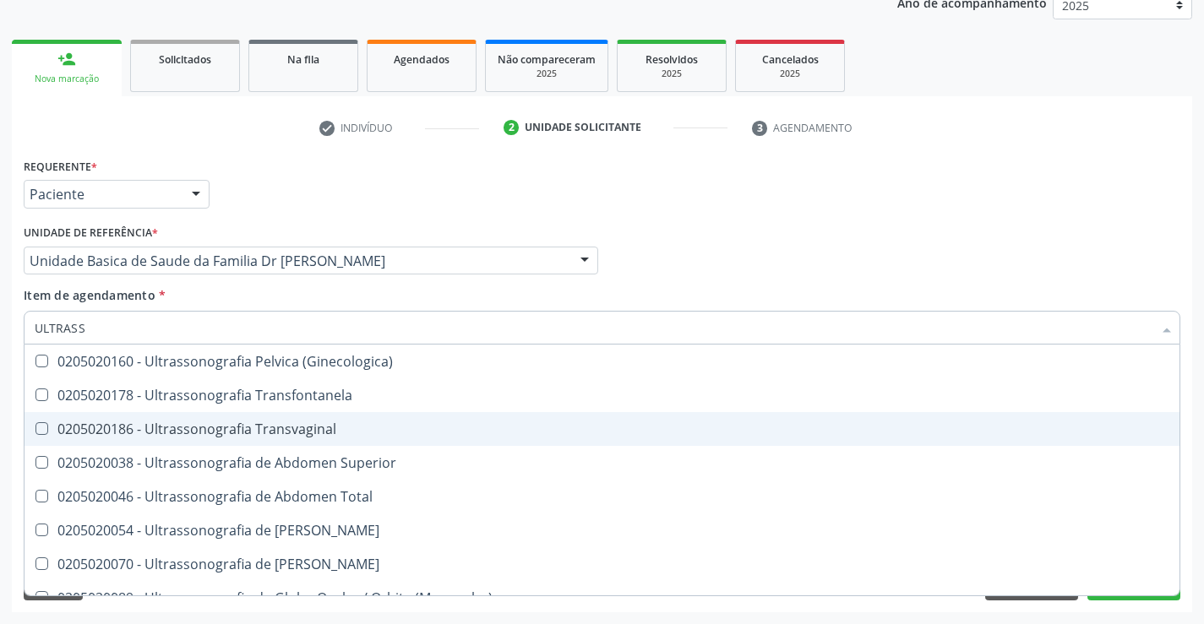
click at [409, 434] on div "0205020186 - Ultrassonografia Transvaginal" at bounding box center [602, 429] width 1135 height 14
checkbox Transvaginal "true"
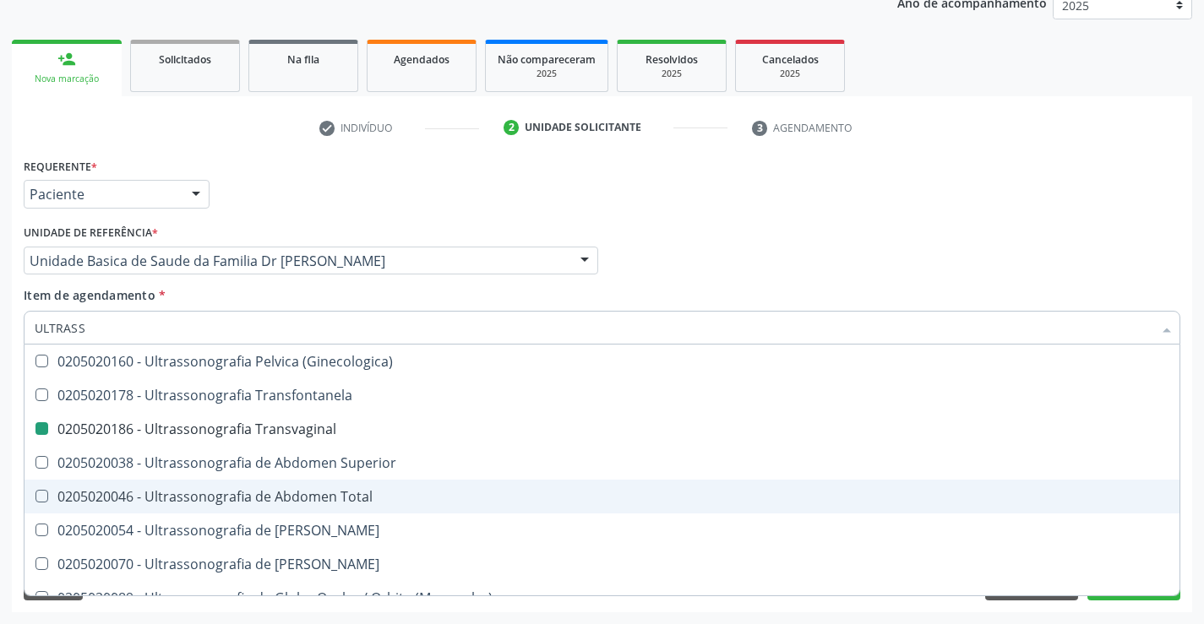
click at [1116, 613] on div "Acompanhamento Acompanhe a situação das marcações correntes e finalizadas Relat…" at bounding box center [602, 252] width 1204 height 744
checkbox X "true"
checkbox Transvaginal "false"
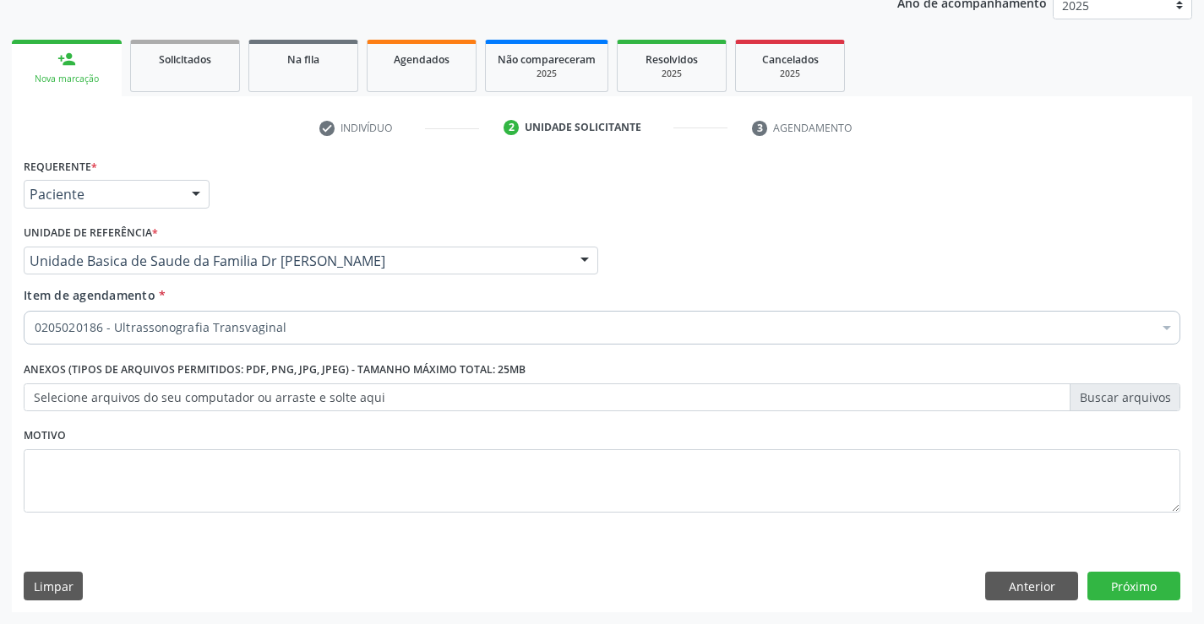
scroll to position [0, 0]
click at [1119, 596] on button "Próximo" at bounding box center [1133, 586] width 93 height 29
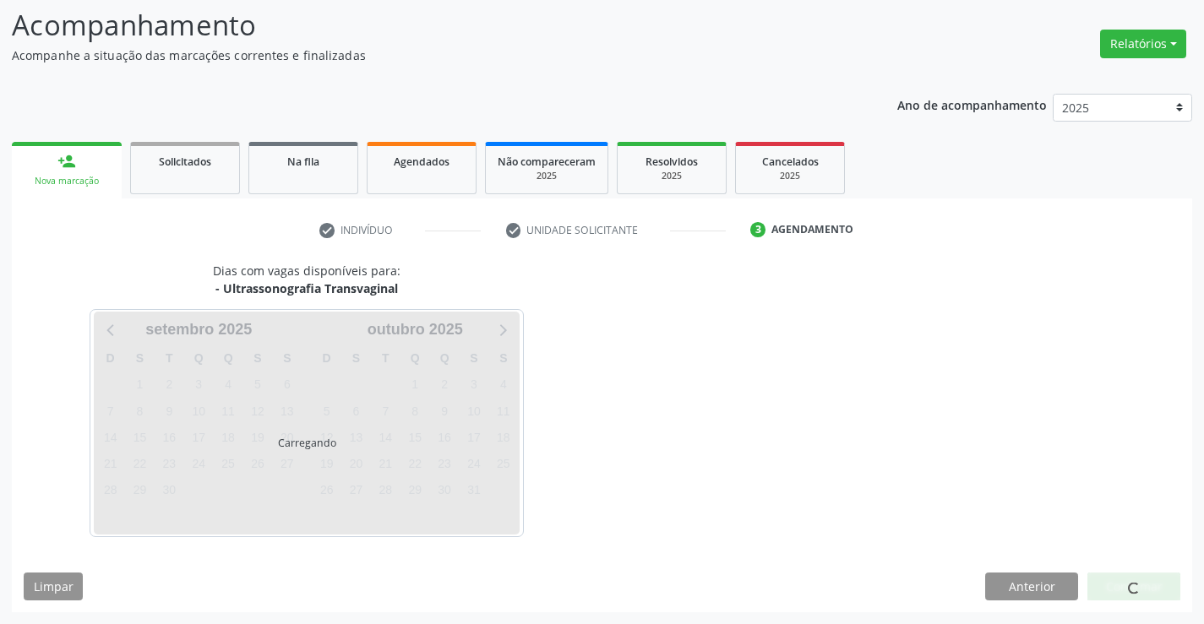
scroll to position [161, 0]
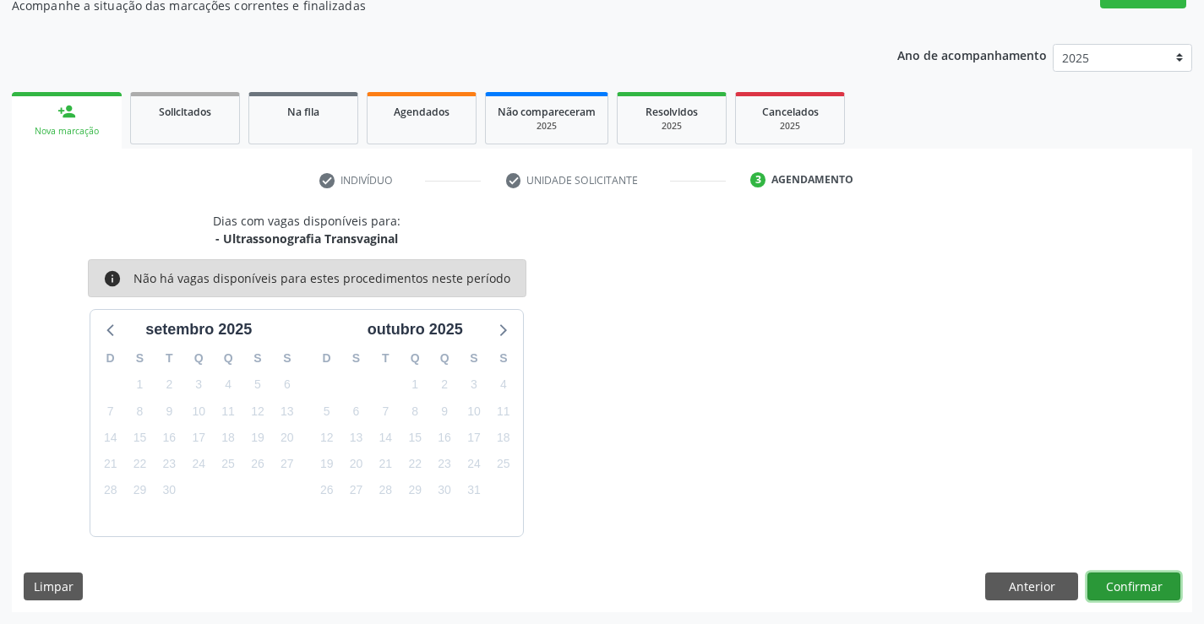
click at [1118, 590] on button "Confirmar" at bounding box center [1133, 587] width 93 height 29
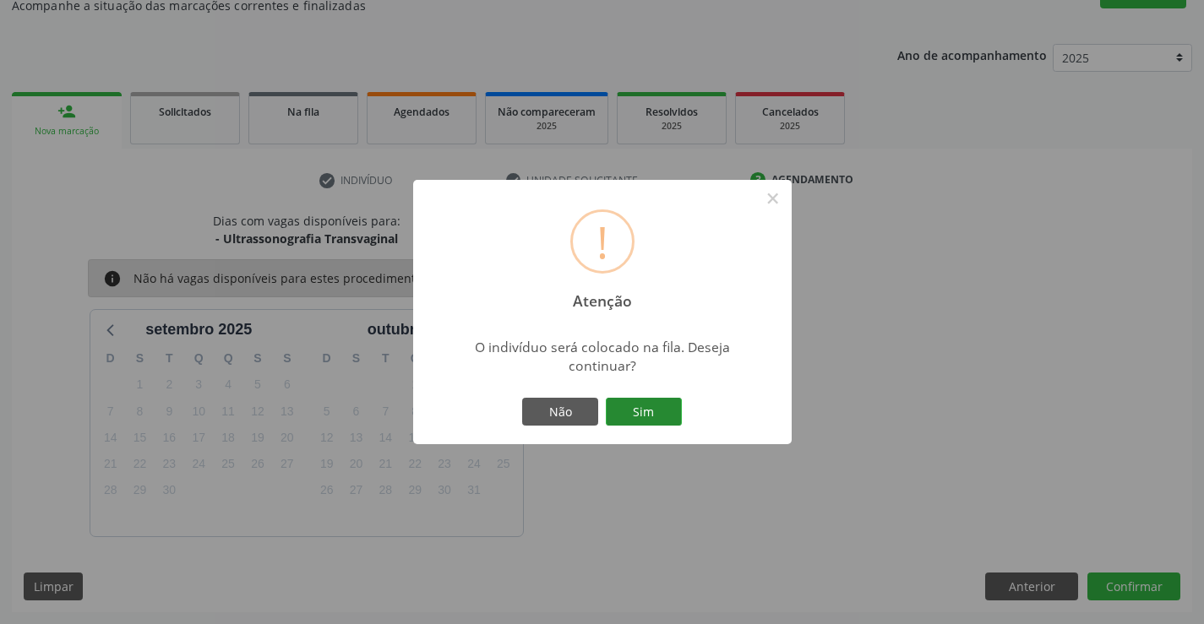
drag, startPoint x: 630, startPoint y: 419, endPoint x: 608, endPoint y: 414, distance: 22.5
click at [630, 418] on button "Sim" at bounding box center [644, 412] width 76 height 29
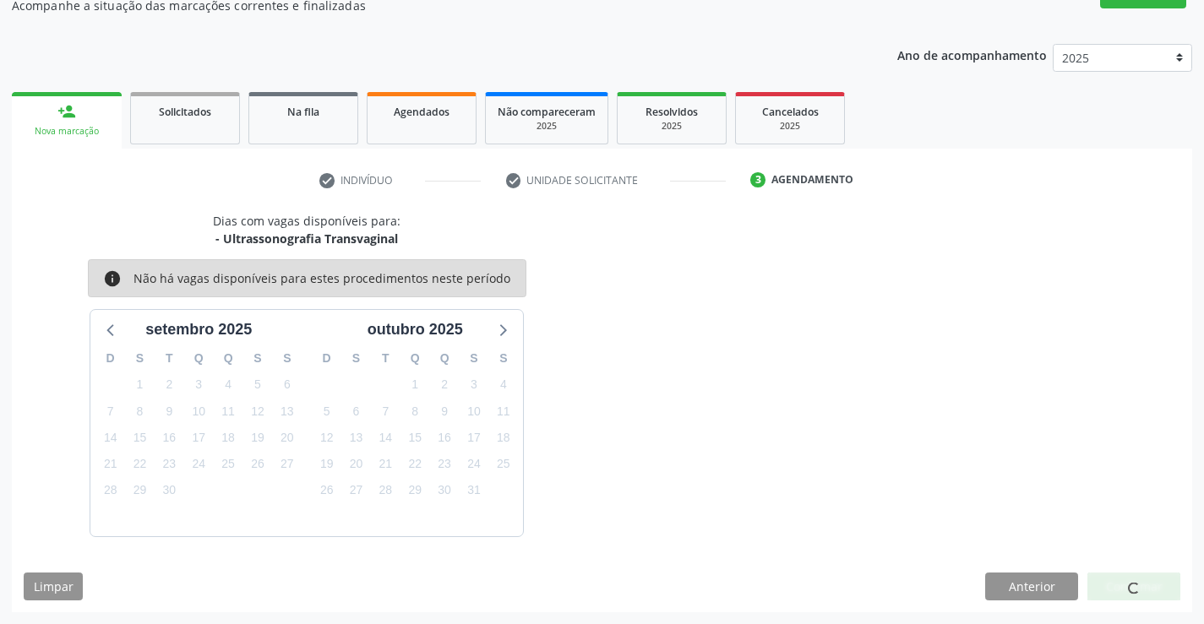
scroll to position [0, 0]
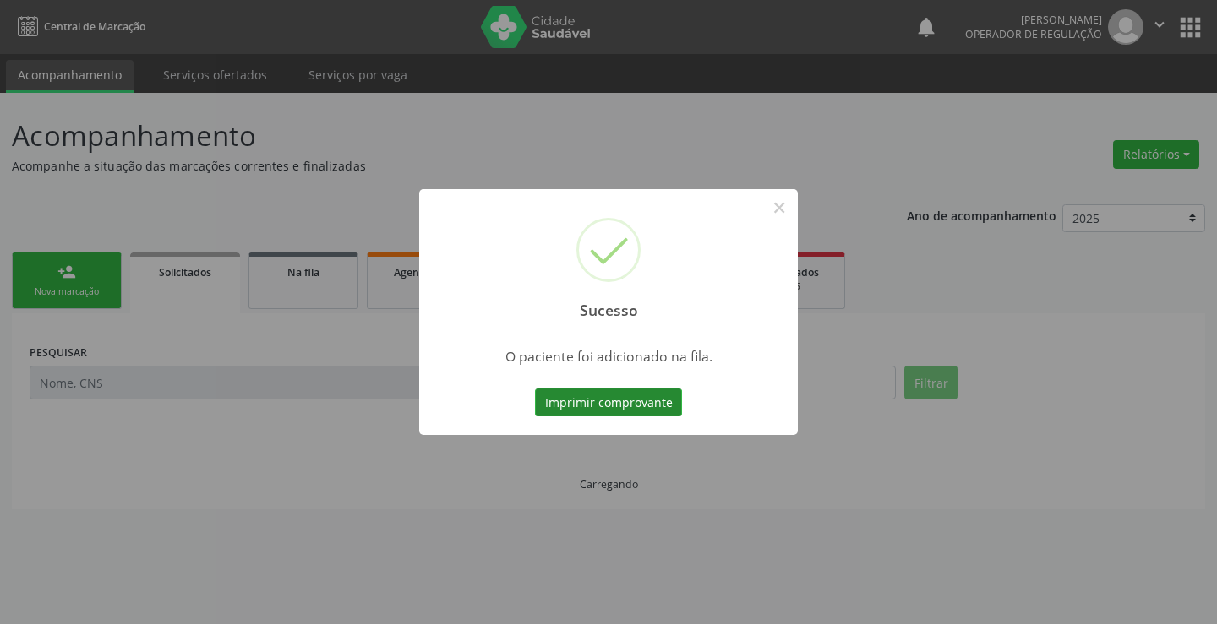
click at [616, 406] on button "Imprimir comprovante" at bounding box center [608, 403] width 147 height 29
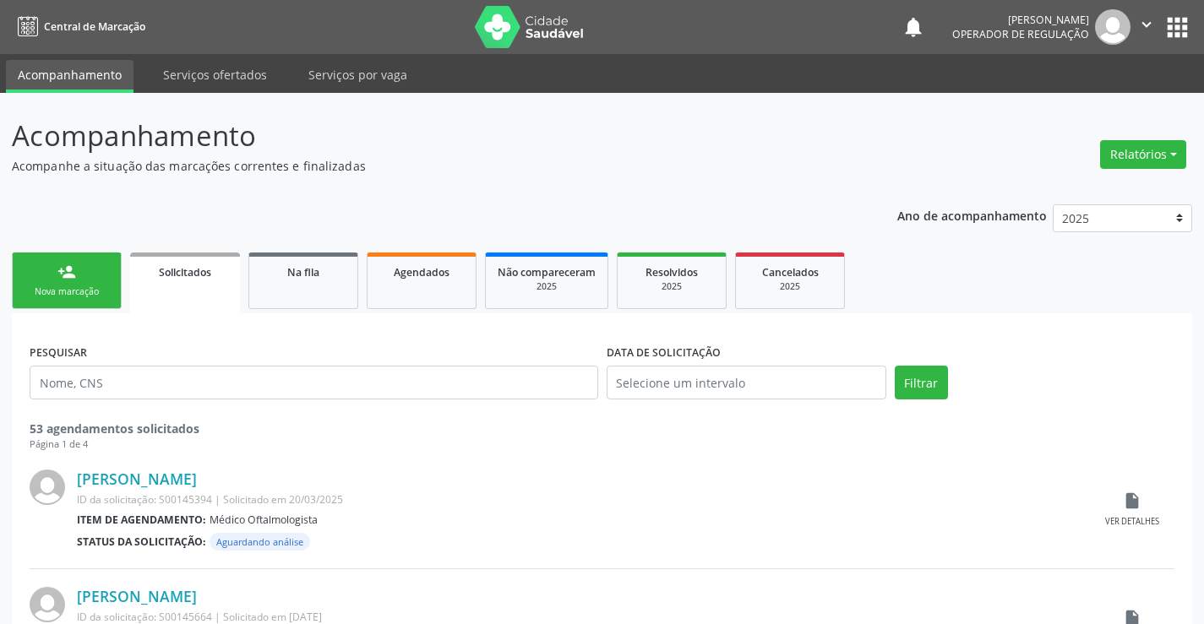
click at [78, 280] on link "person_add Nova marcação" at bounding box center [67, 281] width 110 height 57
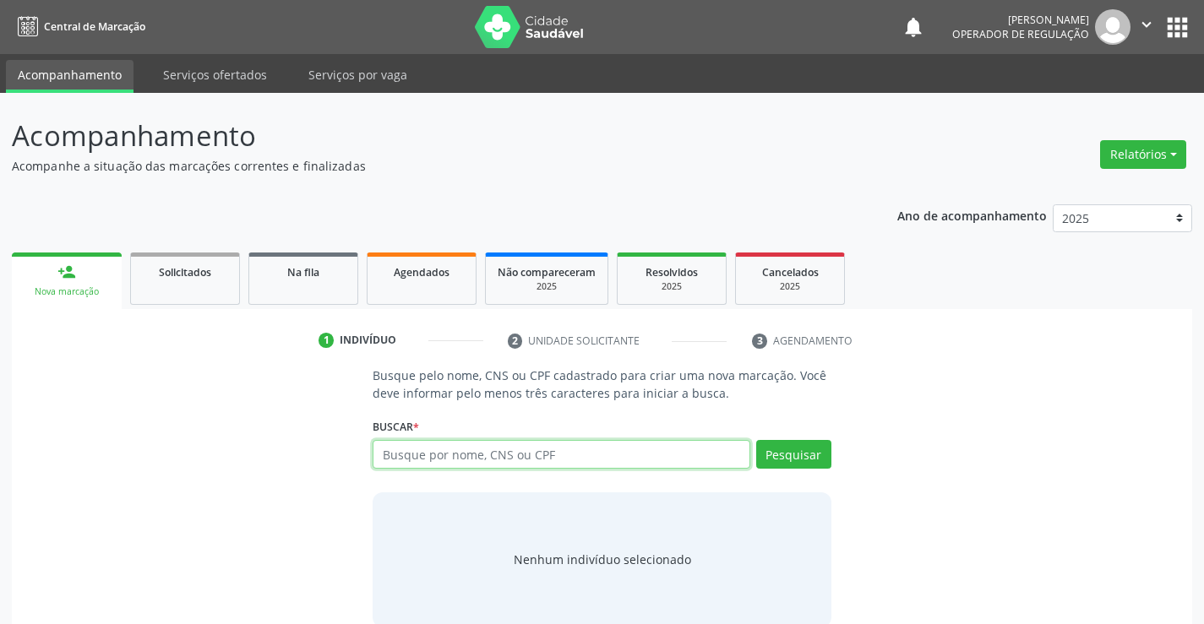
click at [524, 454] on input "text" at bounding box center [561, 454] width 377 height 29
type input "700501116904756"
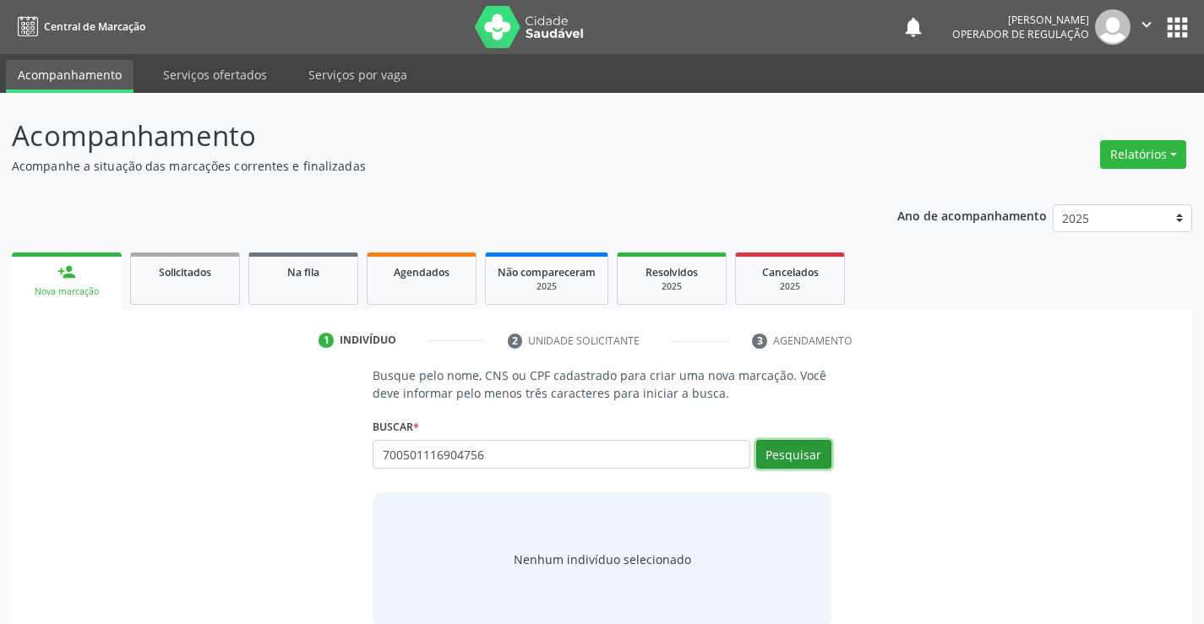
click at [793, 443] on button "Pesquisar" at bounding box center [793, 454] width 75 height 29
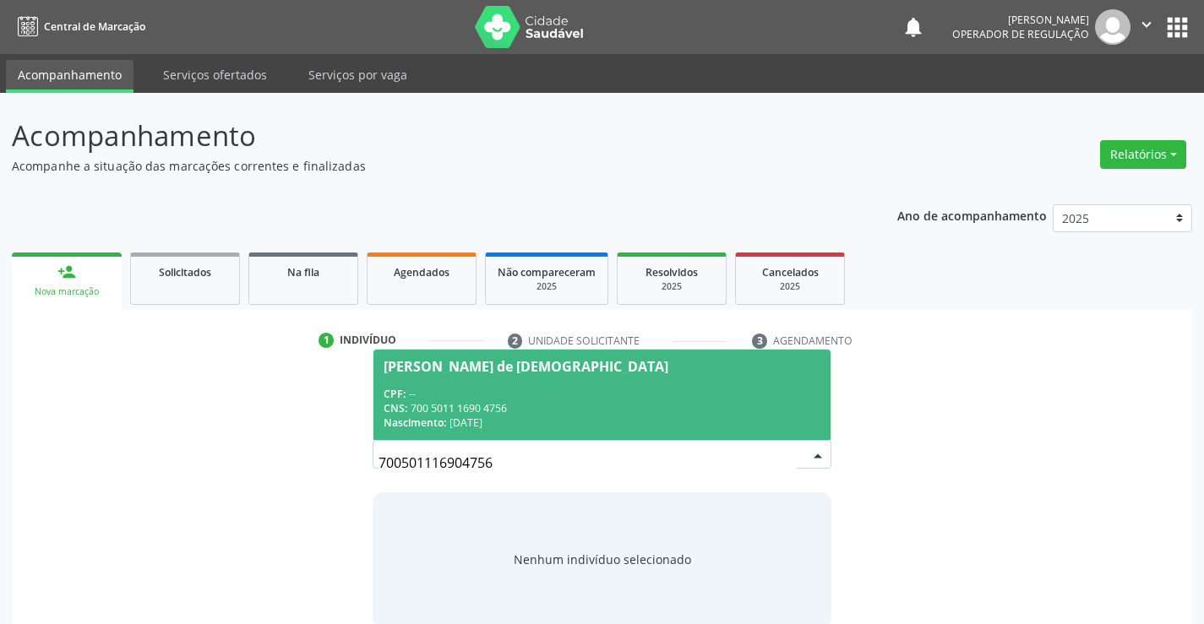
click at [631, 383] on span "Adao Ferreira de Jesus CPF: -- CNS: 700 5011 1690 4756 Nascimento: 03/11/1983" at bounding box center [601, 395] width 456 height 90
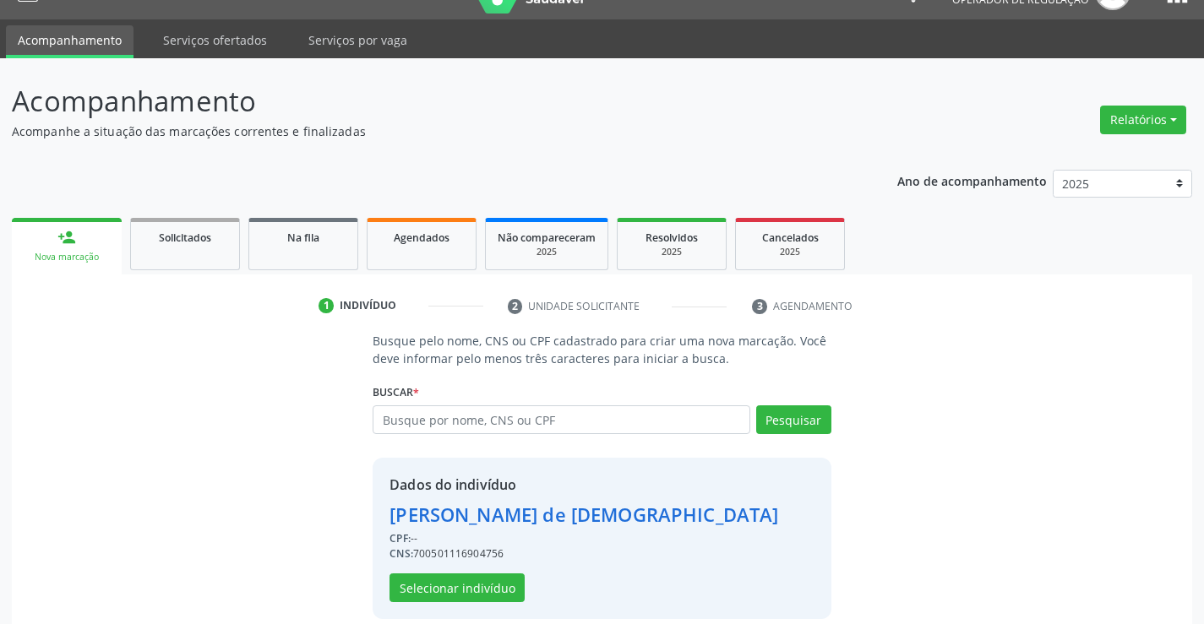
scroll to position [53, 0]
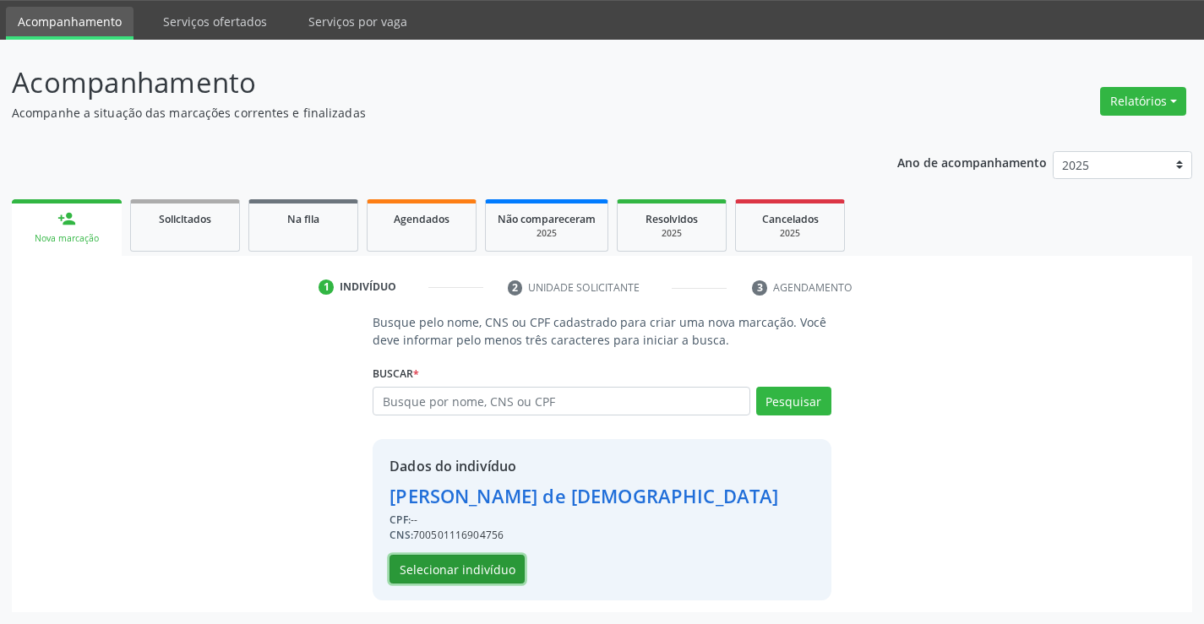
click at [460, 563] on button "Selecionar indivíduo" at bounding box center [456, 569] width 135 height 29
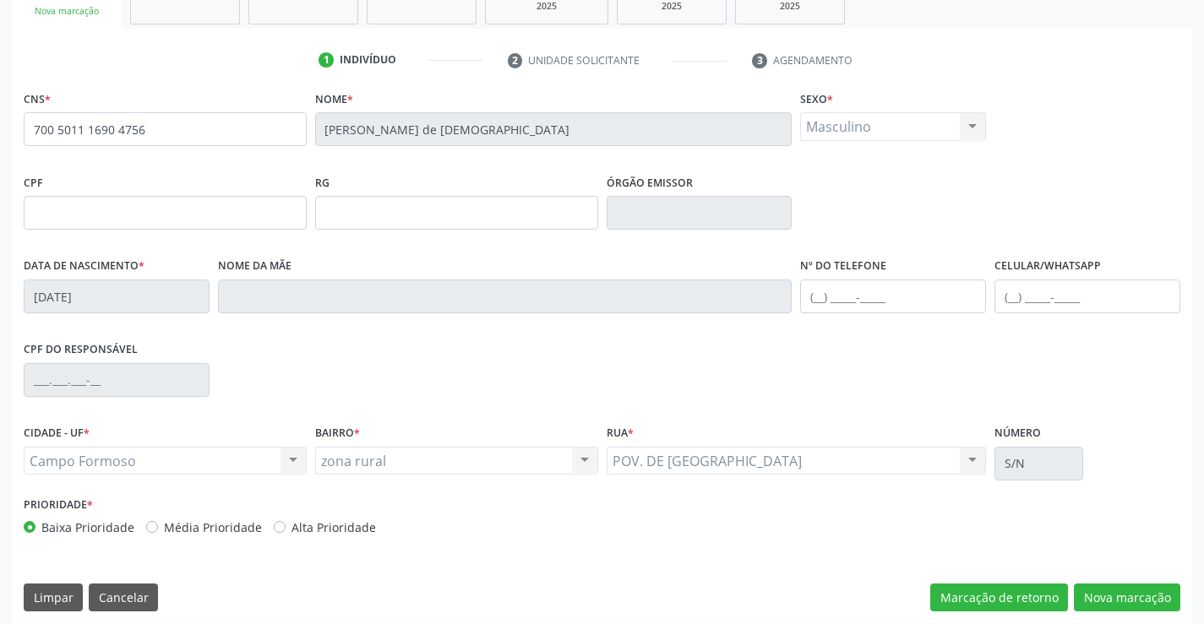
scroll to position [291, 0]
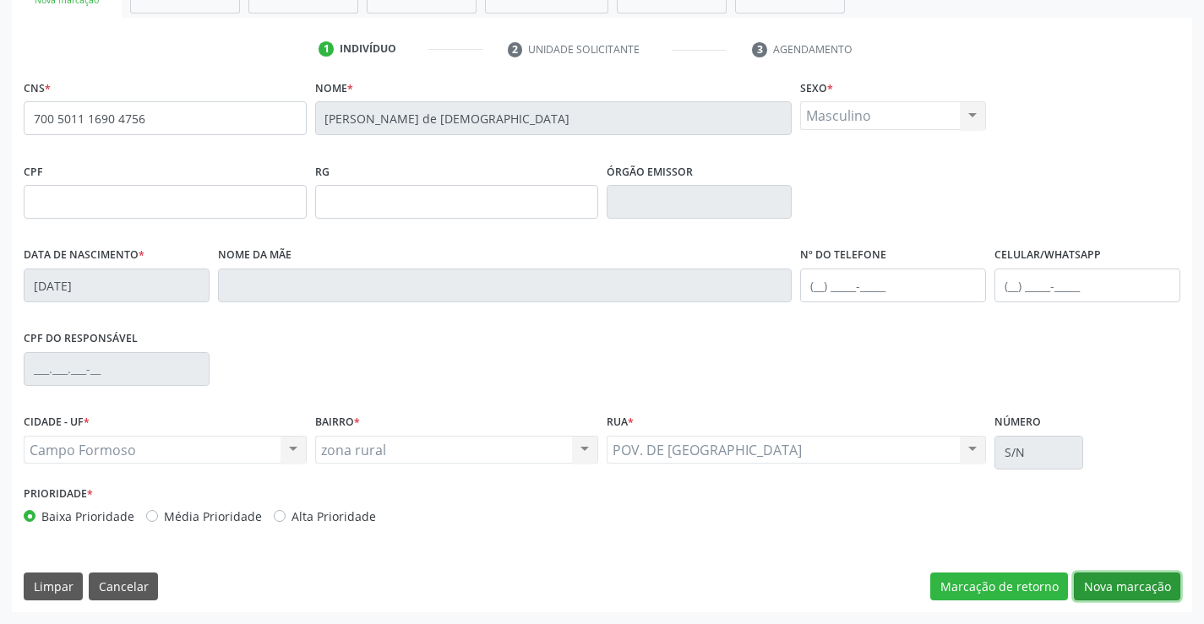
click at [1100, 593] on button "Nova marcação" at bounding box center [1127, 587] width 106 height 29
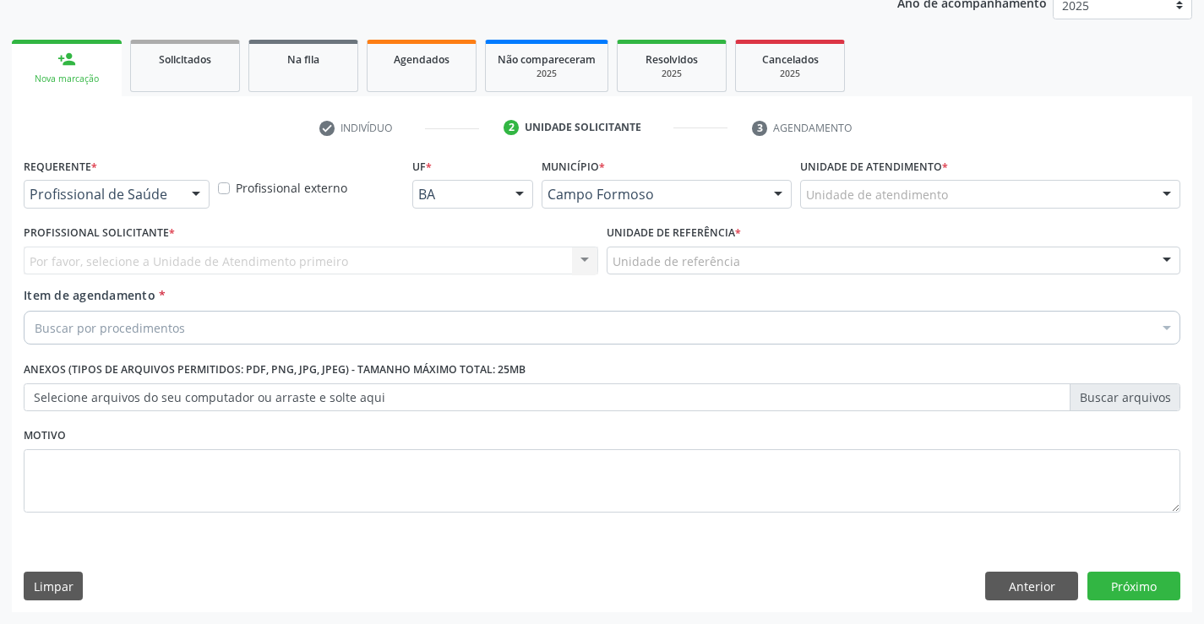
scroll to position [213, 0]
drag, startPoint x: 163, startPoint y: 191, endPoint x: 147, endPoint y: 219, distance: 32.2
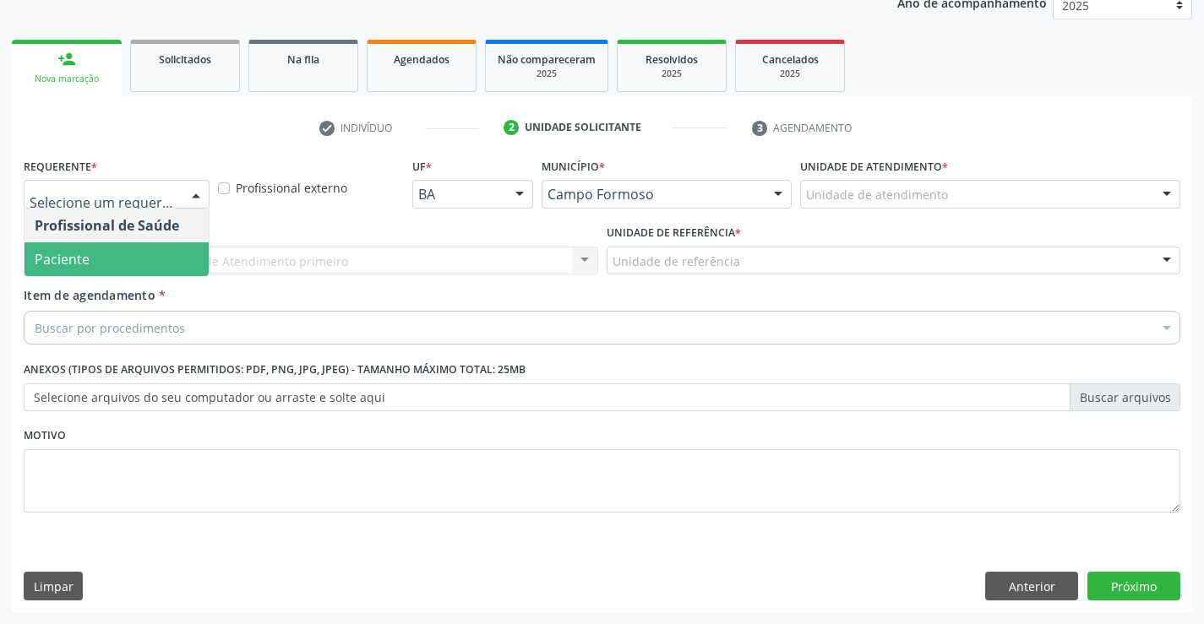
click at [123, 256] on span "Paciente" at bounding box center [116, 259] width 184 height 34
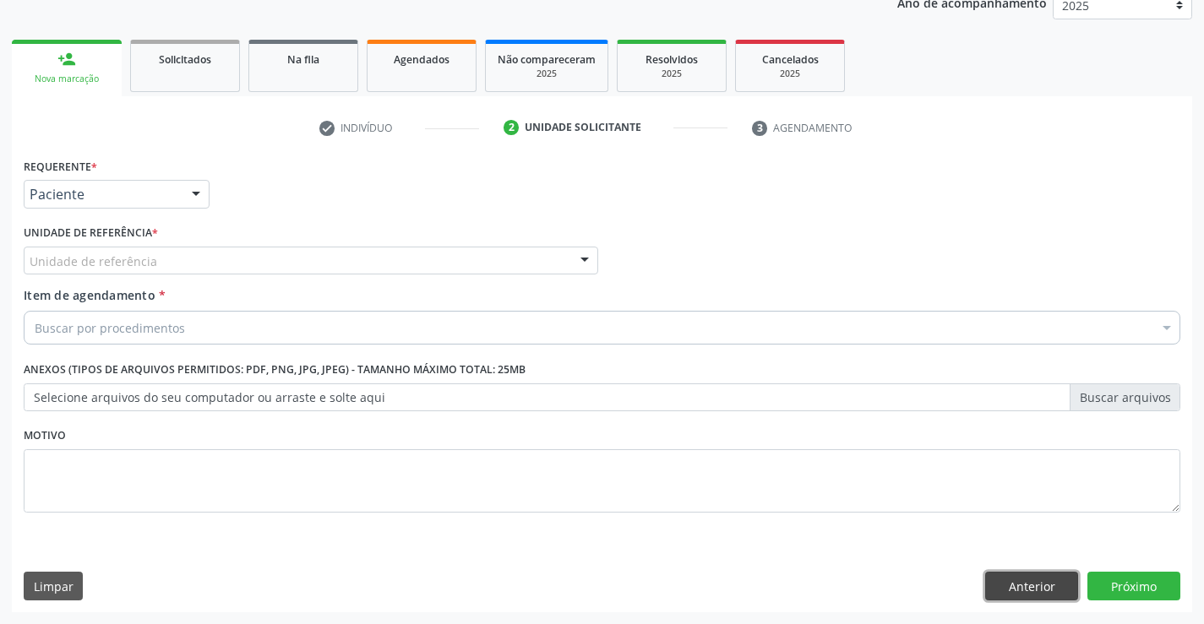
click at [1057, 583] on button "Anterior" at bounding box center [1031, 586] width 93 height 29
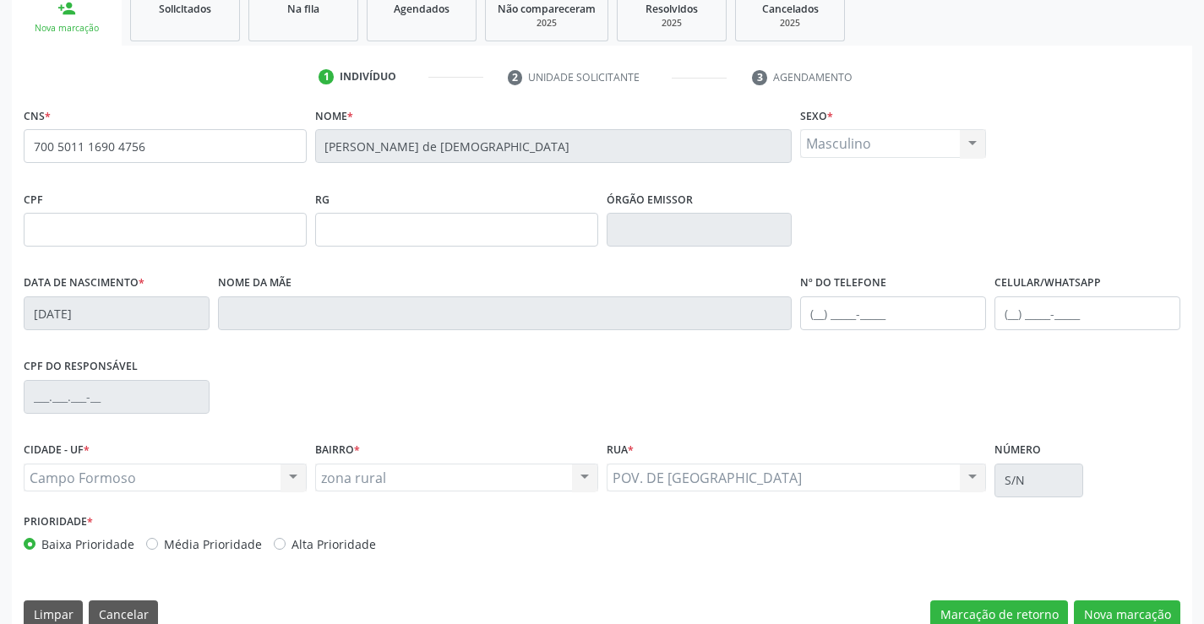
scroll to position [291, 0]
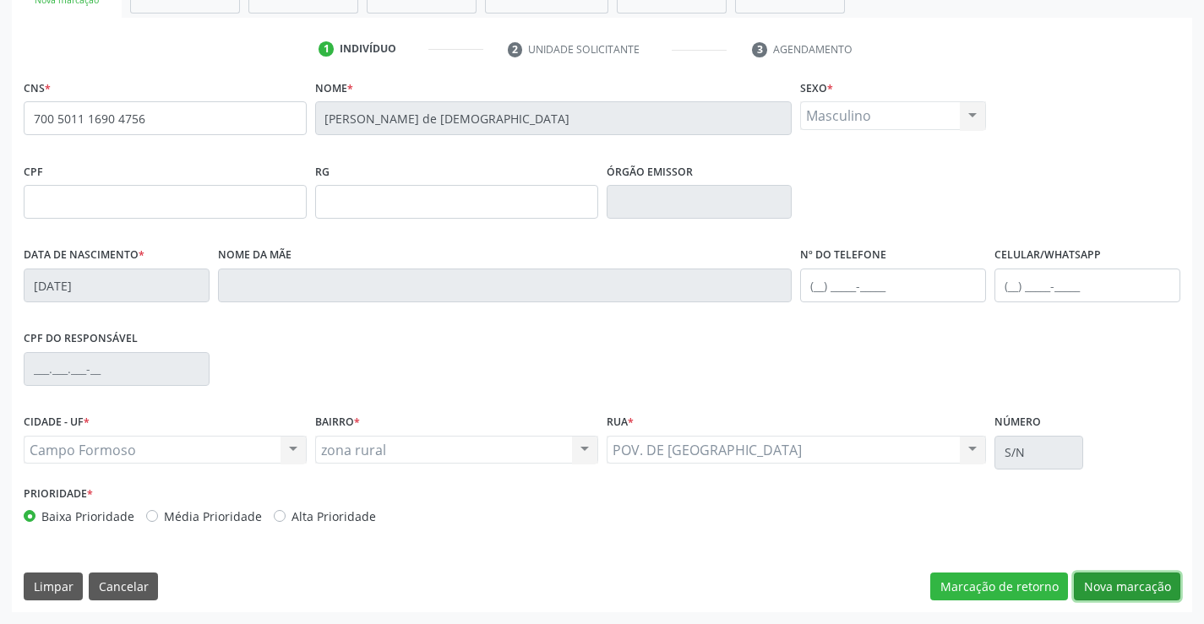
drag, startPoint x: 1102, startPoint y: 576, endPoint x: 557, endPoint y: 344, distance: 593.1
click at [1086, 567] on div "CNS * 700 5011 1690 4756 Nome * Adao Ferreira de Jesus Sexo * Masculino Masculi…" at bounding box center [602, 343] width 1180 height 537
click at [1102, 585] on button "Nova marcação" at bounding box center [1127, 587] width 106 height 29
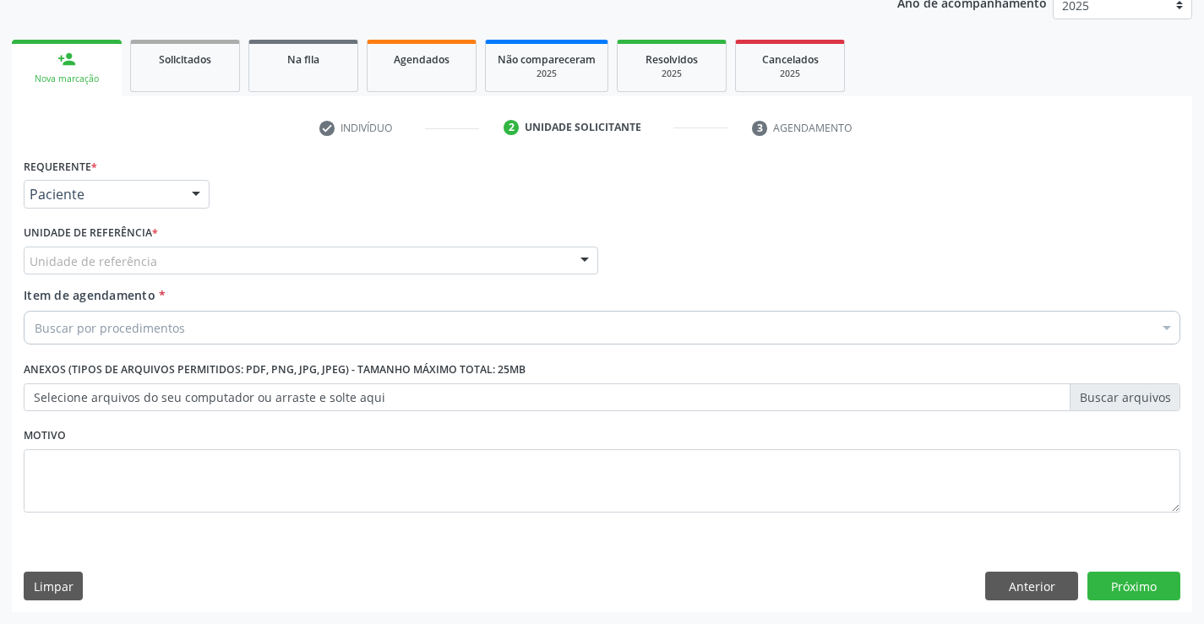
drag, startPoint x: 64, startPoint y: 268, endPoint x: 75, endPoint y: 259, distance: 13.9
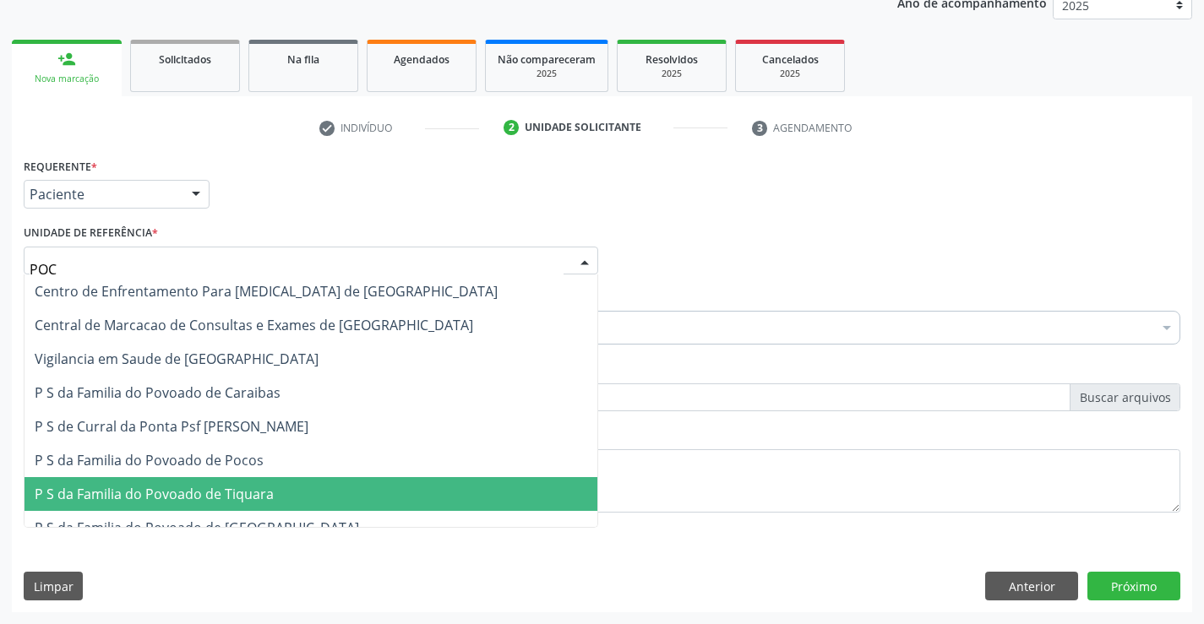
type input "POCO"
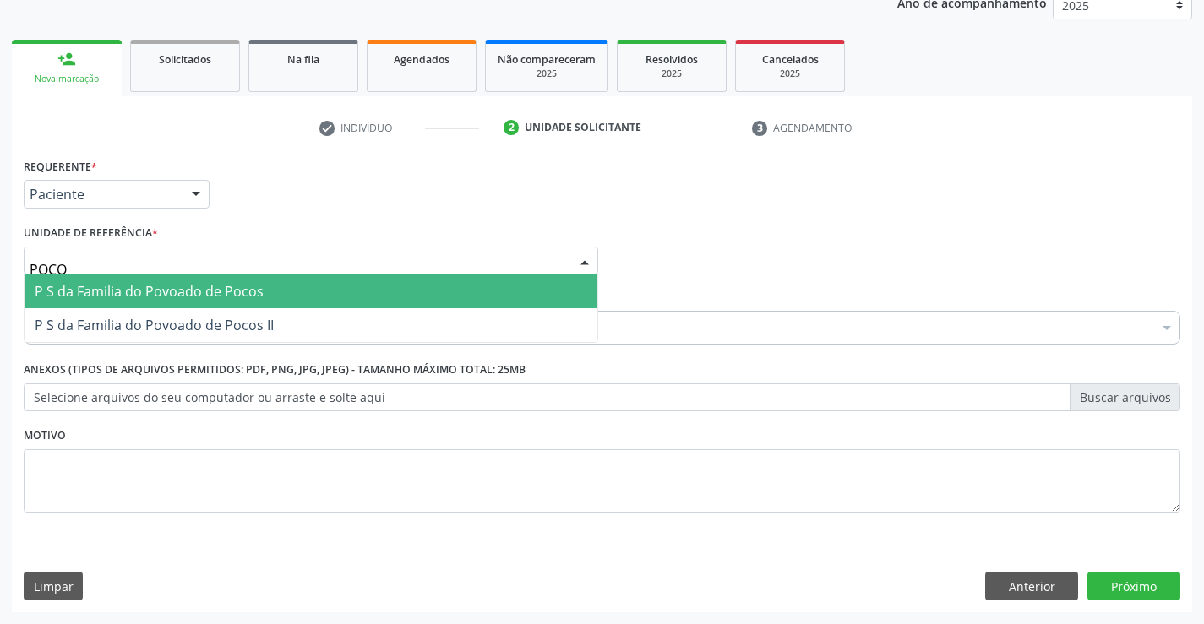
click at [106, 291] on span "P S da Familia do Povoado de Pocos" at bounding box center [149, 291] width 229 height 19
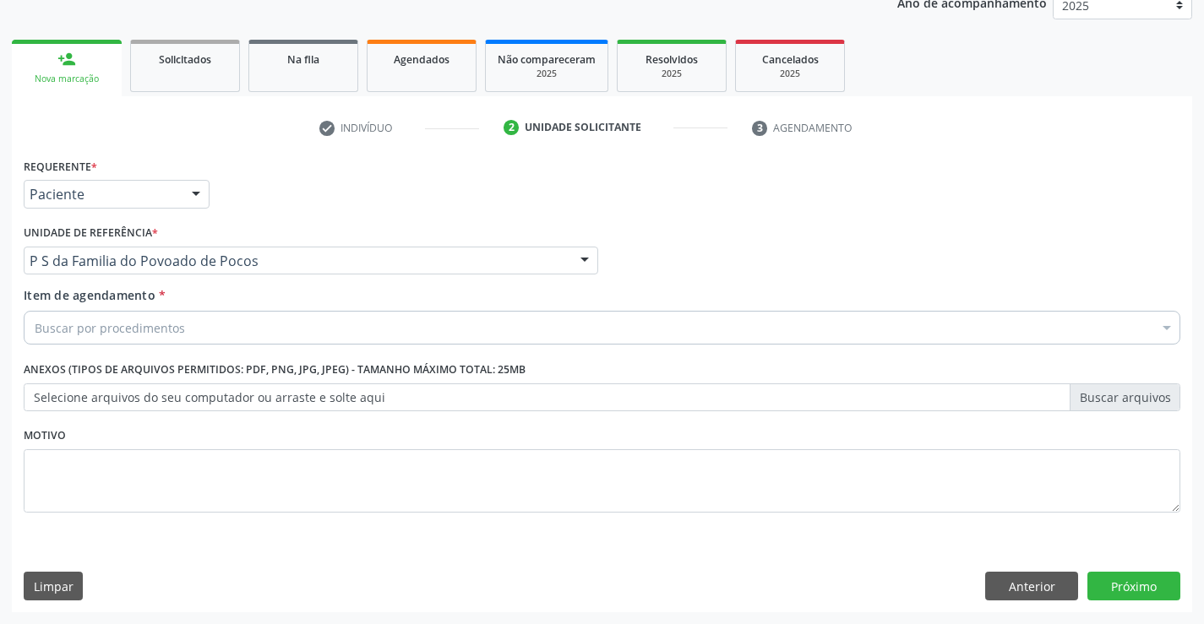
click at [87, 317] on div "Buscar por procedimentos" at bounding box center [602, 328] width 1157 height 34
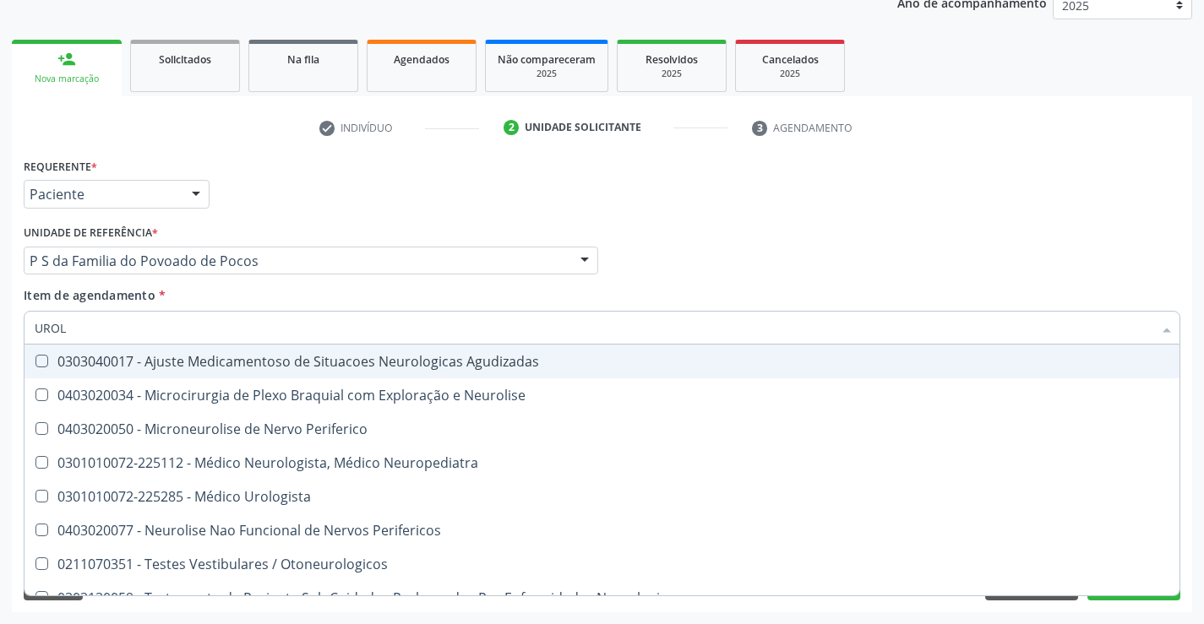
type input "UROLO"
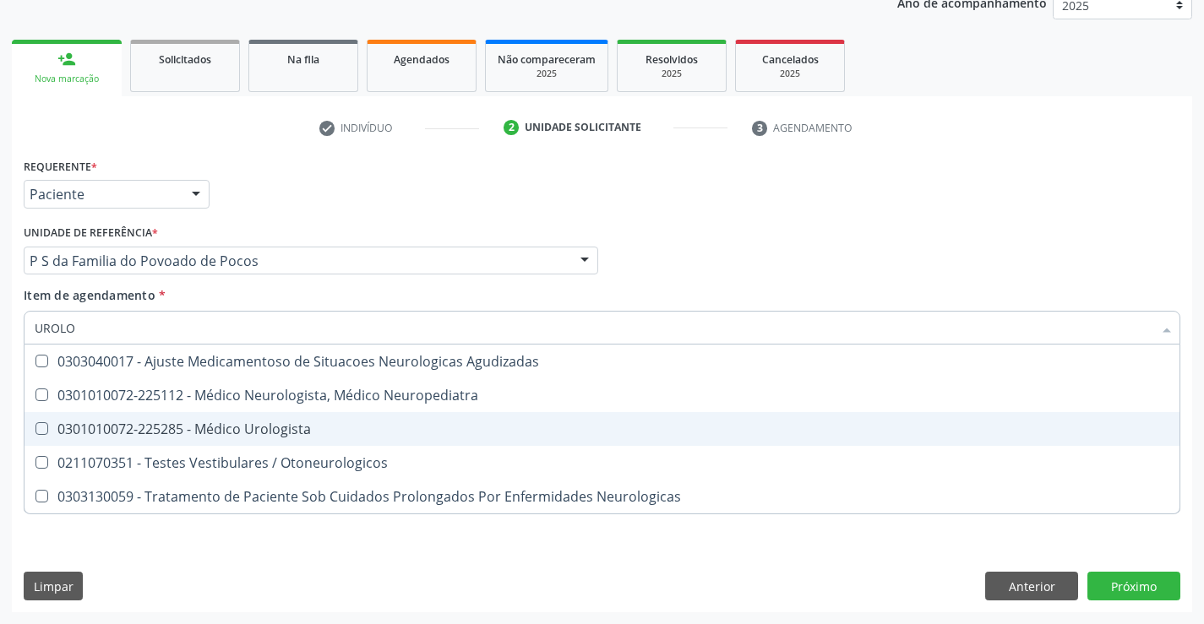
click at [166, 427] on div "0301010072-225285 - Médico Urologista" at bounding box center [602, 429] width 1135 height 14
checkbox Urologista "true"
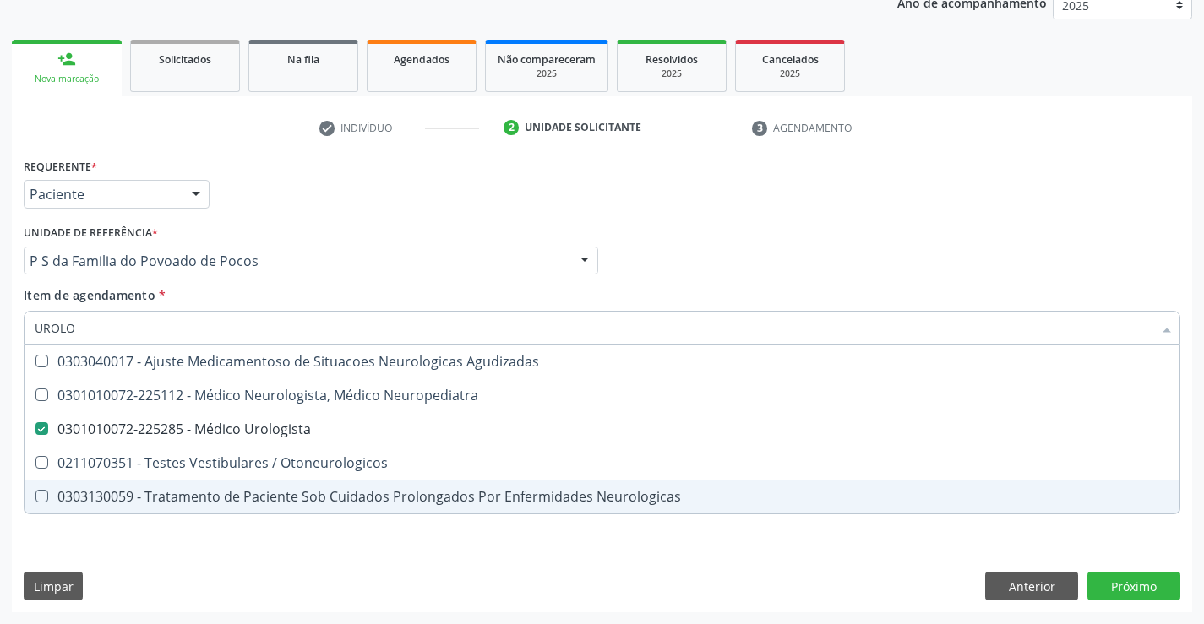
click at [102, 524] on div "Requerente * Paciente Profissional de Saúde Paciente Nenhum resultado encontrad…" at bounding box center [602, 345] width 1157 height 383
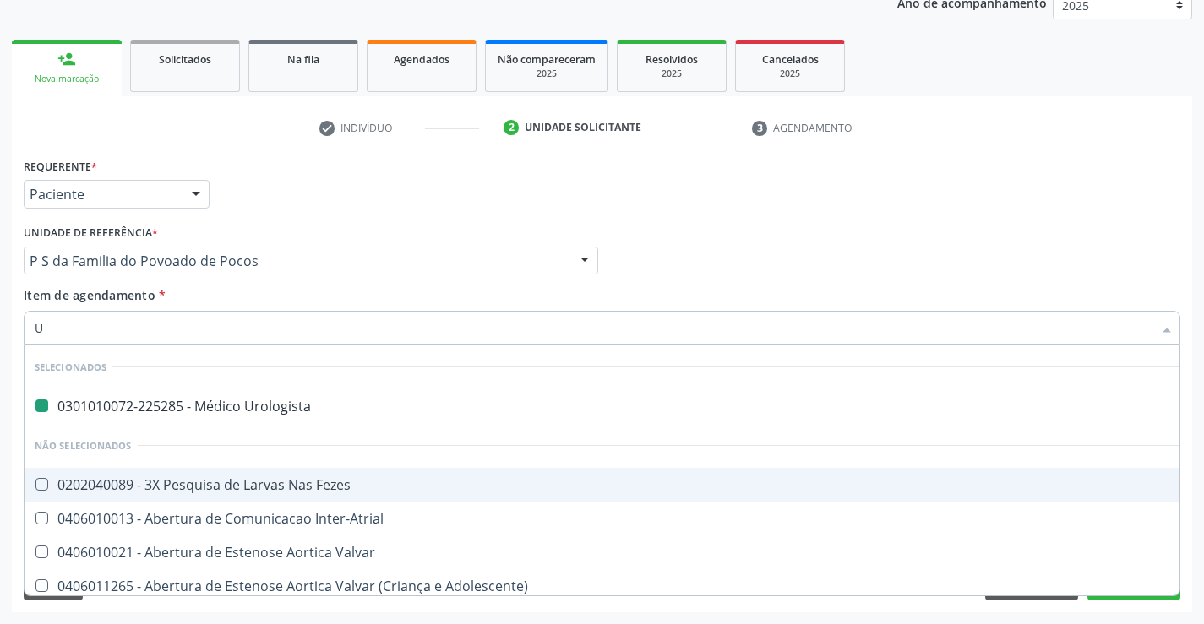
type input "UL"
checkbox Urologista "false"
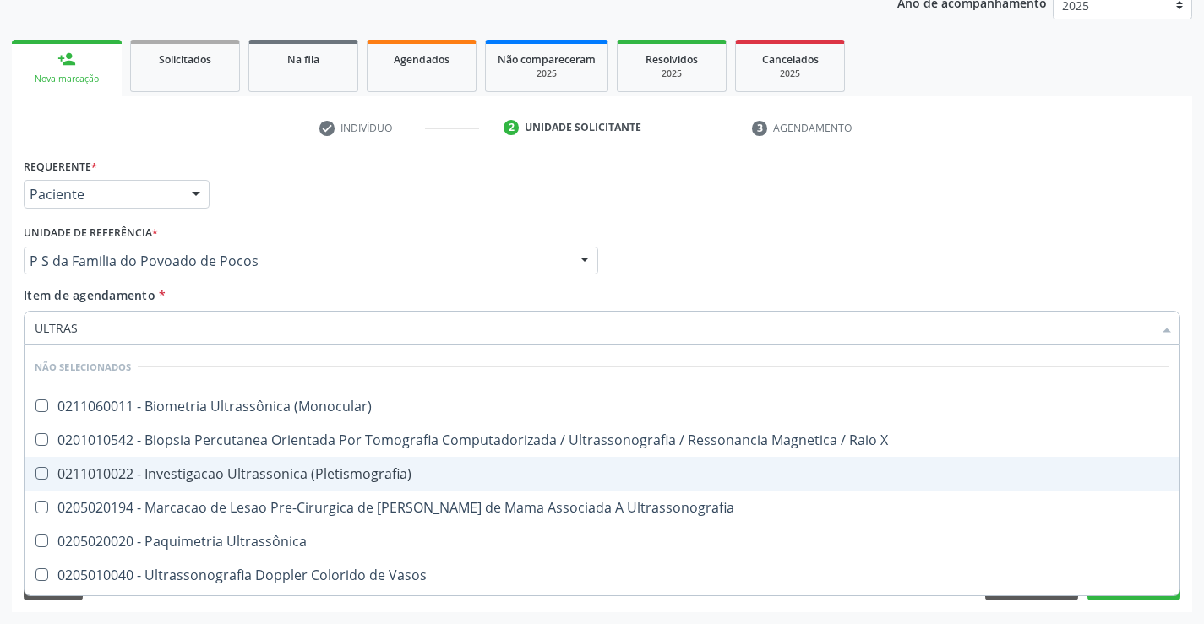
type input "ULTRASS"
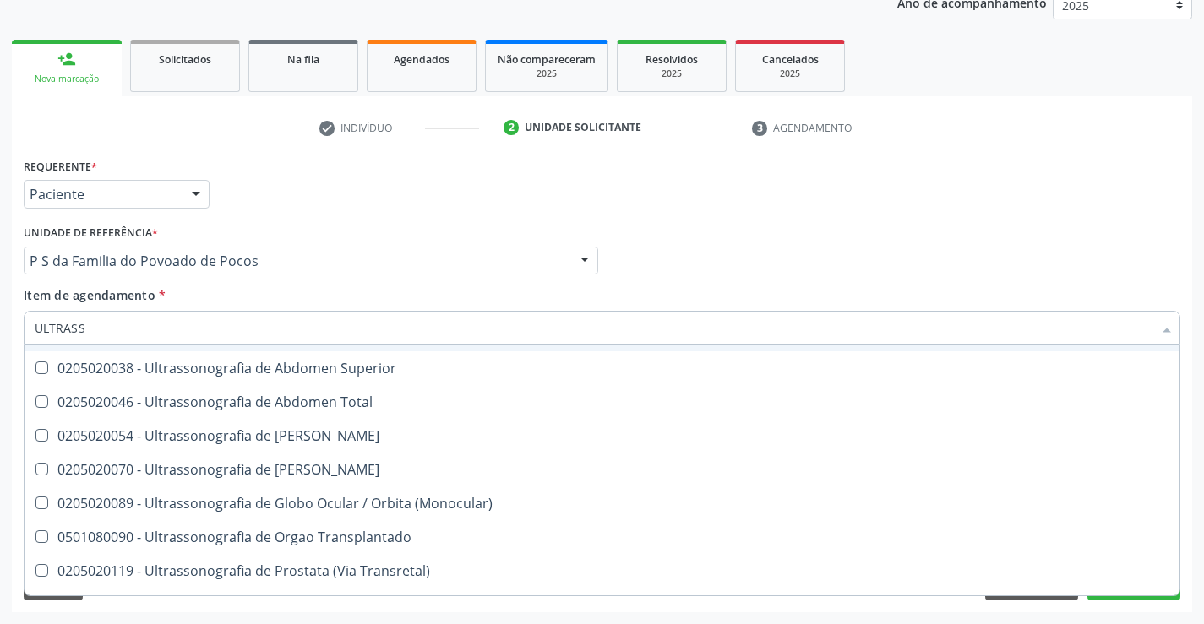
scroll to position [507, 0]
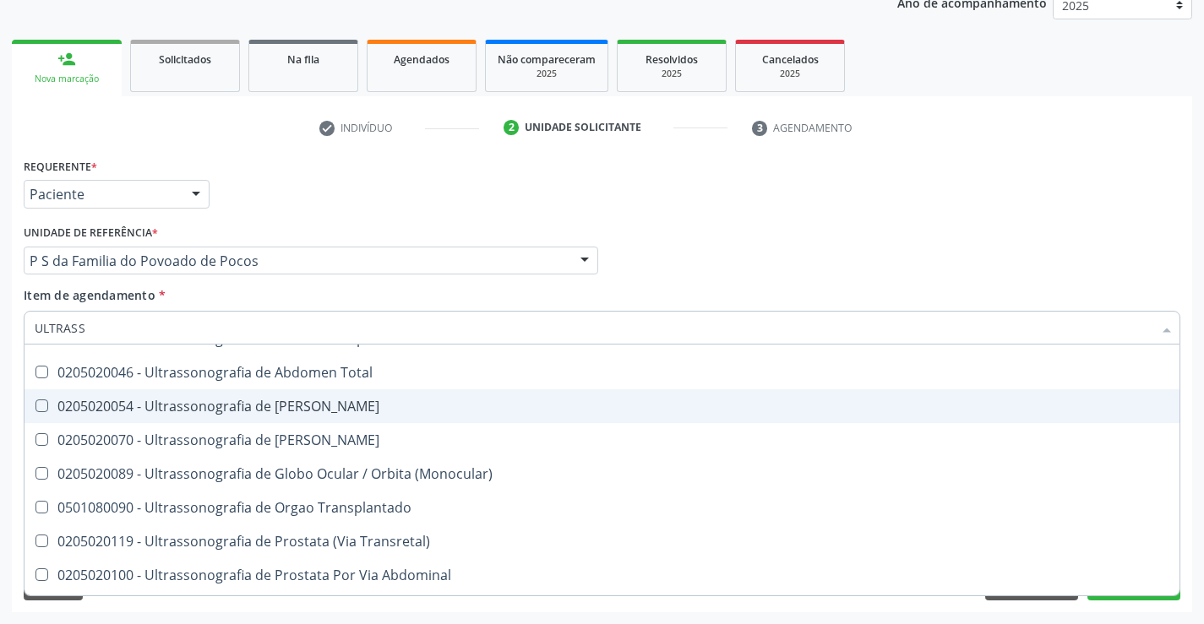
click at [418, 409] on div "0205020054 - Ultrassonografia de [PERSON_NAME]" at bounding box center [602, 407] width 1135 height 14
checkbox Urinario "true"
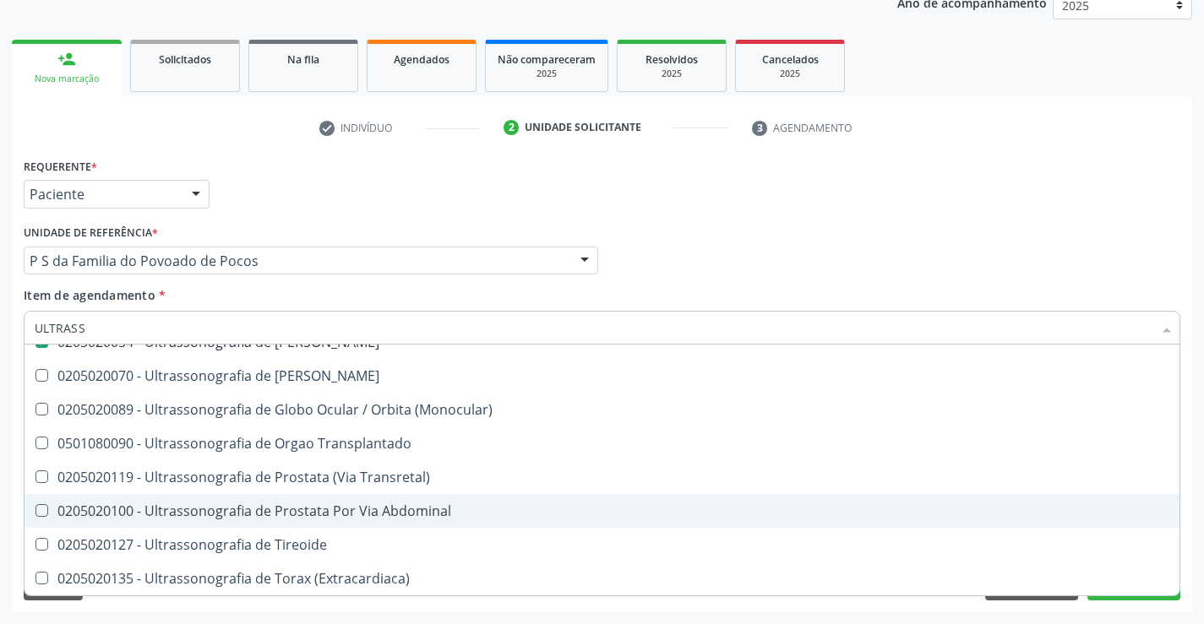
click at [289, 508] on div "0205020100 - Ultrassonografia de Prostata Por Via Abdominal" at bounding box center [602, 511] width 1135 height 14
checkbox Abdominal "true"
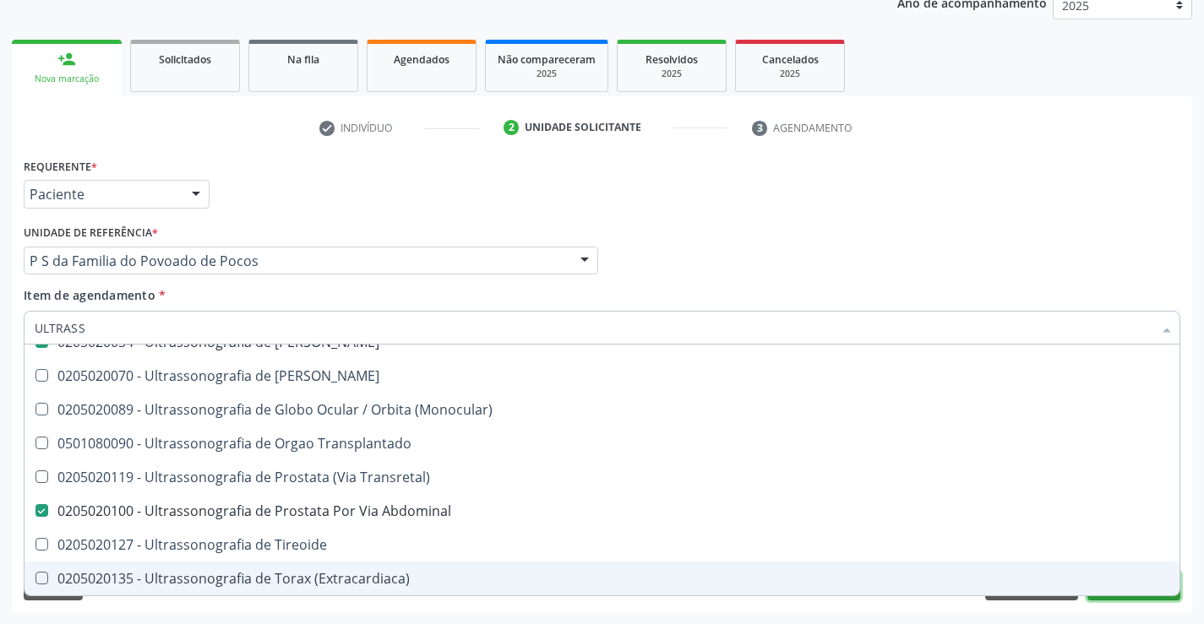
click at [1113, 597] on button "Próximo" at bounding box center [1133, 586] width 93 height 29
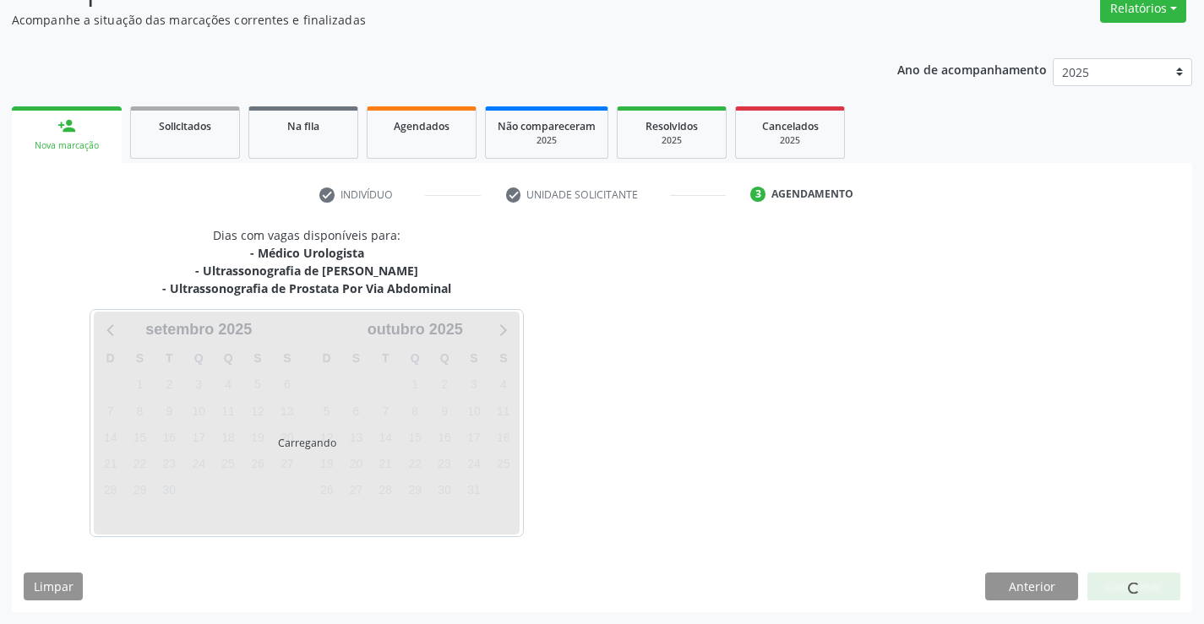
scroll to position [196, 0]
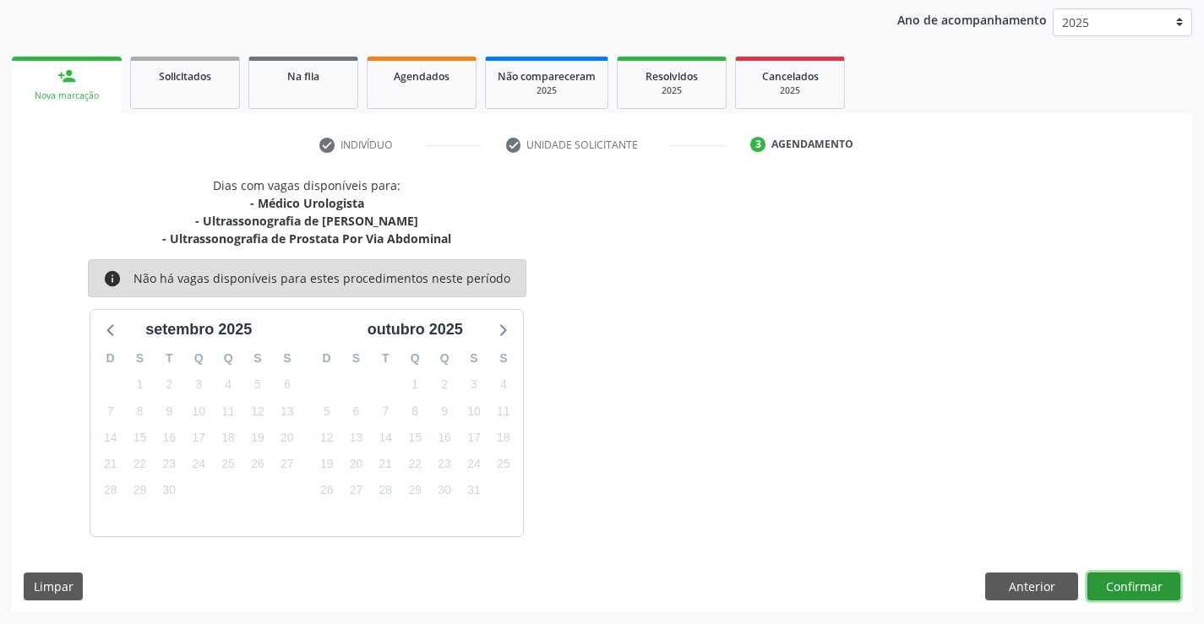
click at [1114, 589] on button "Confirmar" at bounding box center [1133, 587] width 93 height 29
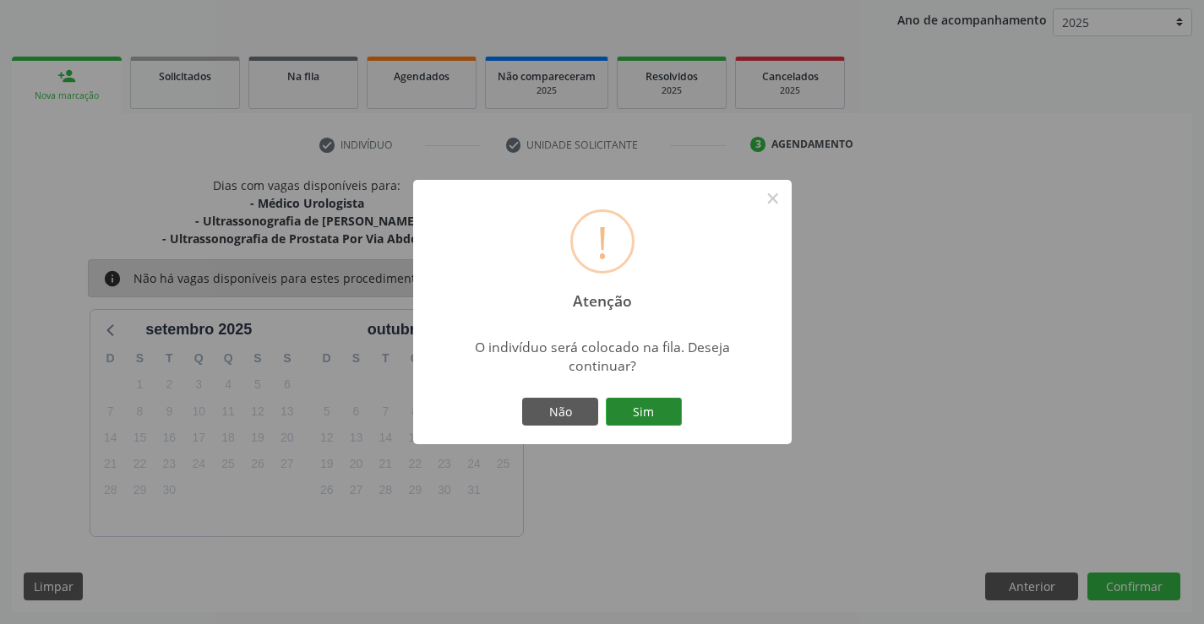
click at [652, 414] on button "Sim" at bounding box center [644, 412] width 76 height 29
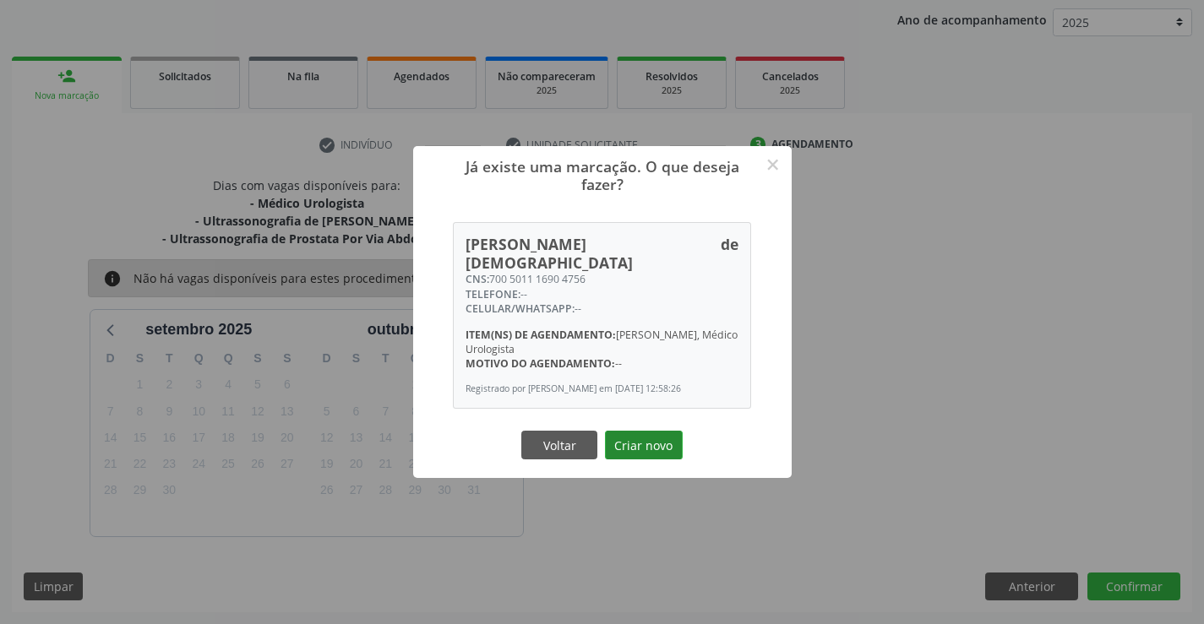
click at [644, 431] on button "Criar novo" at bounding box center [644, 445] width 78 height 29
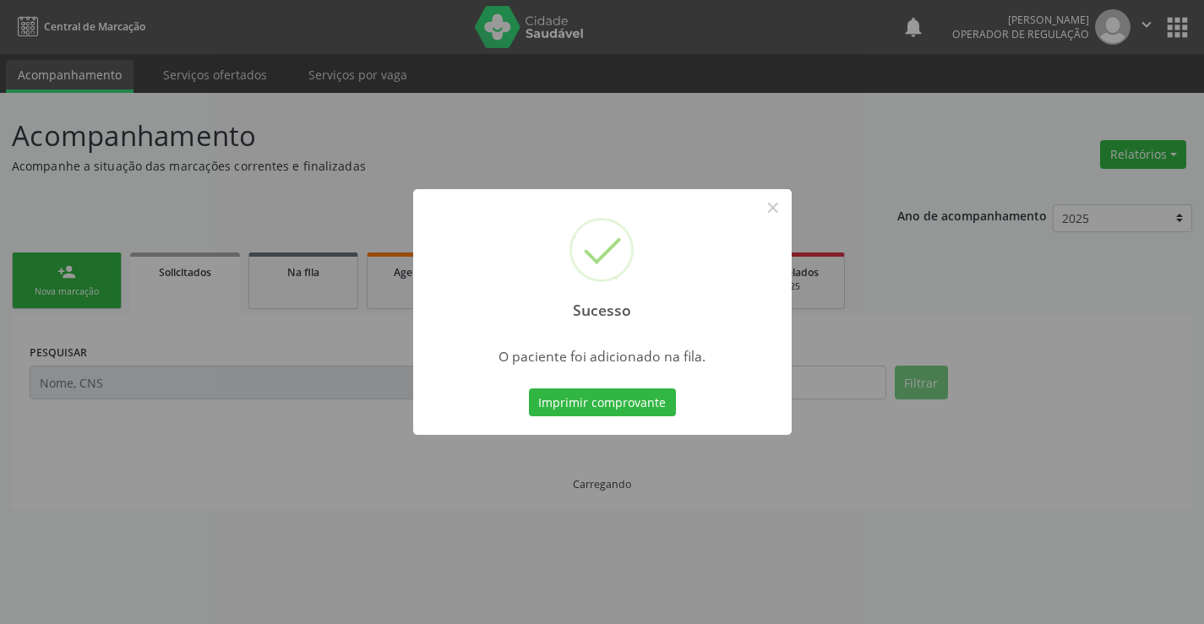
scroll to position [0, 0]
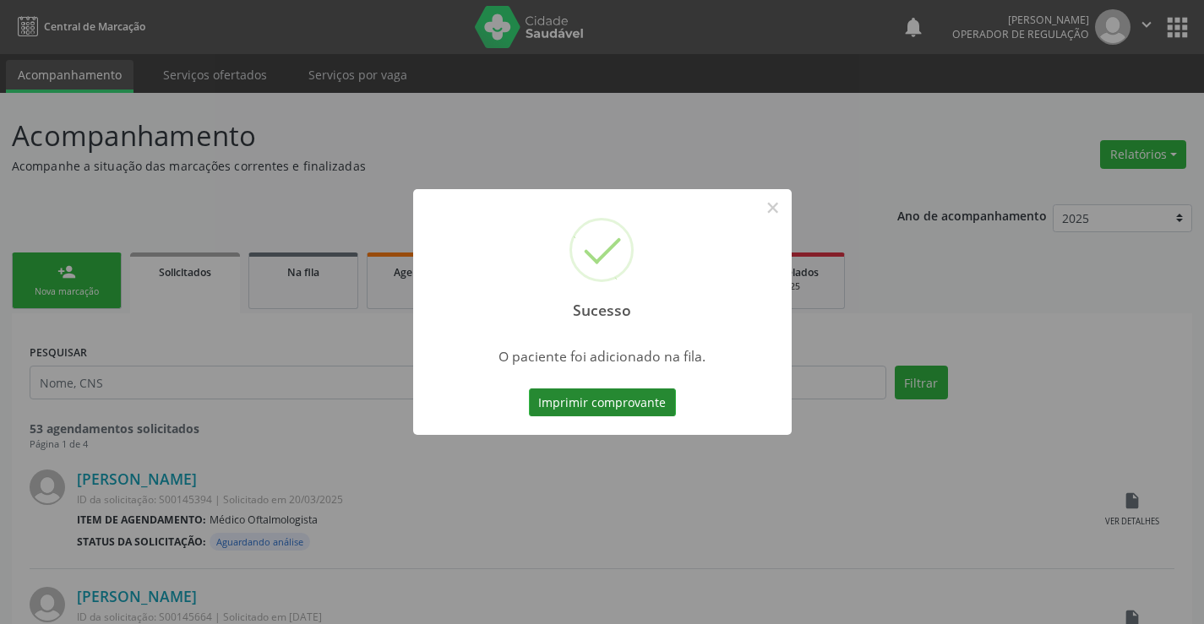
click at [662, 404] on button "Imprimir comprovante" at bounding box center [602, 403] width 147 height 29
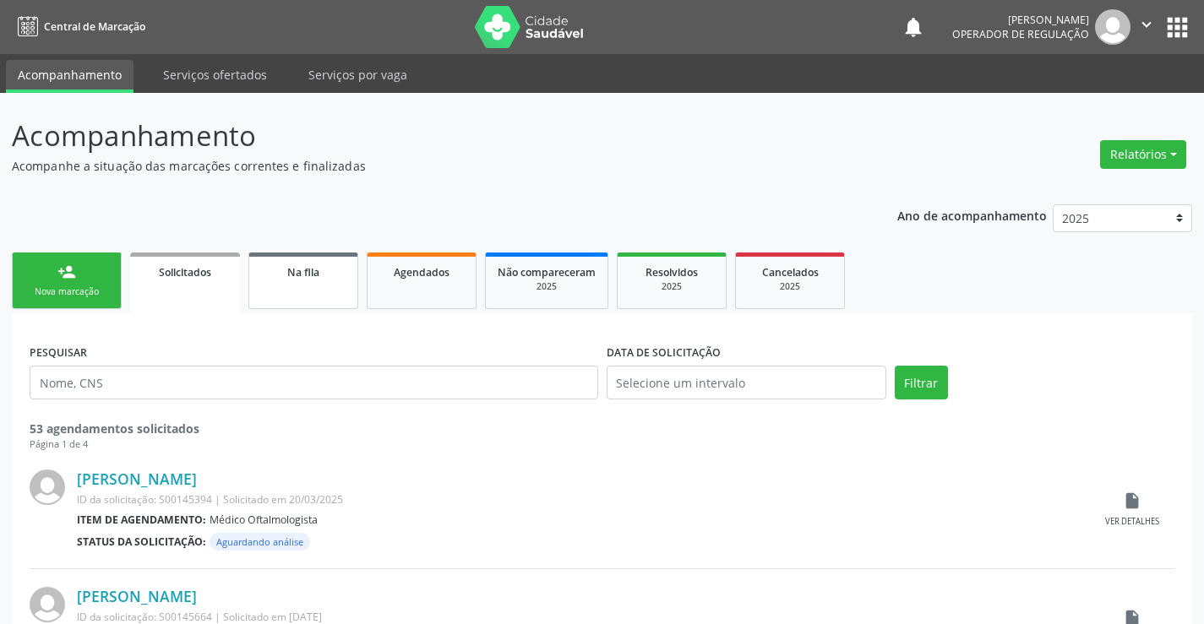
click at [308, 292] on link "Na fila" at bounding box center [303, 281] width 110 height 57
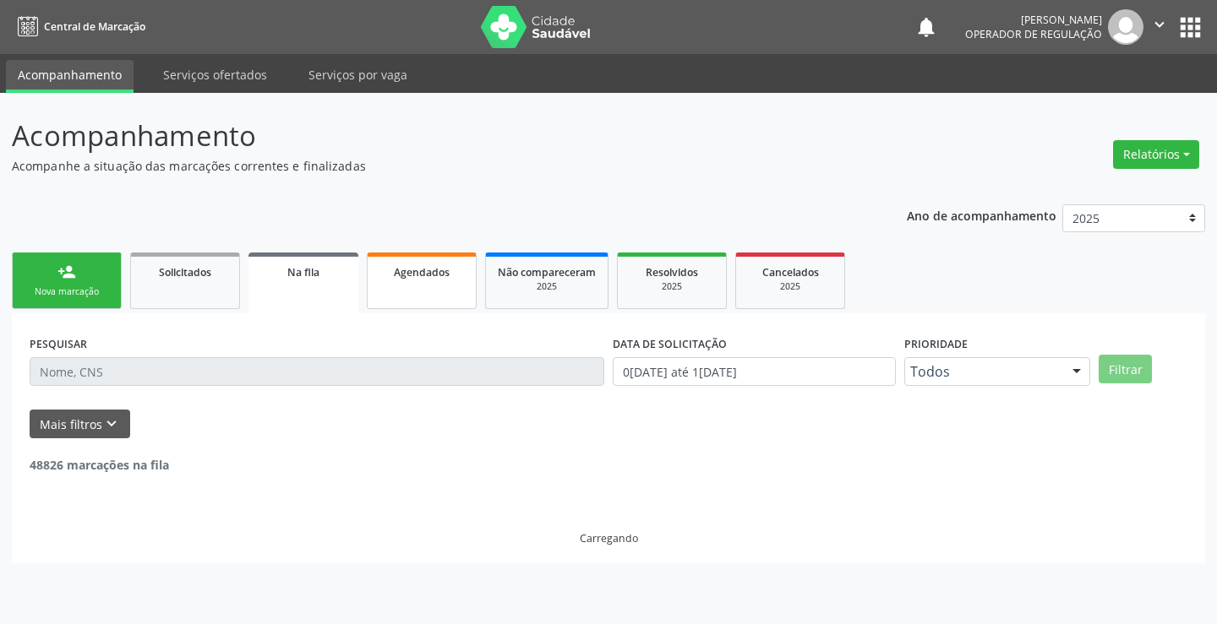
click at [416, 266] on span "Agendados" at bounding box center [422, 272] width 56 height 14
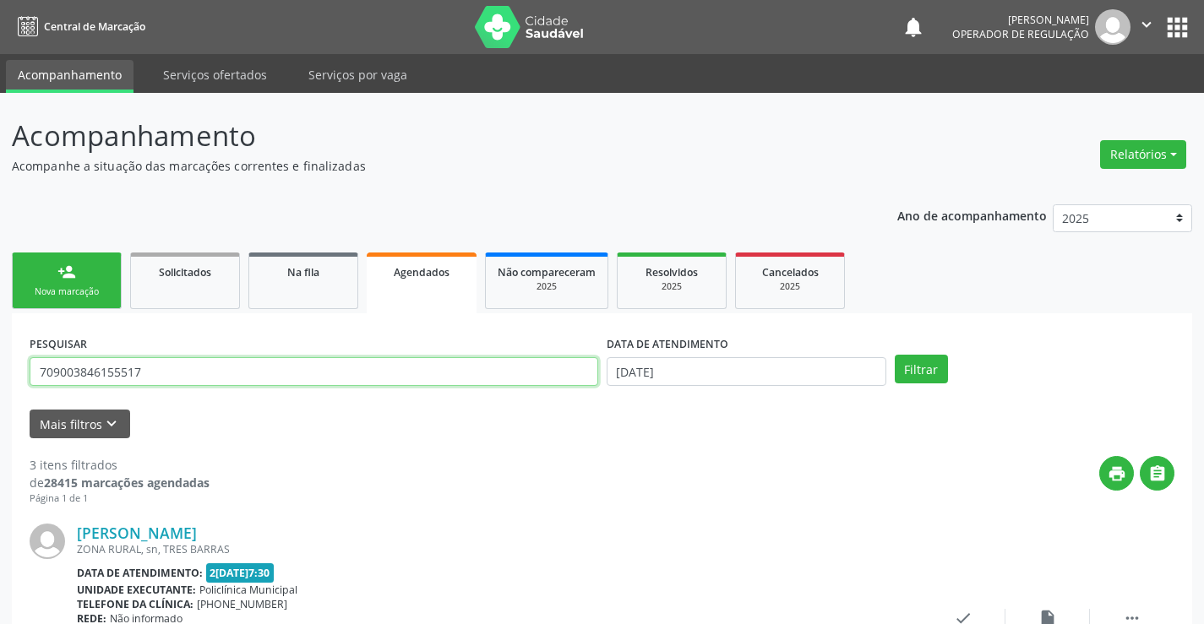
drag, startPoint x: 181, startPoint y: 378, endPoint x: 0, endPoint y: 378, distance: 180.8
type input "700506591852158"
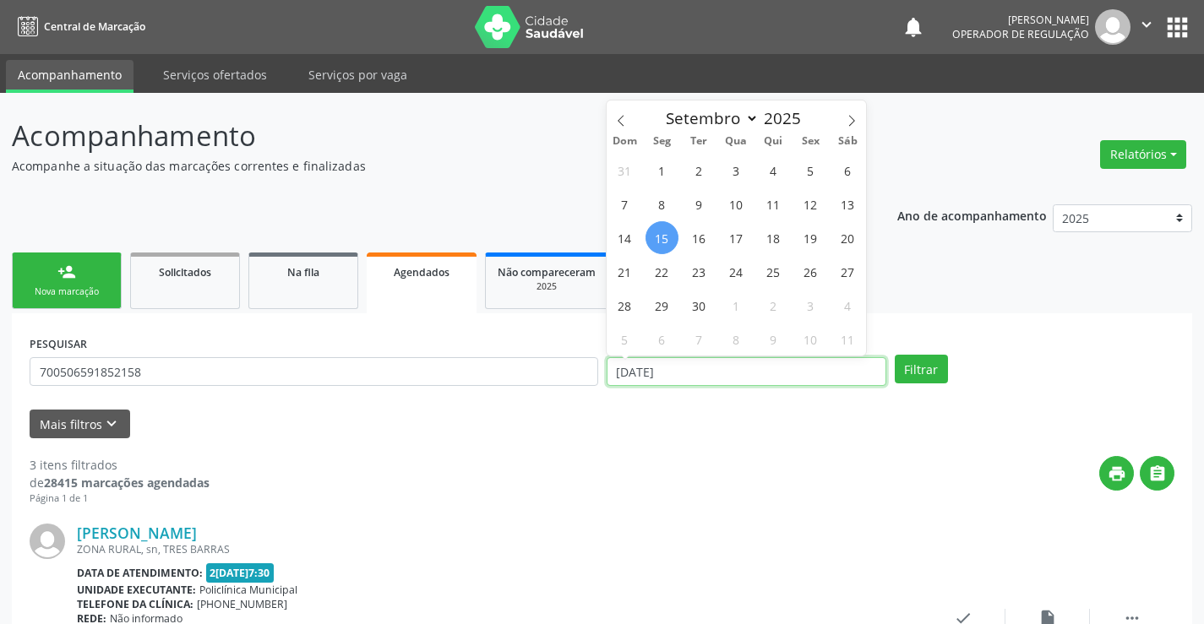
click at [738, 374] on input "15/09/2025" at bounding box center [747, 371] width 280 height 29
click at [815, 245] on span "19" at bounding box center [810, 237] width 33 height 33
type input "19/09/2025"
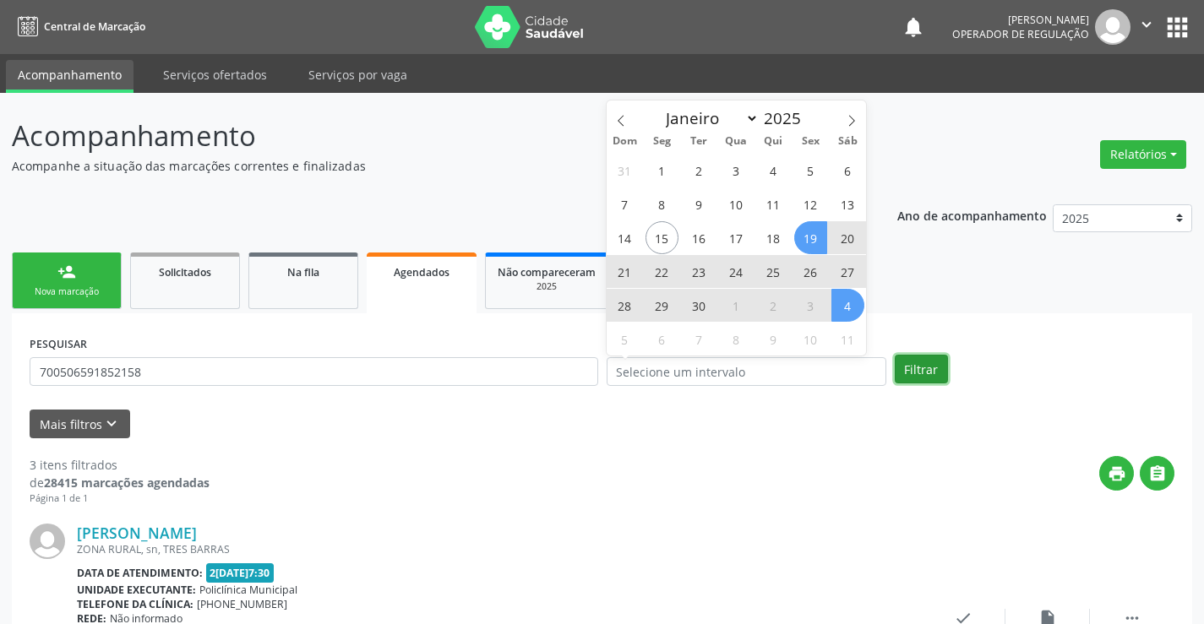
click at [925, 374] on button "Filtrar" at bounding box center [921, 369] width 53 height 29
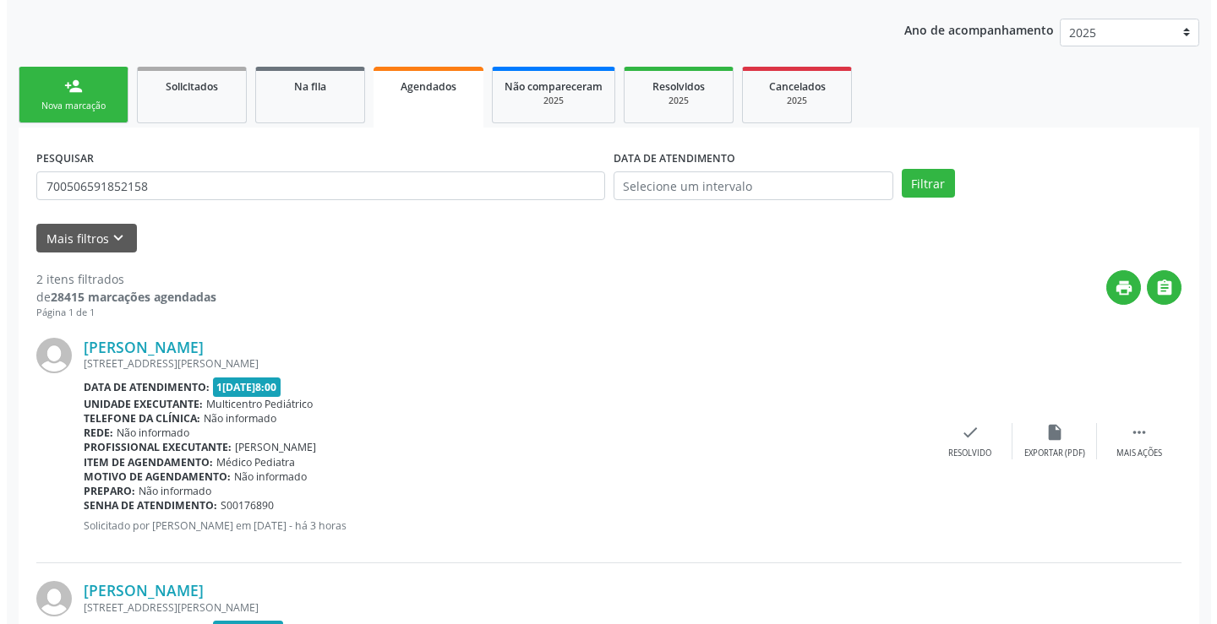
scroll to position [398, 0]
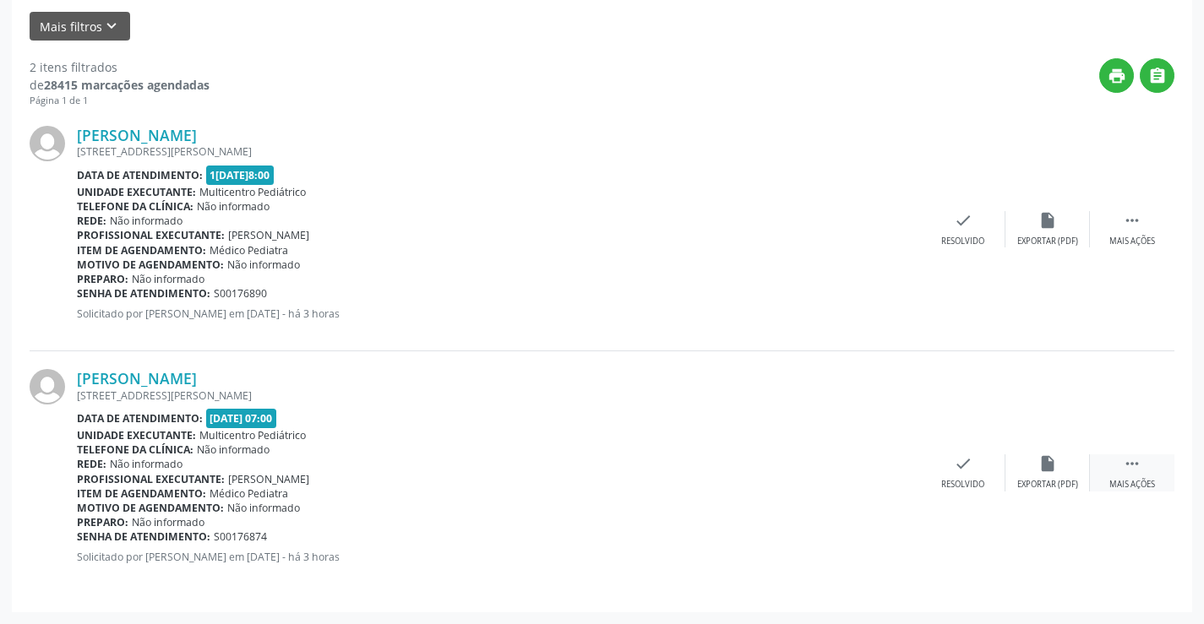
click at [1125, 462] on icon "" at bounding box center [1132, 464] width 19 height 19
click at [879, 464] on icon "cancel" at bounding box center [878, 464] width 19 height 19
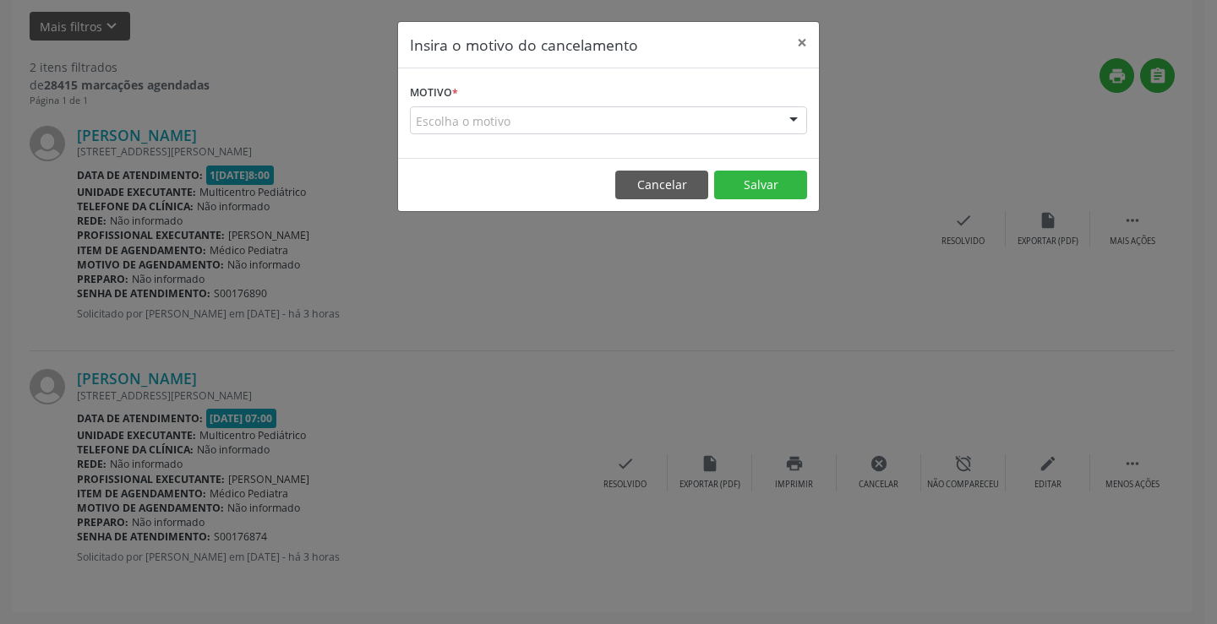
click at [800, 122] on div at bounding box center [793, 121] width 25 height 29
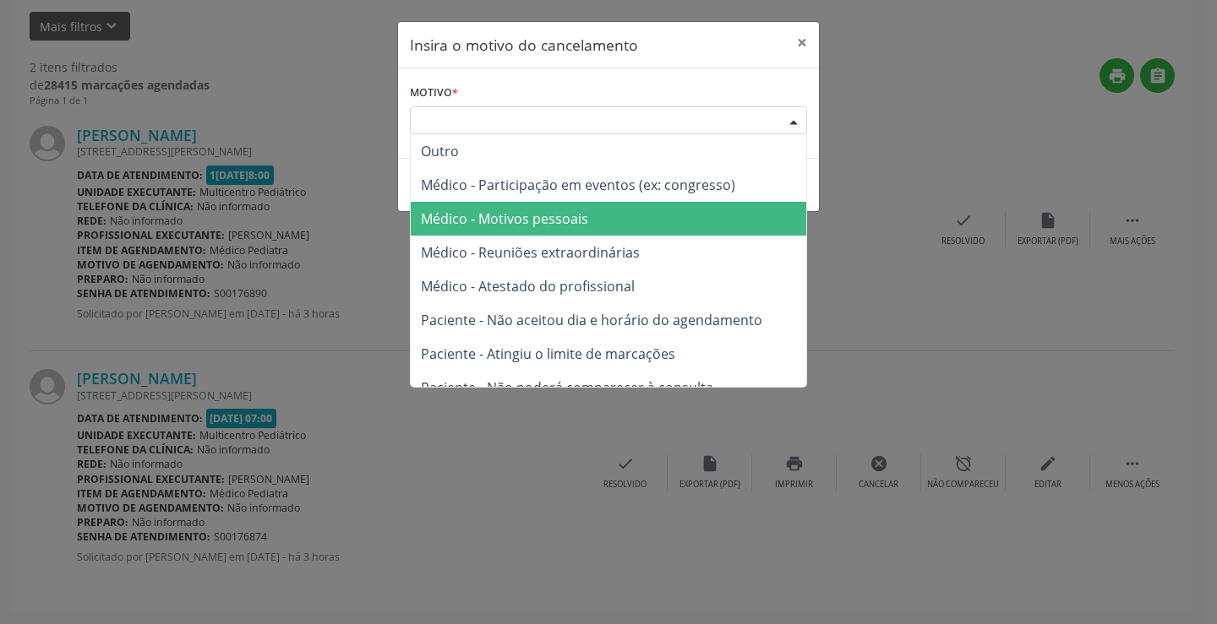
drag, startPoint x: 604, startPoint y: 215, endPoint x: 634, endPoint y: 227, distance: 31.8
click at [604, 216] on span "Médico - Motivos pessoais" at bounding box center [608, 219] width 395 height 34
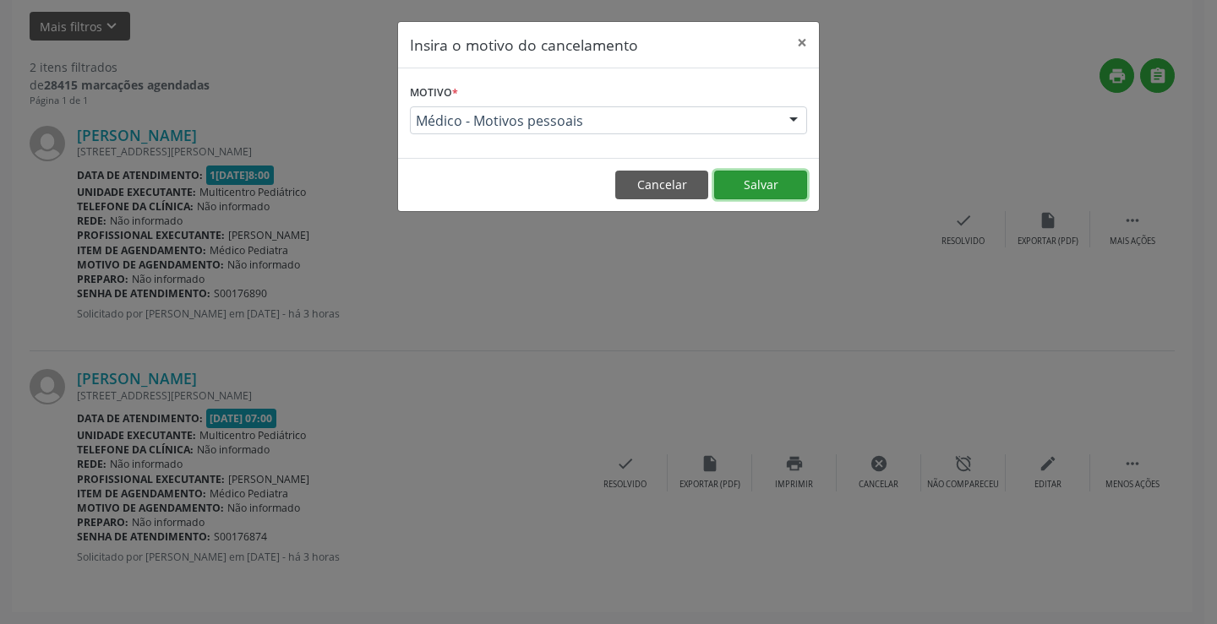
click at [743, 182] on button "Salvar" at bounding box center [760, 185] width 93 height 29
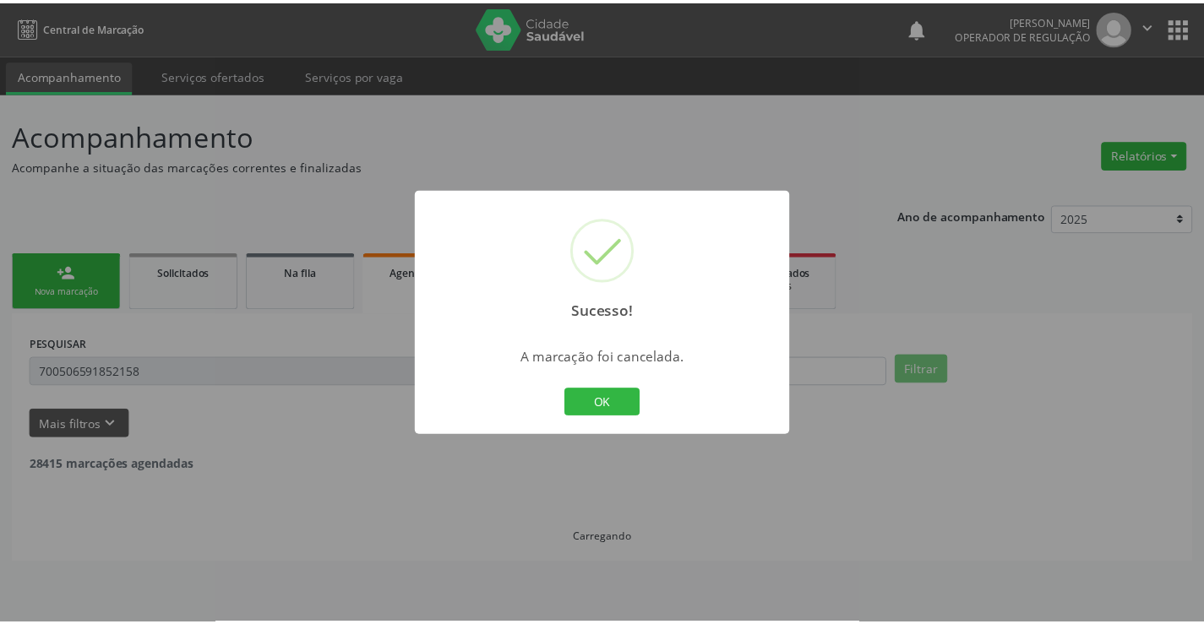
scroll to position [0, 0]
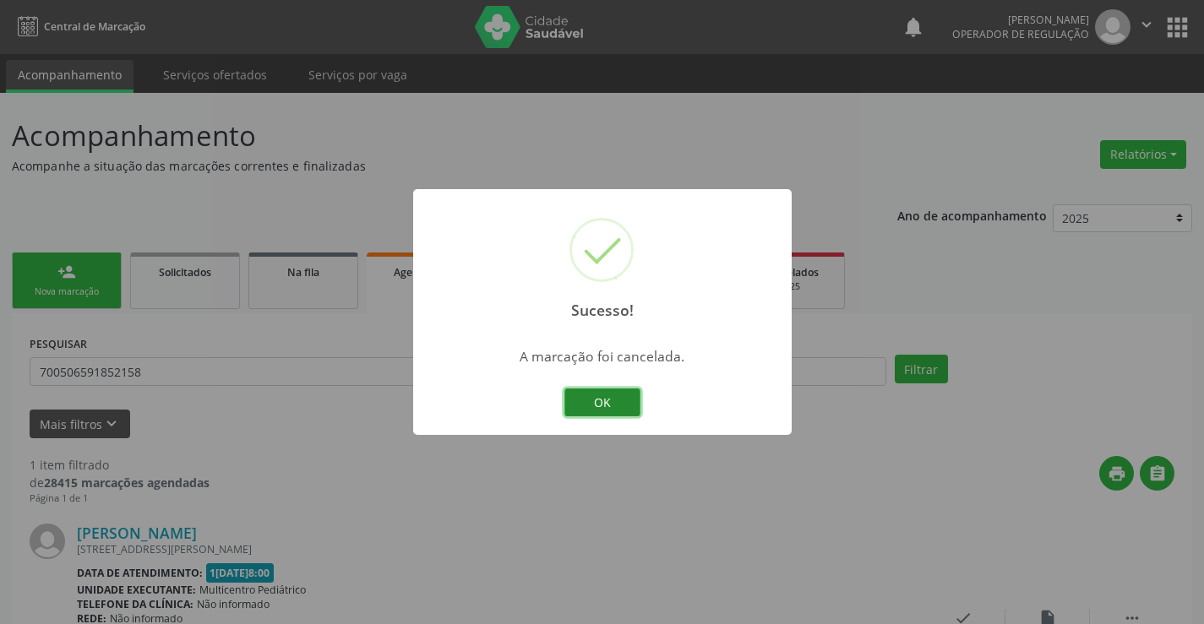
click at [573, 402] on button "OK" at bounding box center [602, 403] width 76 height 29
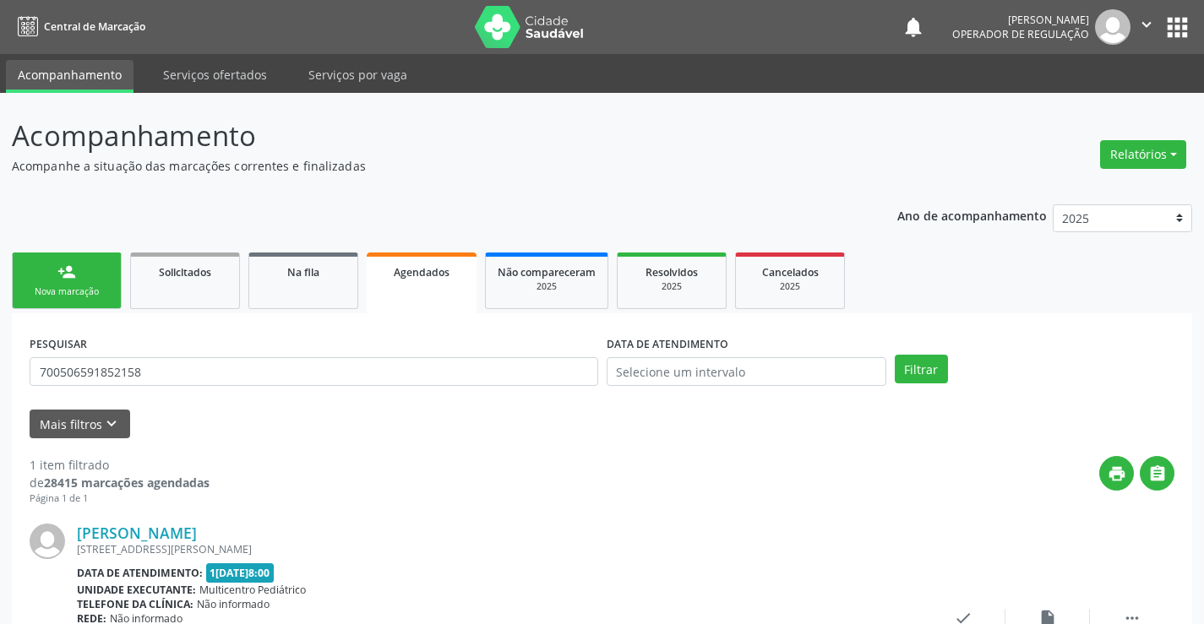
click at [99, 281] on link "person_add Nova marcação" at bounding box center [67, 281] width 110 height 57
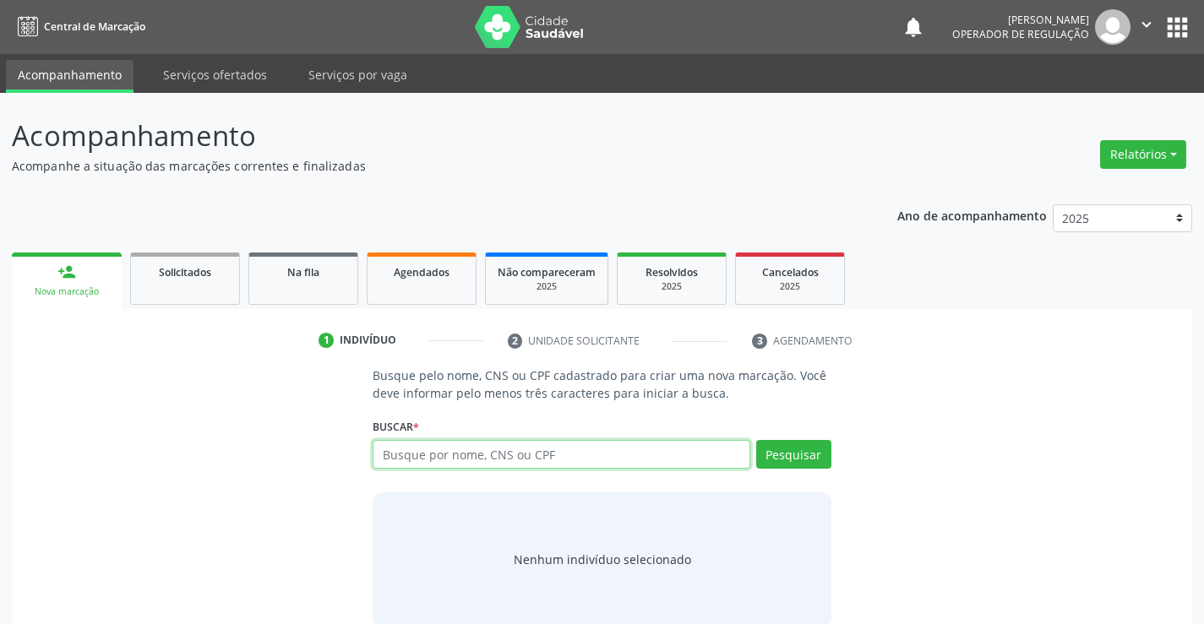
click at [460, 458] on input "text" at bounding box center [561, 454] width 377 height 29
type input "70200365886"
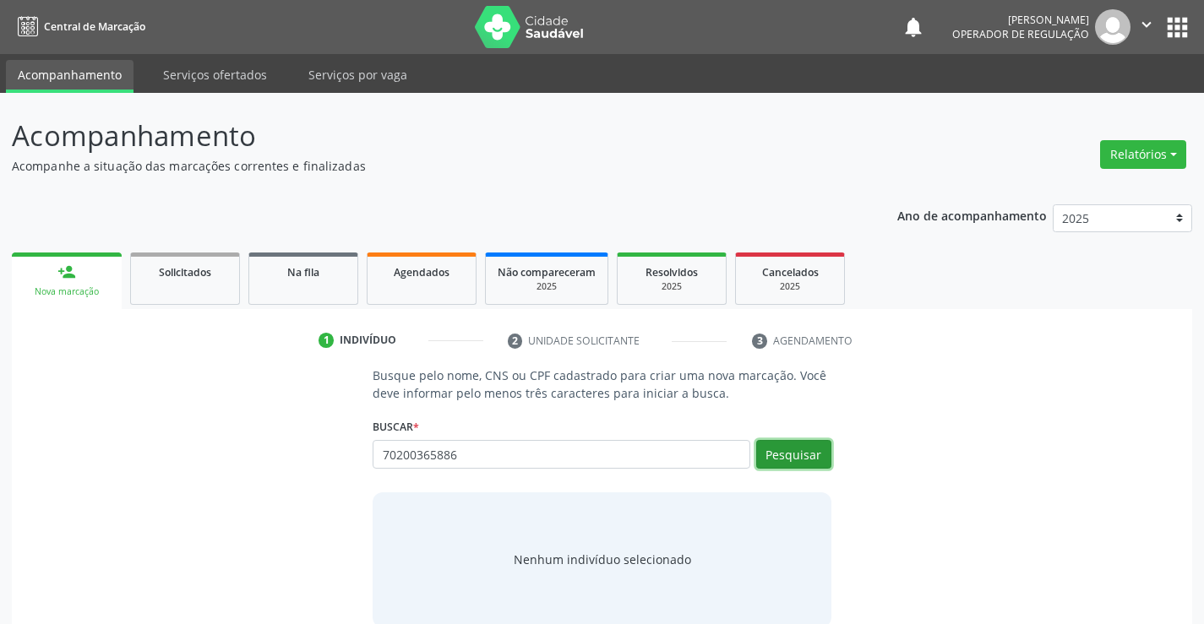
click at [792, 445] on button "Pesquisar" at bounding box center [793, 454] width 75 height 29
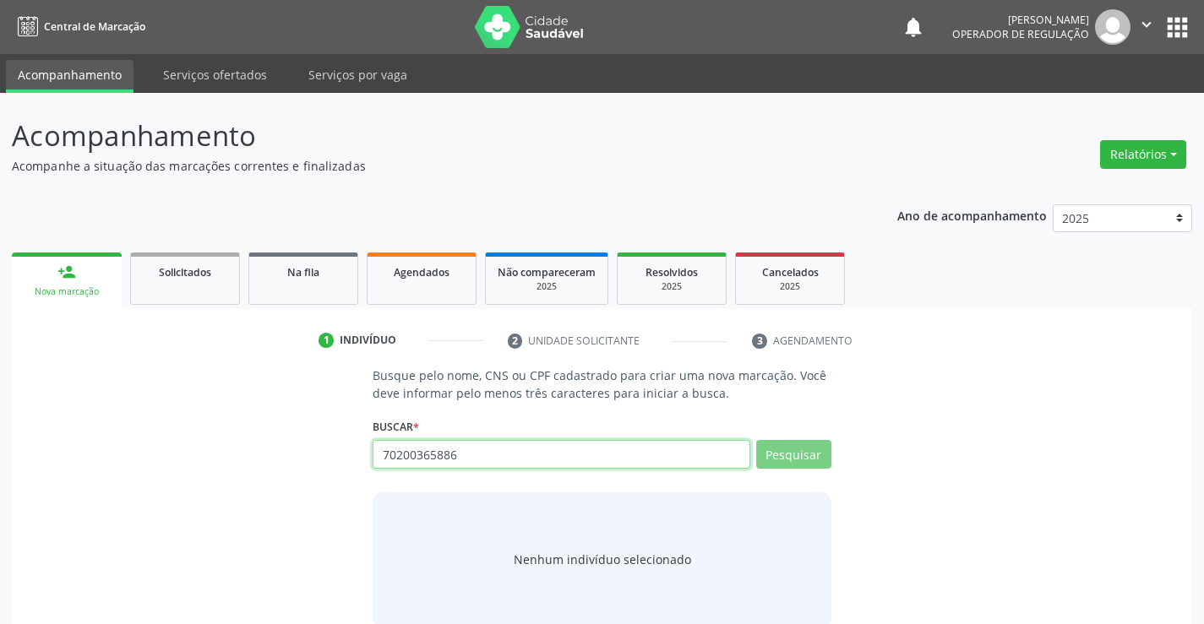
drag, startPoint x: 438, startPoint y: 460, endPoint x: 306, endPoint y: 452, distance: 132.9
click at [302, 460] on div "Busque pelo nome, CNS ou CPF cadastrado para criar uma nova marcação. Você deve…" at bounding box center [602, 497] width 1157 height 260
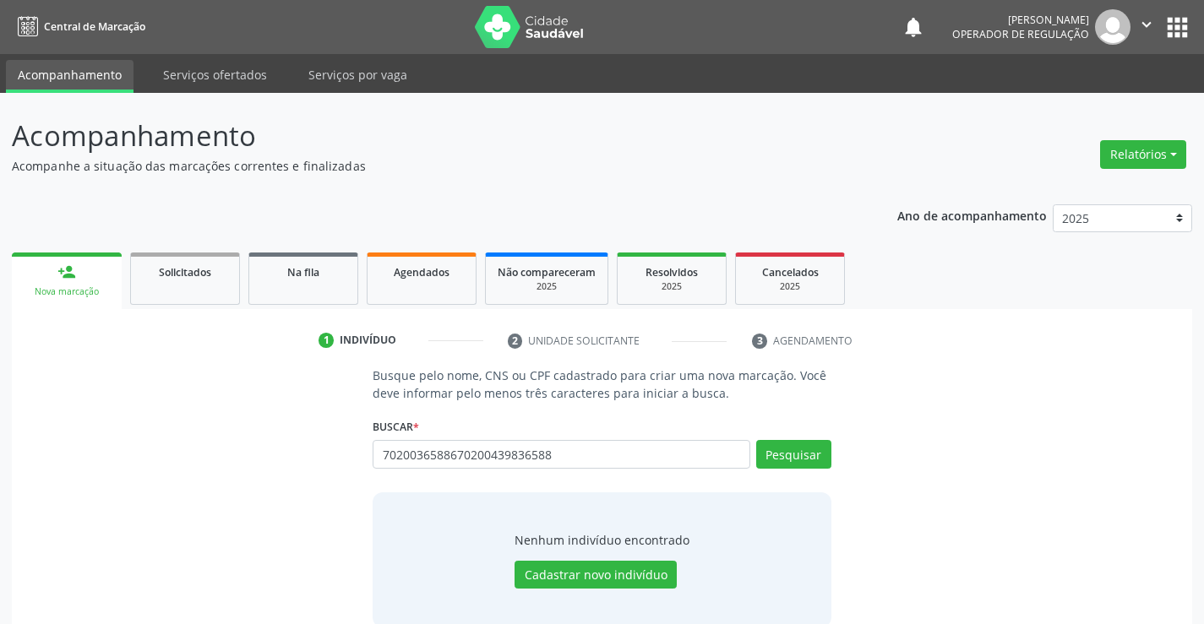
type input "70200365886702004398365886"
drag, startPoint x: 603, startPoint y: 455, endPoint x: 30, endPoint y: 470, distance: 573.8
click at [31, 474] on div "Busque pelo nome, CNS ou CPF cadastrado para criar uma nova marcação. Você deve…" at bounding box center [602, 497] width 1157 height 260
type input "702003498365886"
click at [782, 449] on button "Pesquisar" at bounding box center [793, 454] width 75 height 29
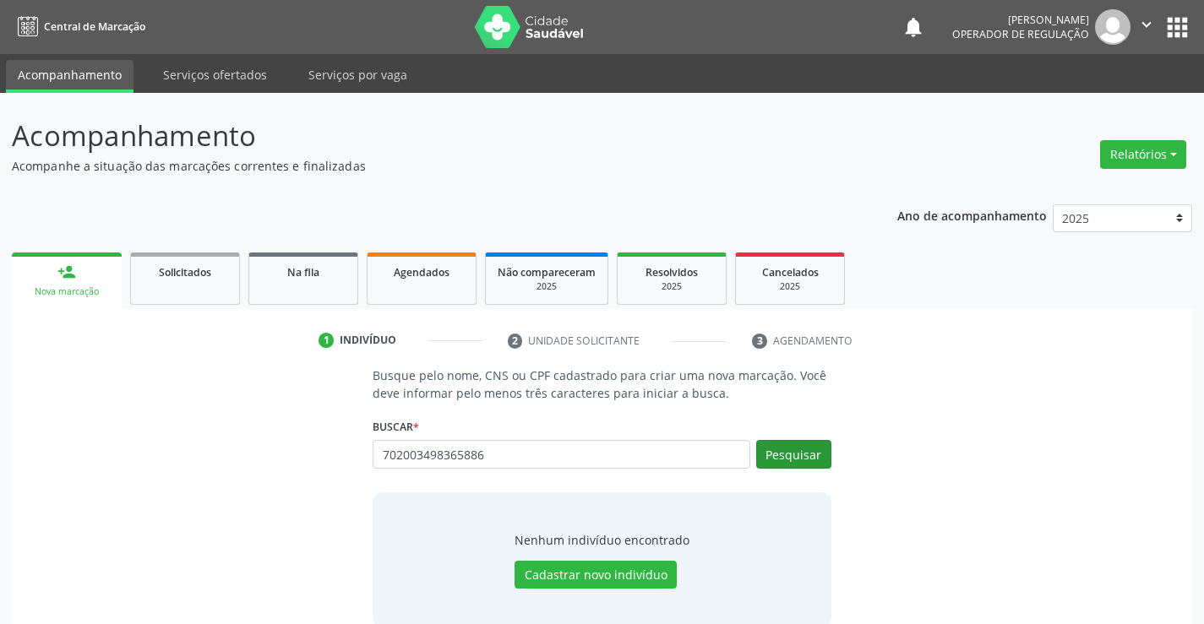
type input "702003498365886"
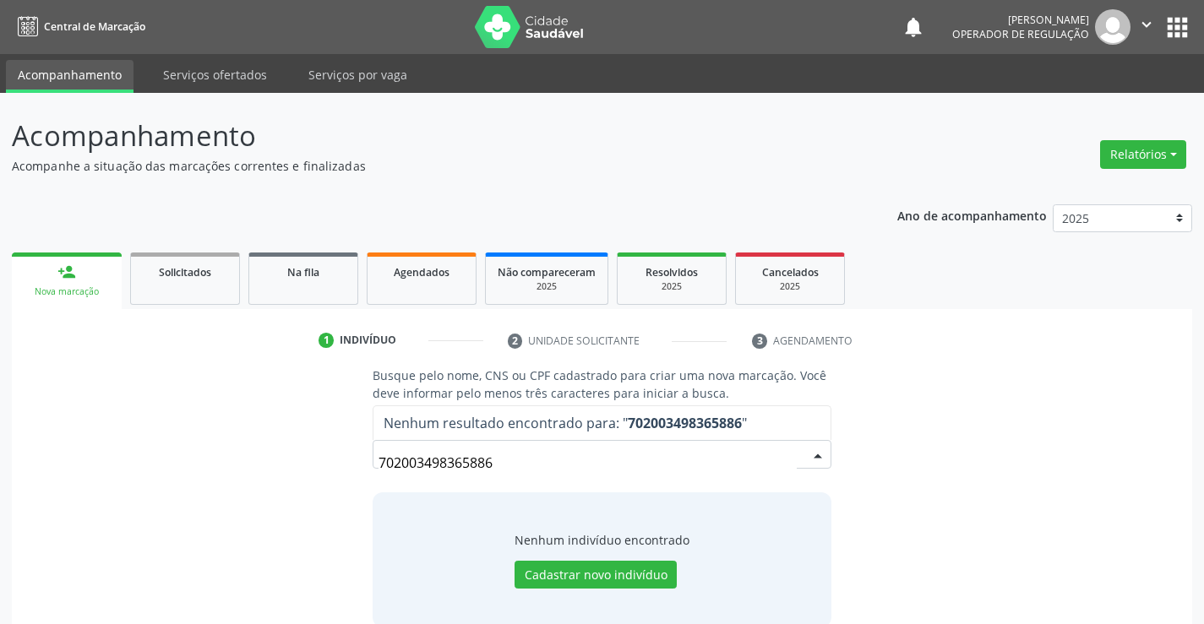
drag, startPoint x: 514, startPoint y: 466, endPoint x: 388, endPoint y: 495, distance: 129.9
click at [231, 440] on div "Busque pelo nome, CNS ou CPF cadastrado para criar uma nova marcação. Você deve…" at bounding box center [602, 497] width 1157 height 260
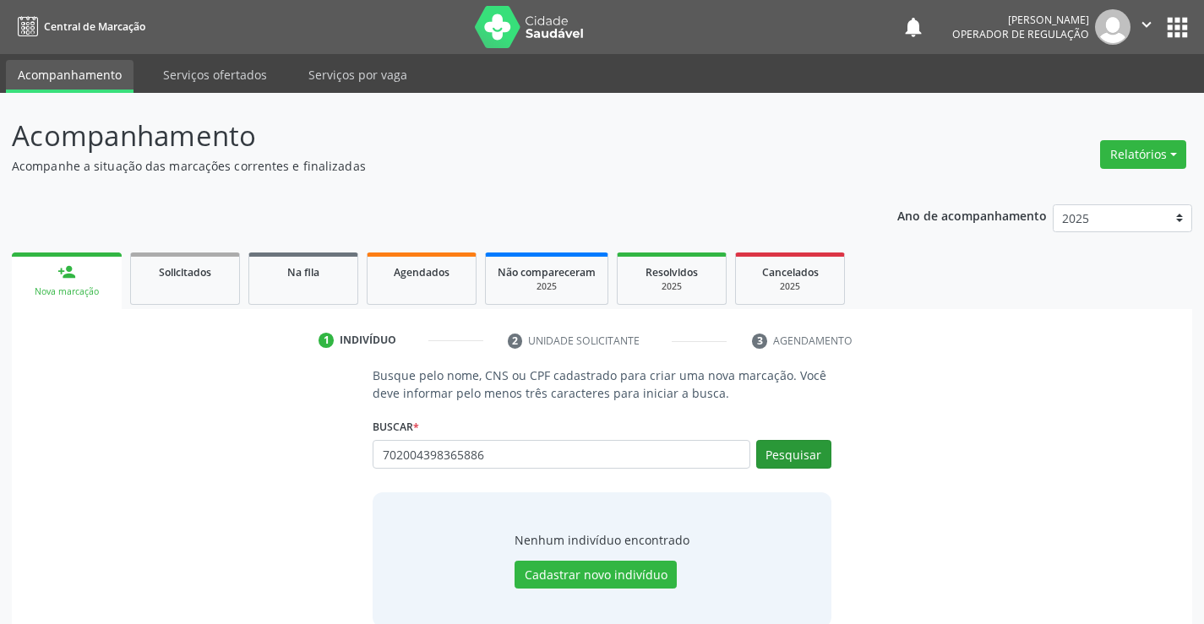
type input "702004398365886"
click at [797, 456] on button "Pesquisar" at bounding box center [793, 454] width 75 height 29
type input "702004398365886"
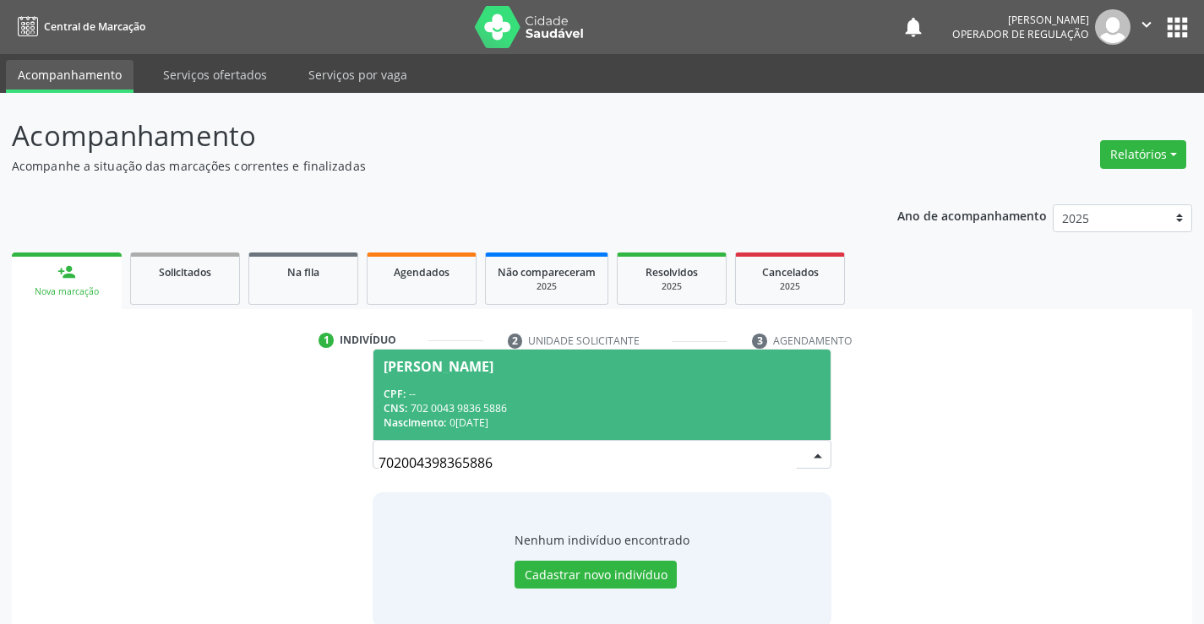
click at [519, 398] on div "CPF: --" at bounding box center [602, 394] width 436 height 14
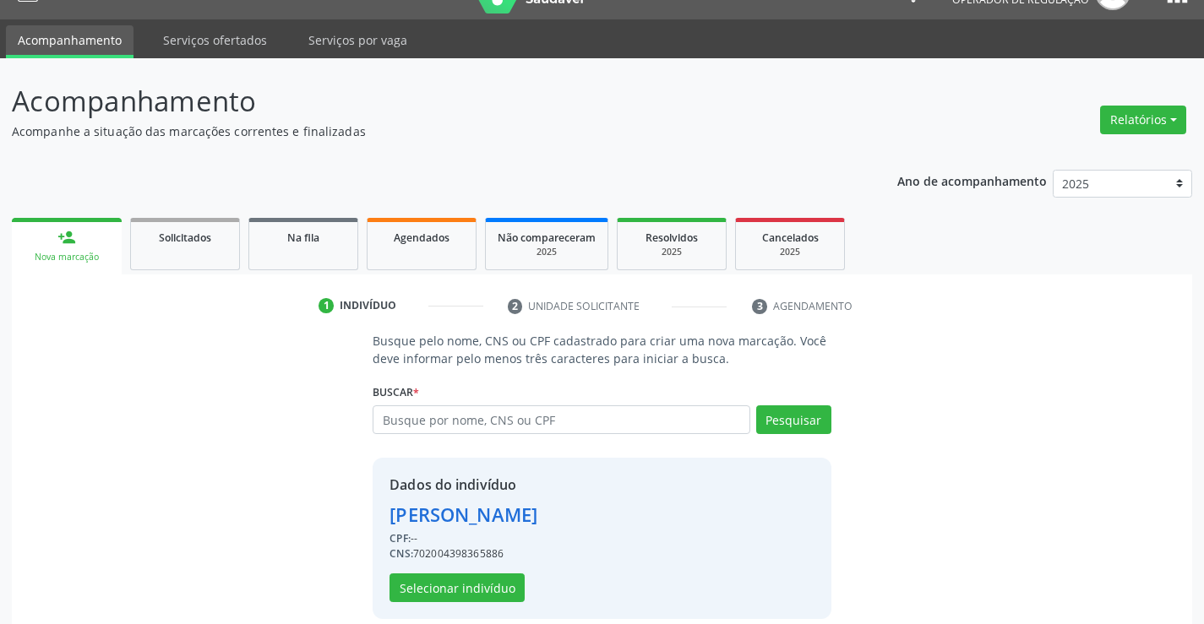
scroll to position [53, 0]
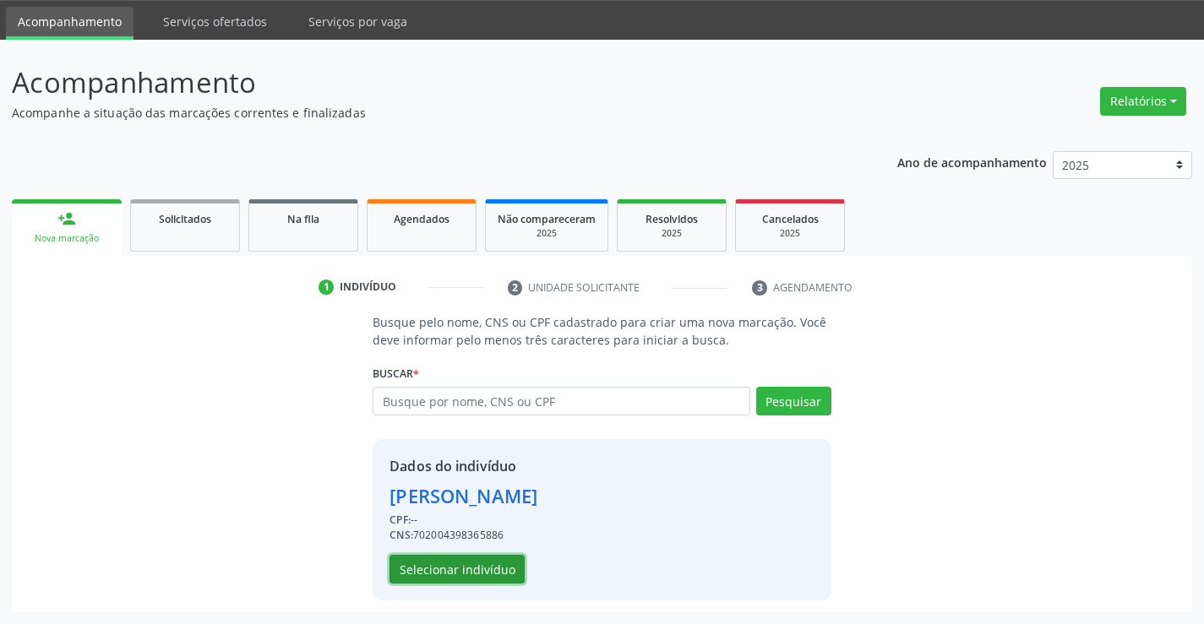
click at [427, 563] on button "Selecionar indivíduo" at bounding box center [456, 569] width 135 height 29
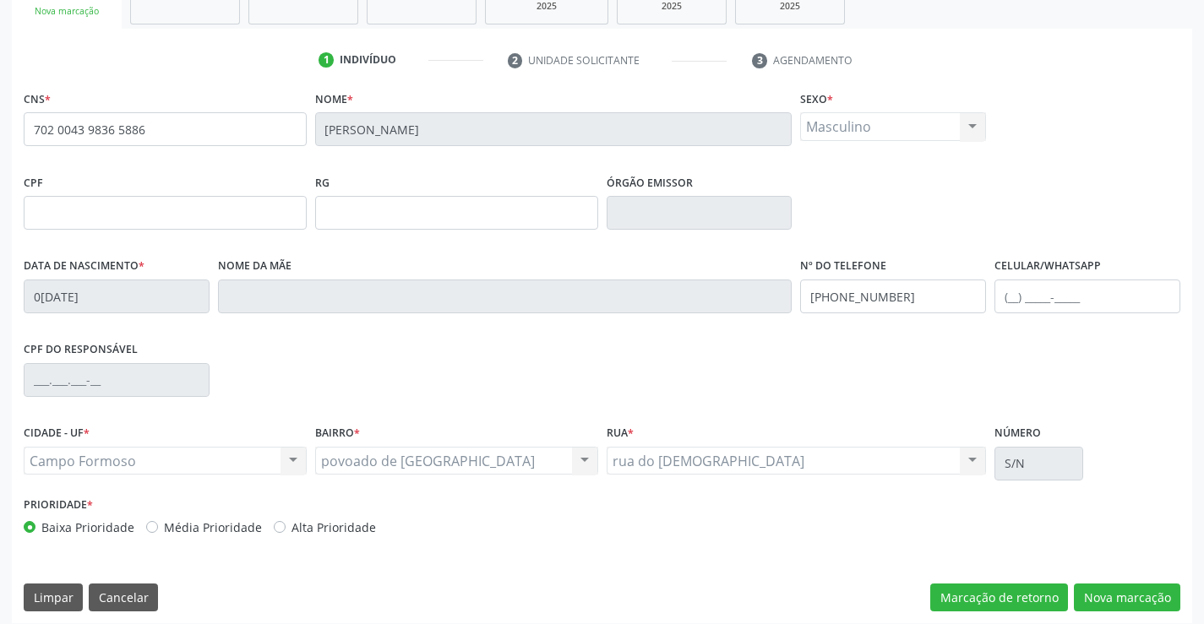
scroll to position [291, 0]
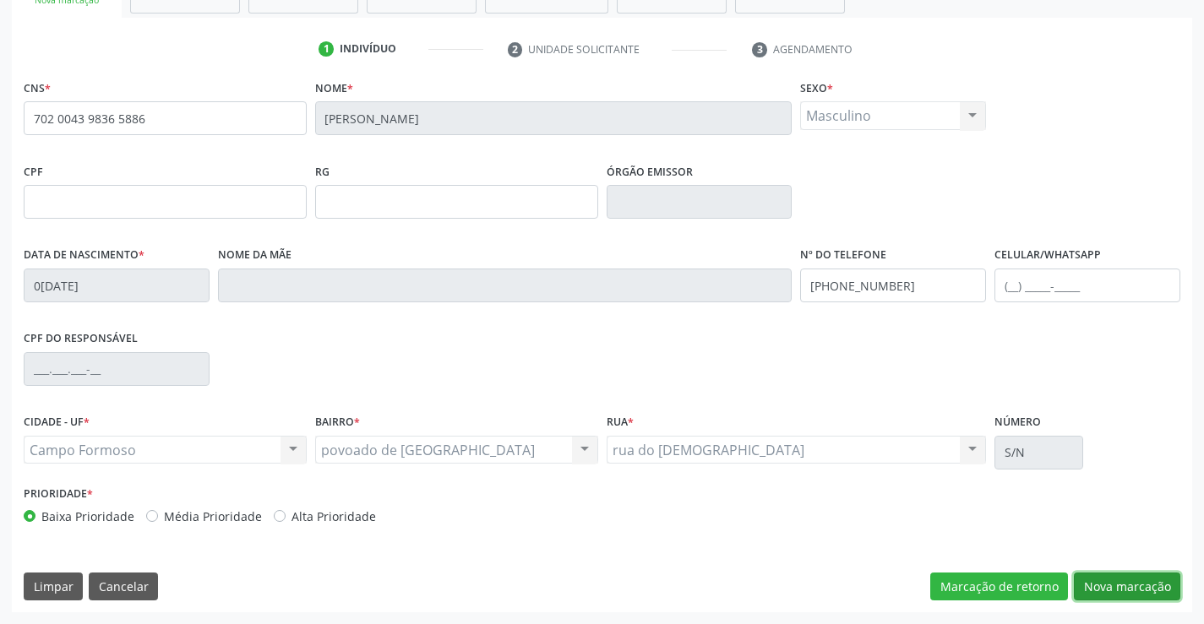
click at [1120, 582] on button "Nova marcação" at bounding box center [1127, 587] width 106 height 29
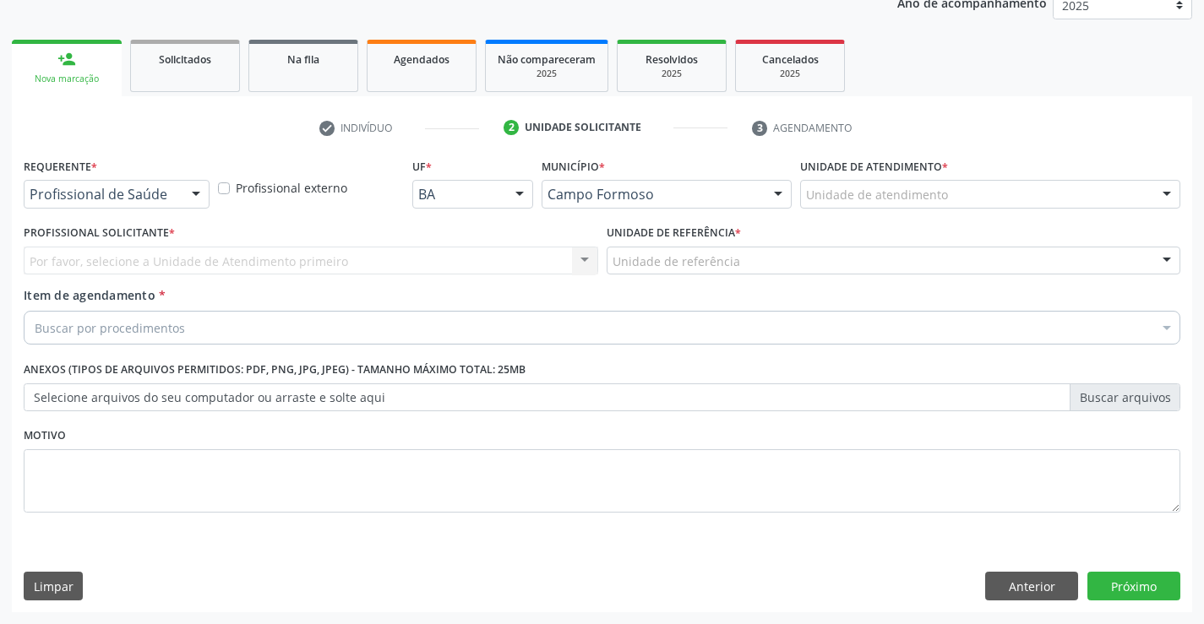
scroll to position [213, 0]
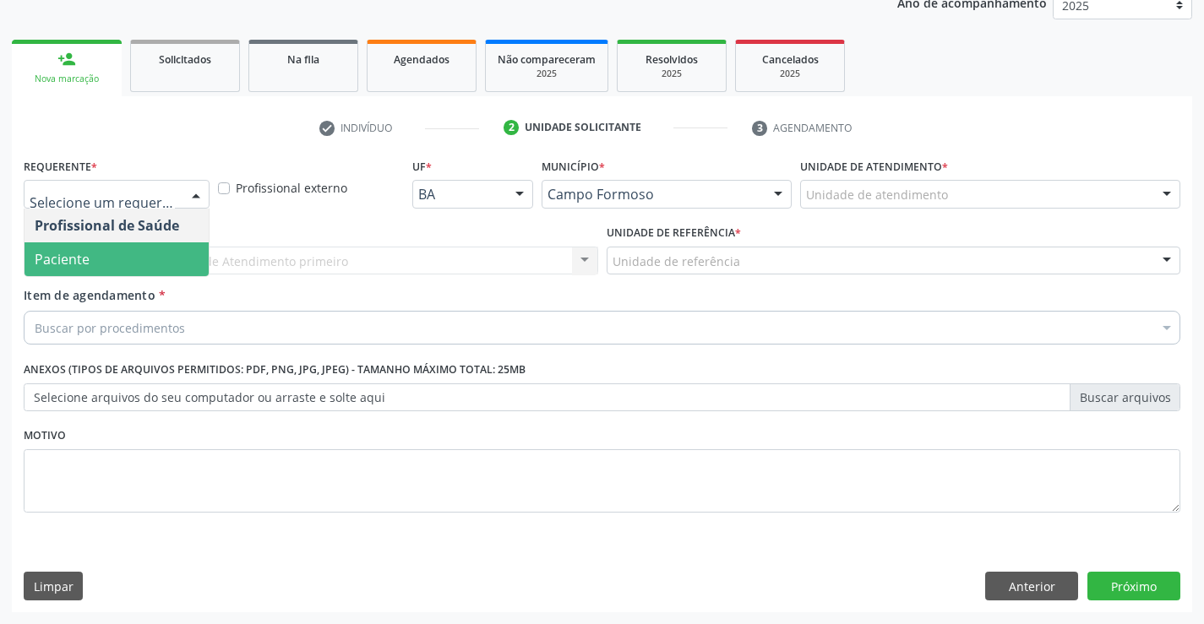
click at [54, 254] on span "Paciente" at bounding box center [62, 259] width 55 height 19
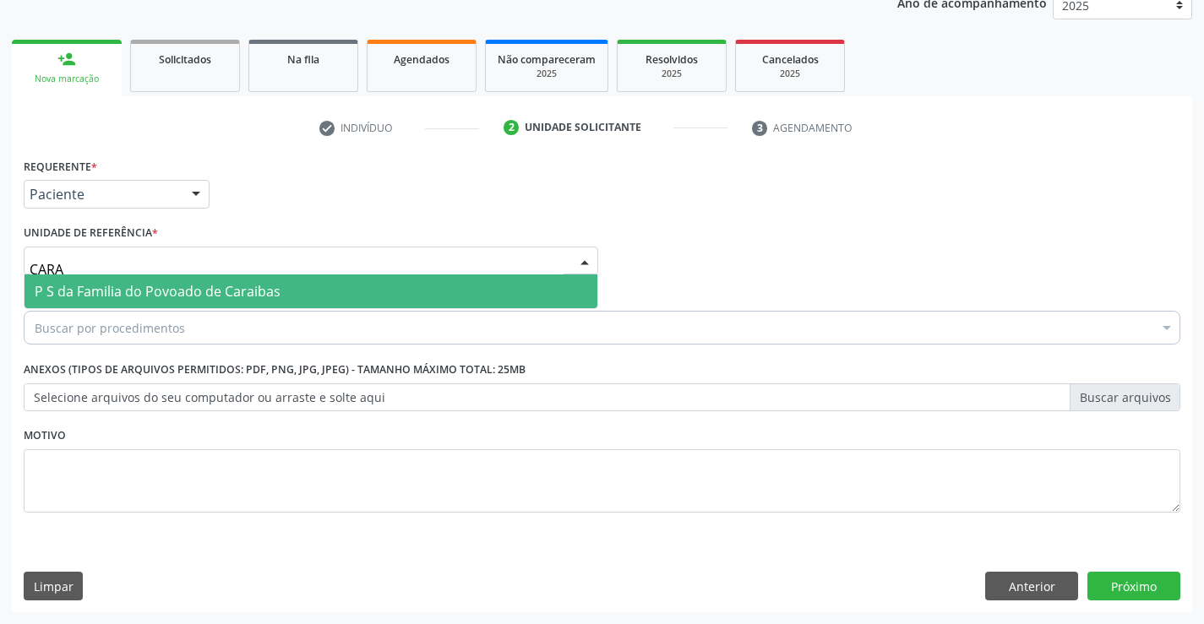
type input "CARAI"
click at [71, 299] on span "P S da Familia do Povoado de Caraibas" at bounding box center [158, 291] width 246 height 19
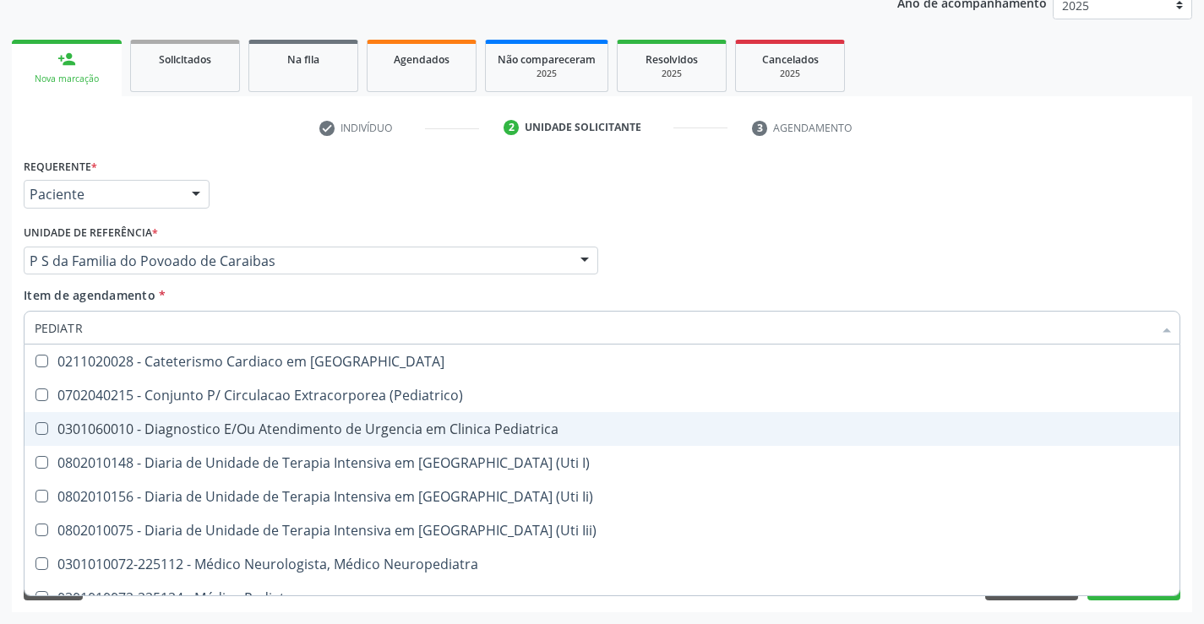
type input "PEDIATRA"
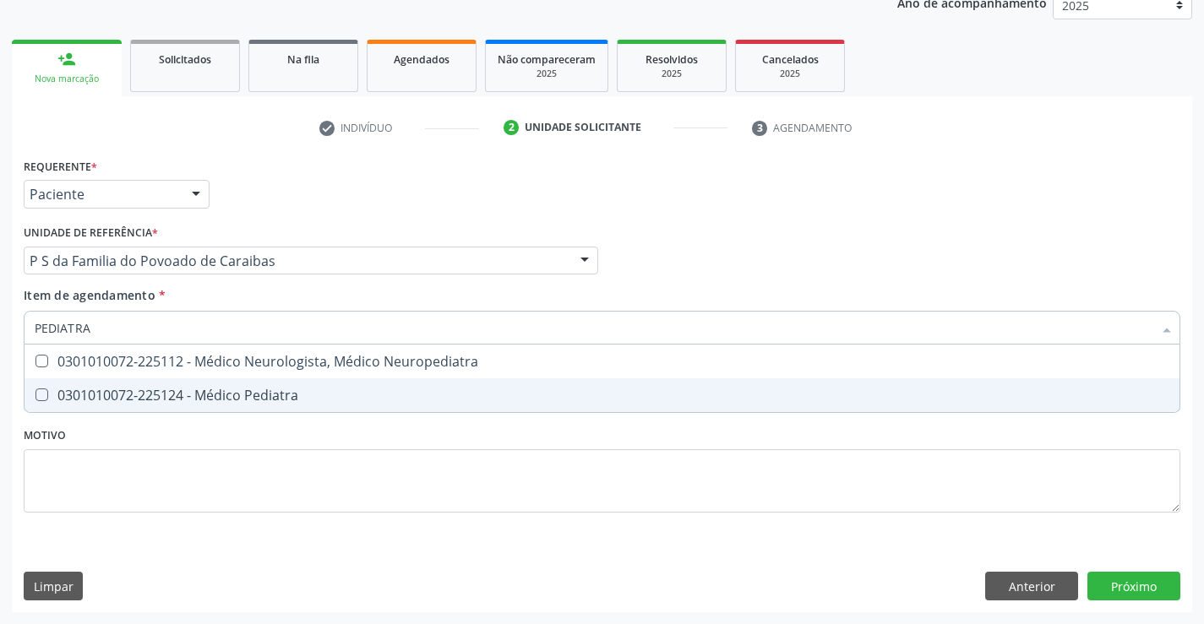
click at [285, 389] on div "0301010072-225124 - Médico Pediatra" at bounding box center [602, 396] width 1135 height 14
checkbox Pediatra "true"
click at [1113, 587] on div "Requerente * Paciente Profissional de Saúde Paciente Nenhum resultado encontrad…" at bounding box center [602, 383] width 1180 height 459
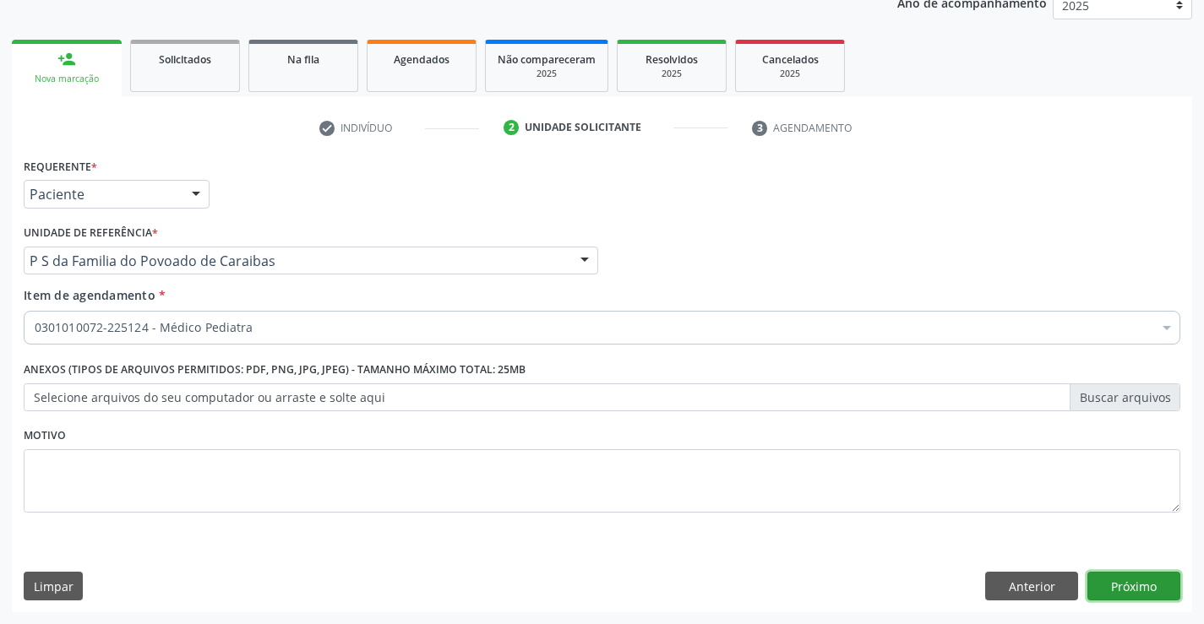
click at [1113, 585] on button "Próximo" at bounding box center [1133, 586] width 93 height 29
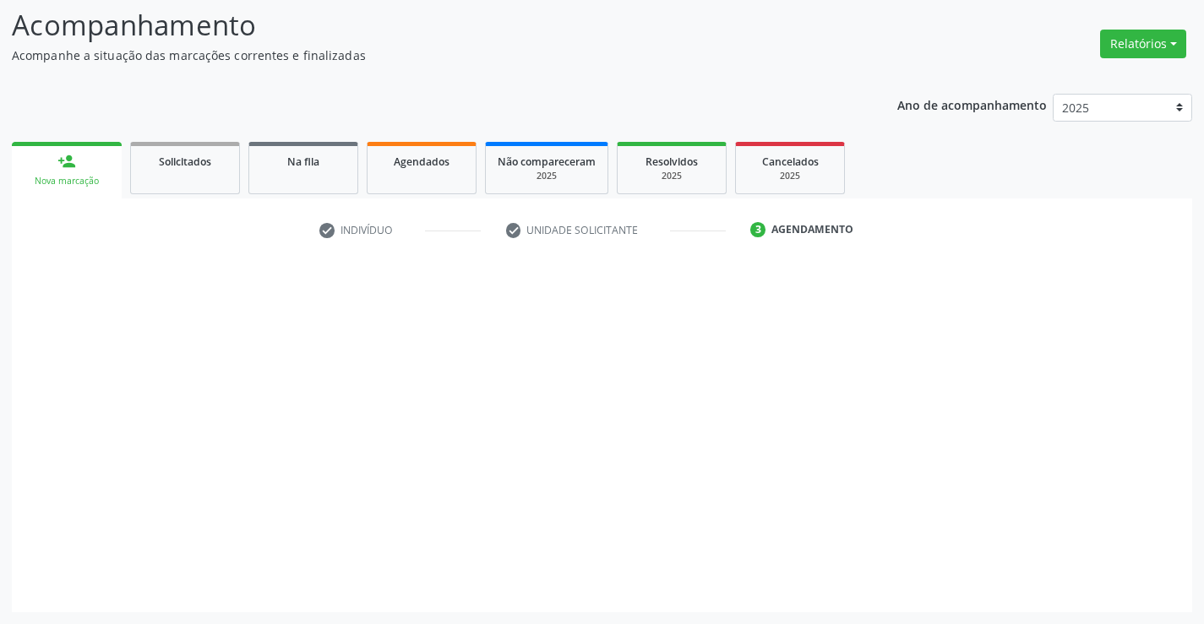
scroll to position [111, 0]
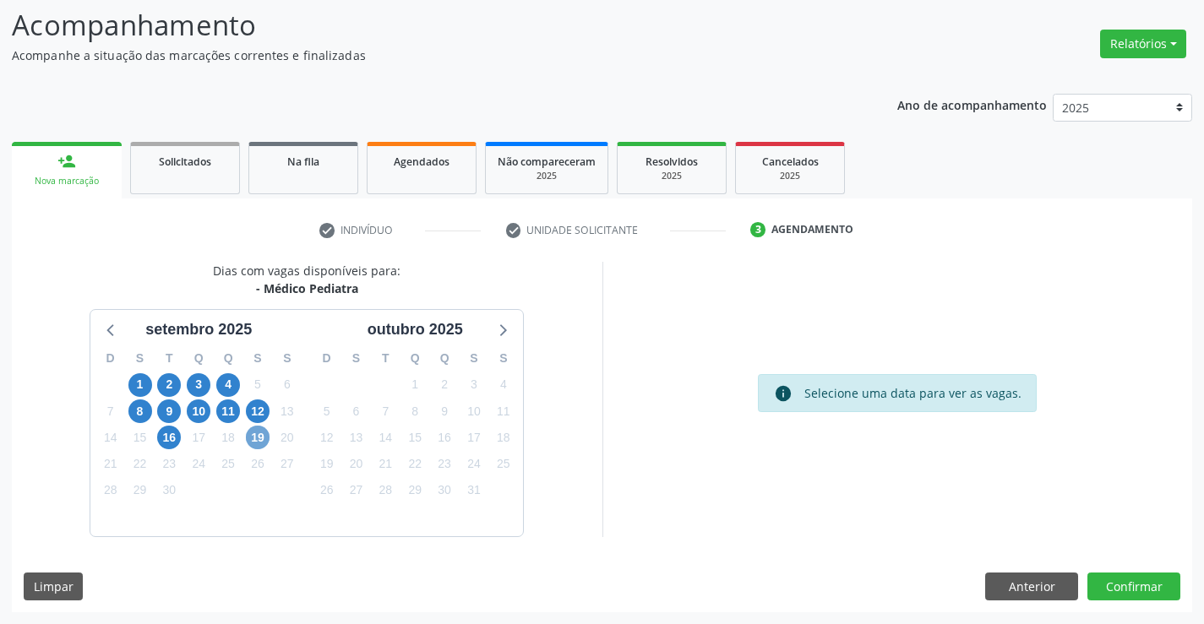
click at [259, 439] on span "19" at bounding box center [258, 438] width 24 height 24
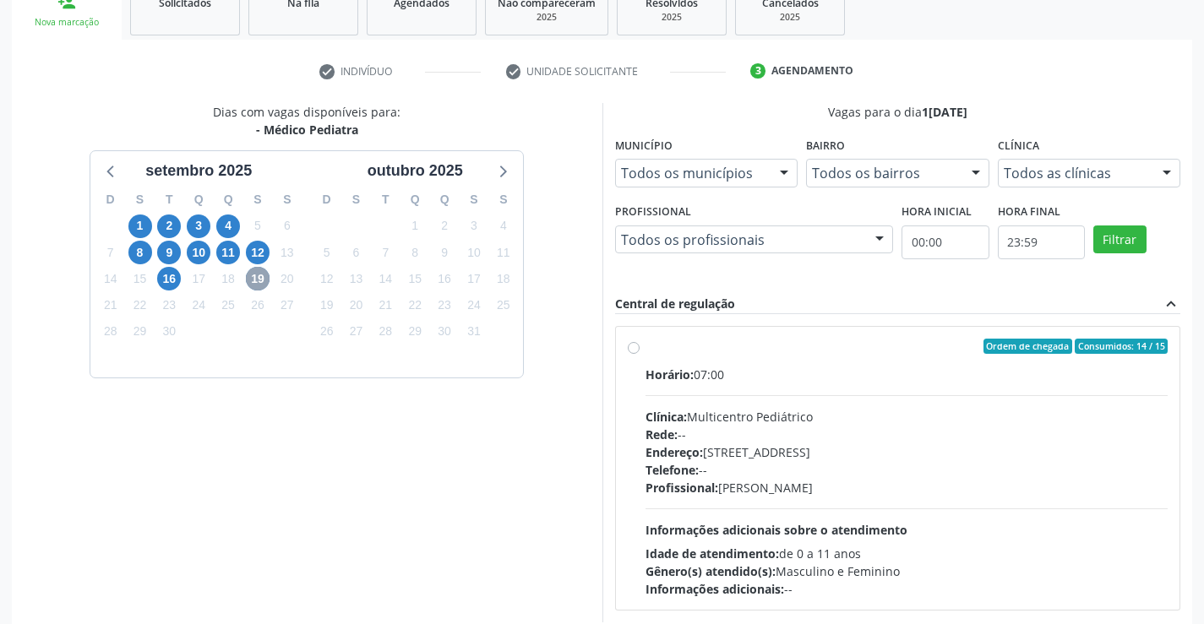
scroll to position [355, 0]
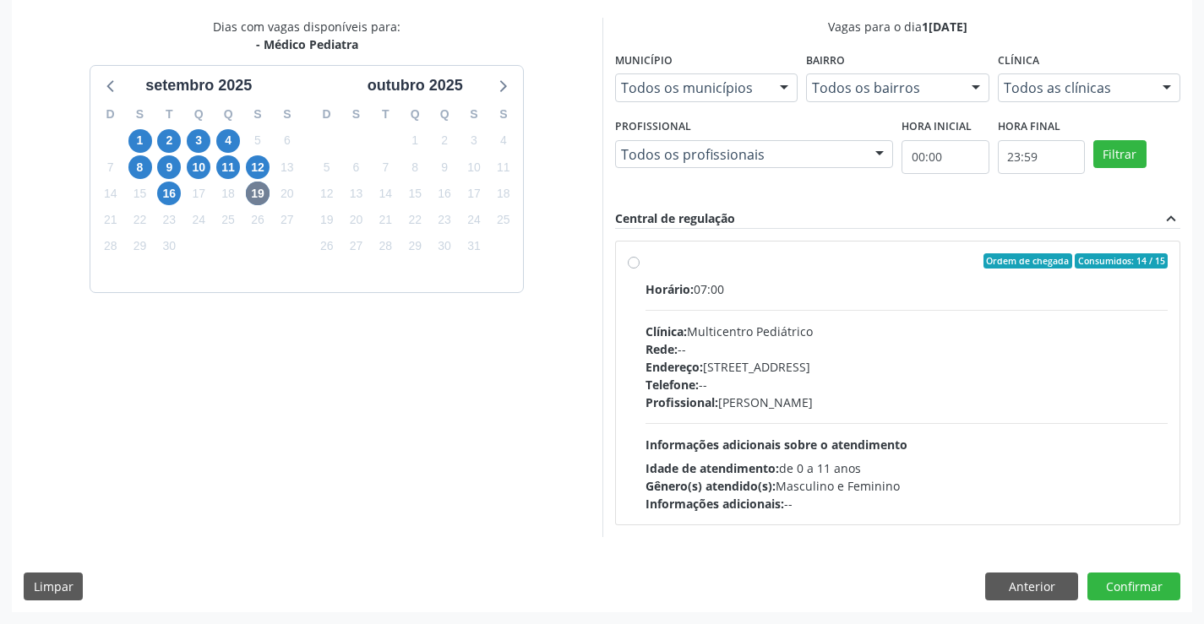
click at [645, 261] on label "Ordem de chegada Consumidos: 14 / 15 Horário: 07:00 Clínica: Multicentro Pediát…" at bounding box center [906, 382] width 523 height 259
click at [629, 261] on input "Ordem de chegada Consumidos: 14 / 15 Horário: 07:00 Clínica: Multicentro Pediát…" at bounding box center [634, 260] width 12 height 15
radio input "true"
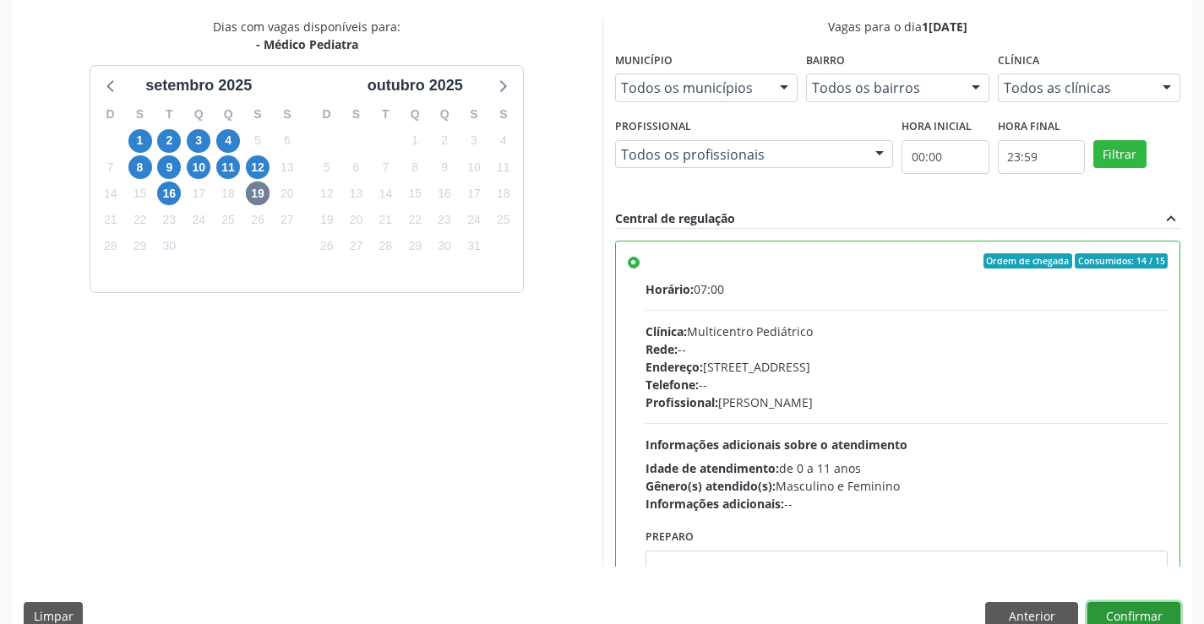
click at [1121, 612] on button "Confirmar" at bounding box center [1133, 616] width 93 height 29
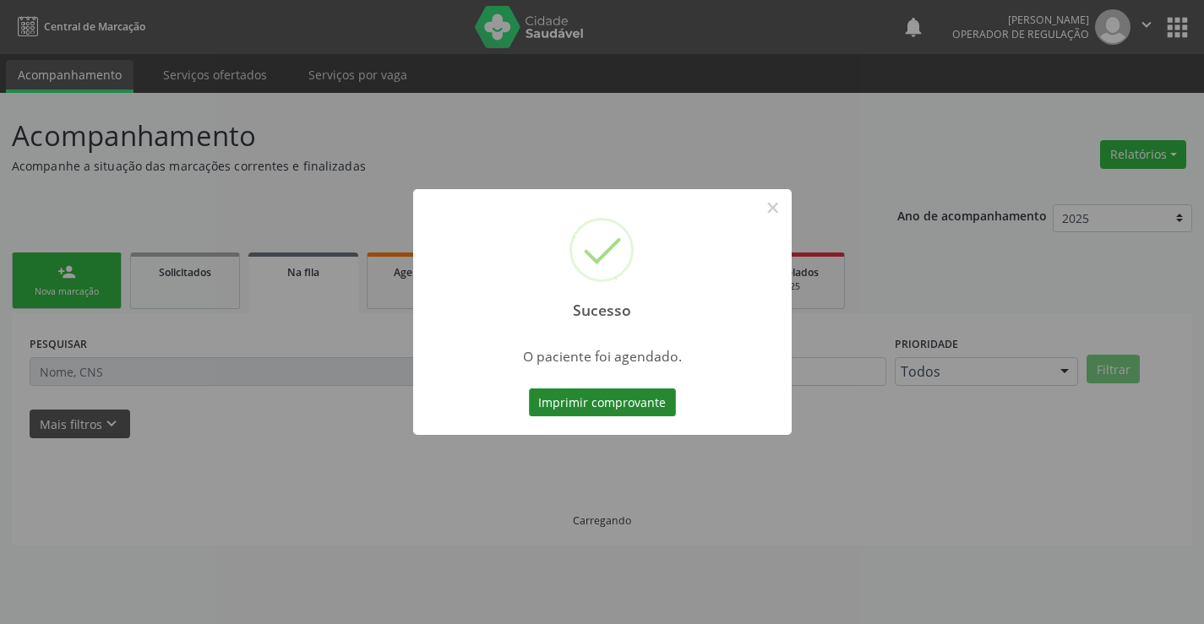
scroll to position [0, 0]
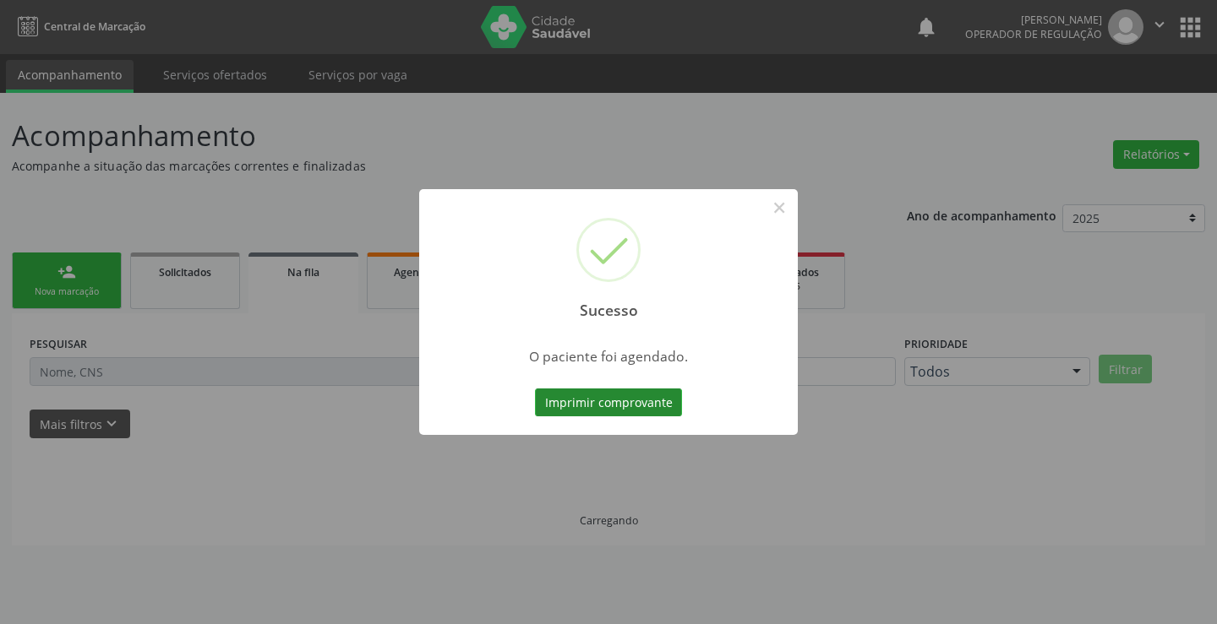
drag, startPoint x: 600, startPoint y: 398, endPoint x: 606, endPoint y: 413, distance: 16.3
click at [600, 399] on button "Imprimir comprovante" at bounding box center [608, 403] width 147 height 29
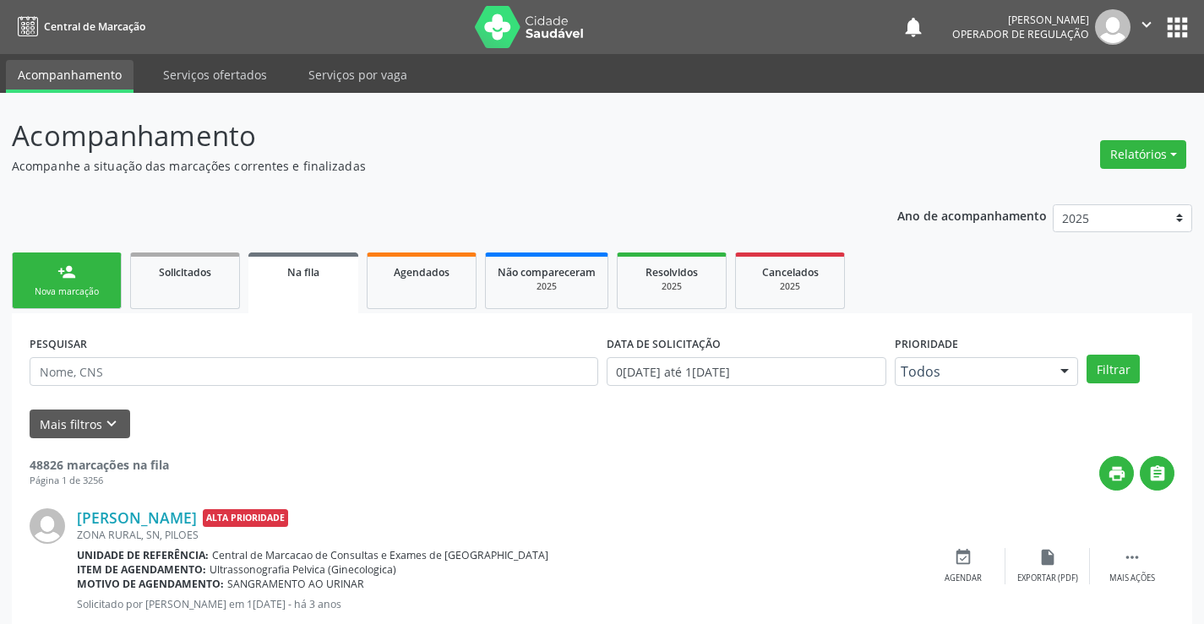
click at [41, 277] on link "person_add Nova marcação" at bounding box center [67, 281] width 110 height 57
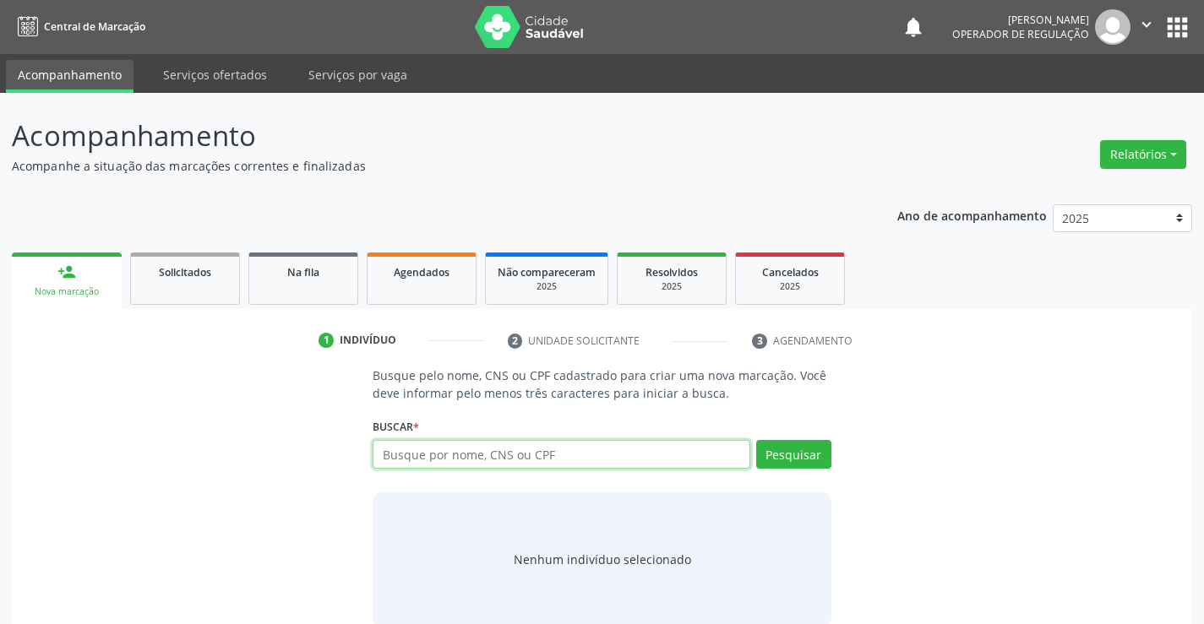
click at [429, 460] on input "text" at bounding box center [561, 454] width 377 height 29
type input "705401477490495"
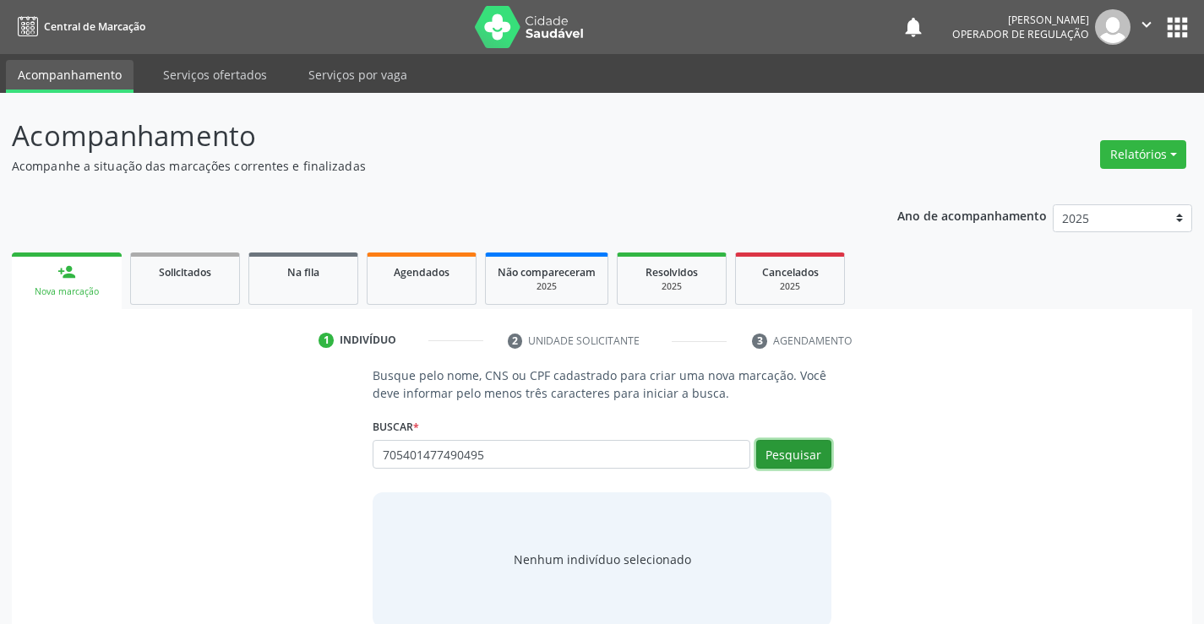
click at [786, 454] on button "Pesquisar" at bounding box center [793, 454] width 75 height 29
type input "705401477490495"
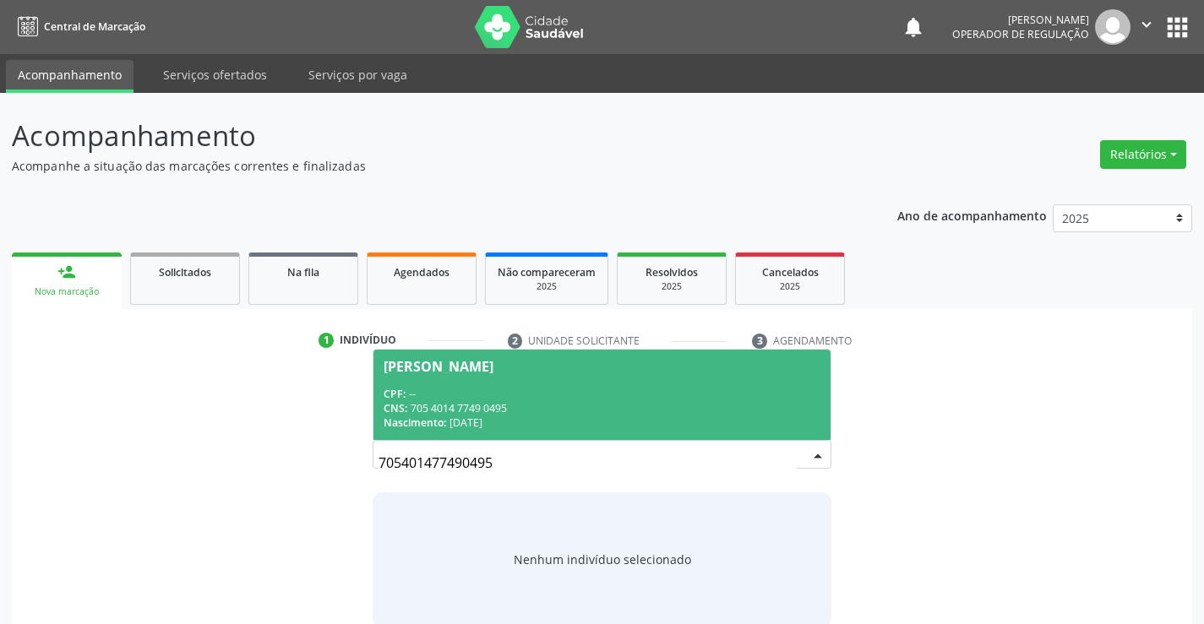
click at [474, 389] on div "CPF: --" at bounding box center [602, 394] width 436 height 14
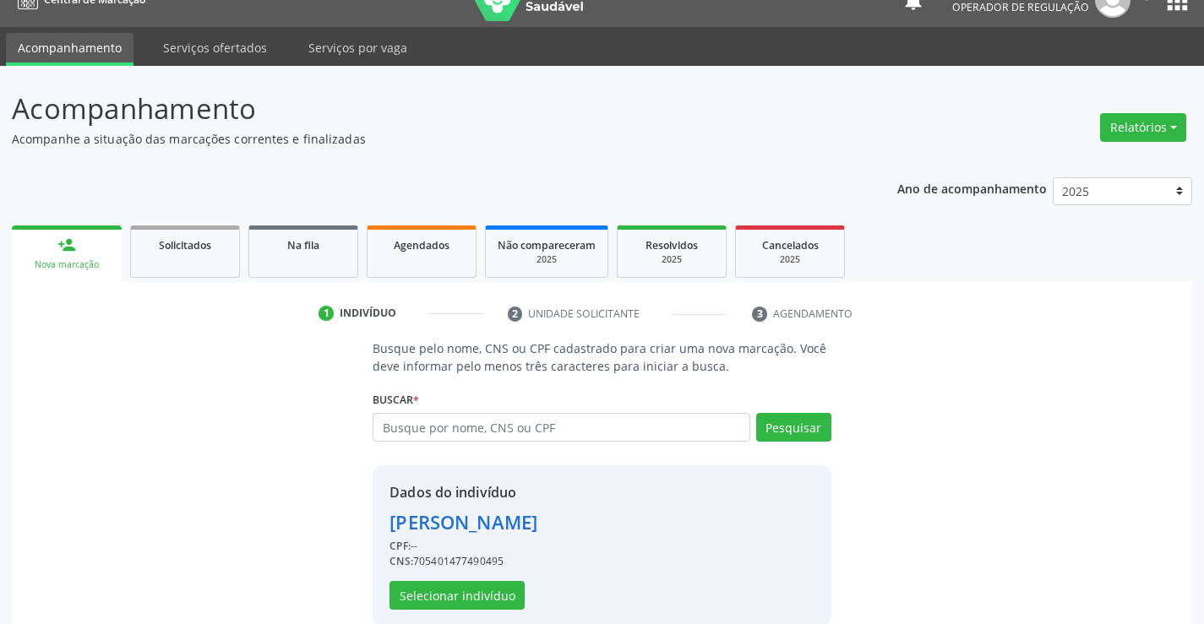
scroll to position [53, 0]
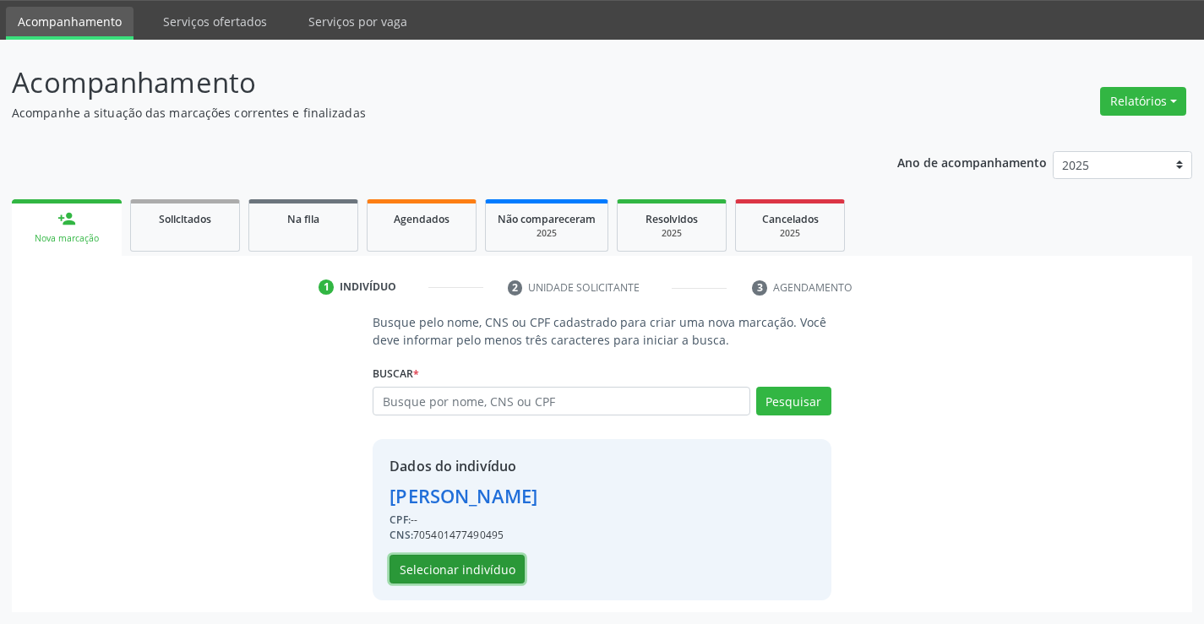
click at [461, 569] on button "Selecionar indivíduo" at bounding box center [456, 569] width 135 height 29
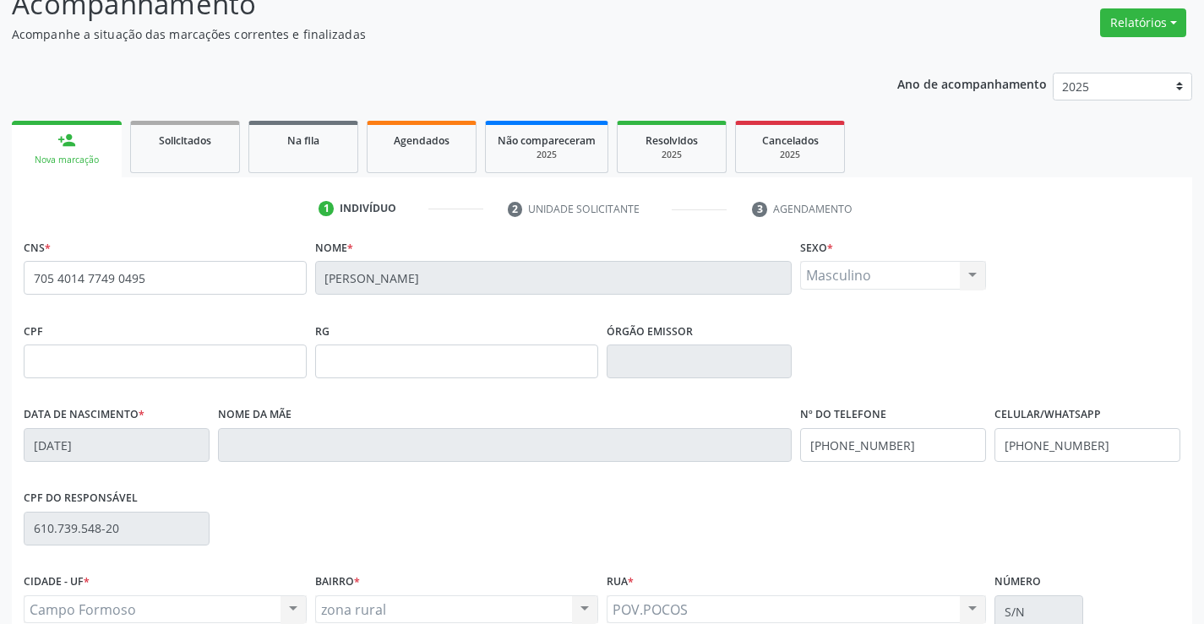
scroll to position [291, 0]
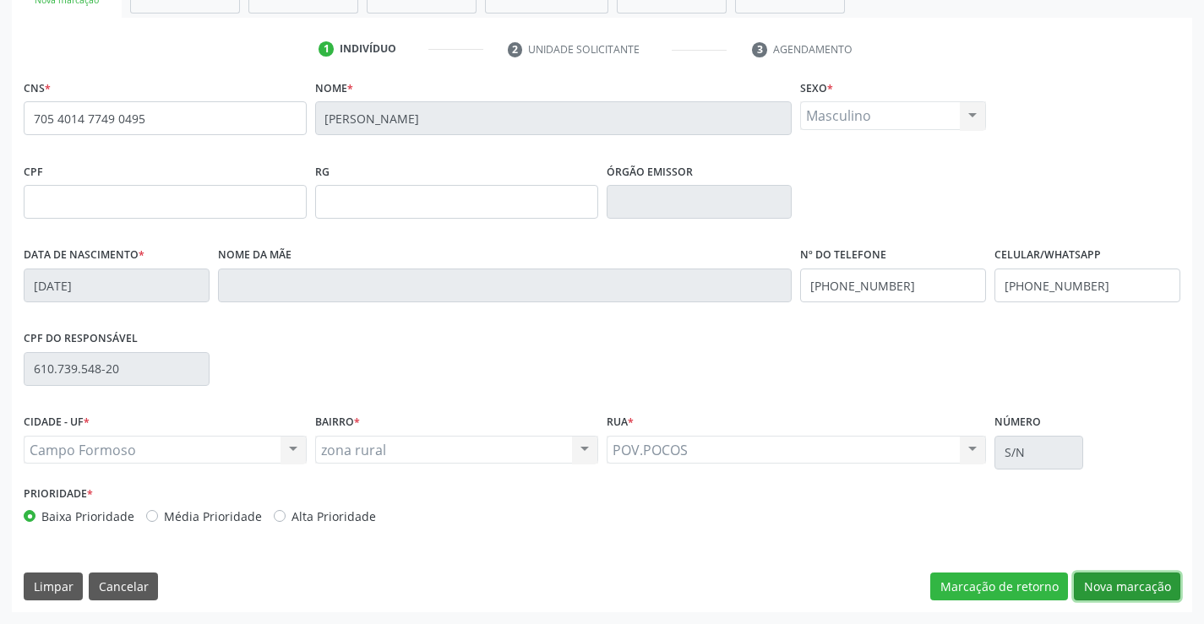
drag, startPoint x: 1103, startPoint y: 587, endPoint x: 1015, endPoint y: 552, distance: 94.8
click at [1102, 585] on button "Nova marcação" at bounding box center [1127, 587] width 106 height 29
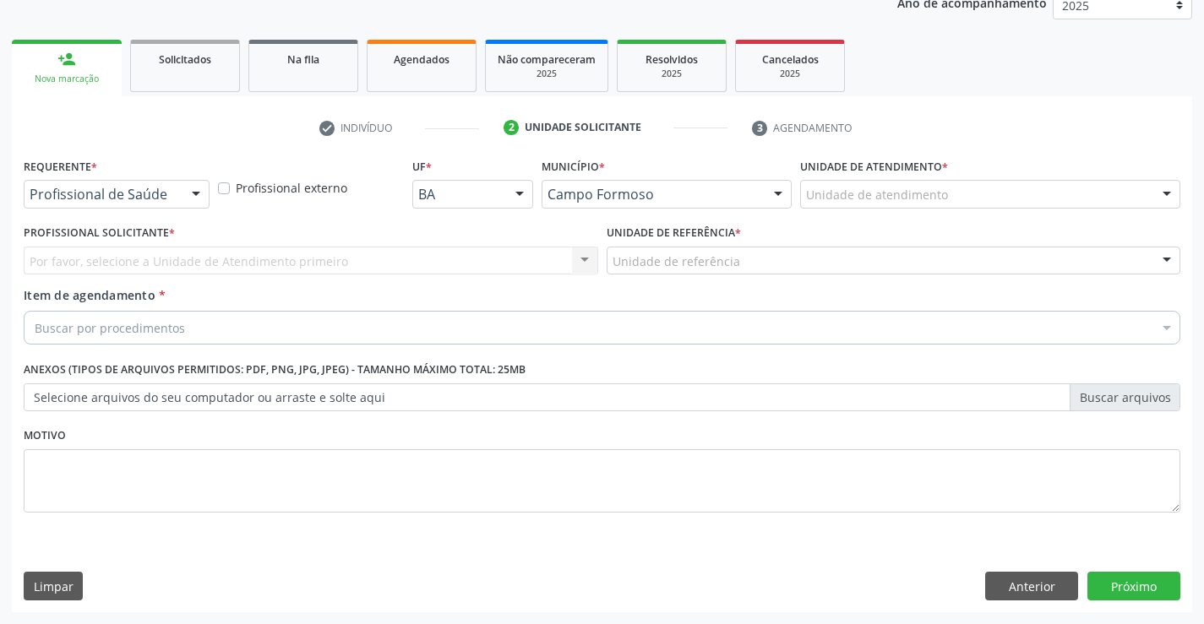
scroll to position [213, 0]
drag, startPoint x: 133, startPoint y: 198, endPoint x: 112, endPoint y: 231, distance: 39.1
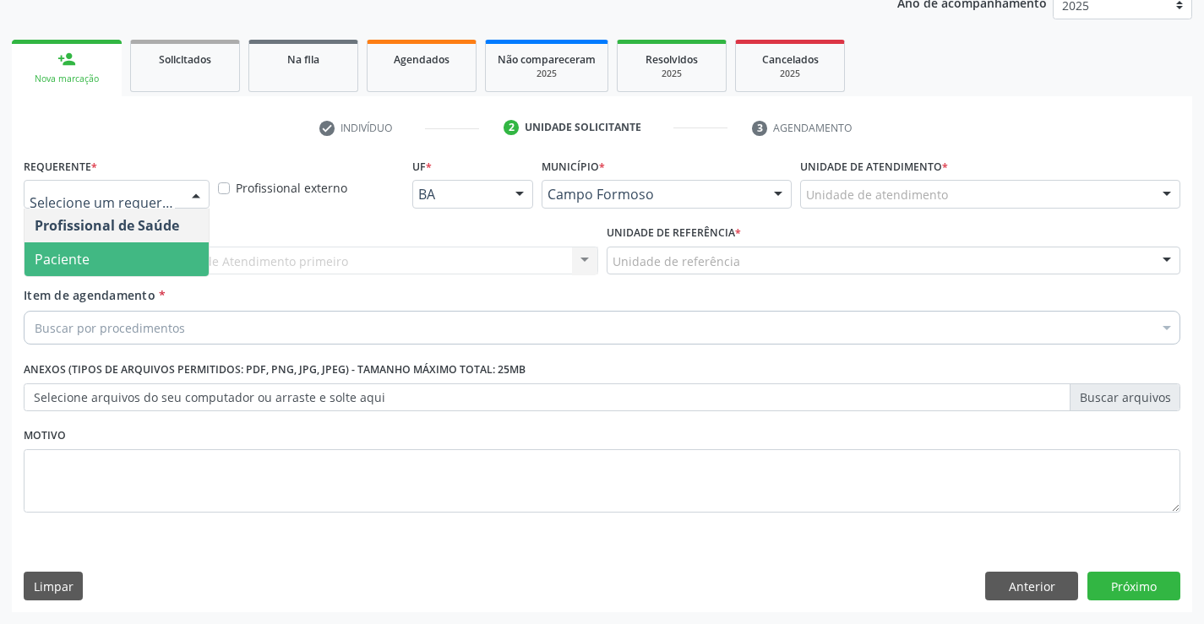
click at [93, 251] on span "Paciente" at bounding box center [116, 259] width 184 height 34
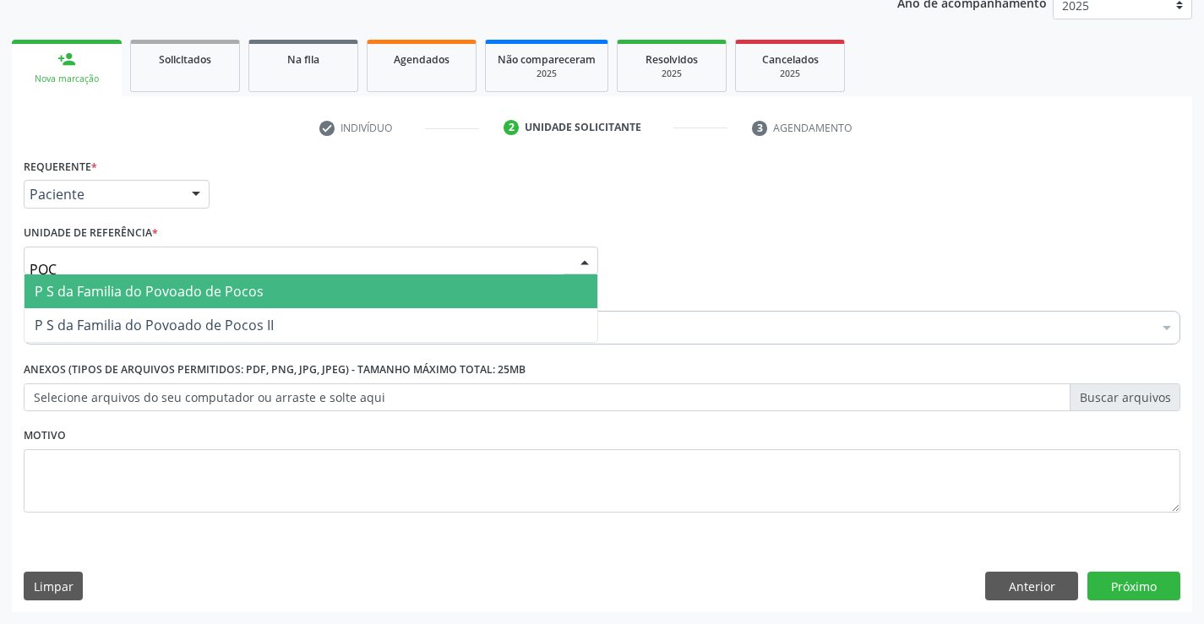
type input "POCO"
click at [121, 301] on span "P S da Familia do Povoado de Pocos" at bounding box center [149, 291] width 229 height 19
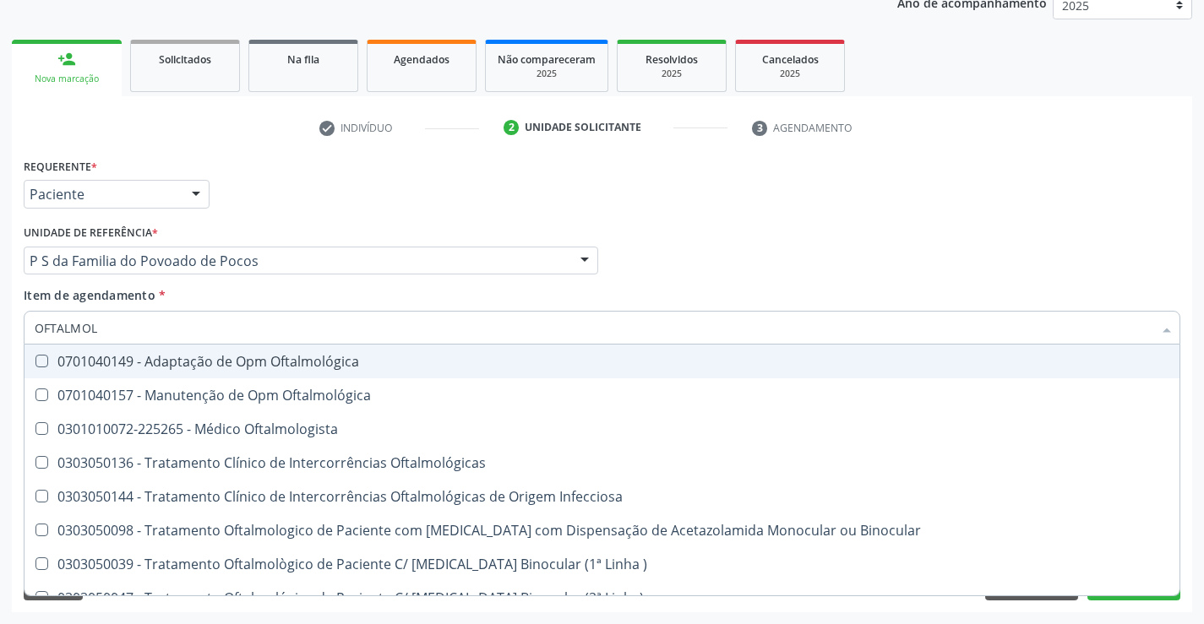
type input "OFTALMOLO"
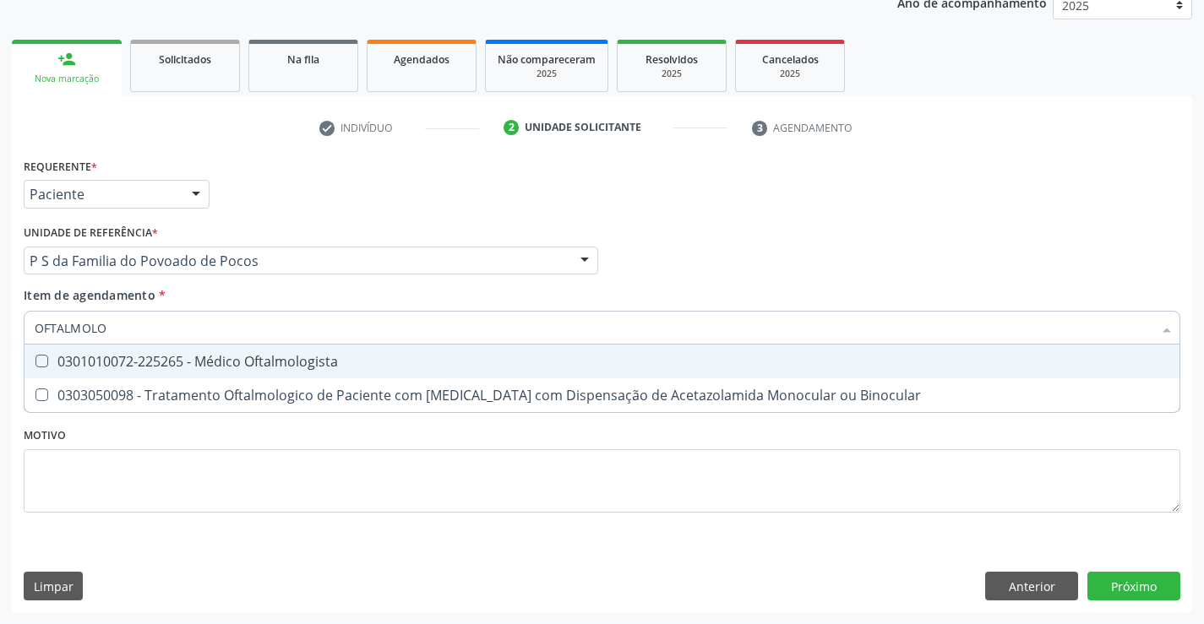
drag, startPoint x: 99, startPoint y: 353, endPoint x: 22, endPoint y: 379, distance: 81.2
click at [93, 357] on div "0301010072-225265 - Médico Oftalmologista" at bounding box center [602, 362] width 1135 height 14
checkbox Oftalmologista "true"
click at [1108, 586] on div "Requerente * Paciente Profissional de Saúde Paciente Nenhum resultado encontrad…" at bounding box center [602, 383] width 1180 height 459
checkbox Binocular "true"
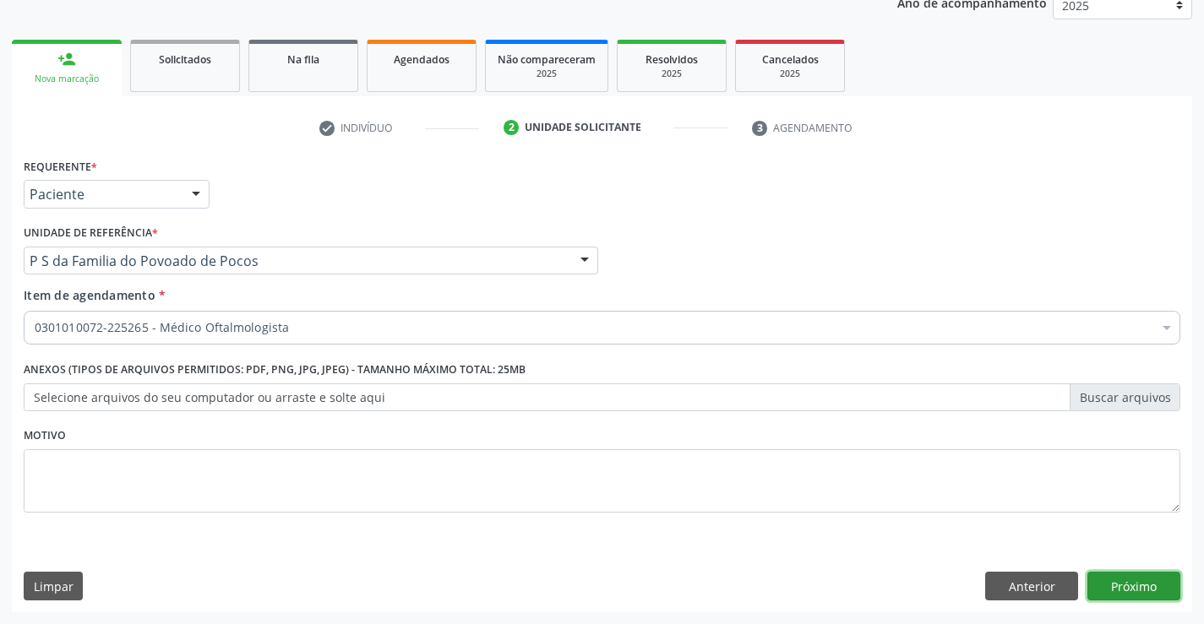
click at [1111, 596] on button "Próximo" at bounding box center [1133, 586] width 93 height 29
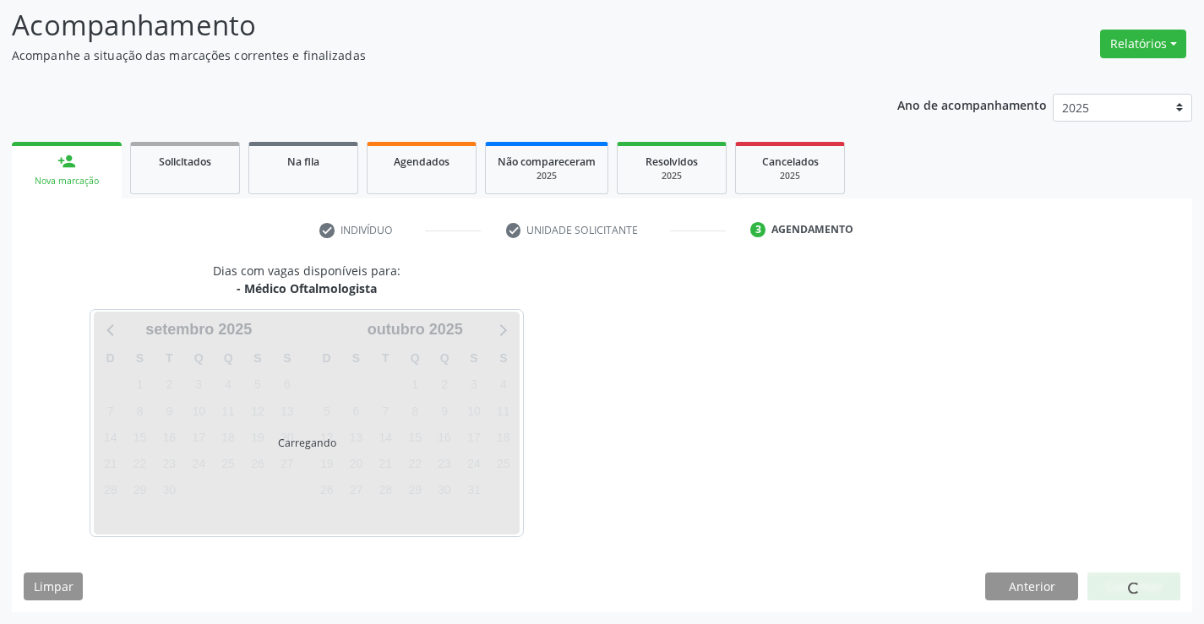
scroll to position [161, 0]
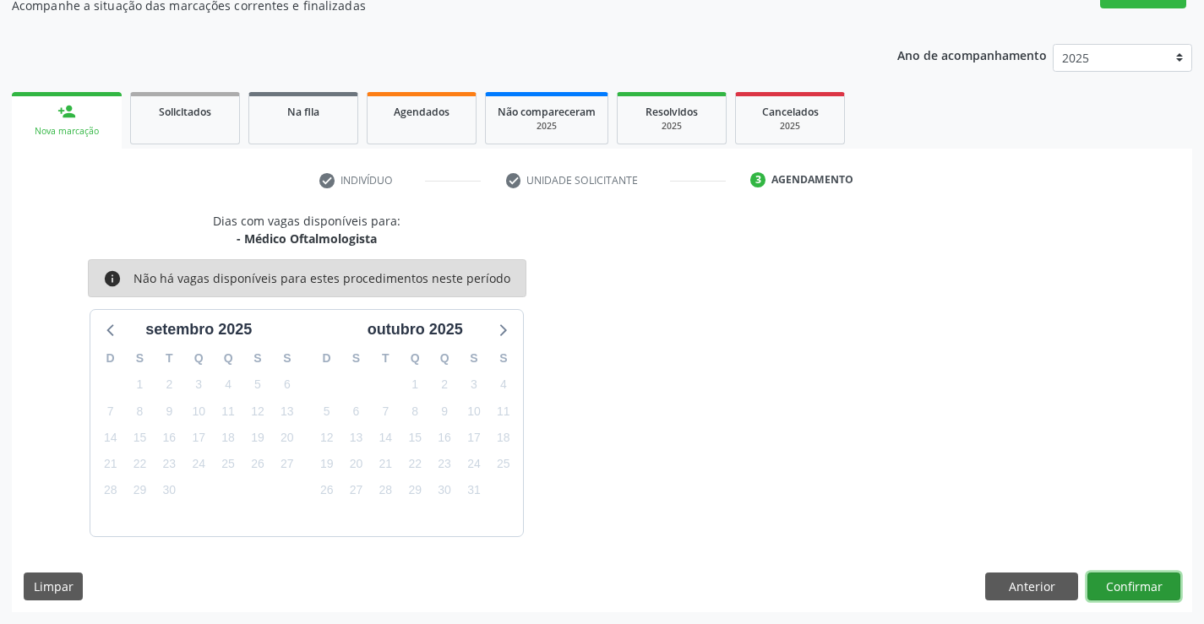
click at [1104, 584] on button "Confirmar" at bounding box center [1133, 587] width 93 height 29
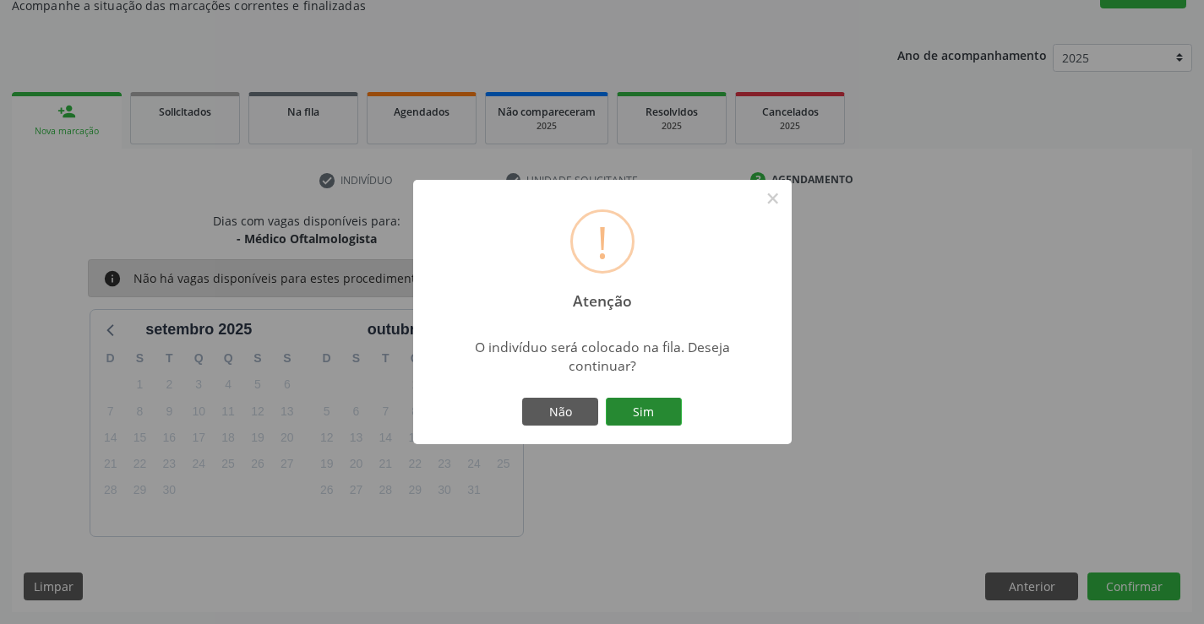
click at [641, 398] on button "Sim" at bounding box center [644, 412] width 76 height 29
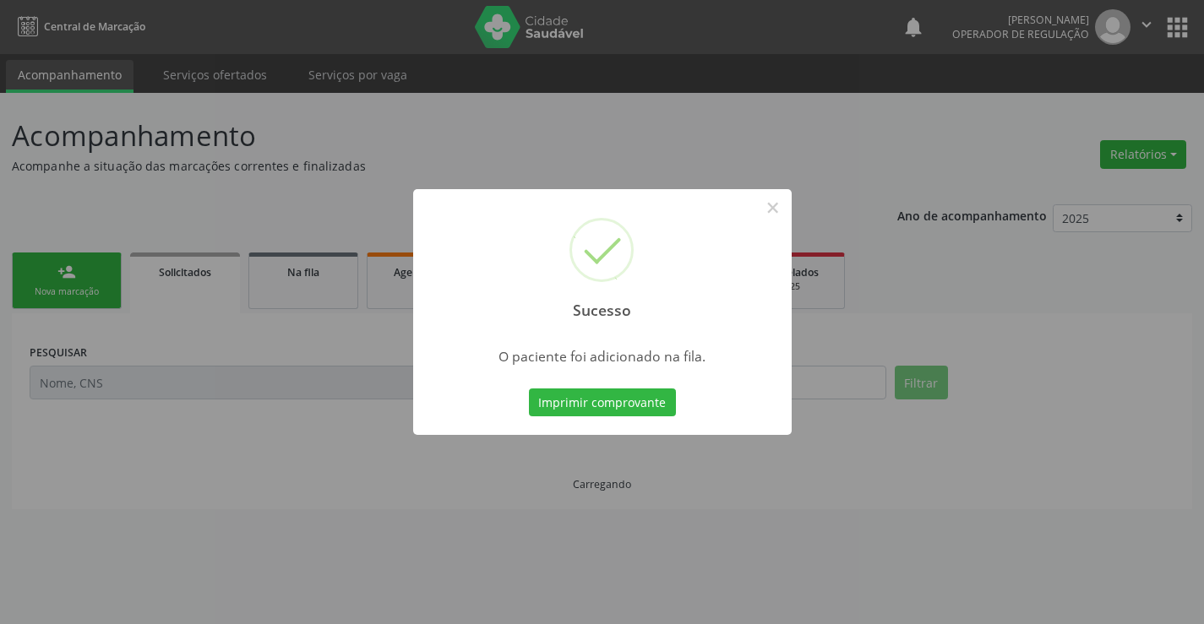
scroll to position [0, 0]
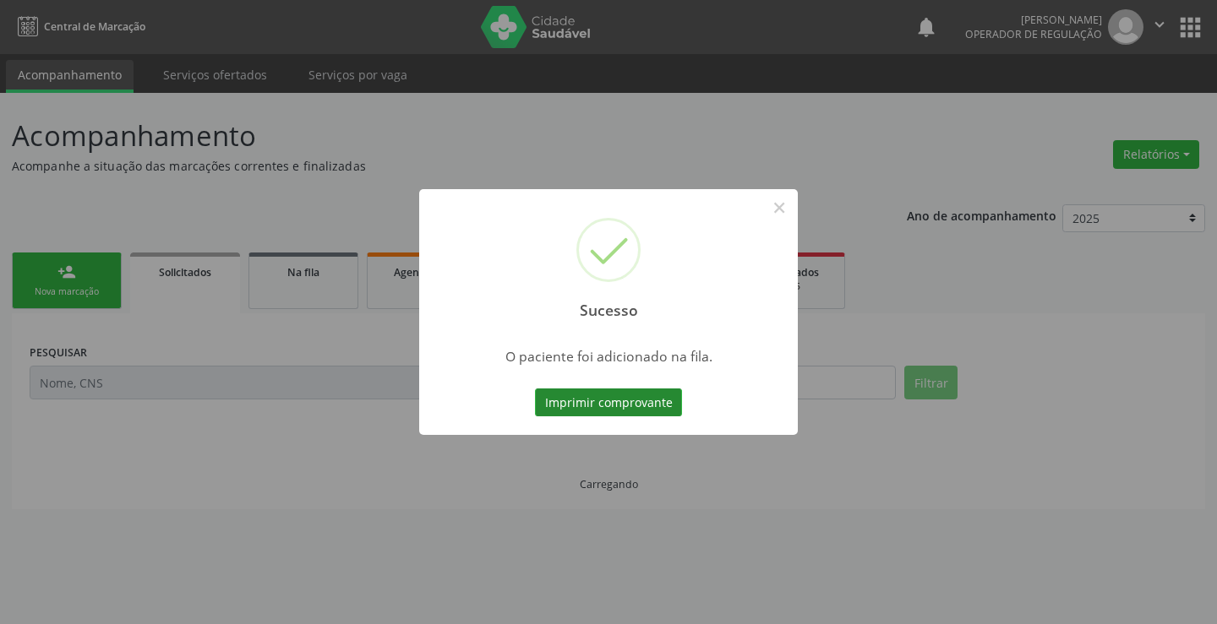
click at [655, 390] on button "Imprimir comprovante" at bounding box center [608, 403] width 147 height 29
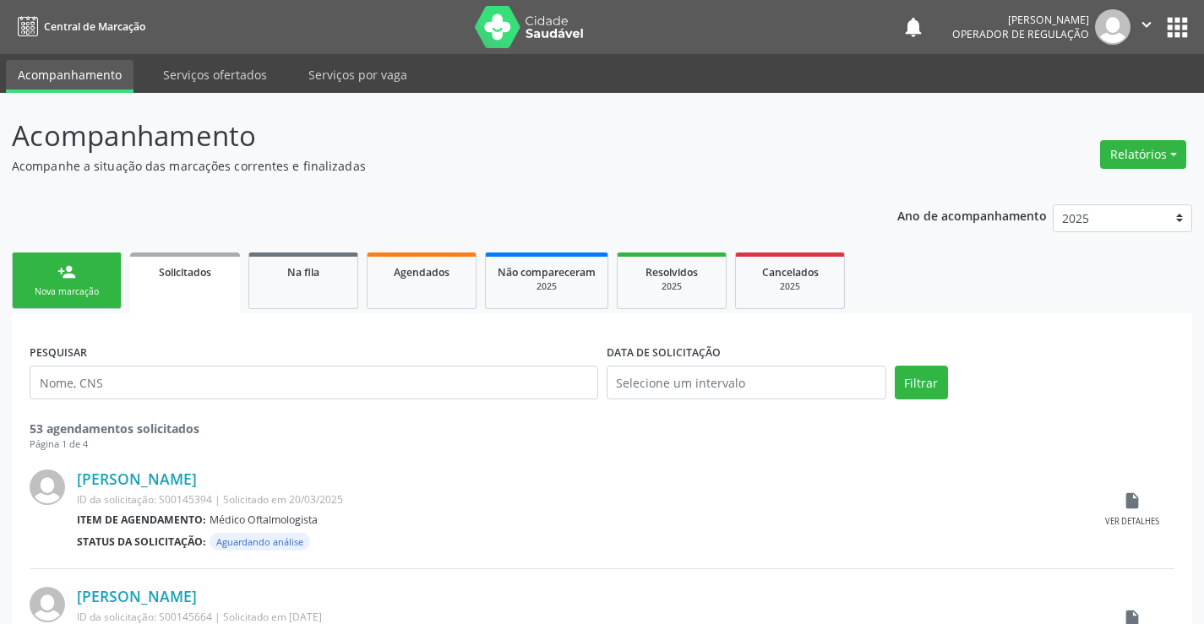
click at [74, 283] on link "person_add Nova marcação" at bounding box center [67, 281] width 110 height 57
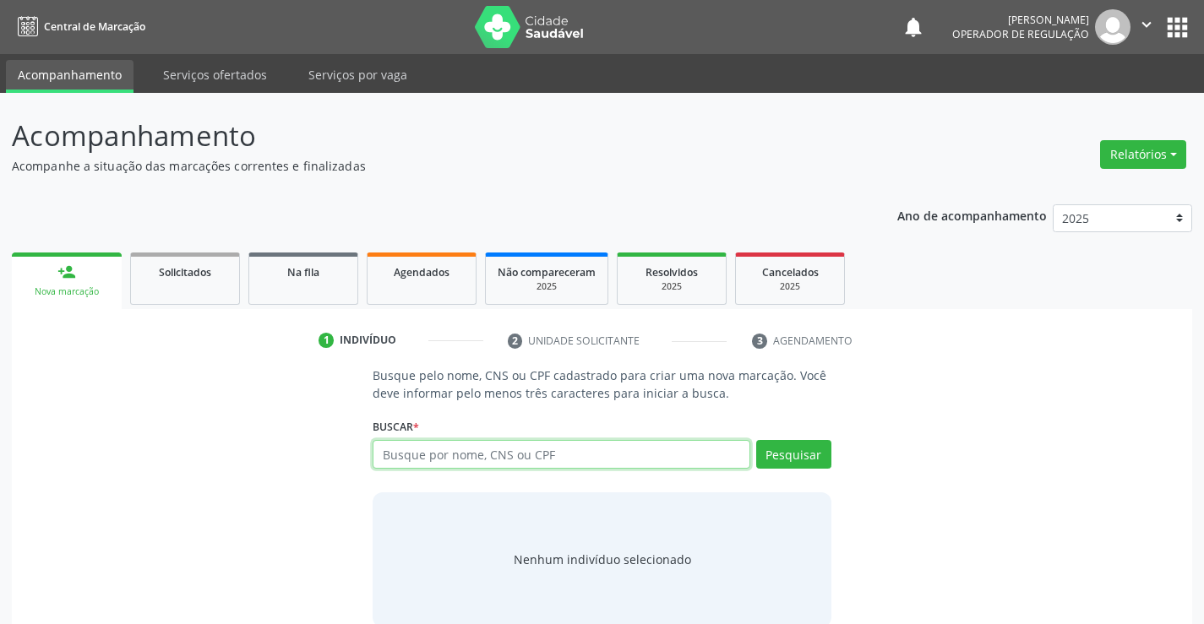
click at [438, 460] on input "text" at bounding box center [561, 454] width 377 height 29
type input "707108380604920"
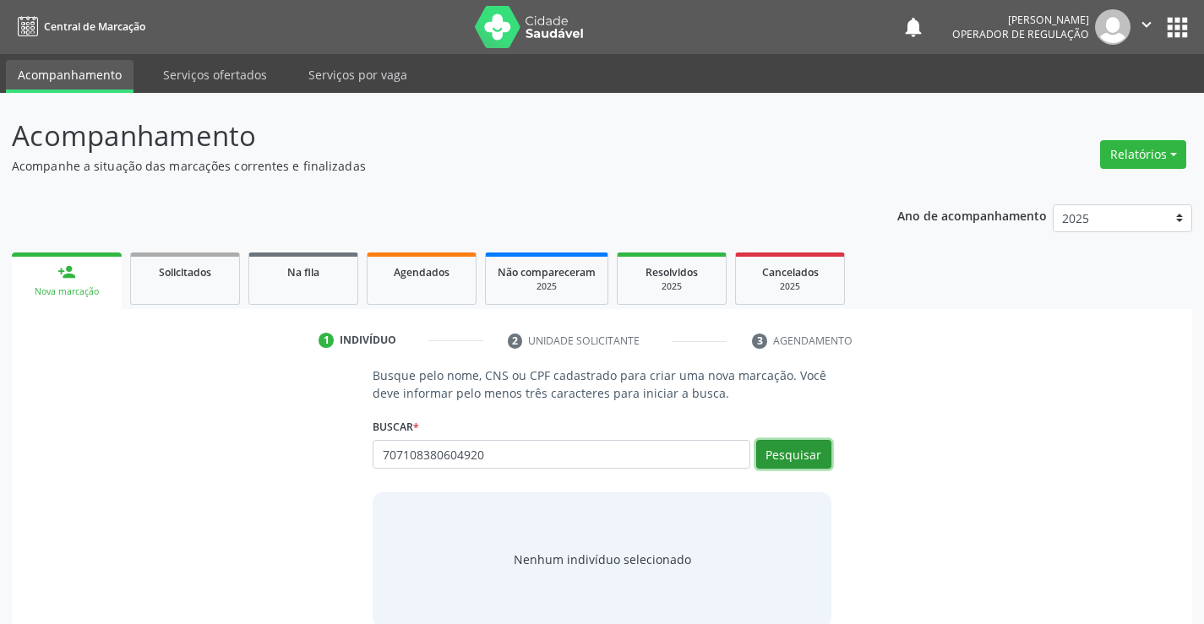
click at [804, 448] on button "Pesquisar" at bounding box center [793, 454] width 75 height 29
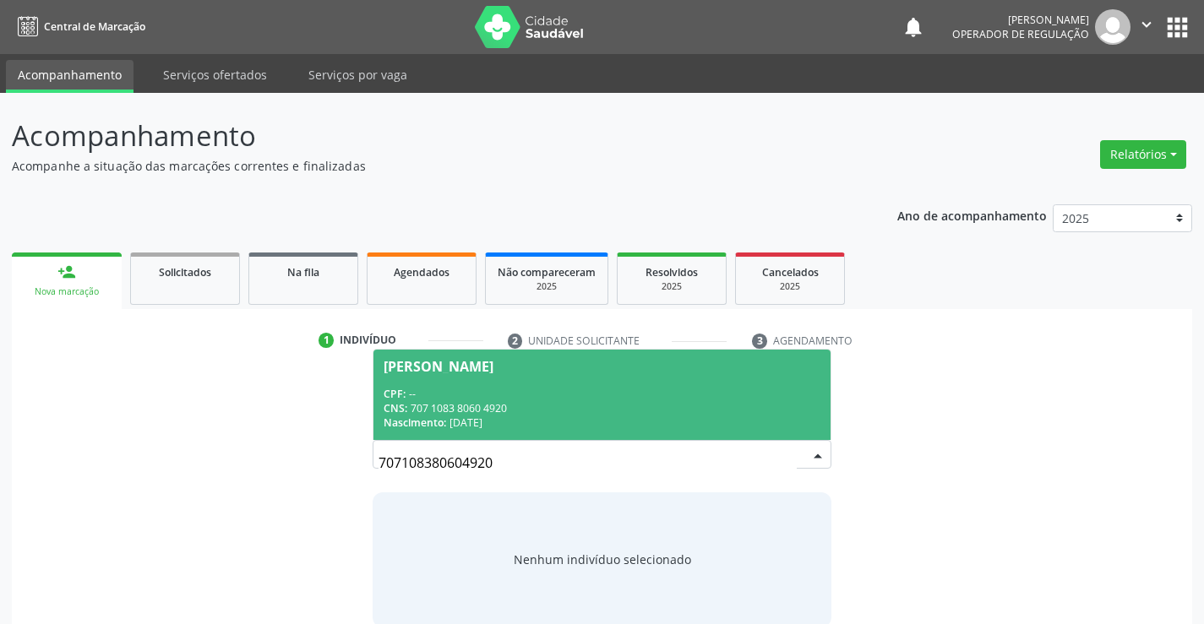
click at [665, 402] on div "CNS: 707 1083 8060 4920" at bounding box center [602, 408] width 436 height 14
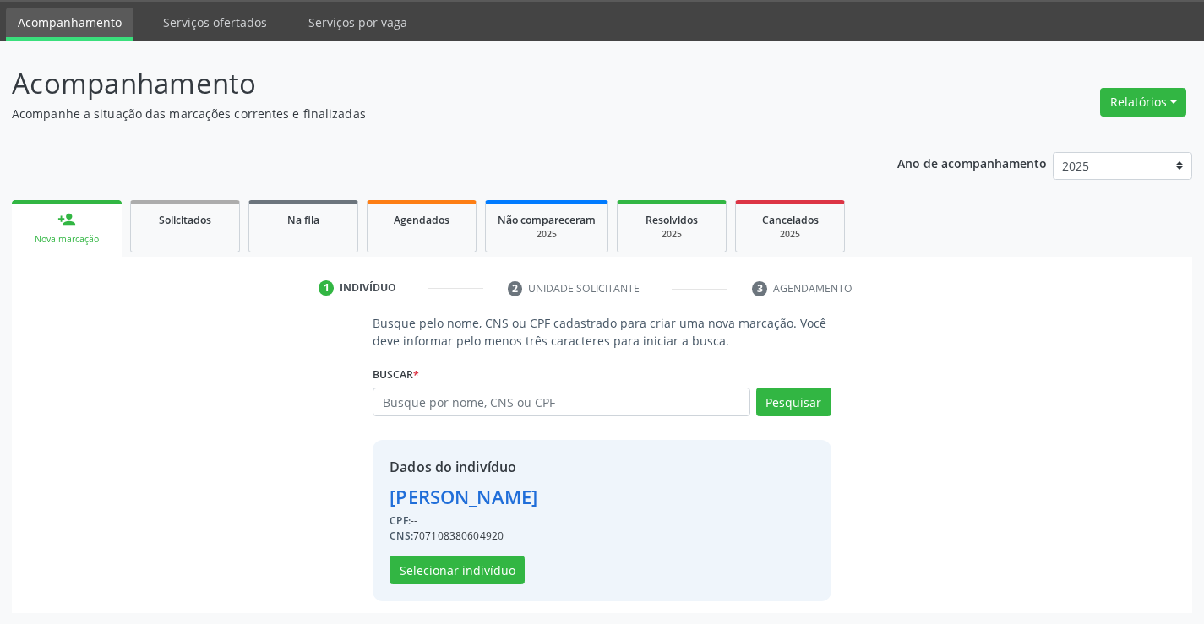
scroll to position [53, 0]
click at [502, 568] on button "Selecionar indivíduo" at bounding box center [456, 569] width 135 height 29
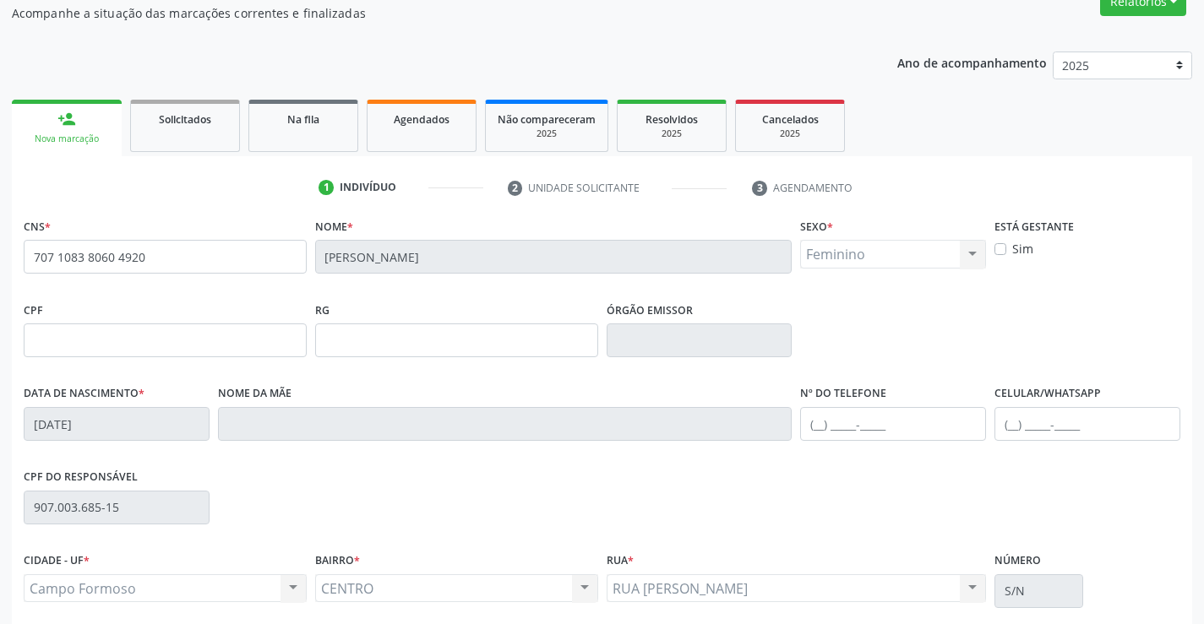
scroll to position [291, 0]
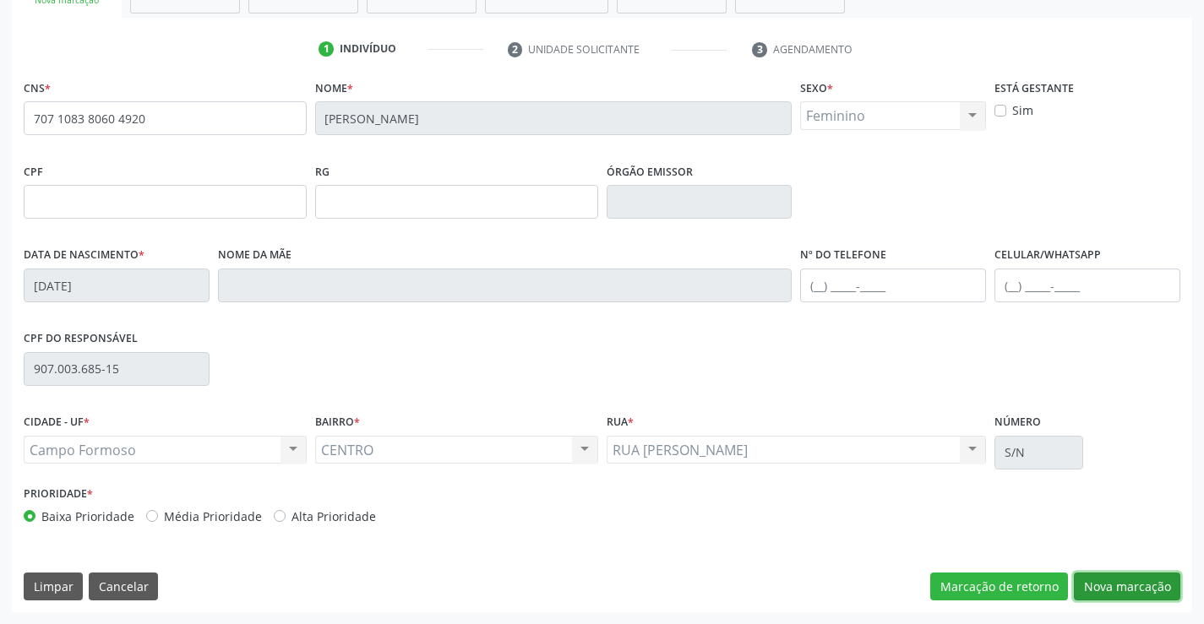
click at [1102, 581] on button "Nova marcação" at bounding box center [1127, 587] width 106 height 29
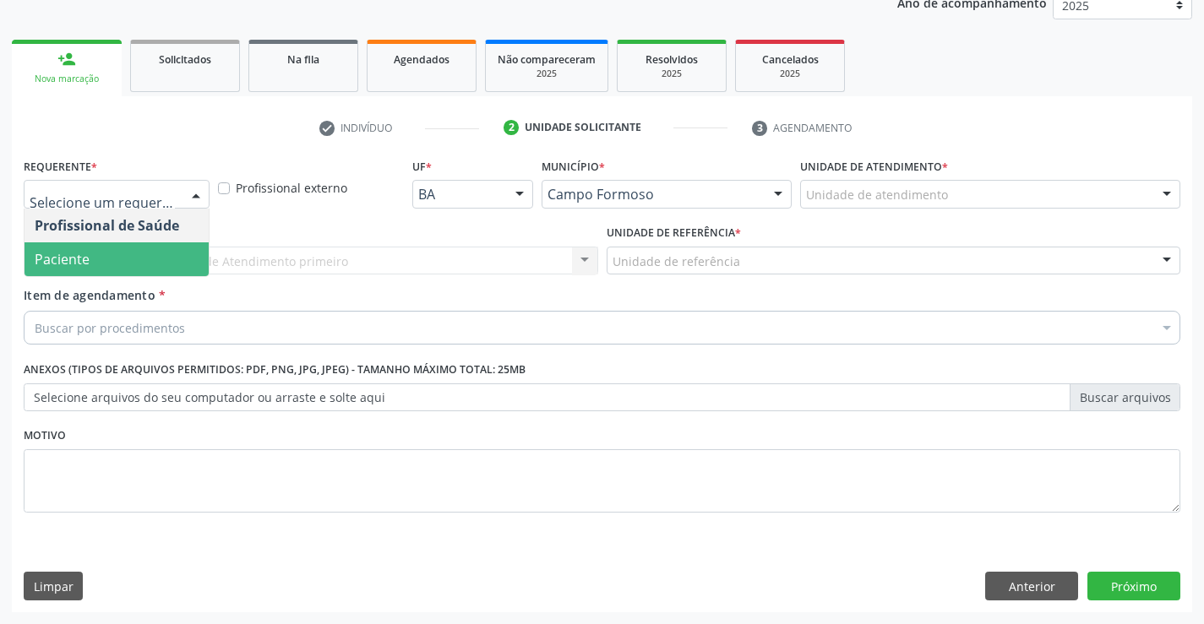
click at [100, 250] on span "Paciente" at bounding box center [116, 259] width 184 height 34
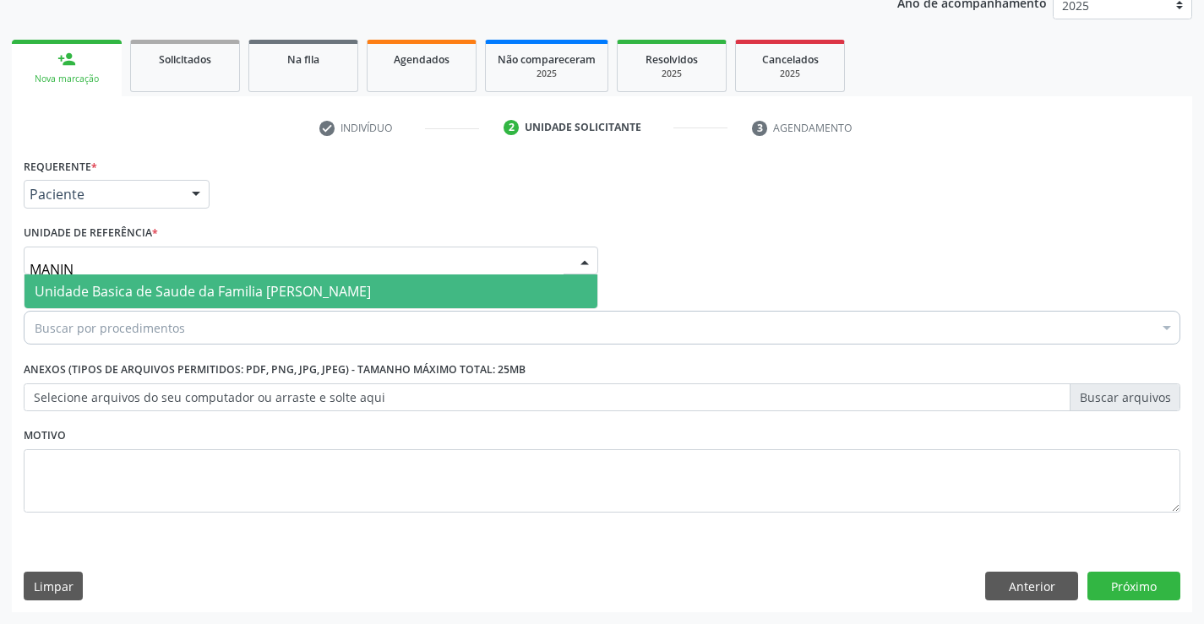
type input "MANINH"
drag, startPoint x: 445, startPoint y: 294, endPoint x: 436, endPoint y: 296, distance: 9.4
click at [436, 296] on span "Unidade Basica de Saude da Familia [PERSON_NAME]" at bounding box center [310, 292] width 573 height 34
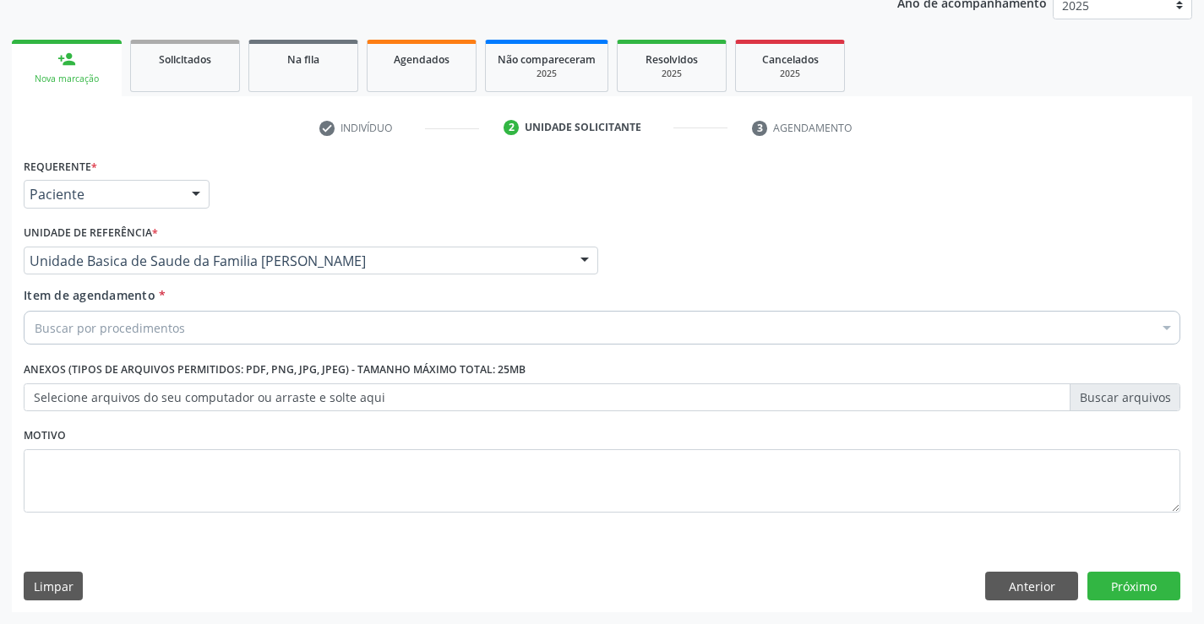
click at [382, 323] on div "Buscar por procedimentos" at bounding box center [602, 328] width 1157 height 34
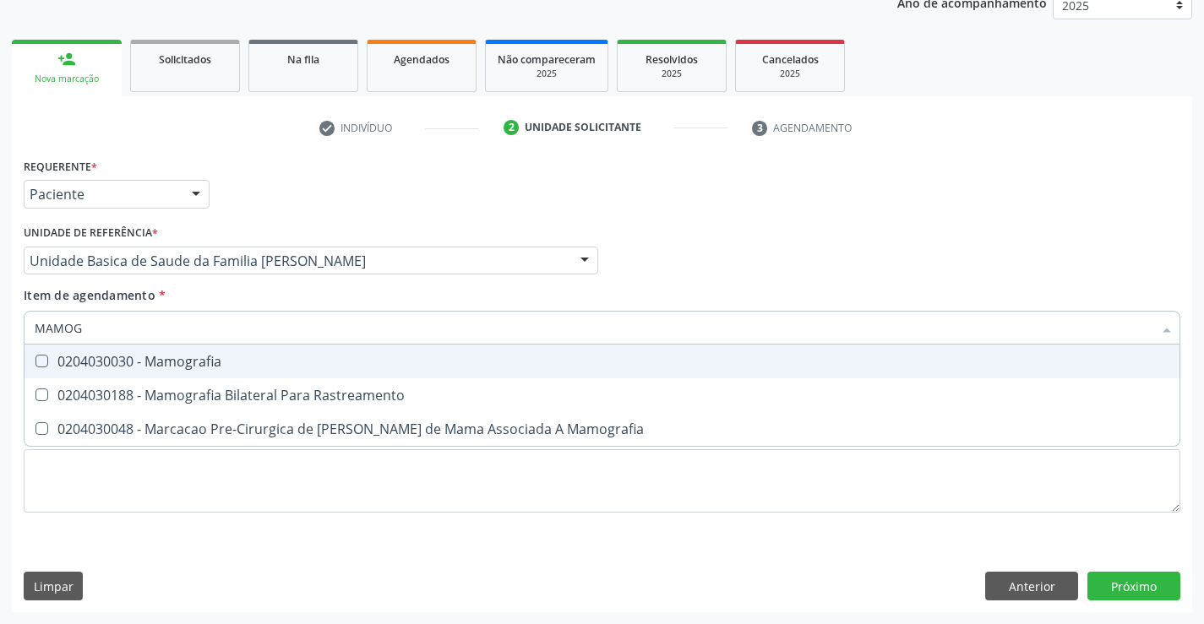
type input "MAMOGR"
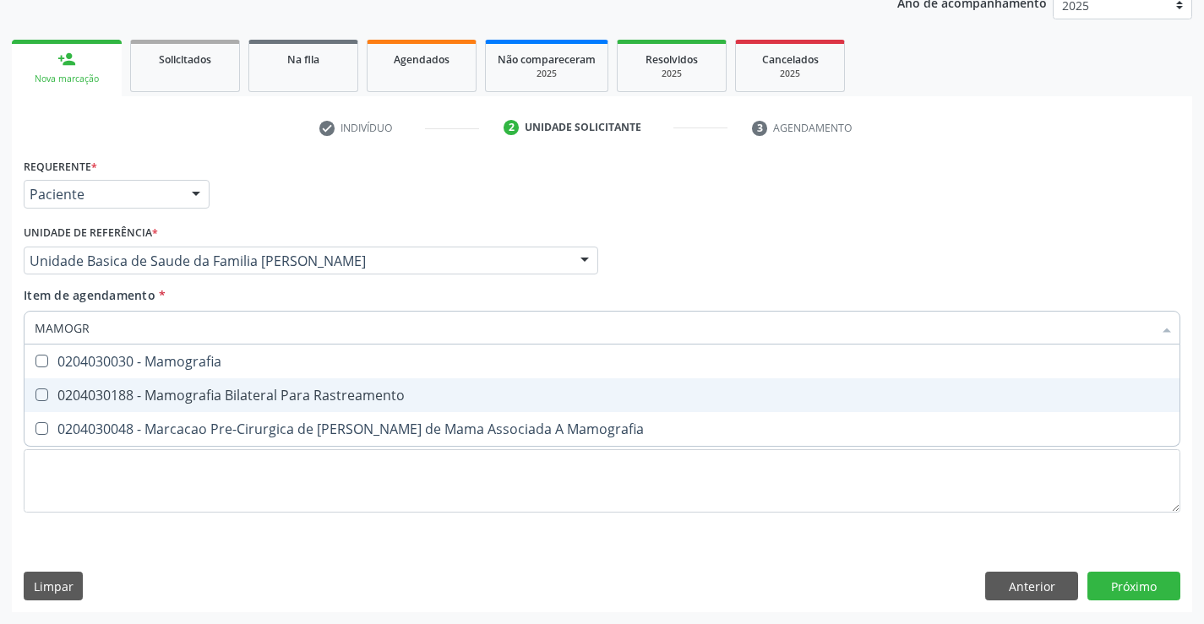
click at [326, 398] on div "0204030188 - Mamografia Bilateral Para Rastreamento" at bounding box center [602, 396] width 1135 height 14
checkbox Rastreamento "true"
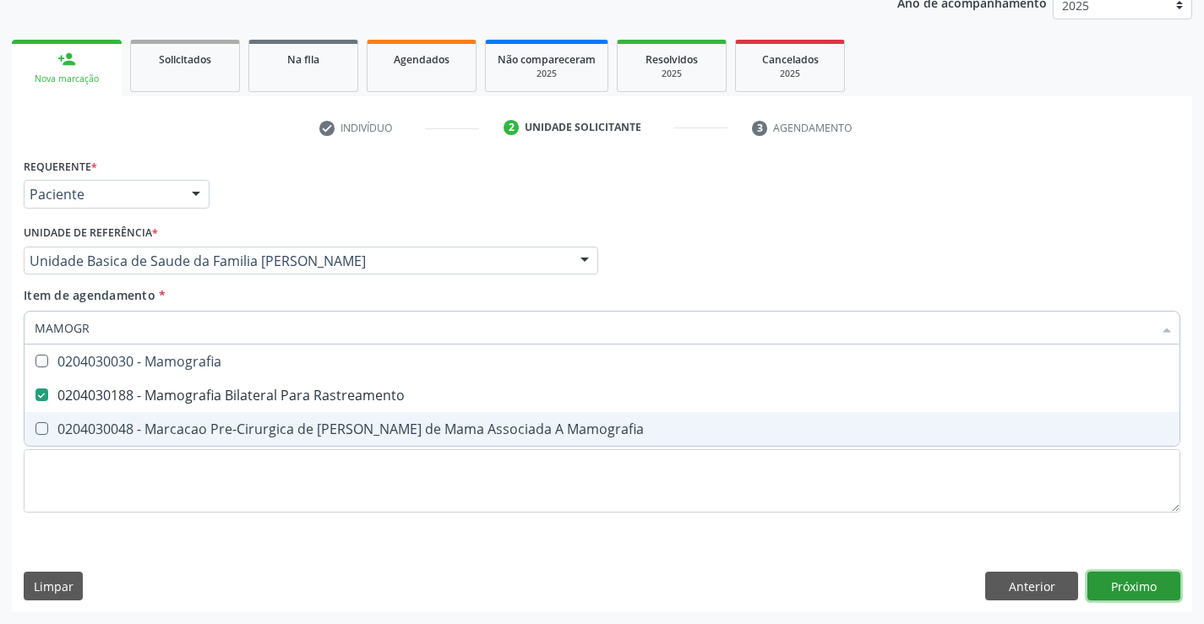
click at [1124, 584] on div "Requerente * Paciente Profissional de Saúde Paciente Nenhum resultado encontrad…" at bounding box center [602, 383] width 1180 height 459
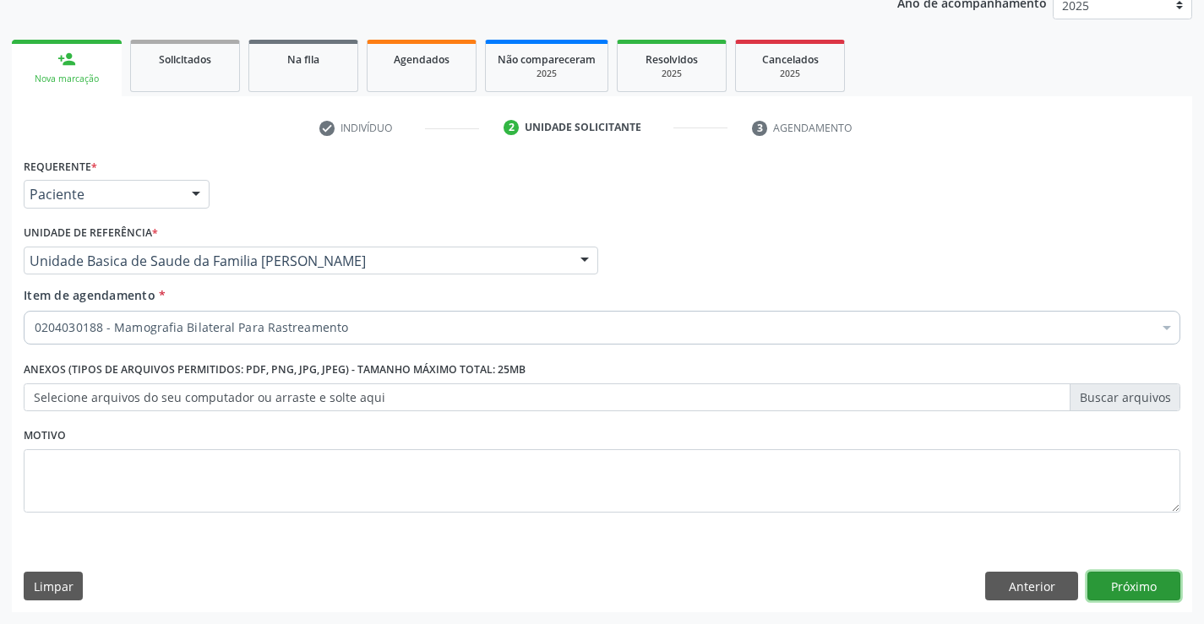
click at [1124, 584] on button "Próximo" at bounding box center [1133, 586] width 93 height 29
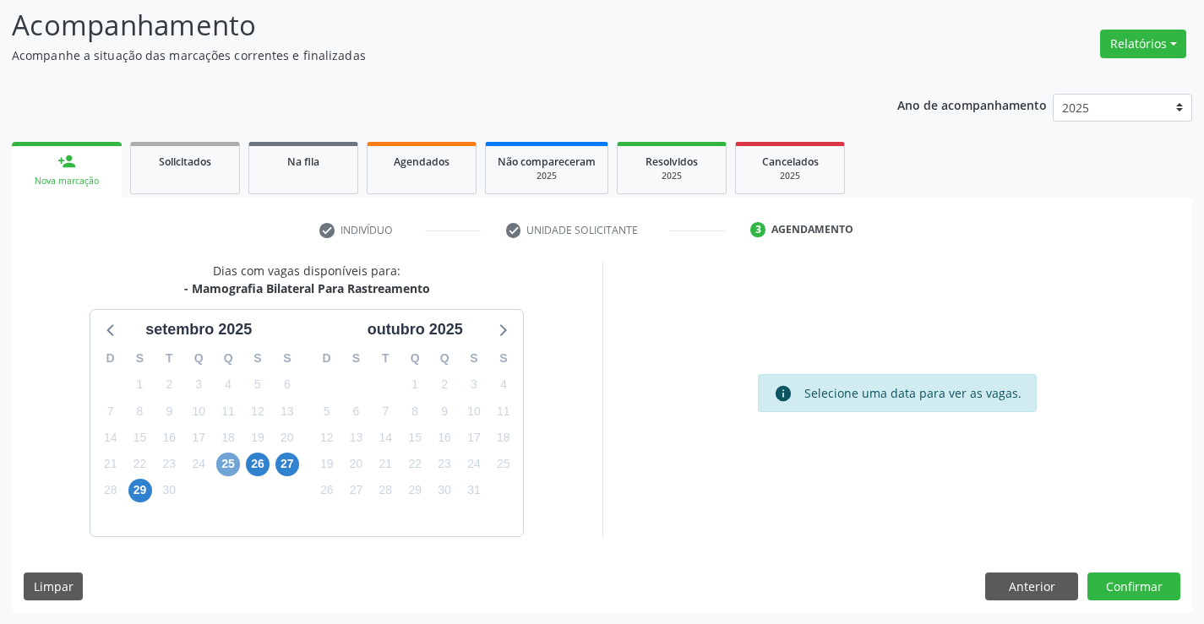
click at [230, 463] on span "25" at bounding box center [228, 465] width 24 height 24
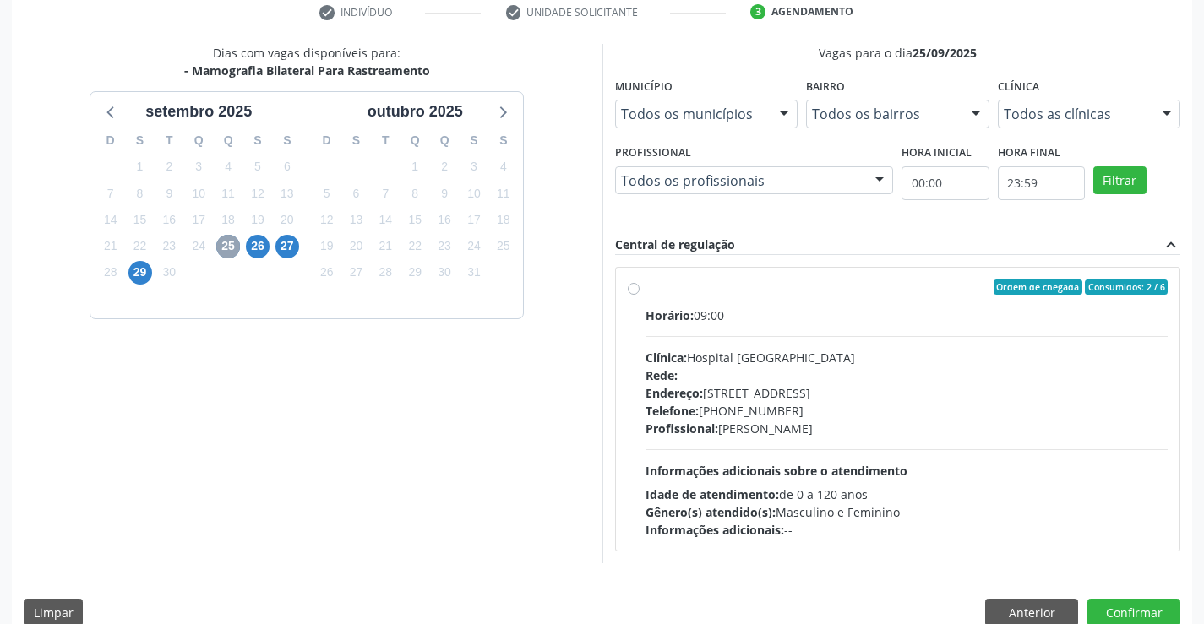
scroll to position [355, 0]
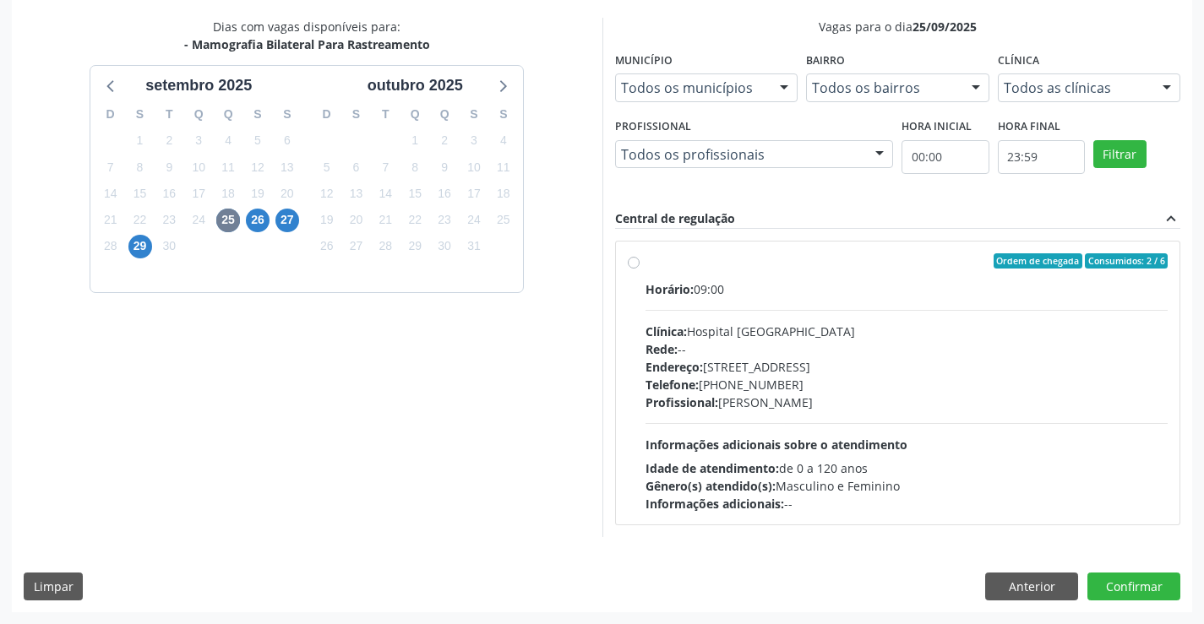
click at [645, 263] on label "Ordem de chegada Consumidos: 2 / 6 Horário: 09:00 Clínica: Hospital Sao Francis…" at bounding box center [906, 382] width 523 height 259
click at [634, 263] on input "Ordem de chegada Consumidos: 2 / 6 Horário: 09:00 Clínica: Hospital Sao Francis…" at bounding box center [634, 260] width 12 height 15
radio input "true"
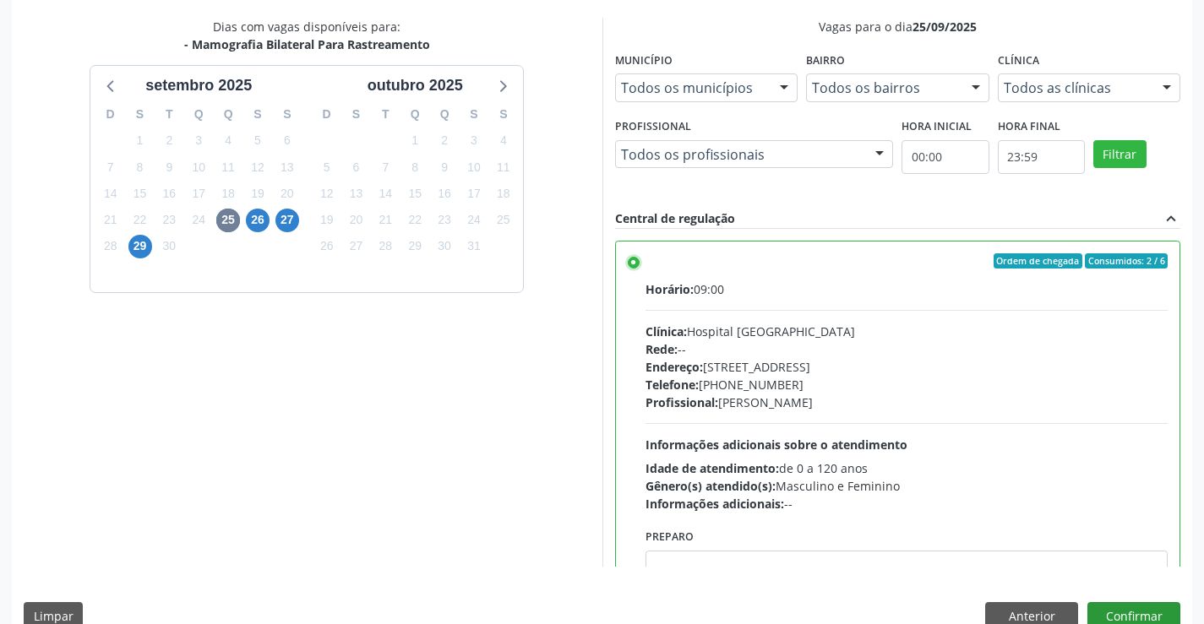
scroll to position [385, 0]
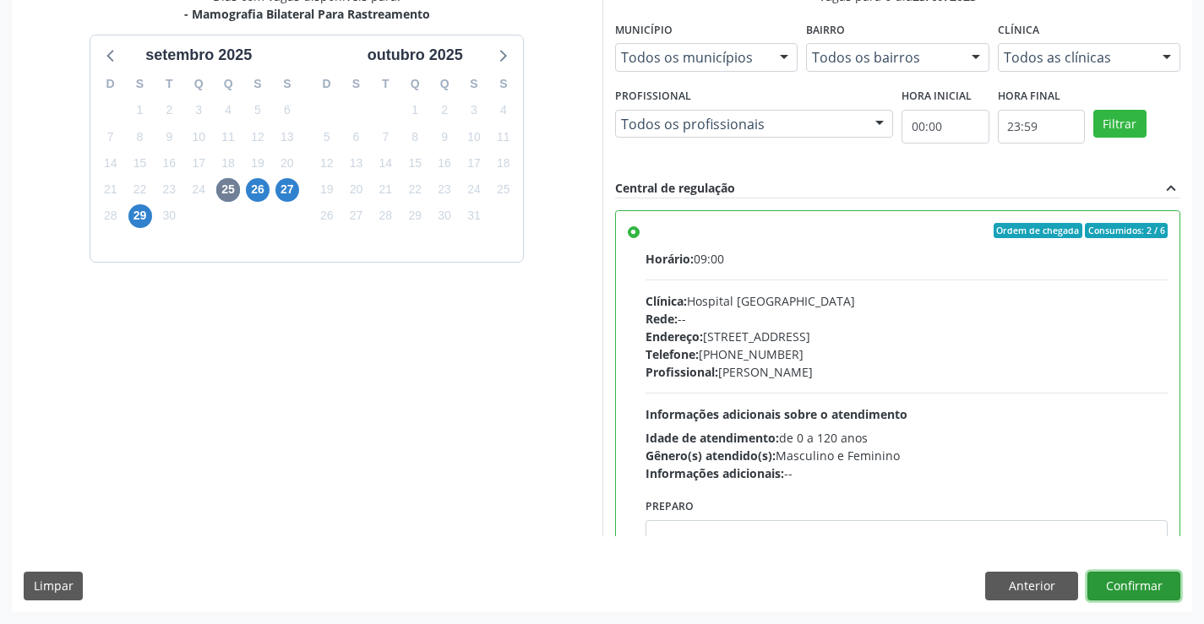
click at [1114, 581] on button "Confirmar" at bounding box center [1133, 586] width 93 height 29
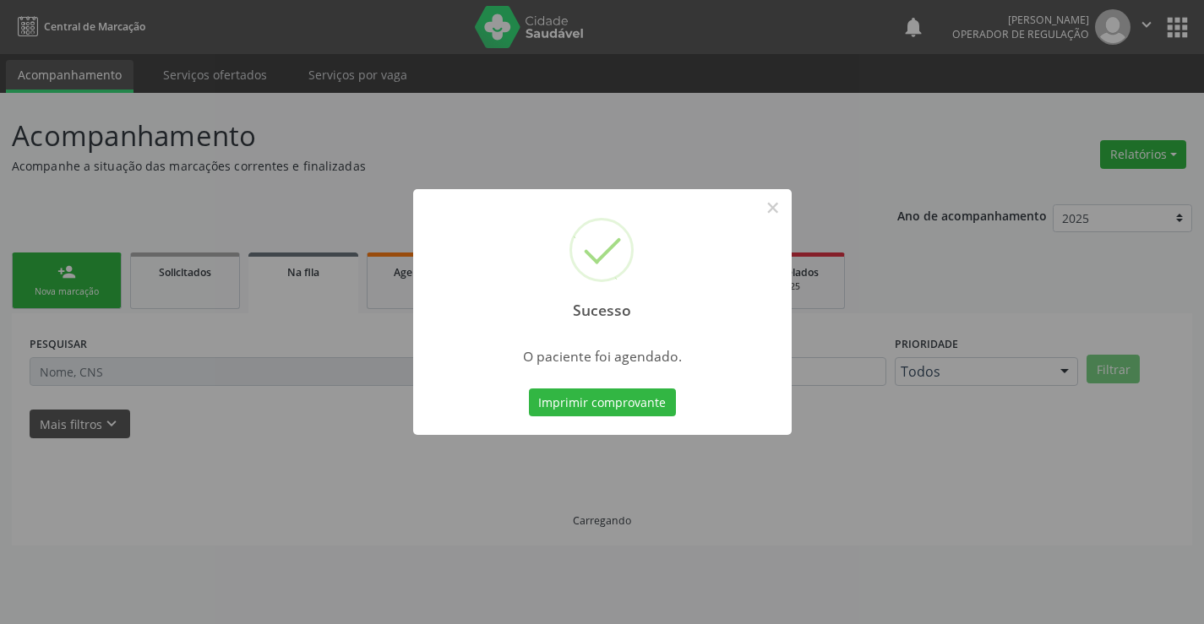
scroll to position [0, 0]
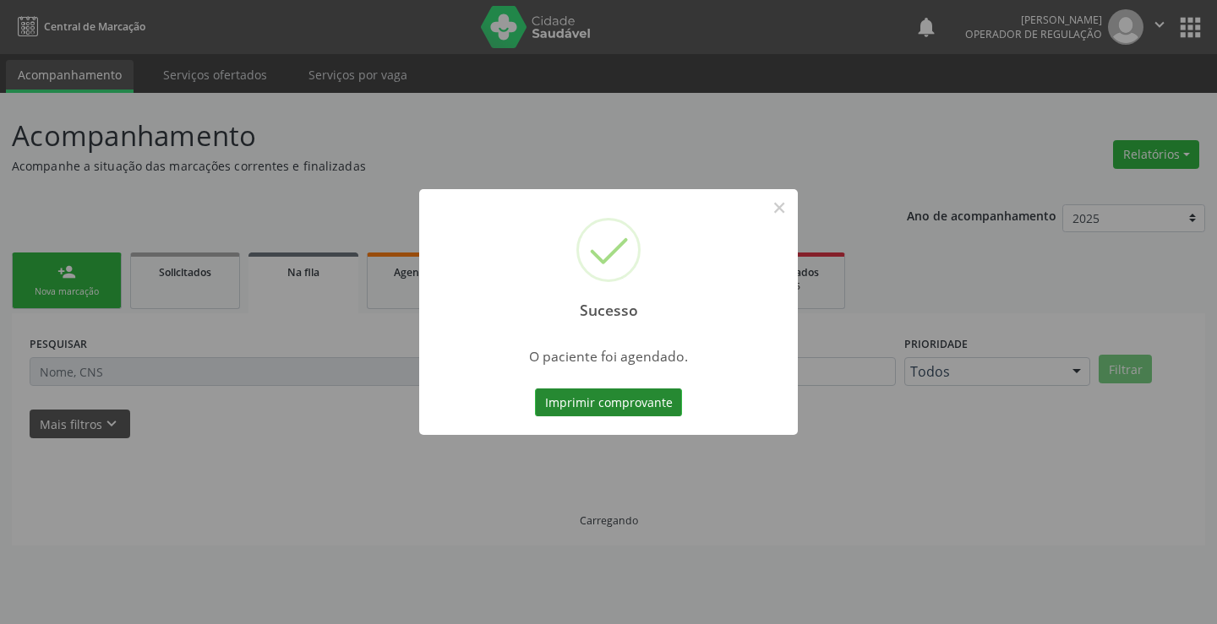
click at [651, 402] on button "Imprimir comprovante" at bounding box center [608, 403] width 147 height 29
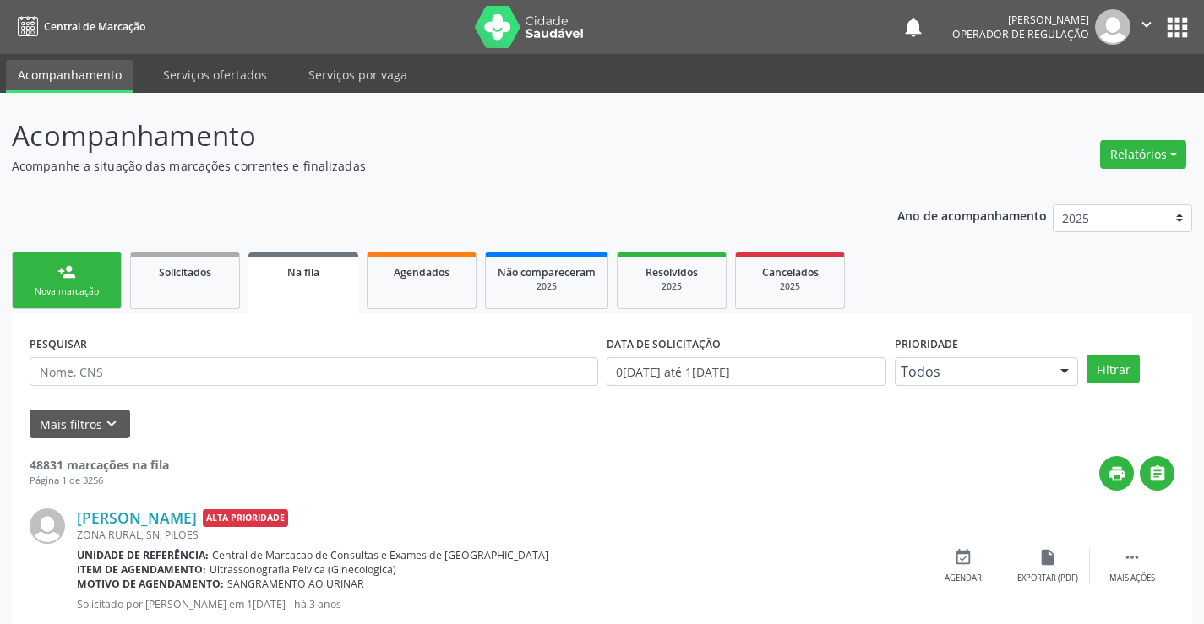
click at [1173, 29] on button "apps" at bounding box center [1177, 28] width 30 height 30
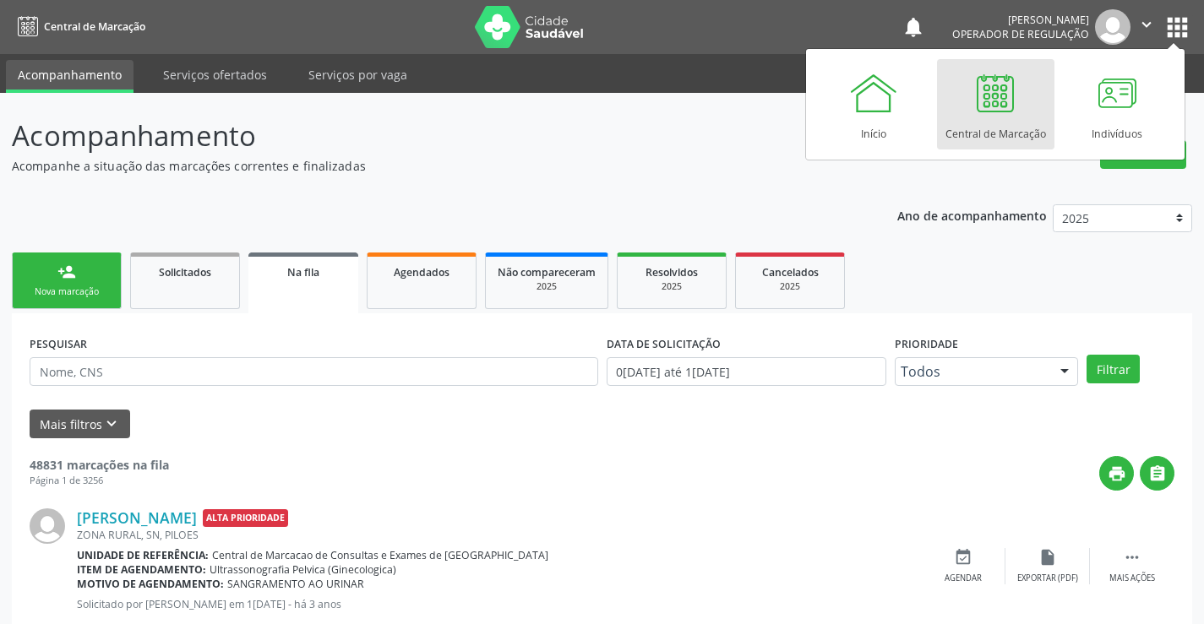
click at [1009, 101] on div at bounding box center [995, 93] width 51 height 51
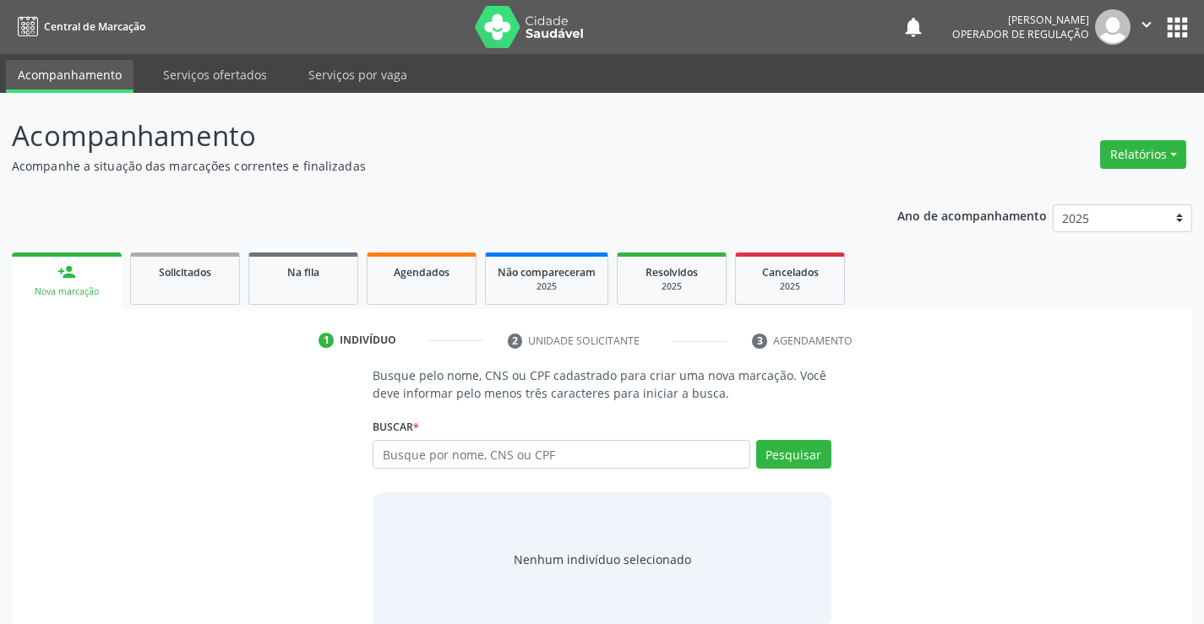
click at [1151, 25] on icon "" at bounding box center [1146, 24] width 19 height 19
click at [1068, 101] on link "Sair" at bounding box center [1103, 103] width 117 height 24
